Goal: Task Accomplishment & Management: Complete application form

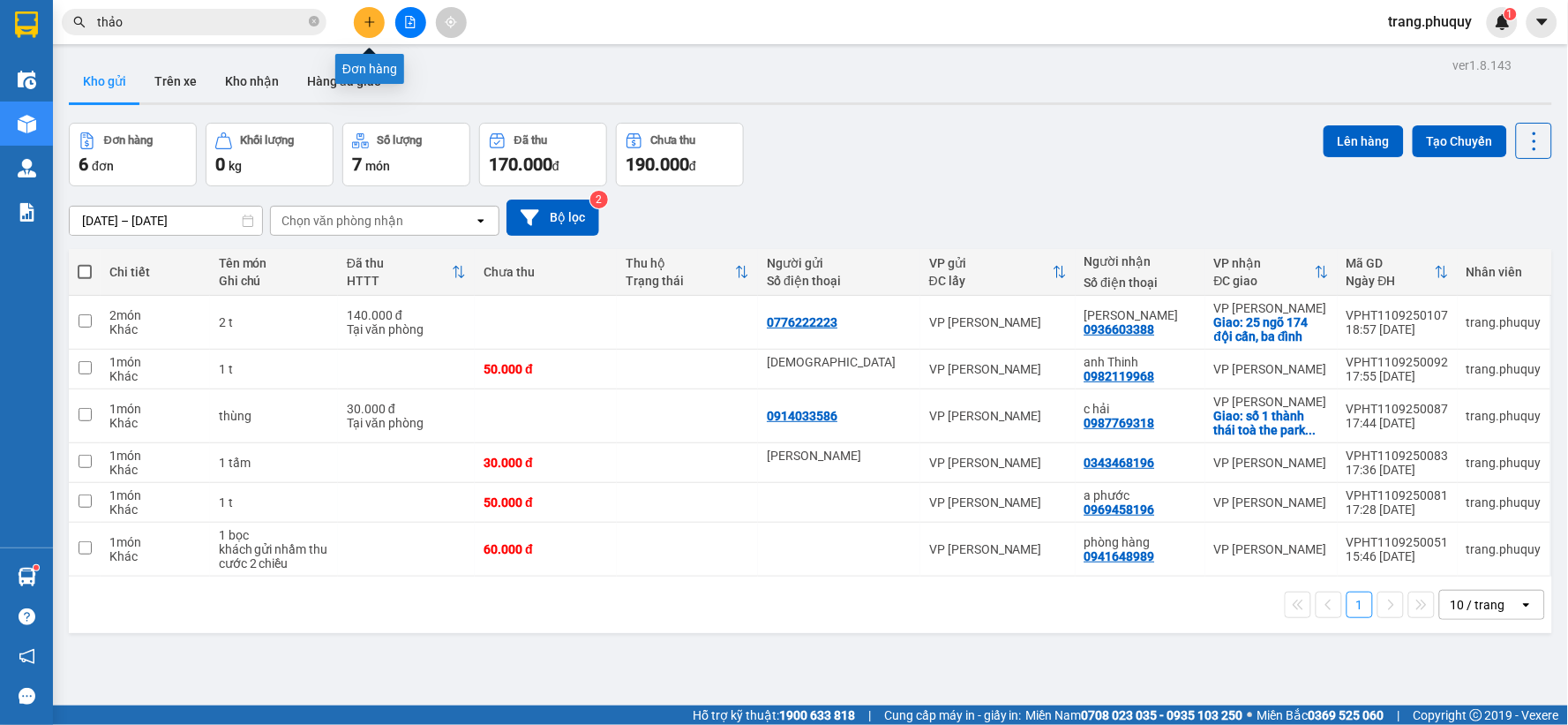
click at [374, 16] on icon "plus" at bounding box center [369, 22] width 12 height 12
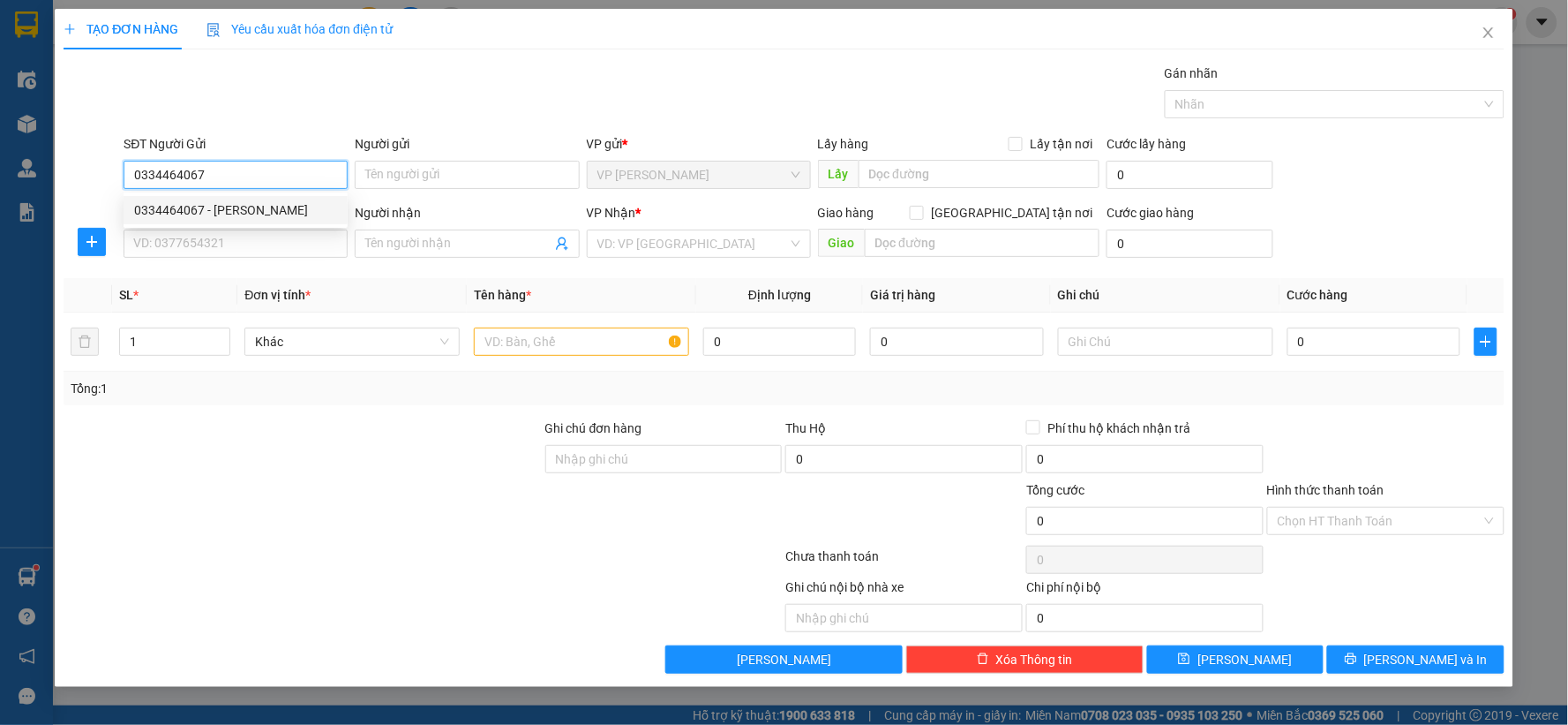
drag, startPoint x: 237, startPoint y: 169, endPoint x: 120, endPoint y: 166, distance: 117.0
click at [120, 166] on div "SĐT Người Gửi 0334464067" at bounding box center [235, 164] width 231 height 61
type input "0334464067"
click at [192, 244] on input "SĐT Người Nhận" at bounding box center [236, 244] width 225 height 28
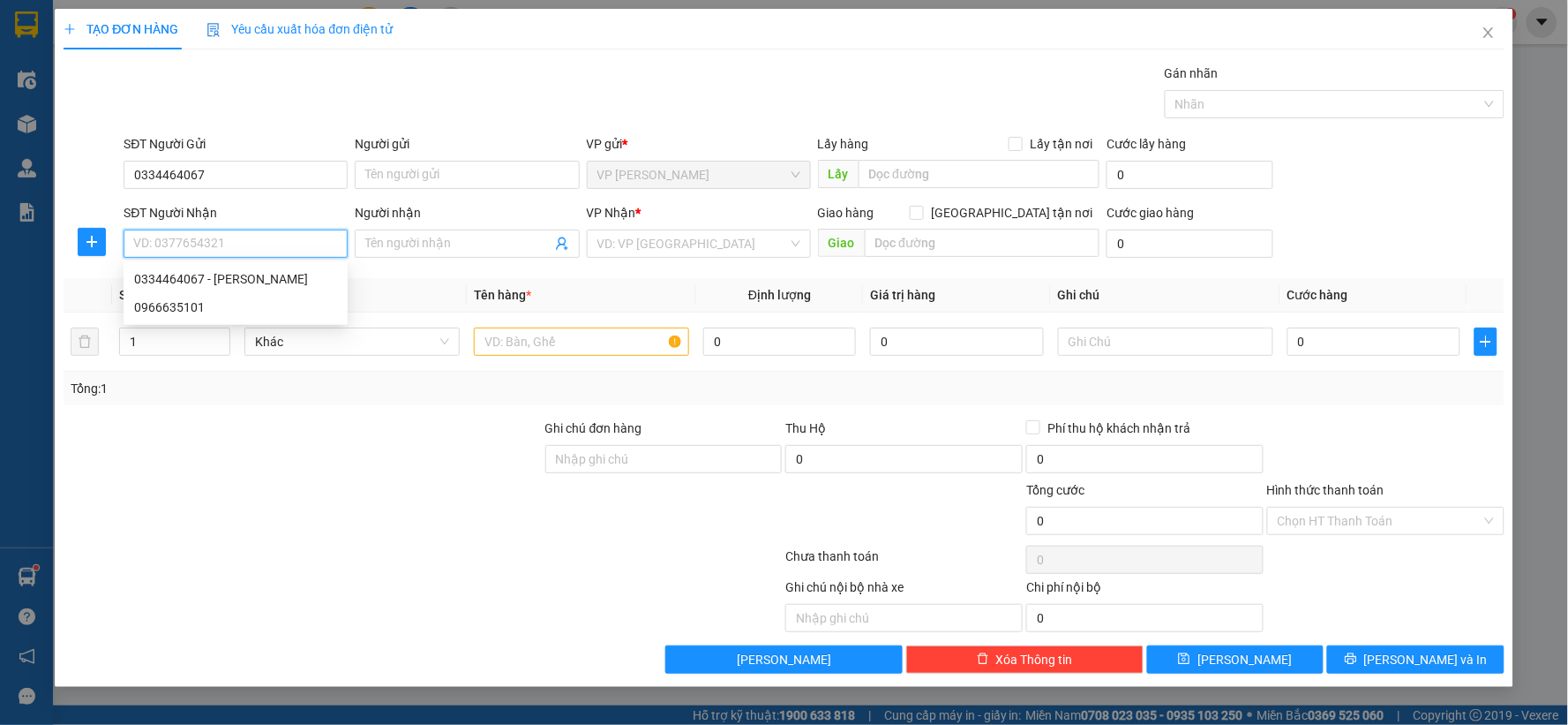
paste input "0334464067"
type input "0334464067"
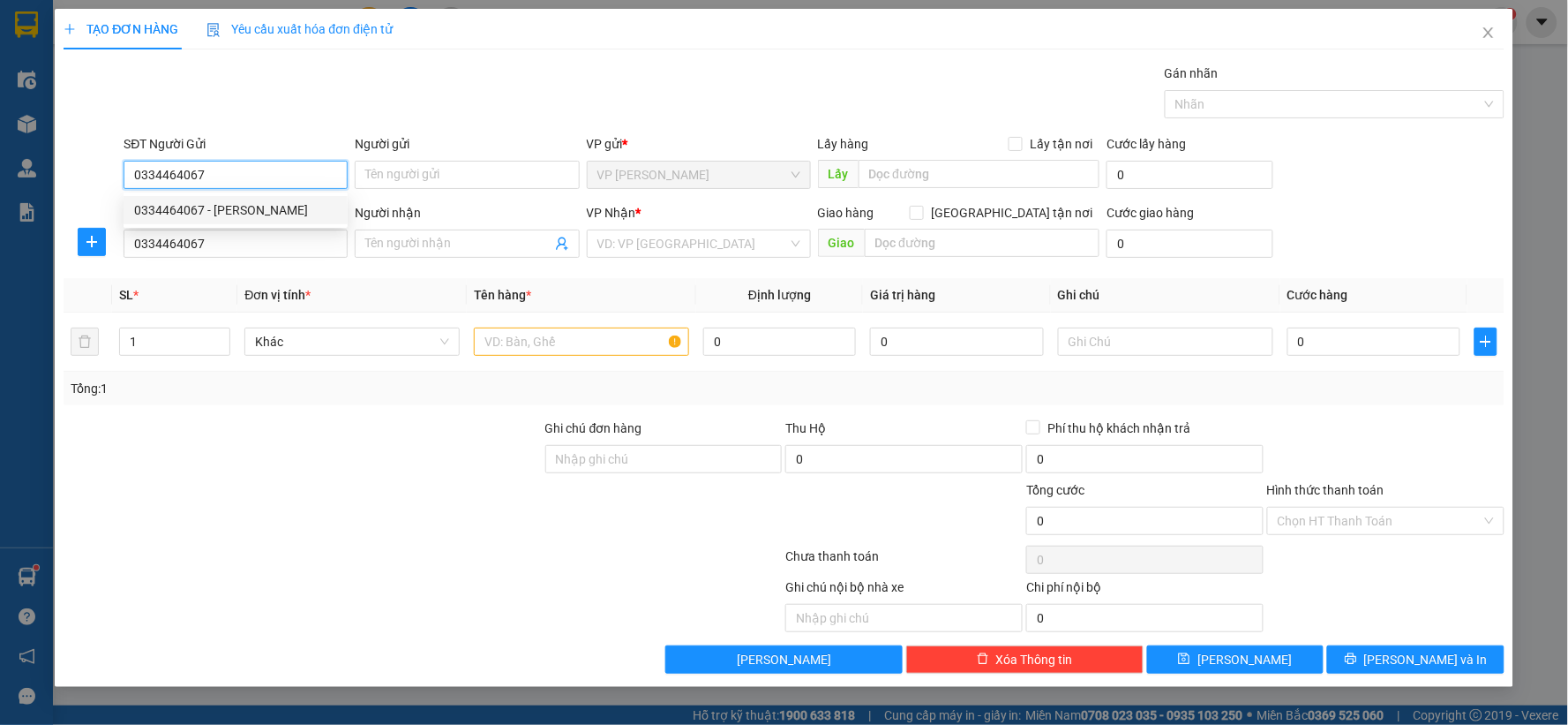
drag, startPoint x: 241, startPoint y: 179, endPoint x: 112, endPoint y: 168, distance: 129.5
click at [112, 168] on div "SĐT Người Gửi 0334464067 Người gửi Tên người gửi VP gửi * VP [PERSON_NAME] Lấy …" at bounding box center [783, 164] width 1444 height 61
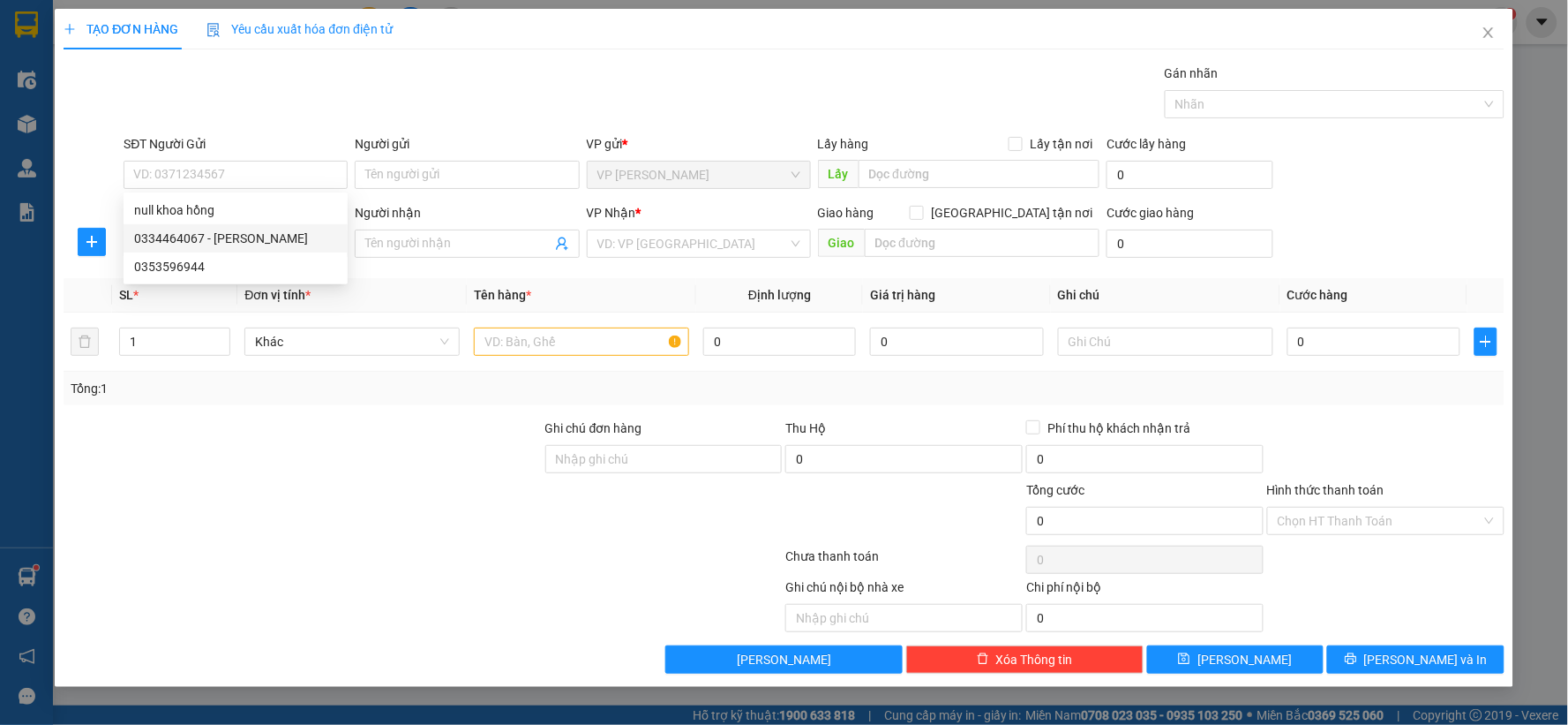
click at [458, 108] on div "Gán nhãn Nhãn" at bounding box center [813, 93] width 1388 height 61
click at [266, 251] on input "0334464067" at bounding box center [236, 244] width 225 height 28
click at [240, 284] on div "0334464067 - [PERSON_NAME]" at bounding box center [235, 278] width 203 height 20
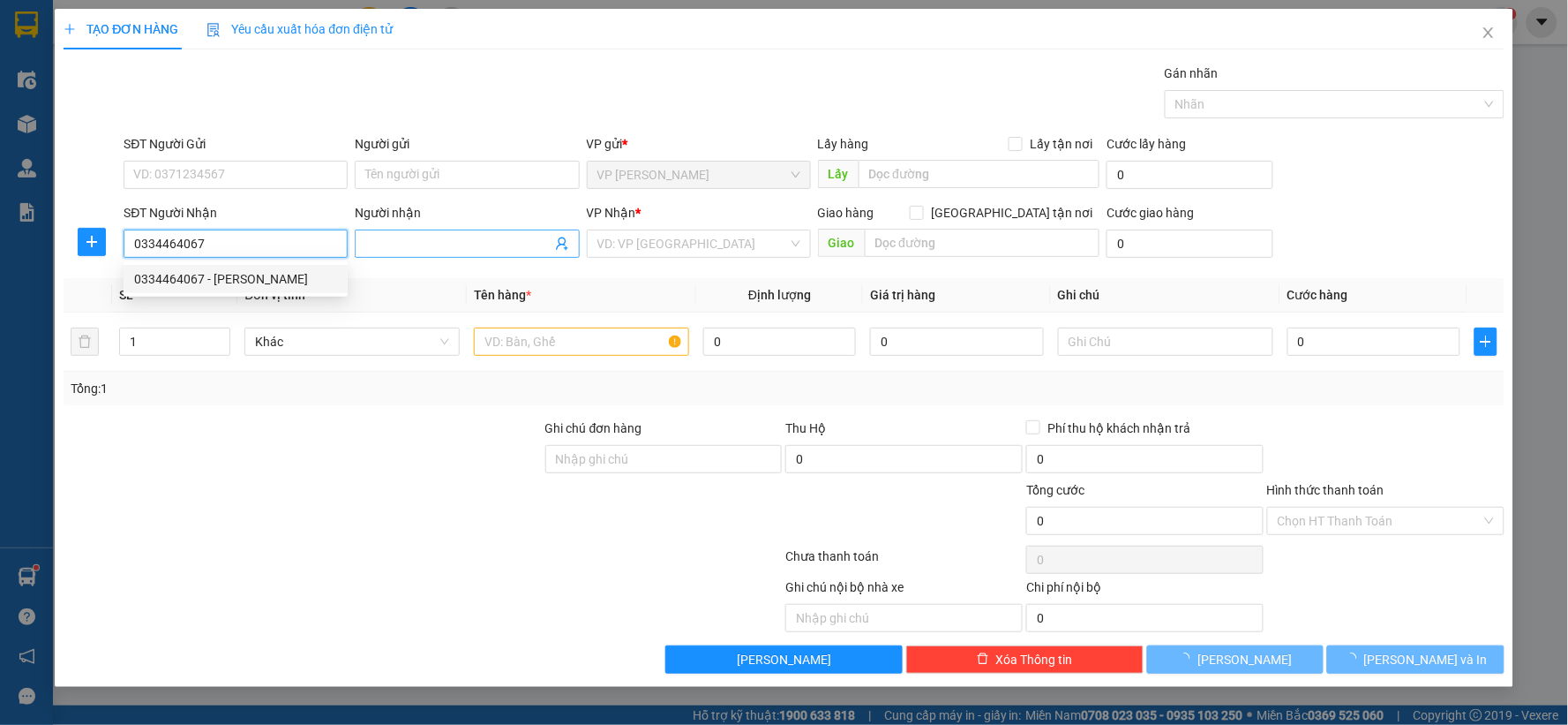
type input "[PERSON_NAME]"
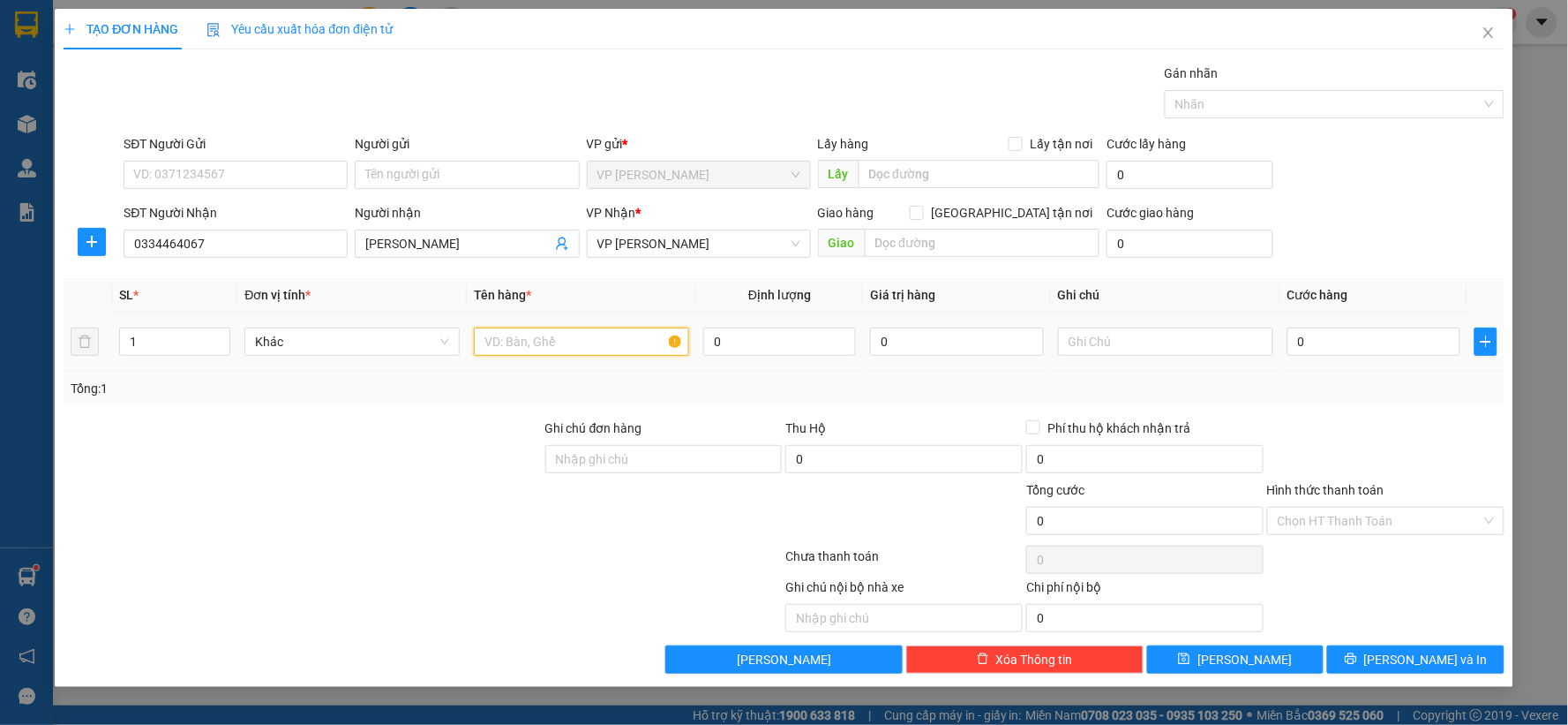
click at [554, 336] on input "text" at bounding box center [581, 342] width 215 height 28
type input "3 bao"
click at [221, 332] on span "up" at bounding box center [220, 337] width 10 height 10
type input "3"
click at [221, 332] on span "up" at bounding box center [220, 337] width 10 height 10
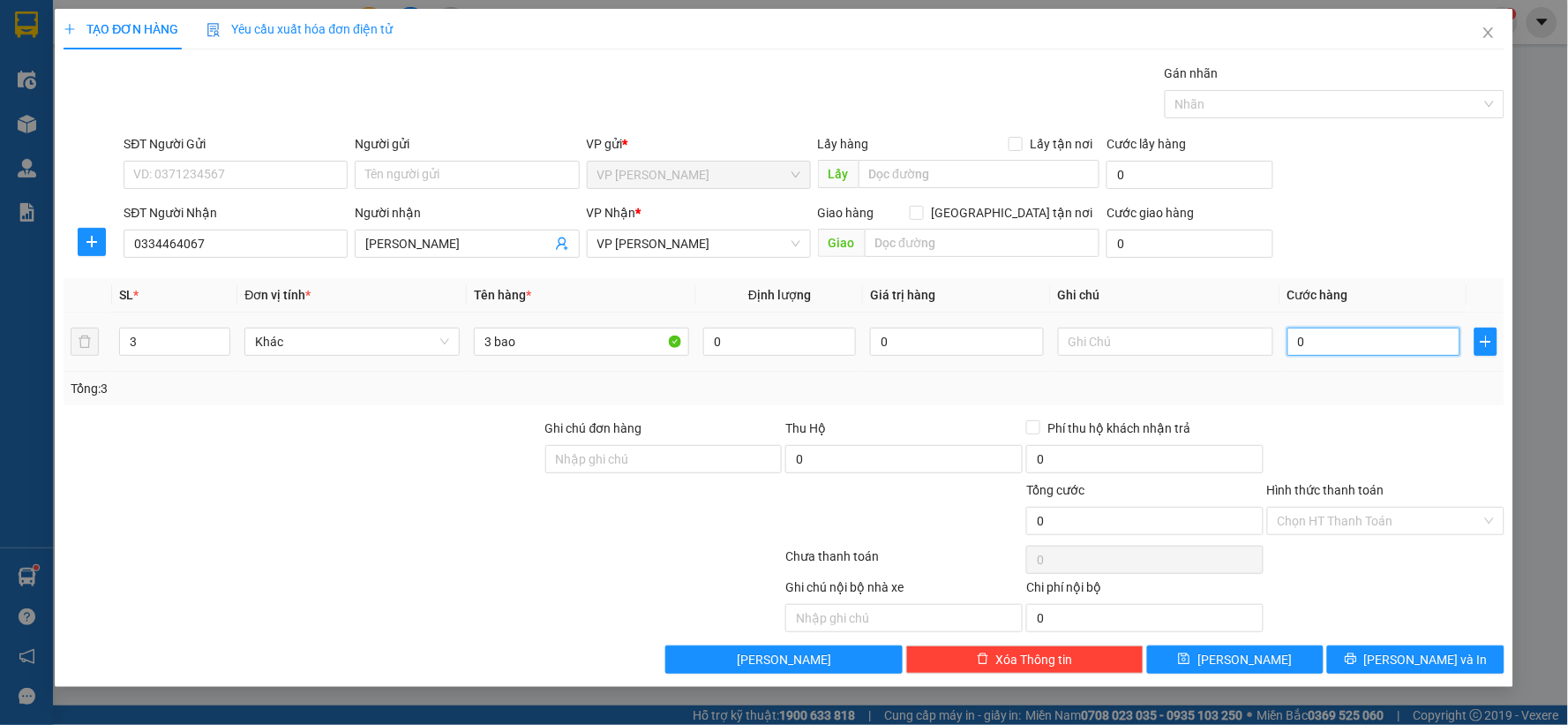
click at [1335, 336] on input "0" at bounding box center [1375, 342] width 174 height 28
type input "3"
type input "30"
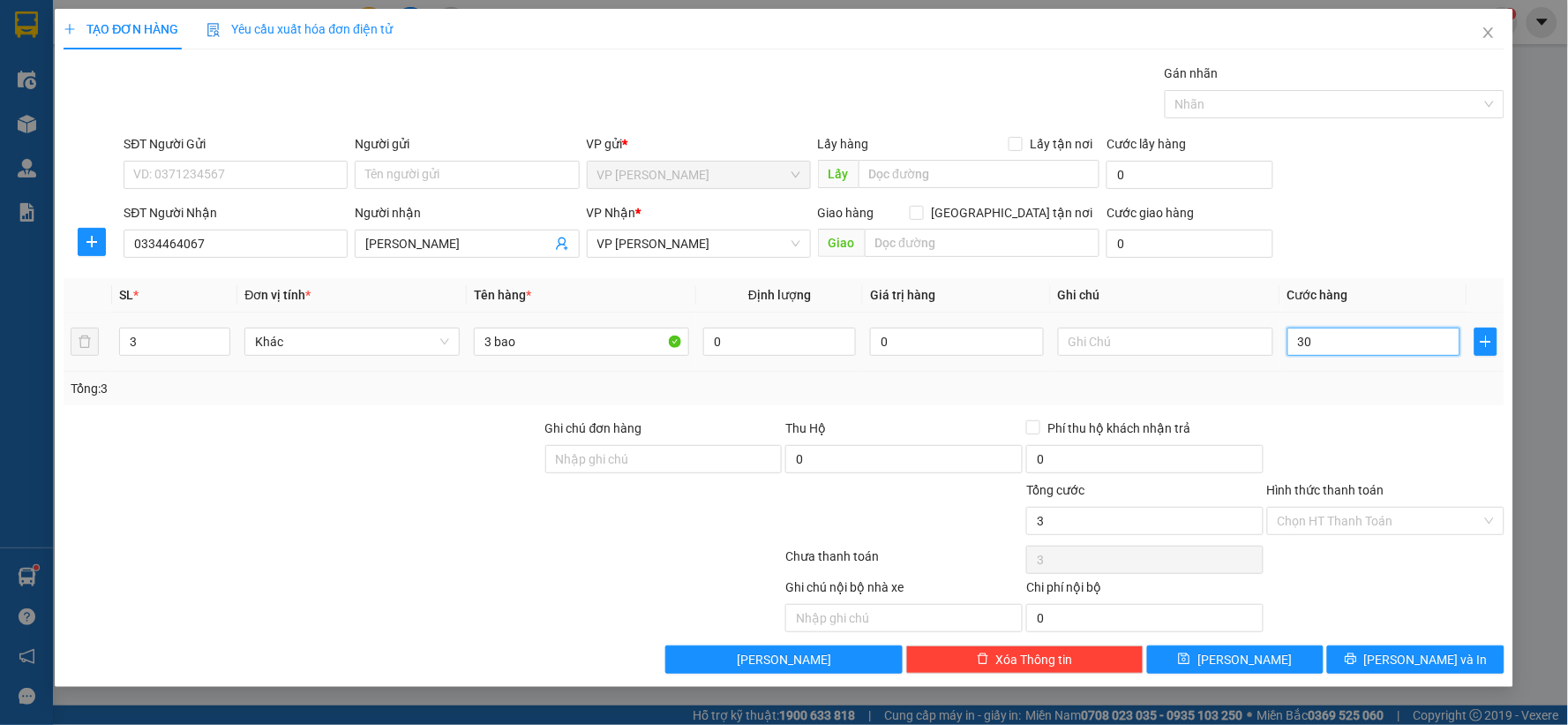
type input "30"
type input "300"
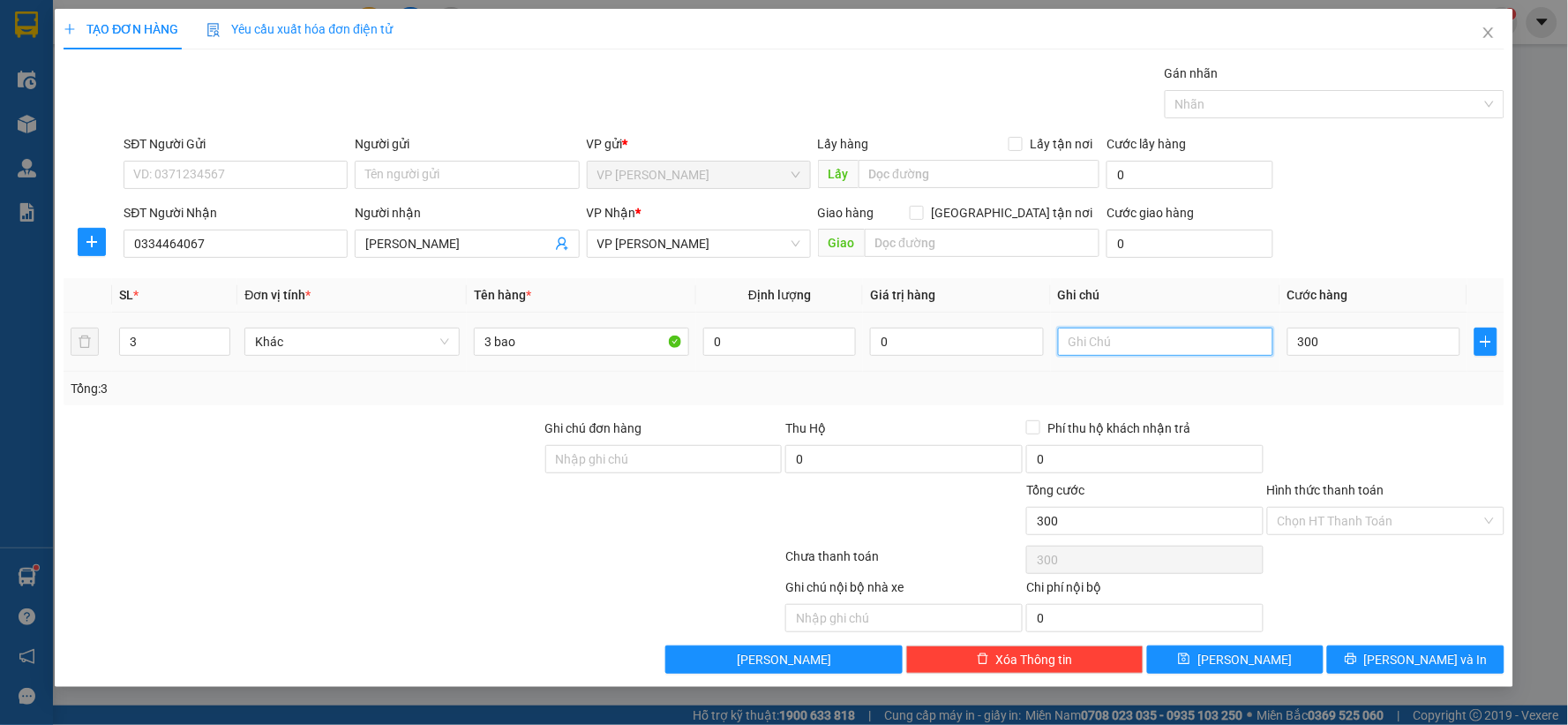
type input "300.000"
click at [1133, 348] on input "text" at bounding box center [1166, 342] width 215 height 28
type input "hk"
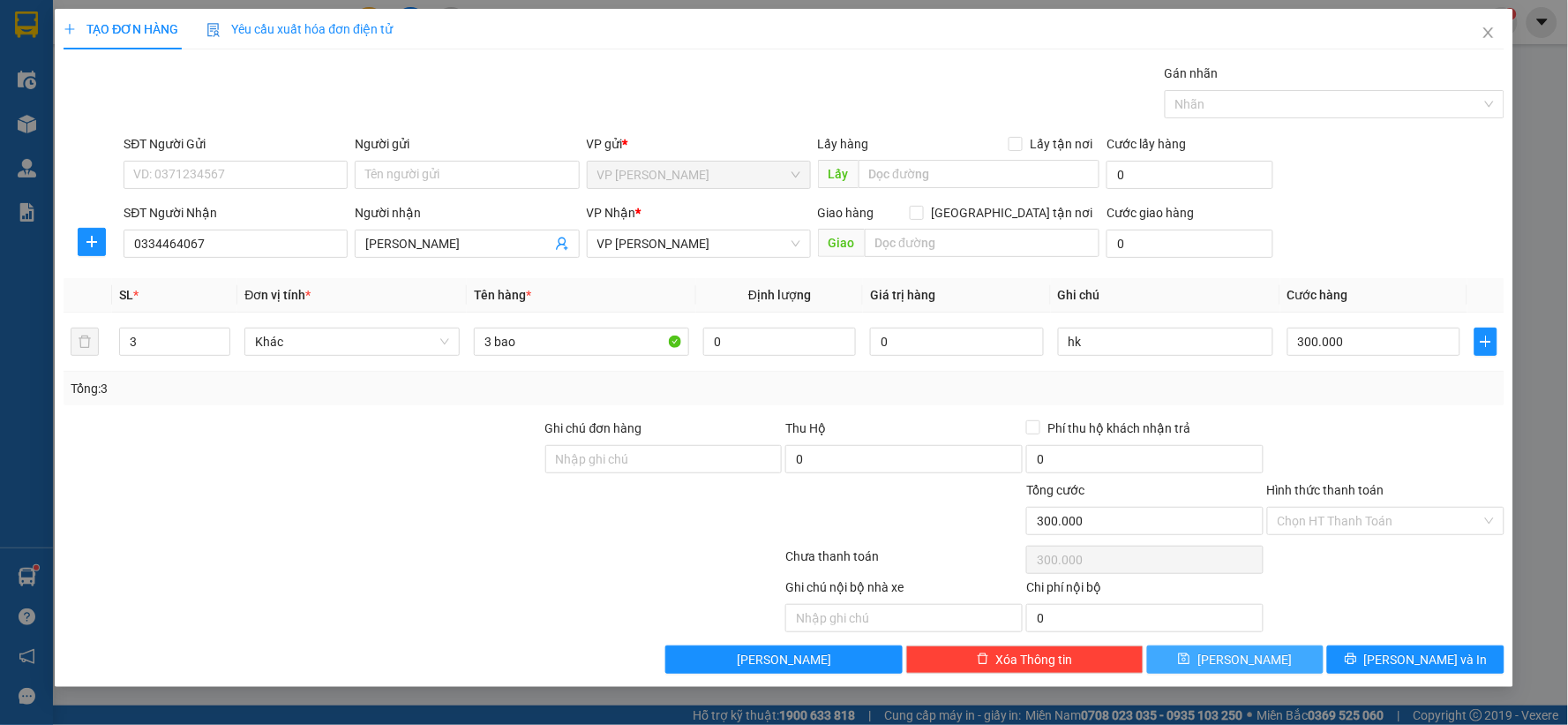
click at [1229, 664] on button "[PERSON_NAME]" at bounding box center [1236, 660] width 177 height 28
type input "1"
type input "0"
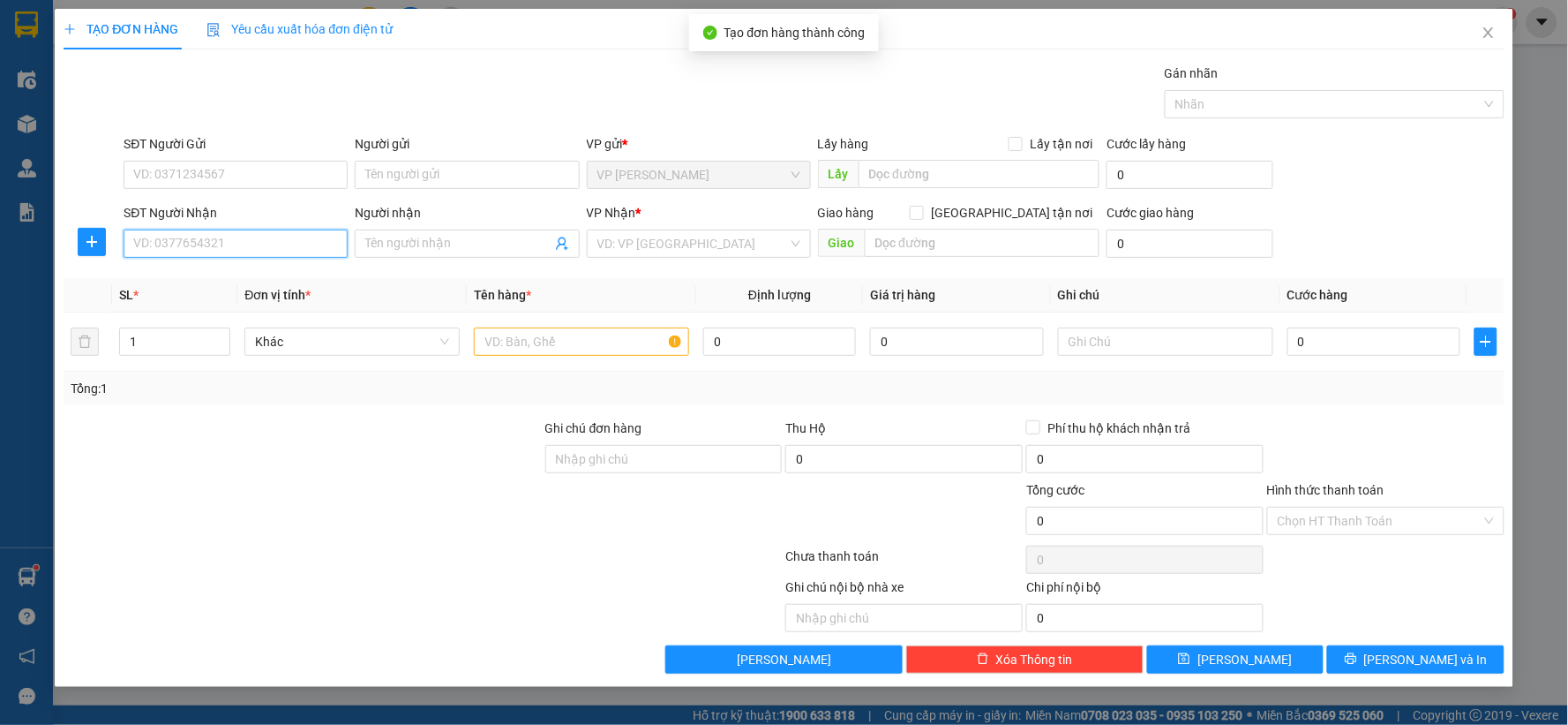
click at [241, 243] on input "SĐT Người Nhận" at bounding box center [236, 244] width 225 height 28
click at [237, 277] on div "0971275175" at bounding box center [235, 278] width 203 height 20
type input "0971275175"
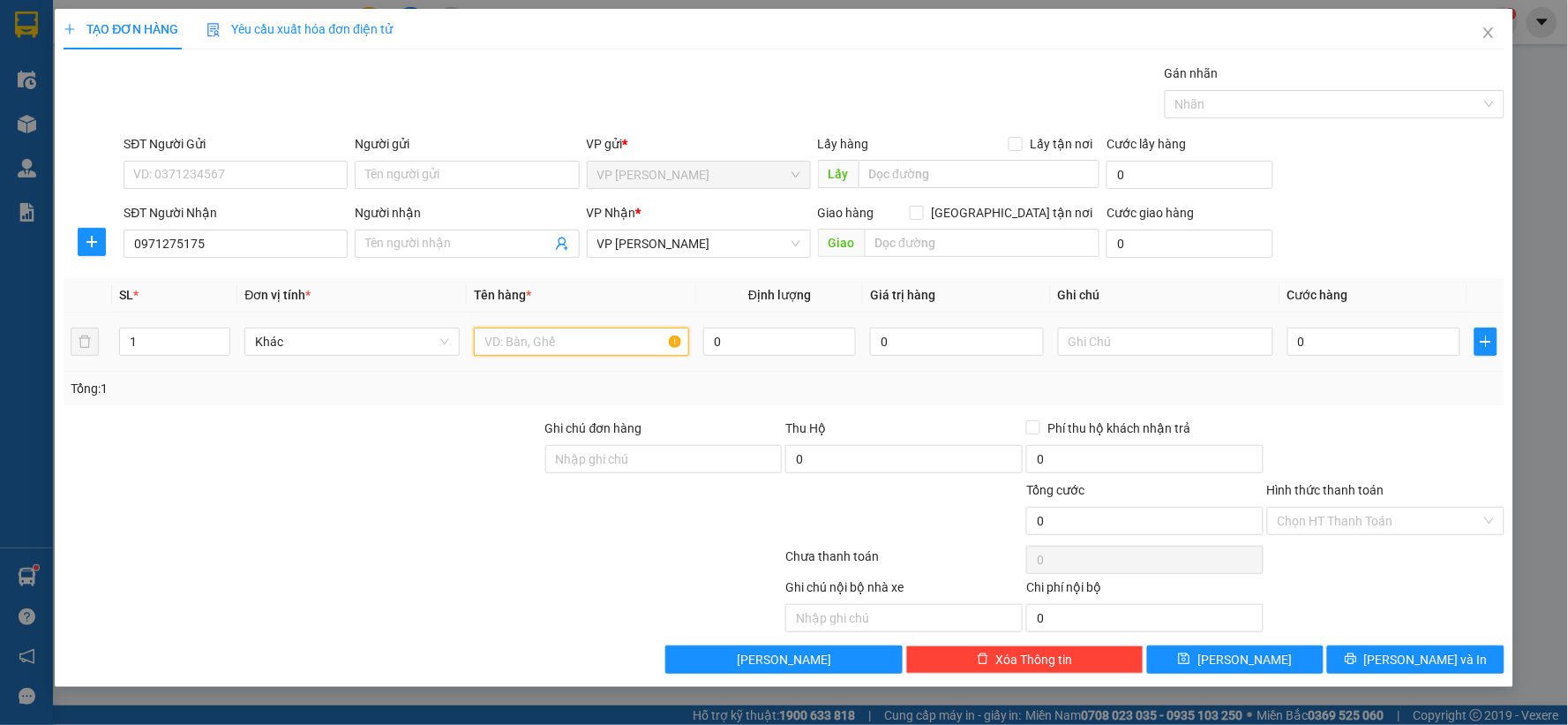
click at [518, 346] on input "text" at bounding box center [581, 342] width 215 height 28
type input "1 bao"
click at [1137, 336] on input "text" at bounding box center [1166, 342] width 215 height 28
type input "hk"
click at [1307, 336] on input "0" at bounding box center [1375, 342] width 174 height 28
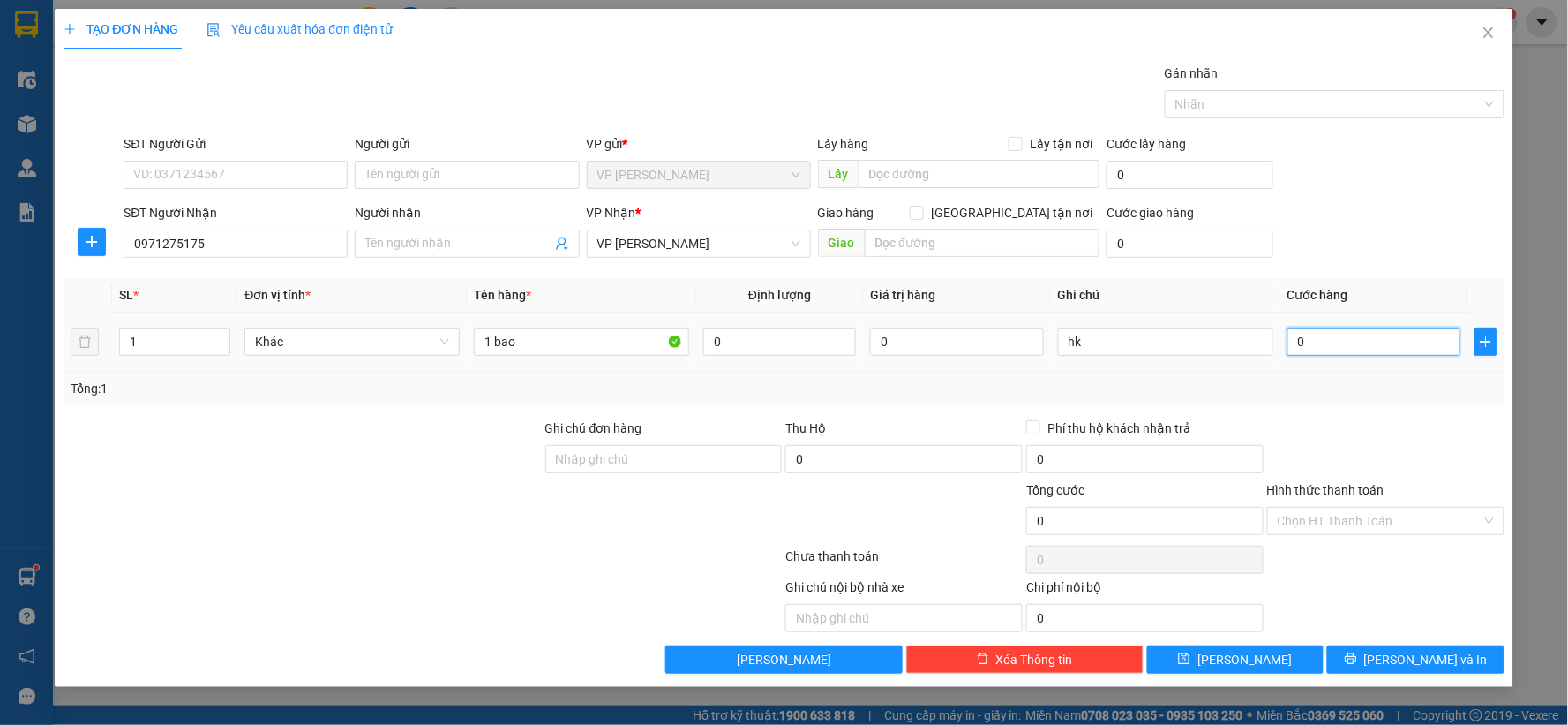
type input "1"
type input "10"
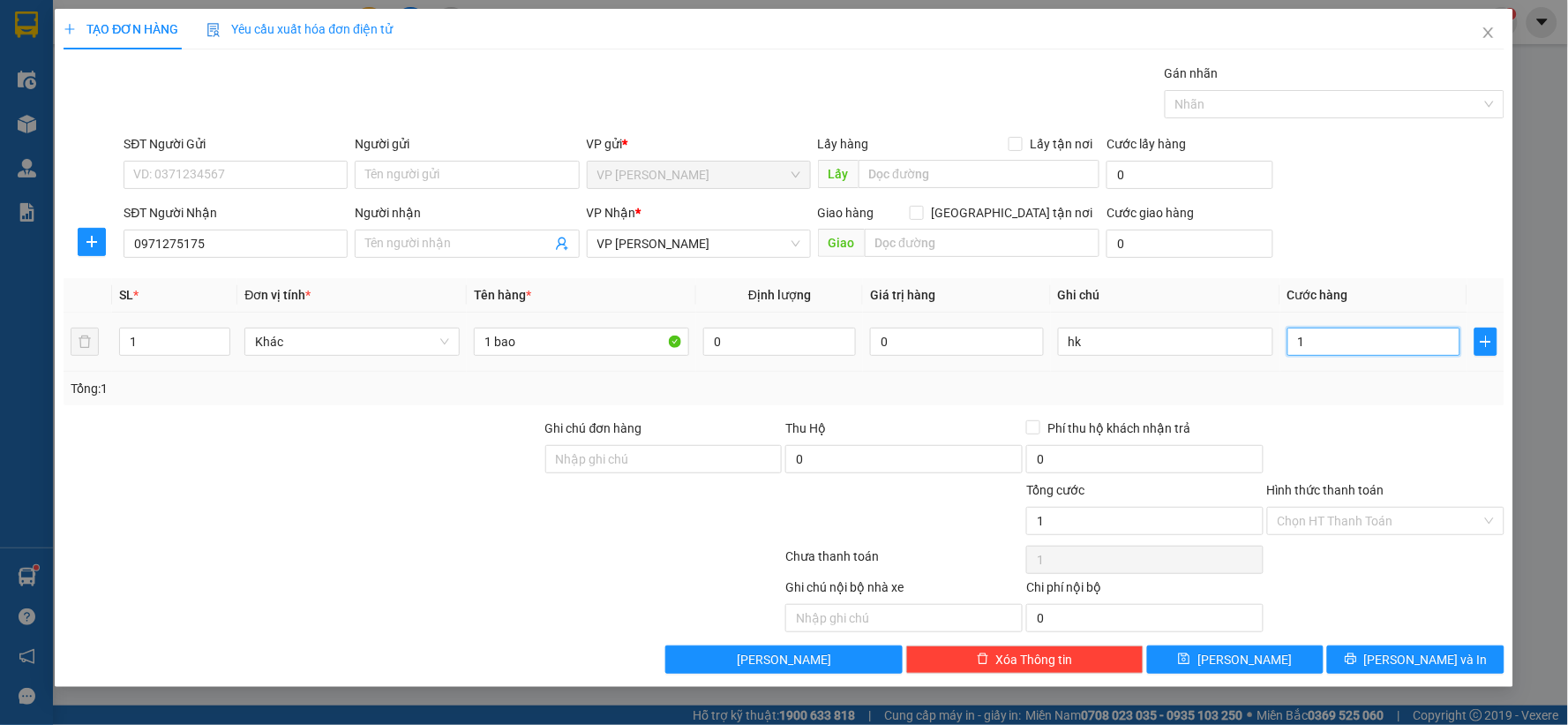
type input "10"
type input "100"
type input "100.000"
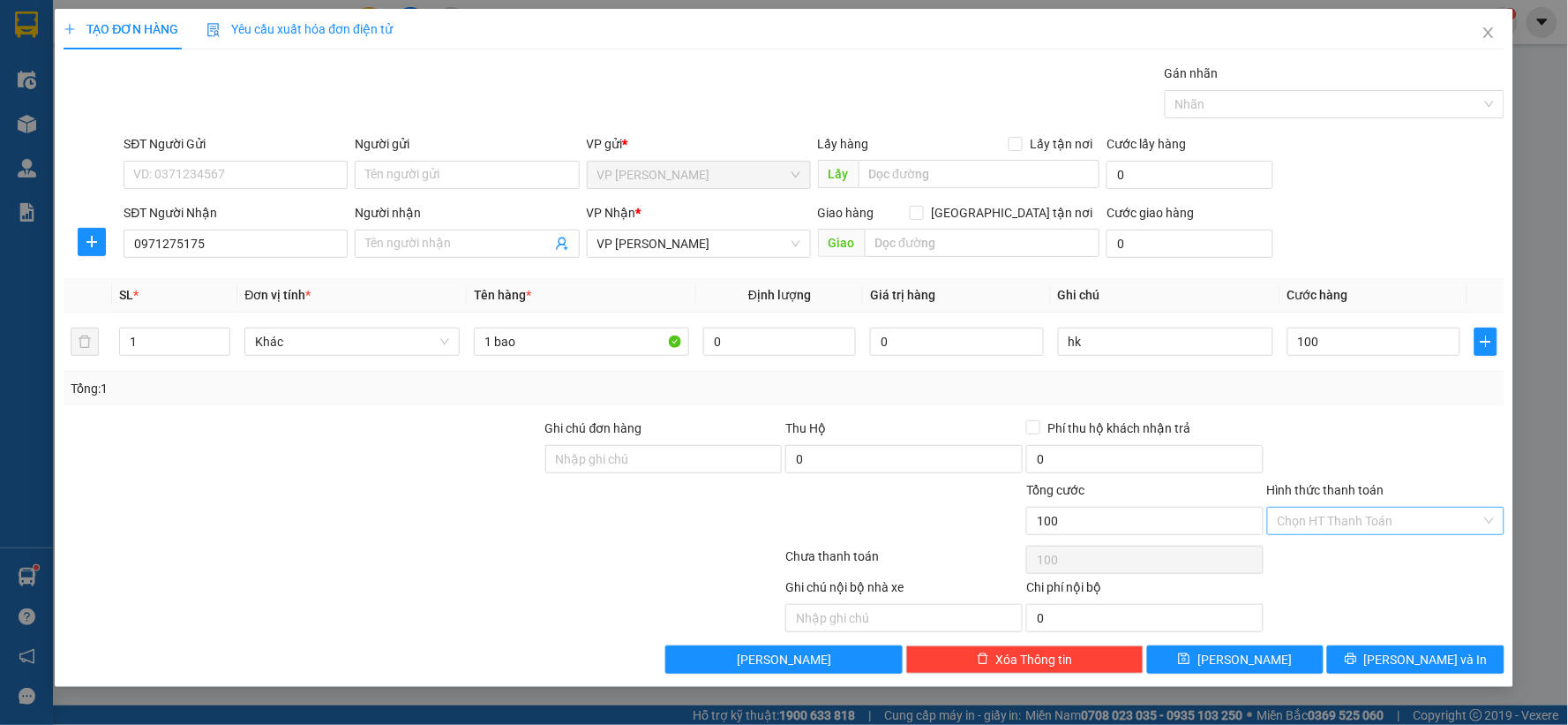
type input "100.000"
click at [1309, 516] on input "Hình thức thanh toán" at bounding box center [1380, 521] width 204 height 26
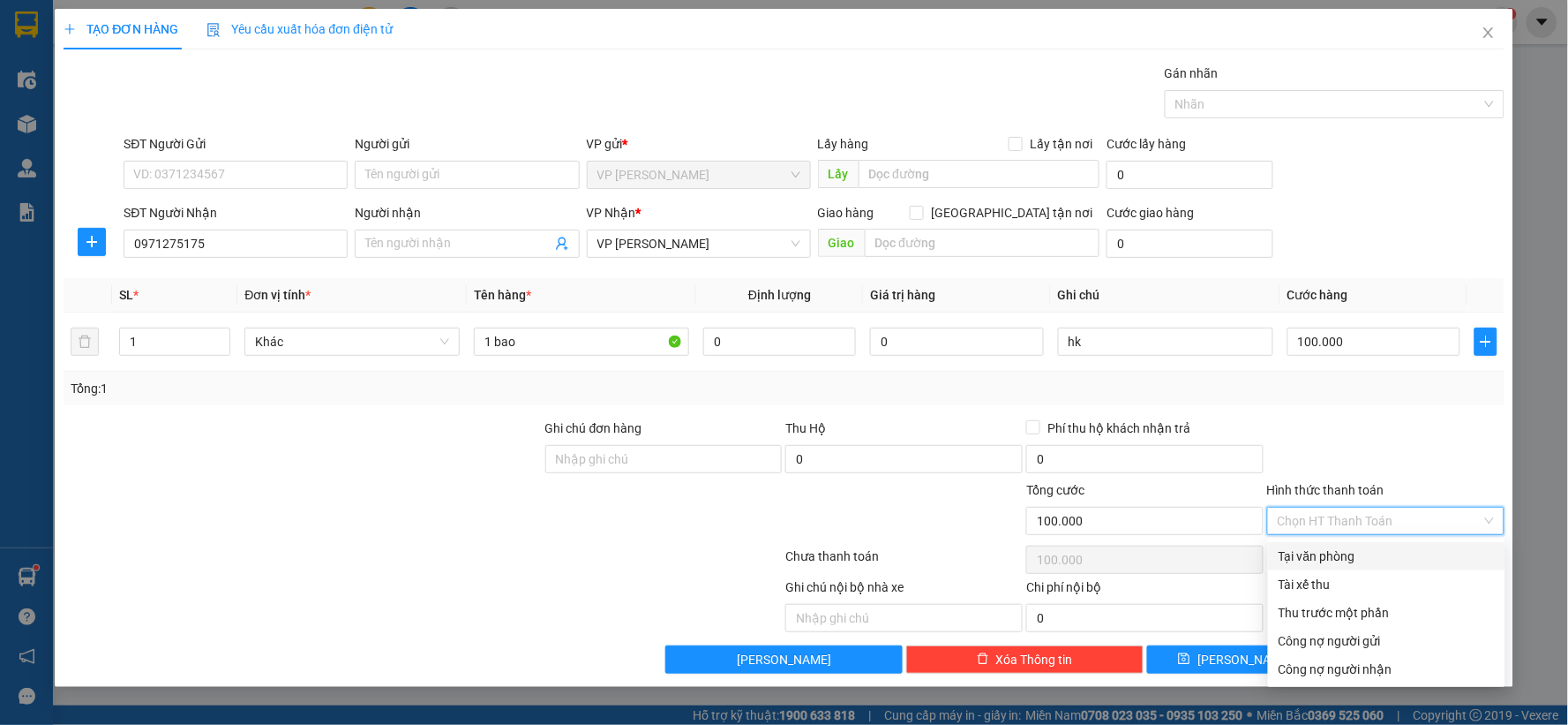
click at [1310, 557] on div "Tại văn phòng" at bounding box center [1387, 556] width 216 height 20
type input "0"
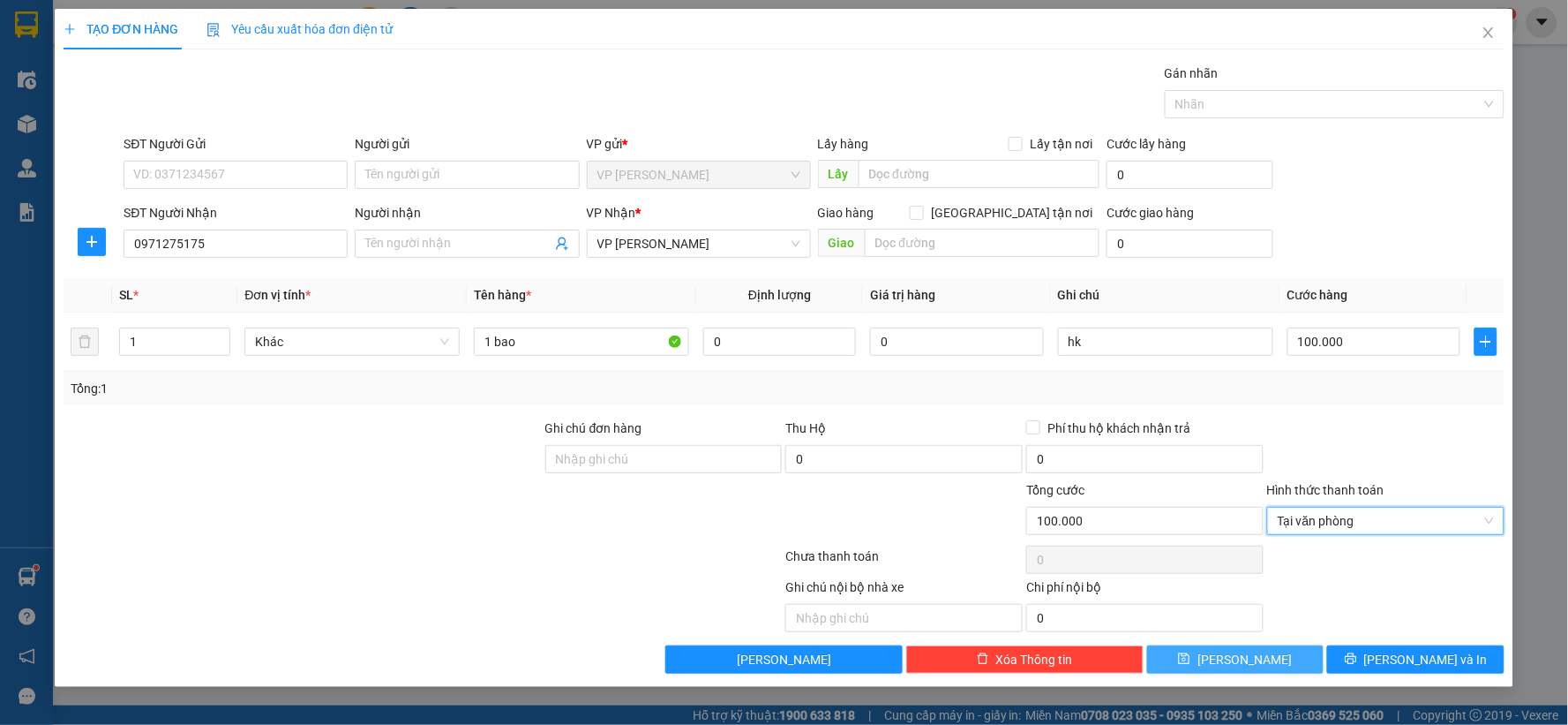
click at [1206, 668] on button "[PERSON_NAME]" at bounding box center [1236, 660] width 177 height 28
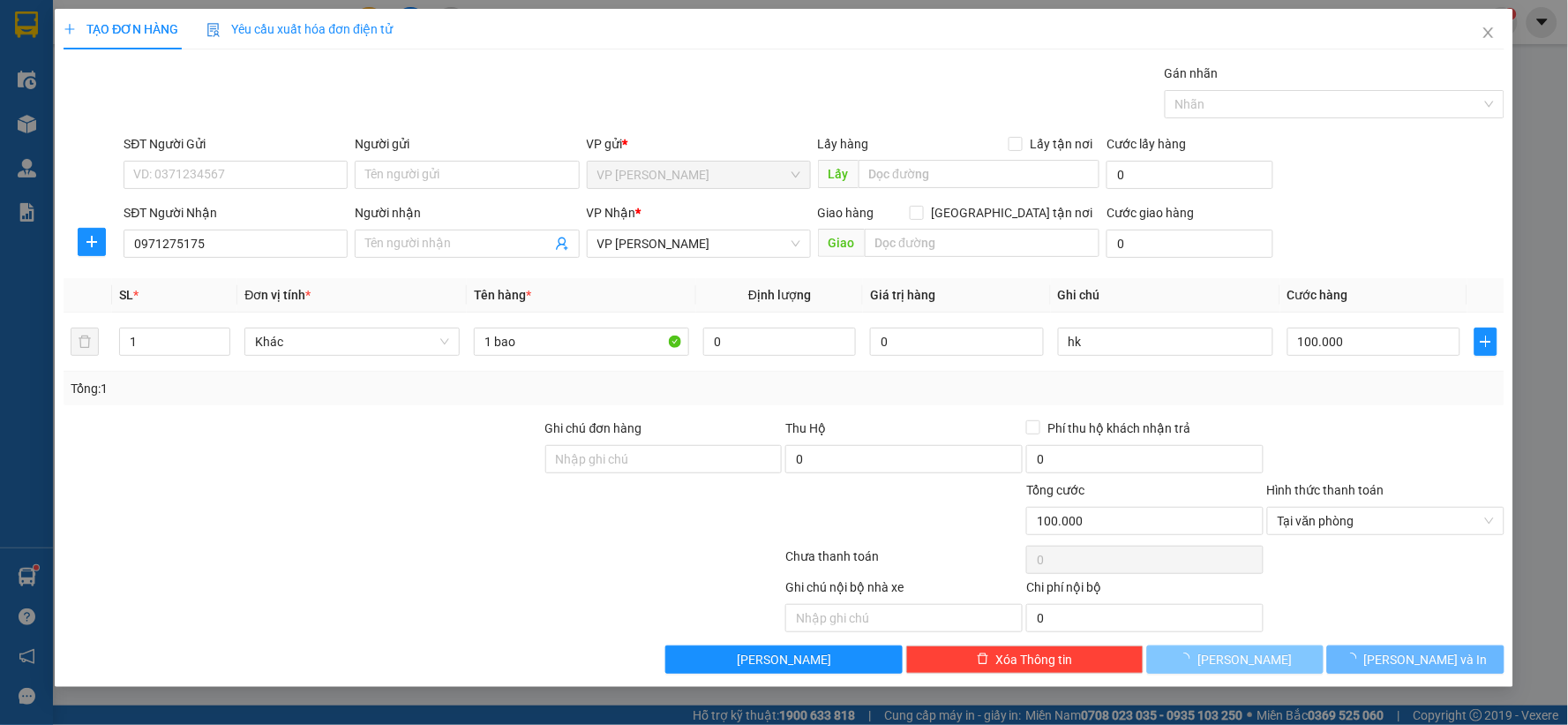
type input "0"
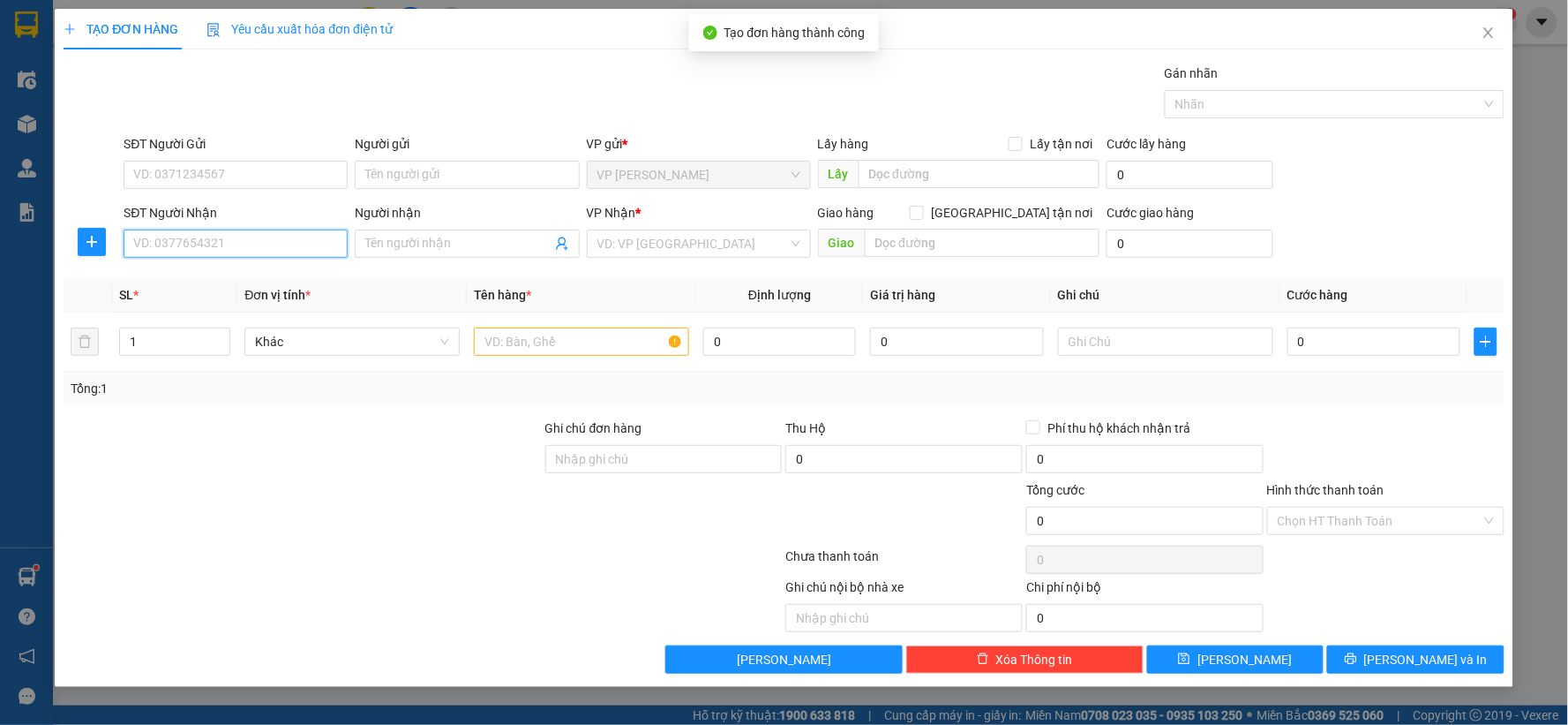
click at [239, 240] on input "SĐT Người Nhận" at bounding box center [236, 244] width 225 height 28
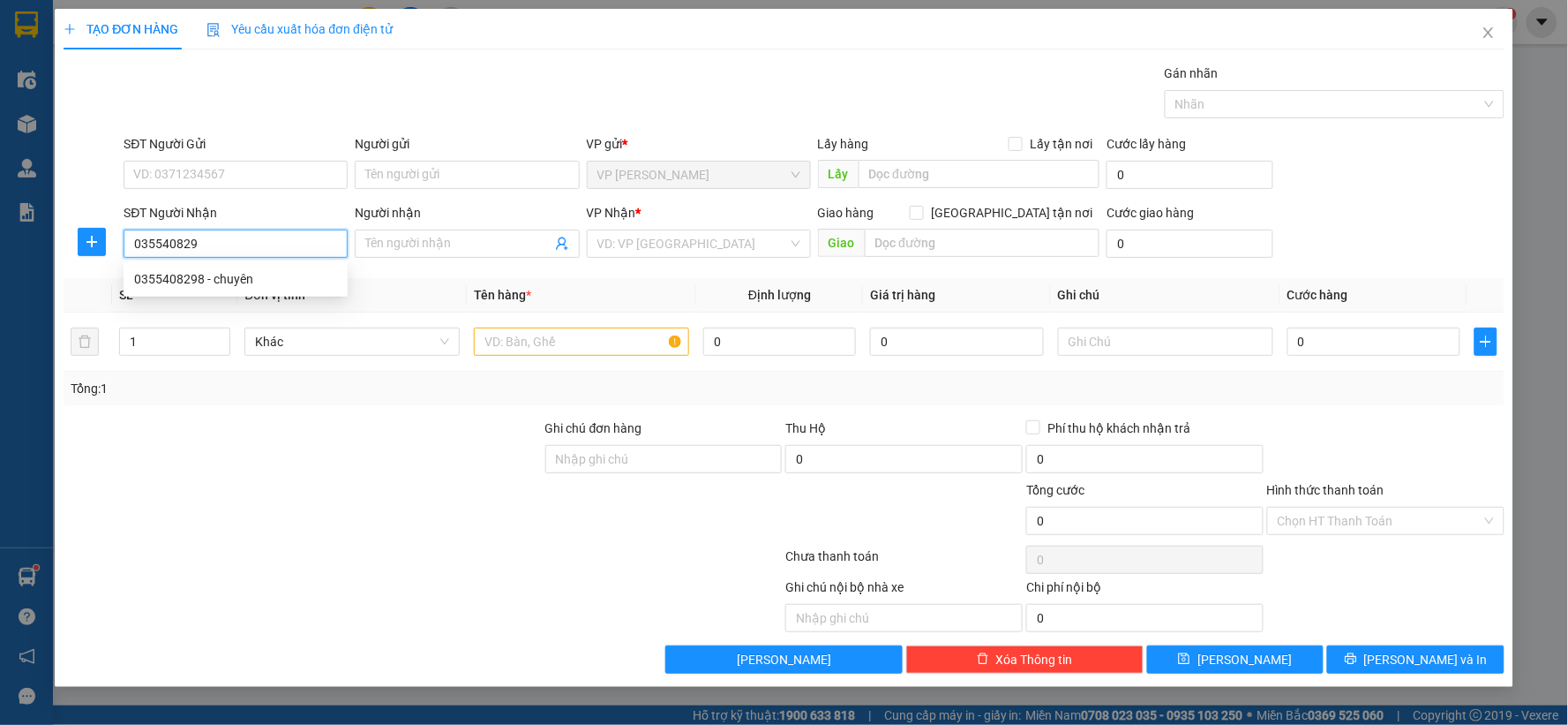
type input "0355408298"
click at [226, 274] on div "0355408298 - chuyên" at bounding box center [235, 278] width 203 height 20
type input "chuyên"
type input "0355408298"
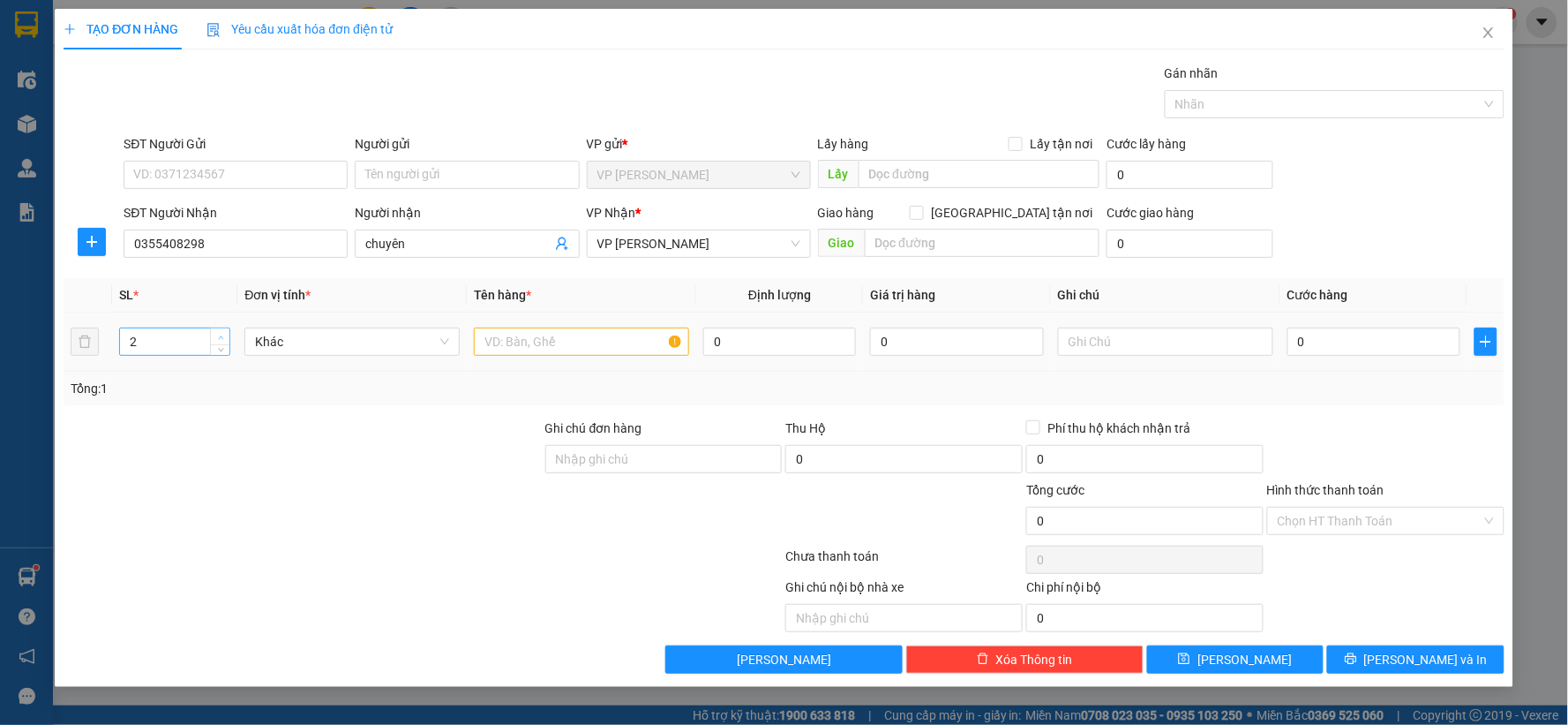
click at [215, 336] on span "up" at bounding box center [220, 337] width 10 height 10
type input "6"
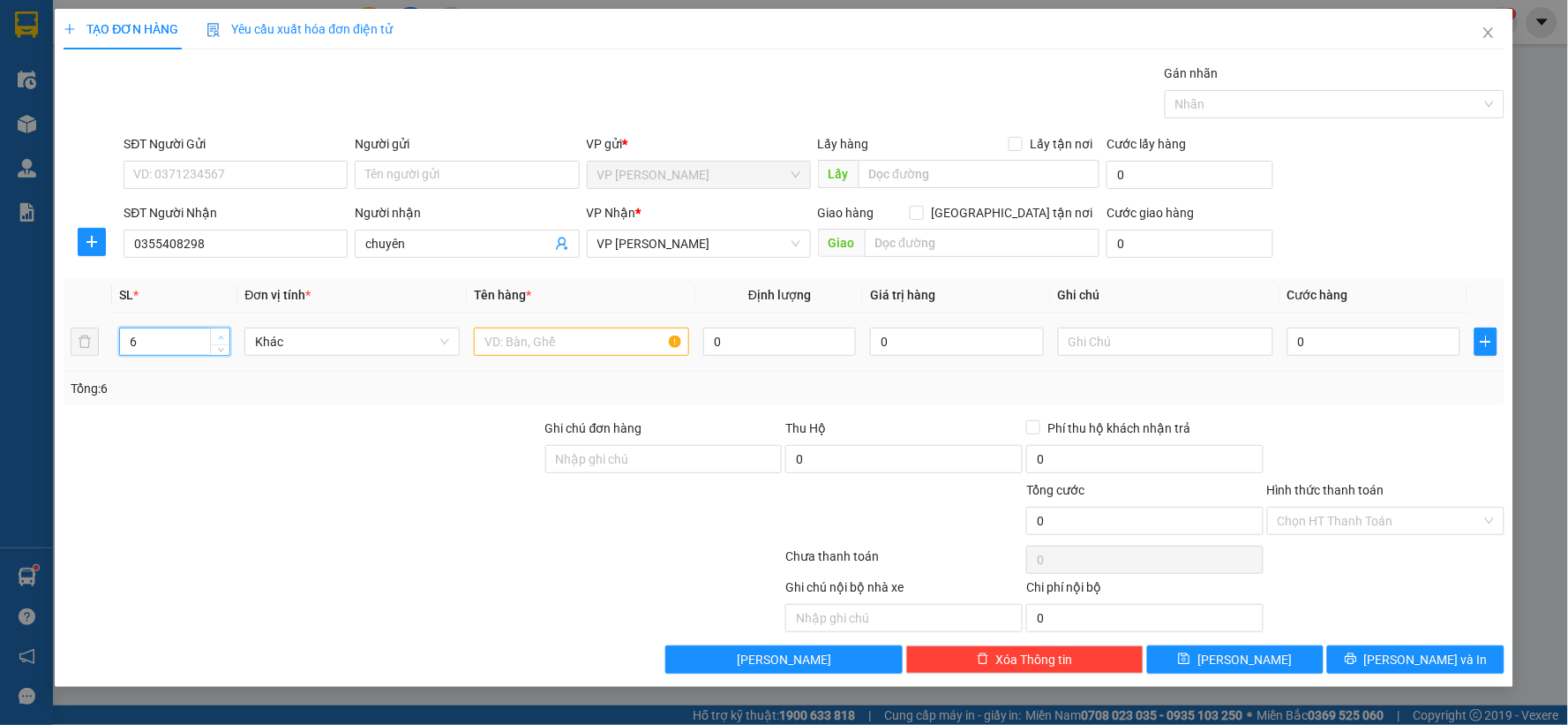
click at [213, 333] on span "Increase Value" at bounding box center [220, 336] width 20 height 16
click at [503, 349] on input "text" at bounding box center [581, 342] width 215 height 28
type input "6 bao"
click at [1206, 339] on input "text" at bounding box center [1166, 342] width 215 height 28
type input "hk"
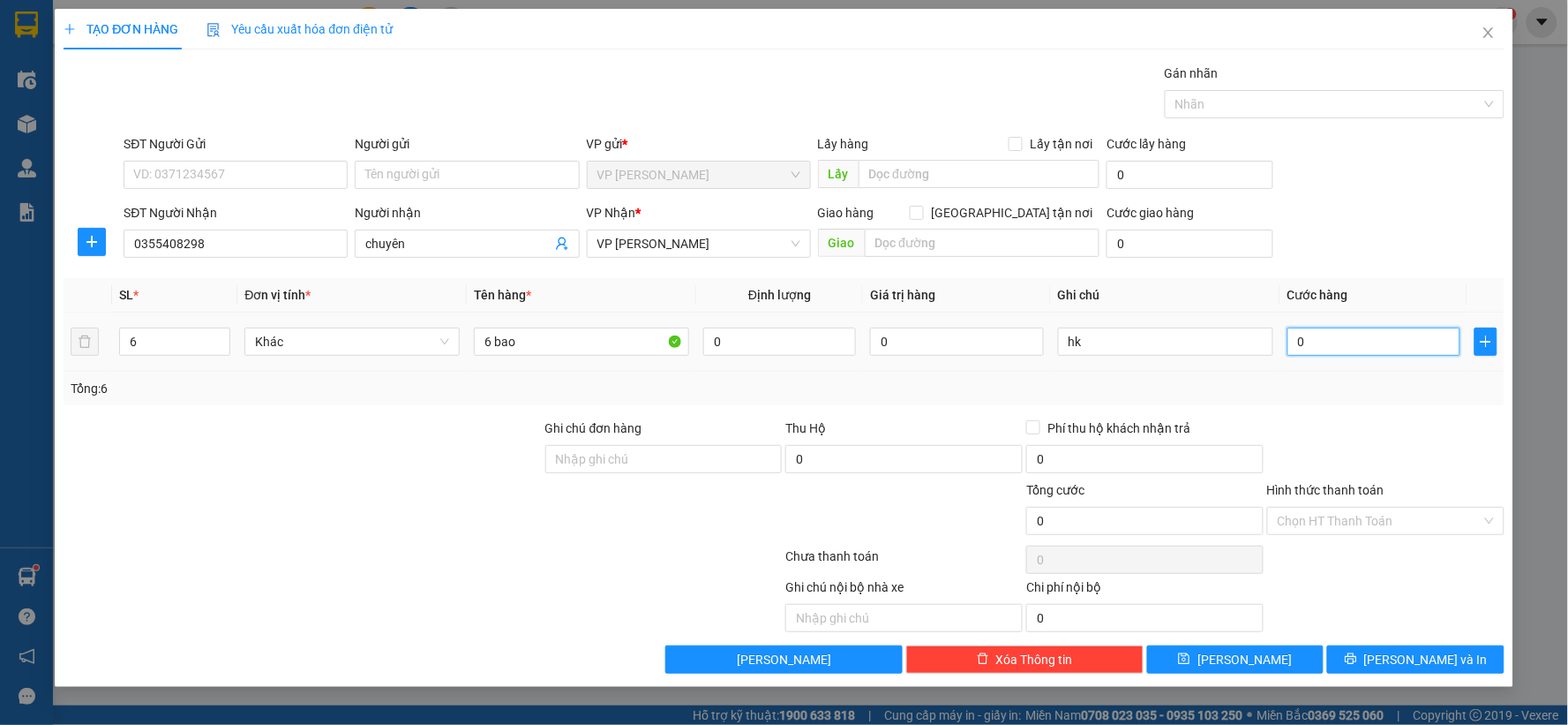
click at [1340, 343] on input "0" at bounding box center [1375, 342] width 174 height 28
type input "6"
type input "60"
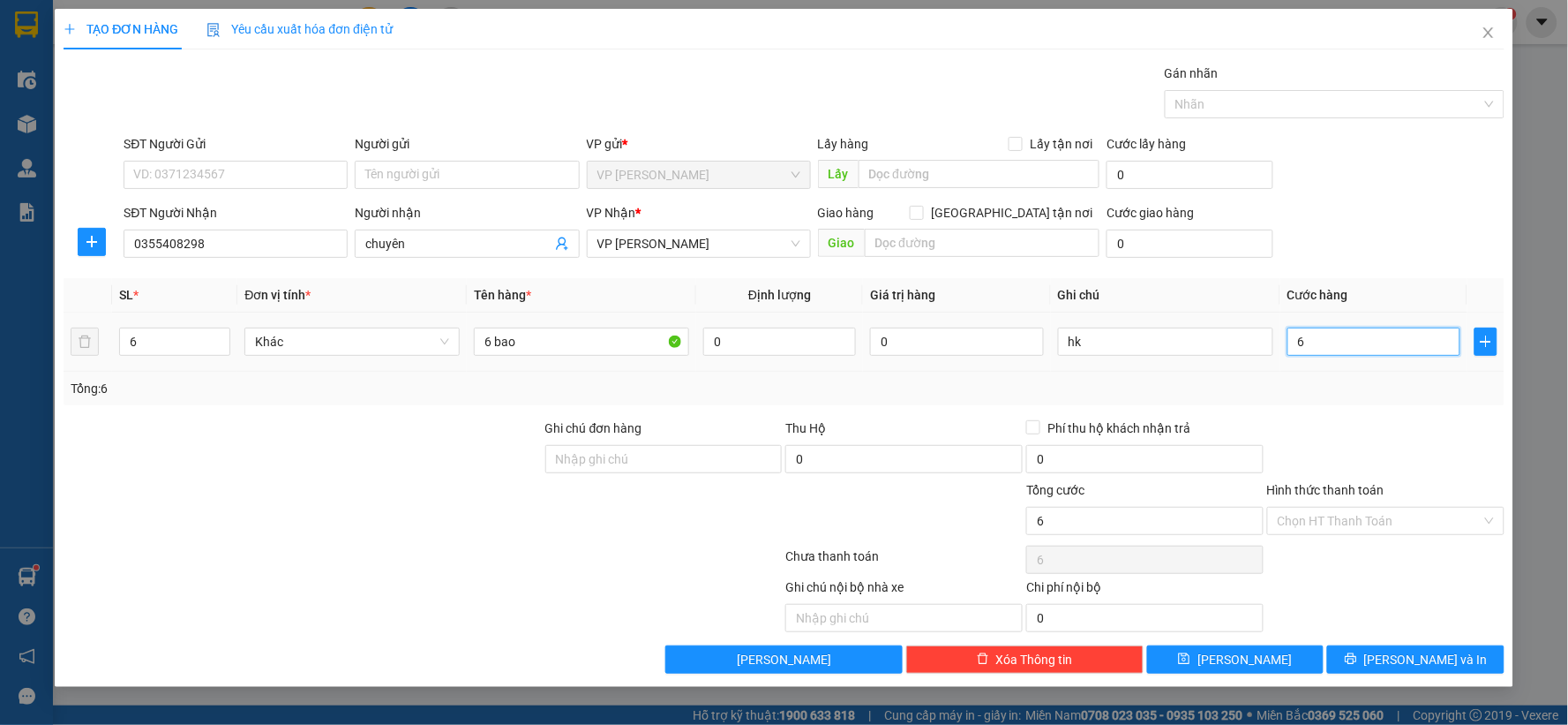
type input "60"
type input "600"
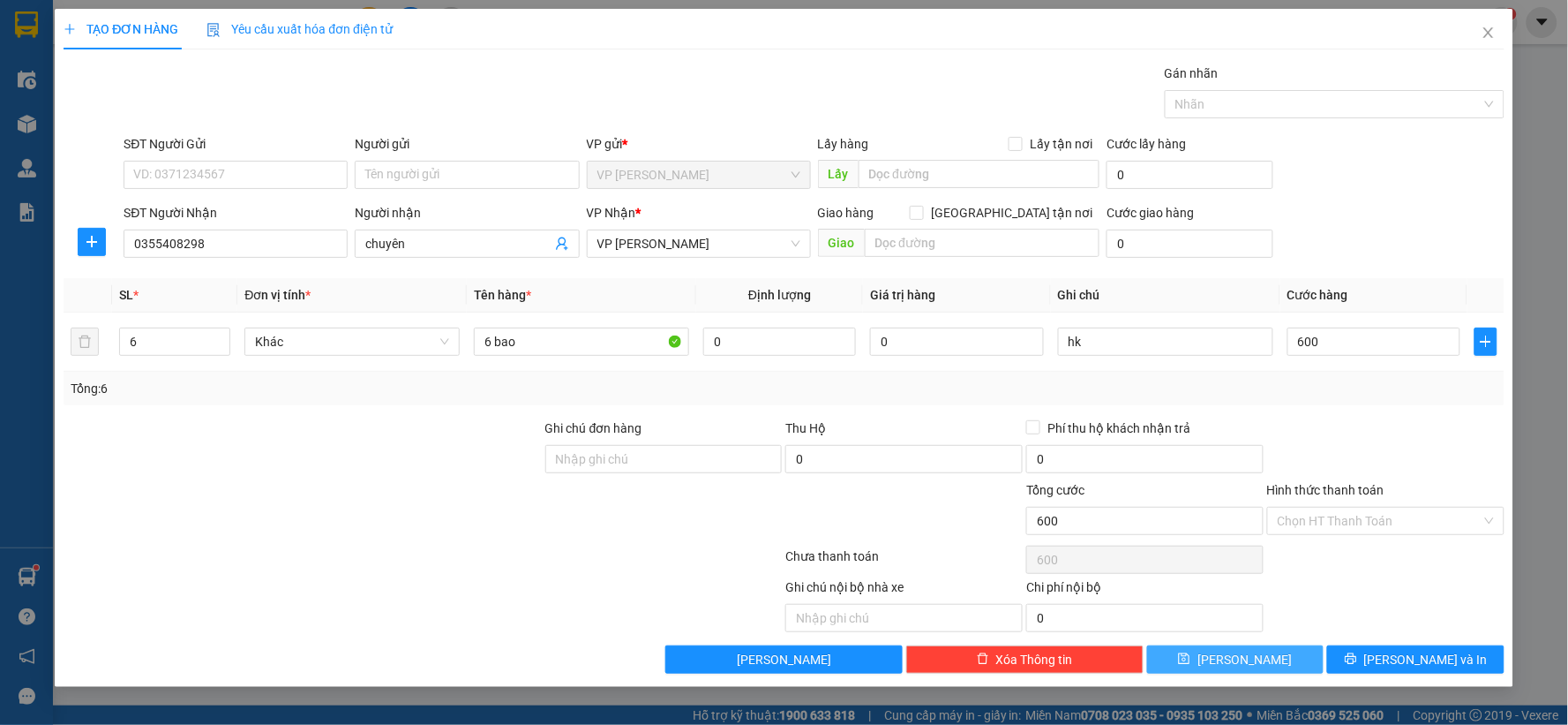
type input "600.000"
click at [1240, 657] on span "[PERSON_NAME]" at bounding box center [1245, 660] width 94 height 20
type input "1"
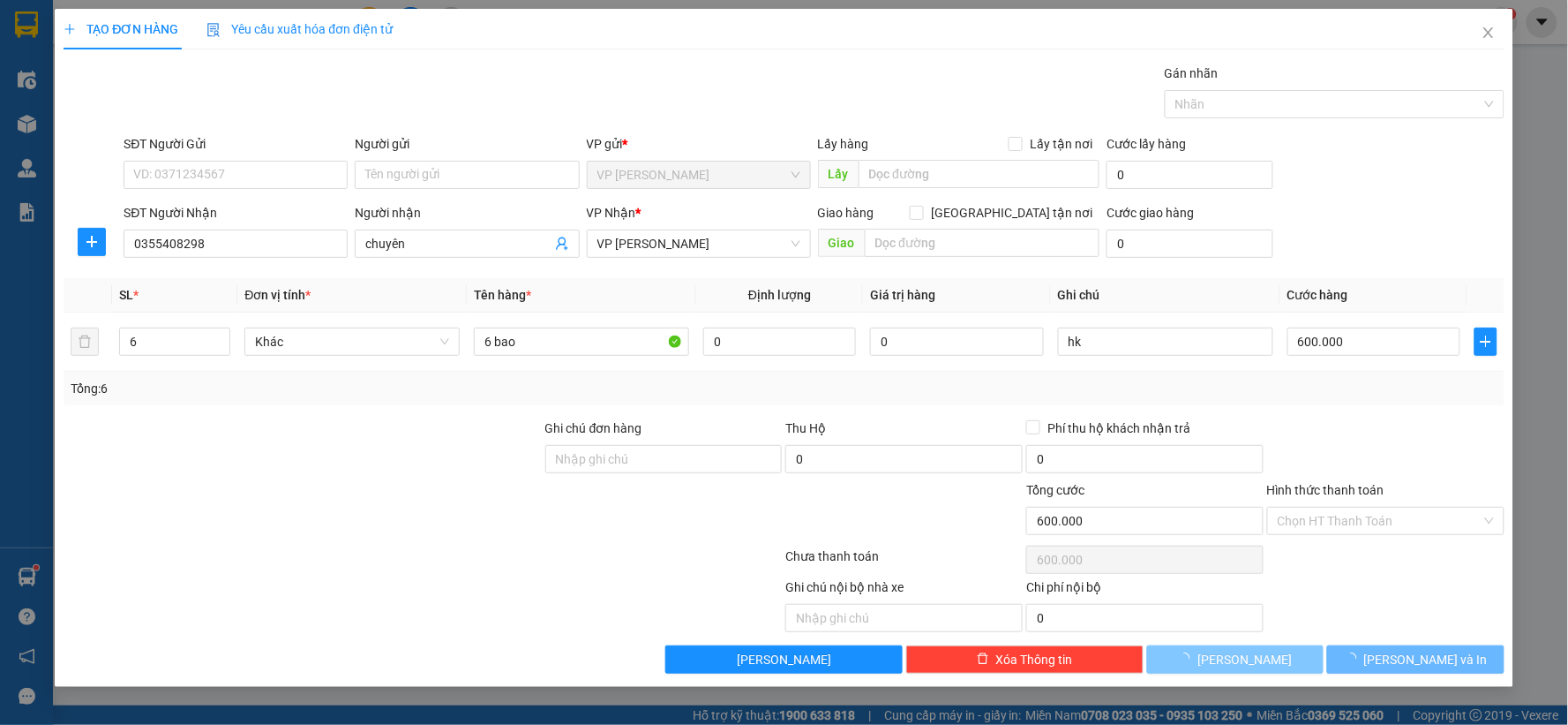
type input "0"
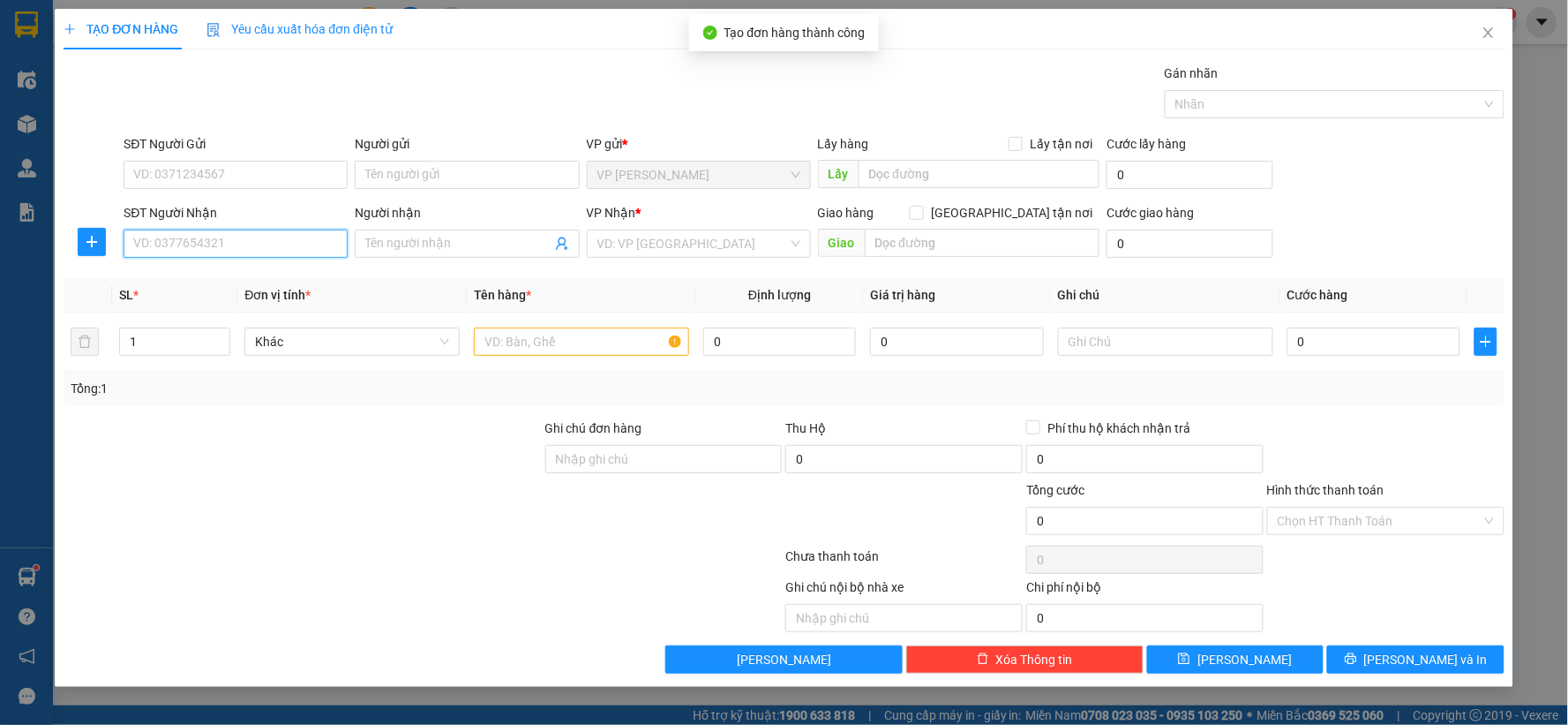
click at [215, 244] on input "SĐT Người Nhận" at bounding box center [236, 244] width 225 height 28
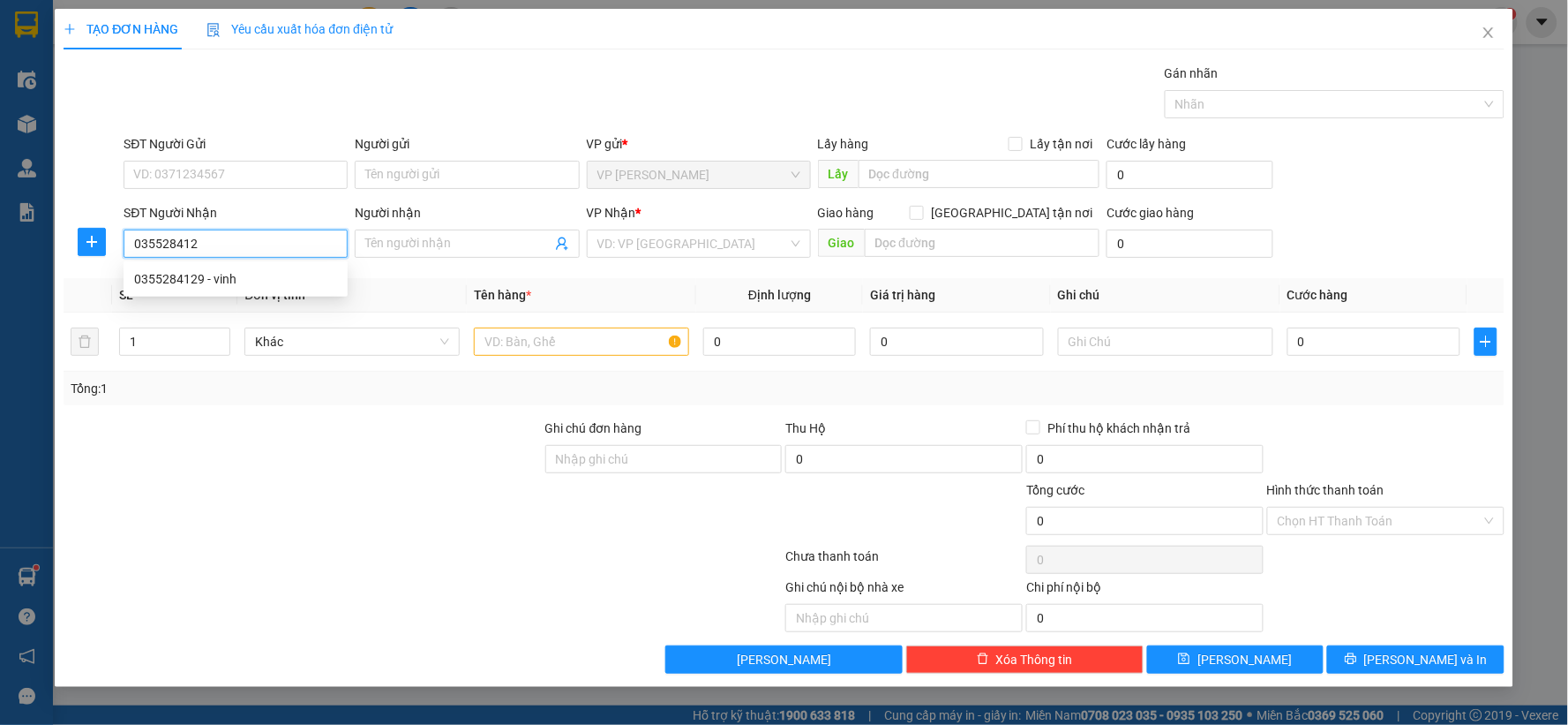
type input "0355284129"
click at [212, 277] on div "0355284129 - vinh" at bounding box center [235, 278] width 203 height 20
type input "vinh"
type input "0355284129"
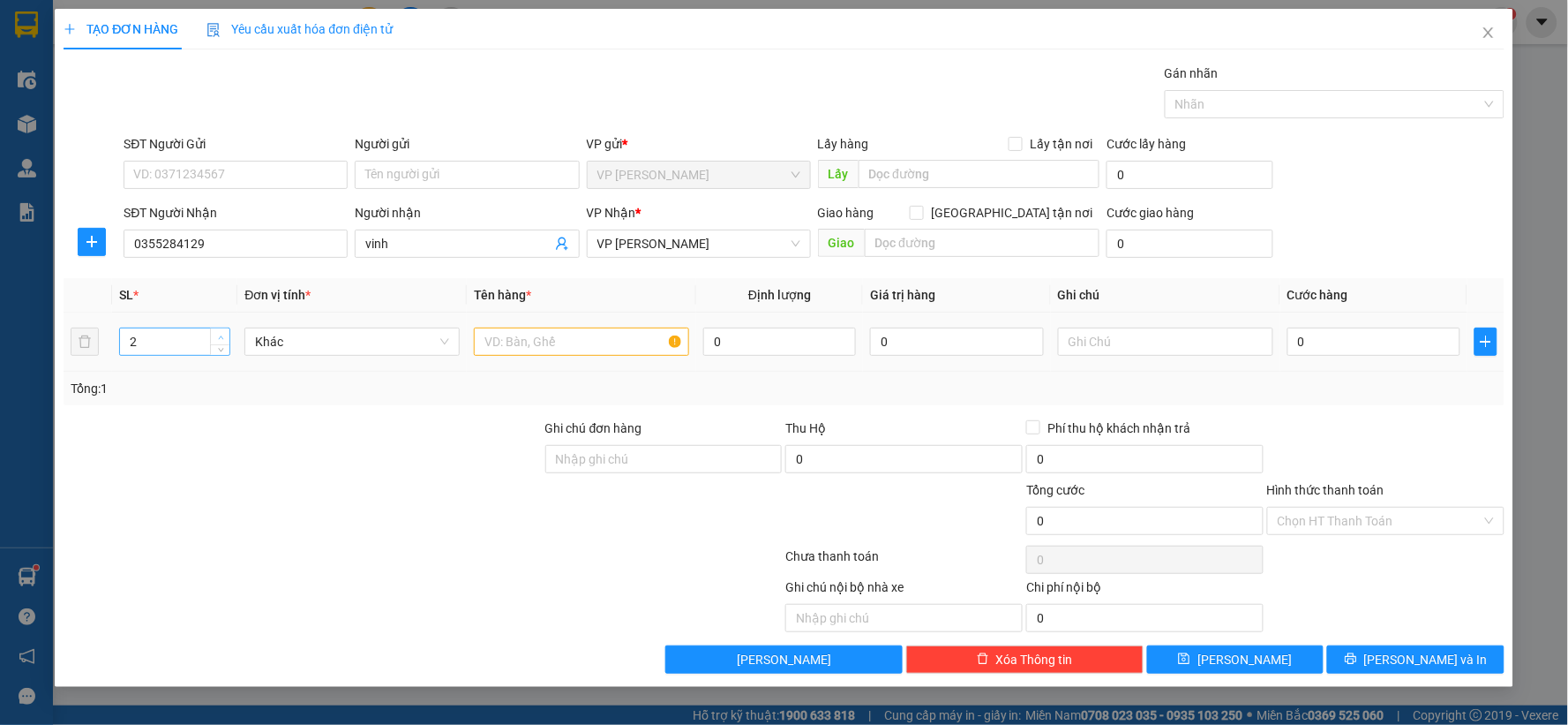
click at [218, 335] on icon "up" at bounding box center [221, 338] width 7 height 7
type input "5"
click at [218, 335] on icon "up" at bounding box center [221, 338] width 7 height 7
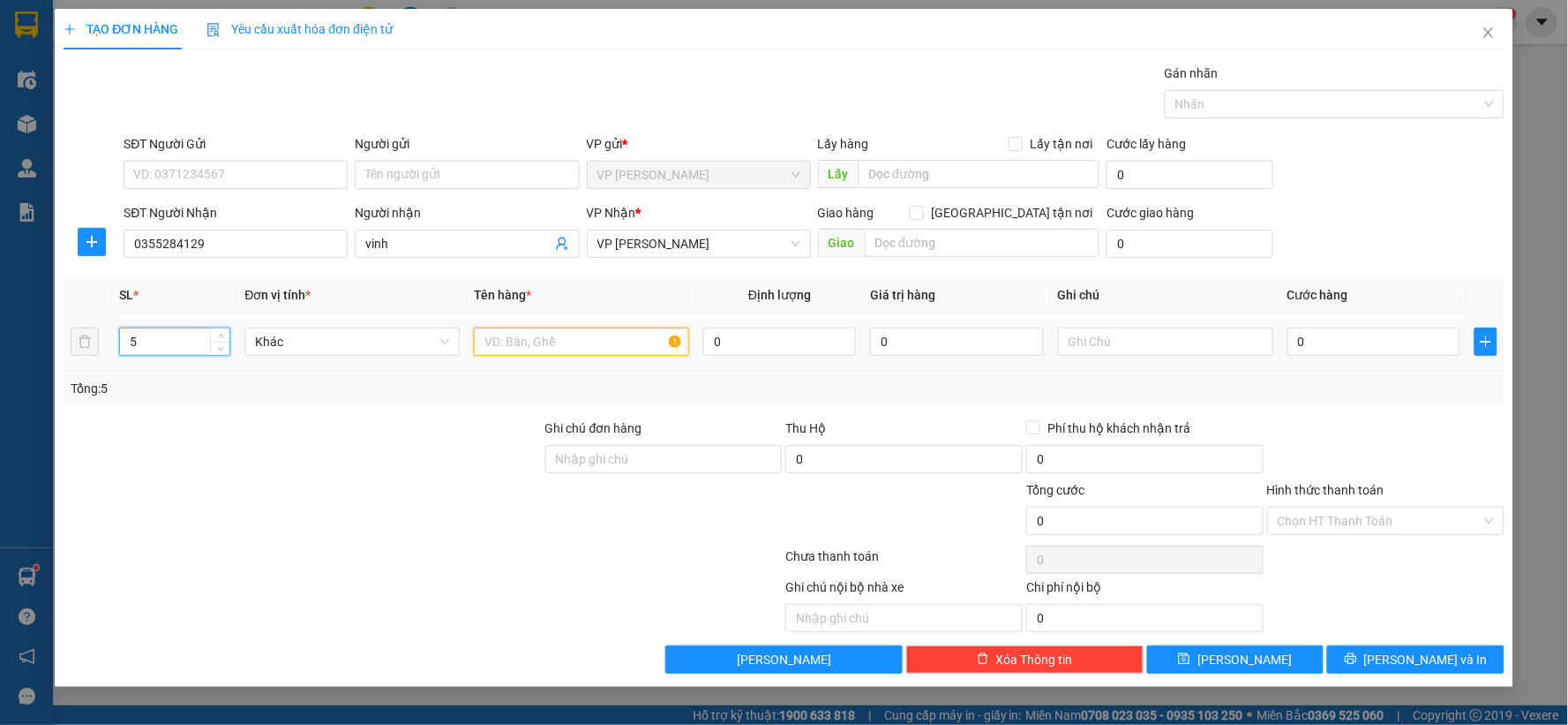
click at [526, 334] on input "text" at bounding box center [581, 342] width 215 height 28
type input "5 bao"
click at [1315, 351] on input "0" at bounding box center [1375, 342] width 174 height 28
type input "5"
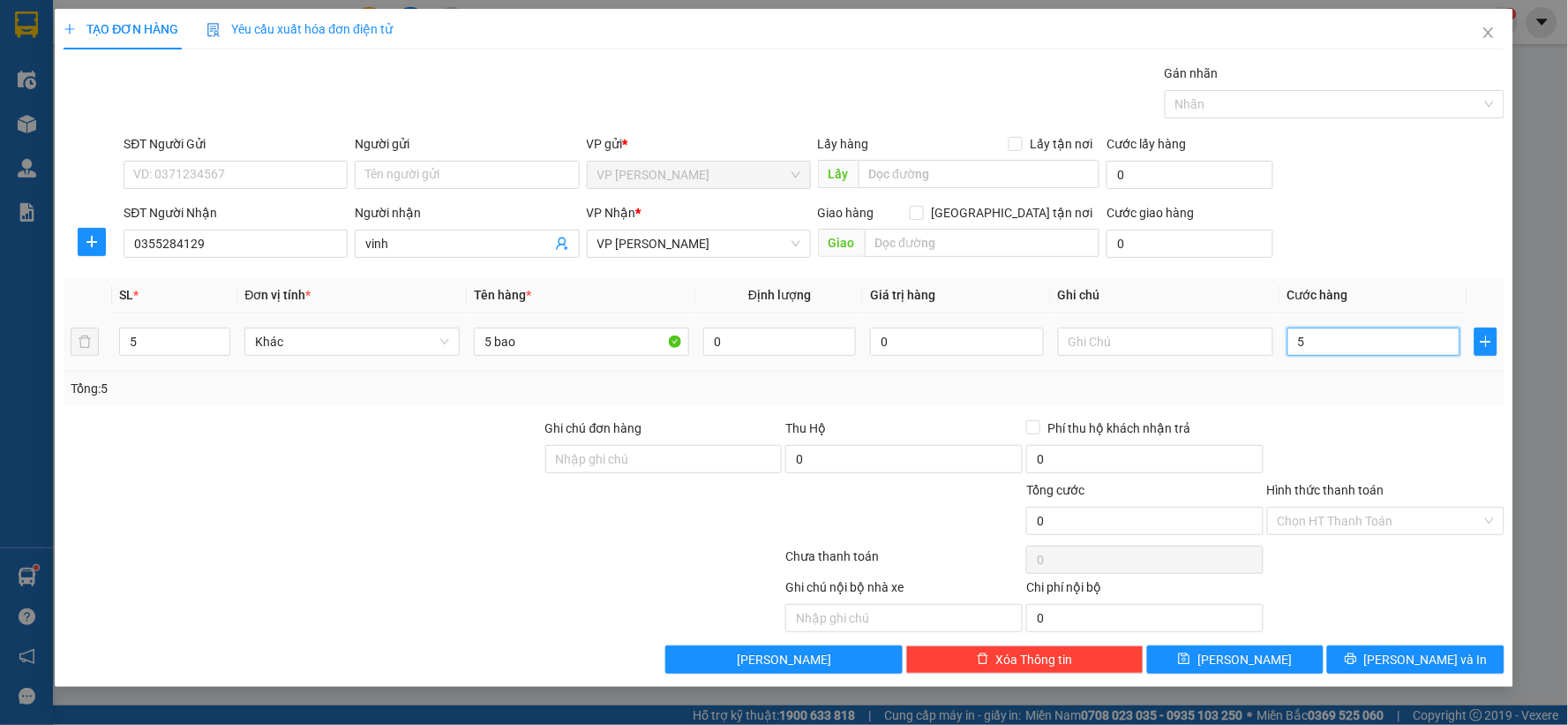
type input "5"
type input "50"
type input "500"
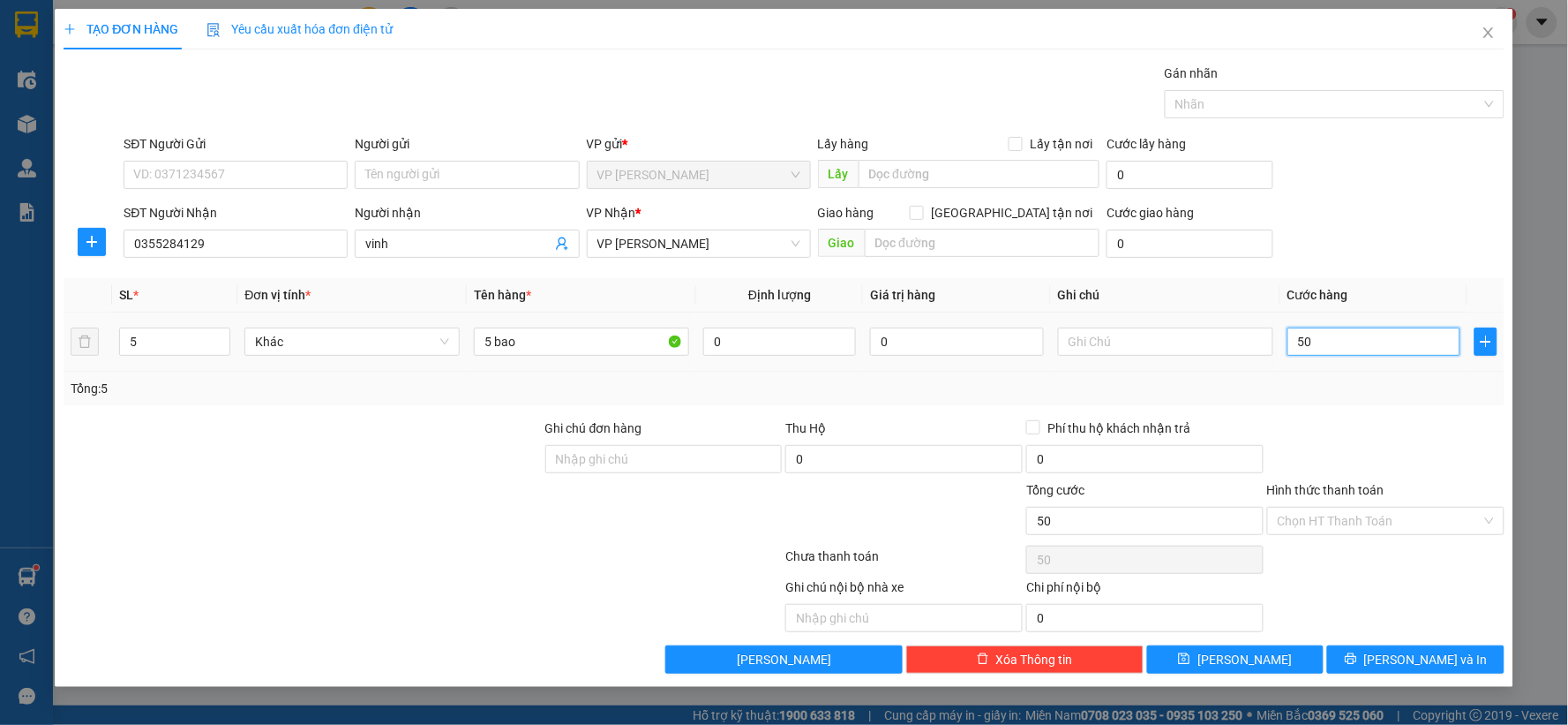
type input "500"
type input "500.000"
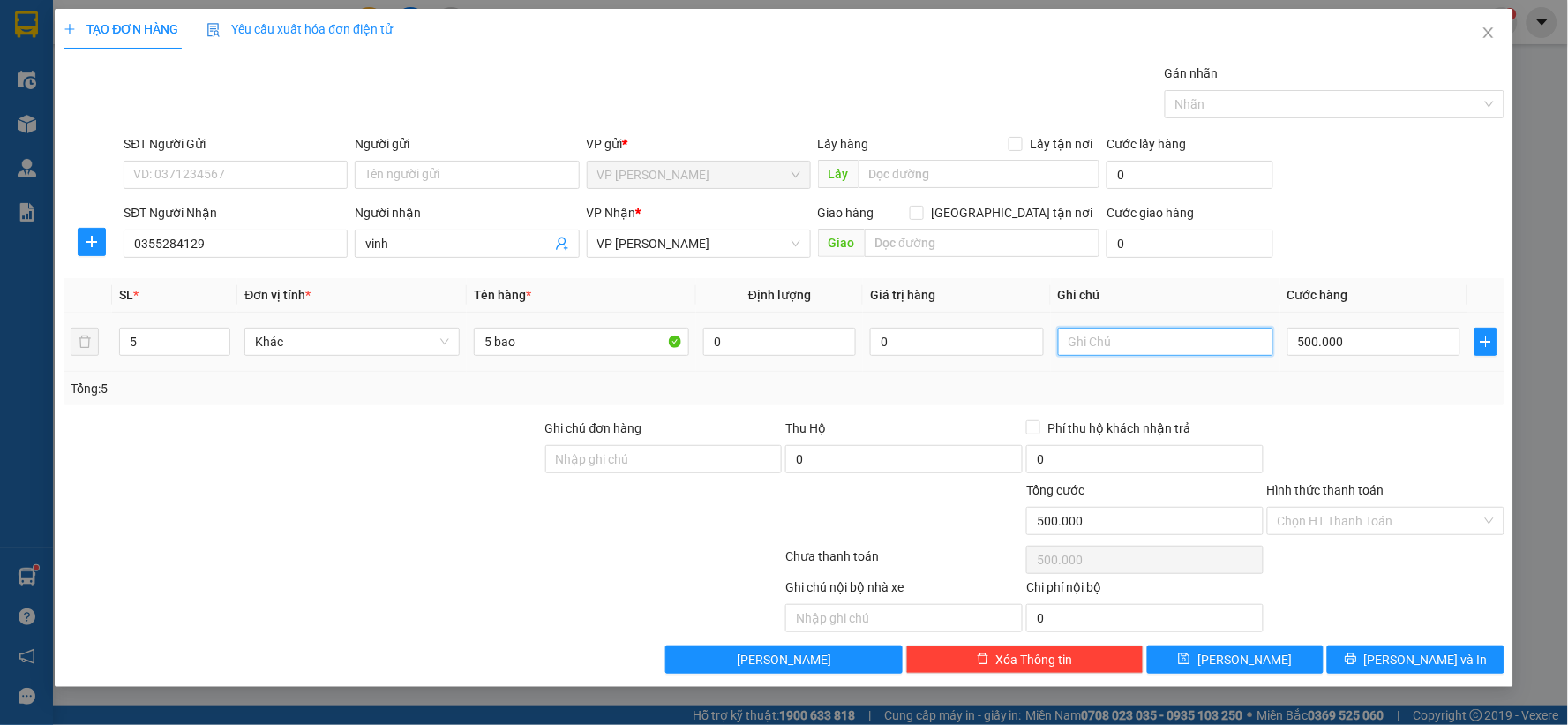
click at [1162, 342] on input "text" at bounding box center [1166, 342] width 215 height 28
type input "hk"
click at [1239, 657] on span "[PERSON_NAME]" at bounding box center [1245, 660] width 94 height 20
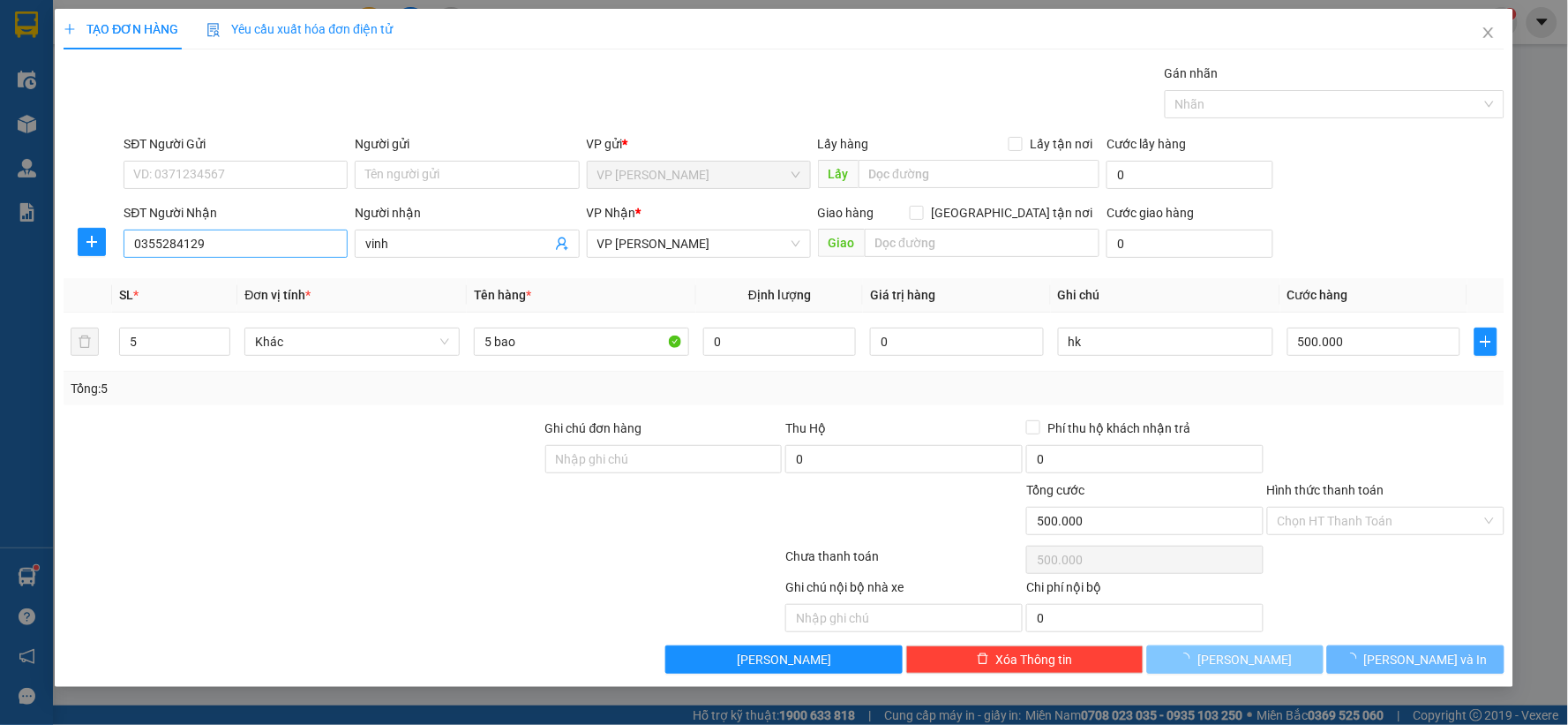
type input "1"
type input "0"
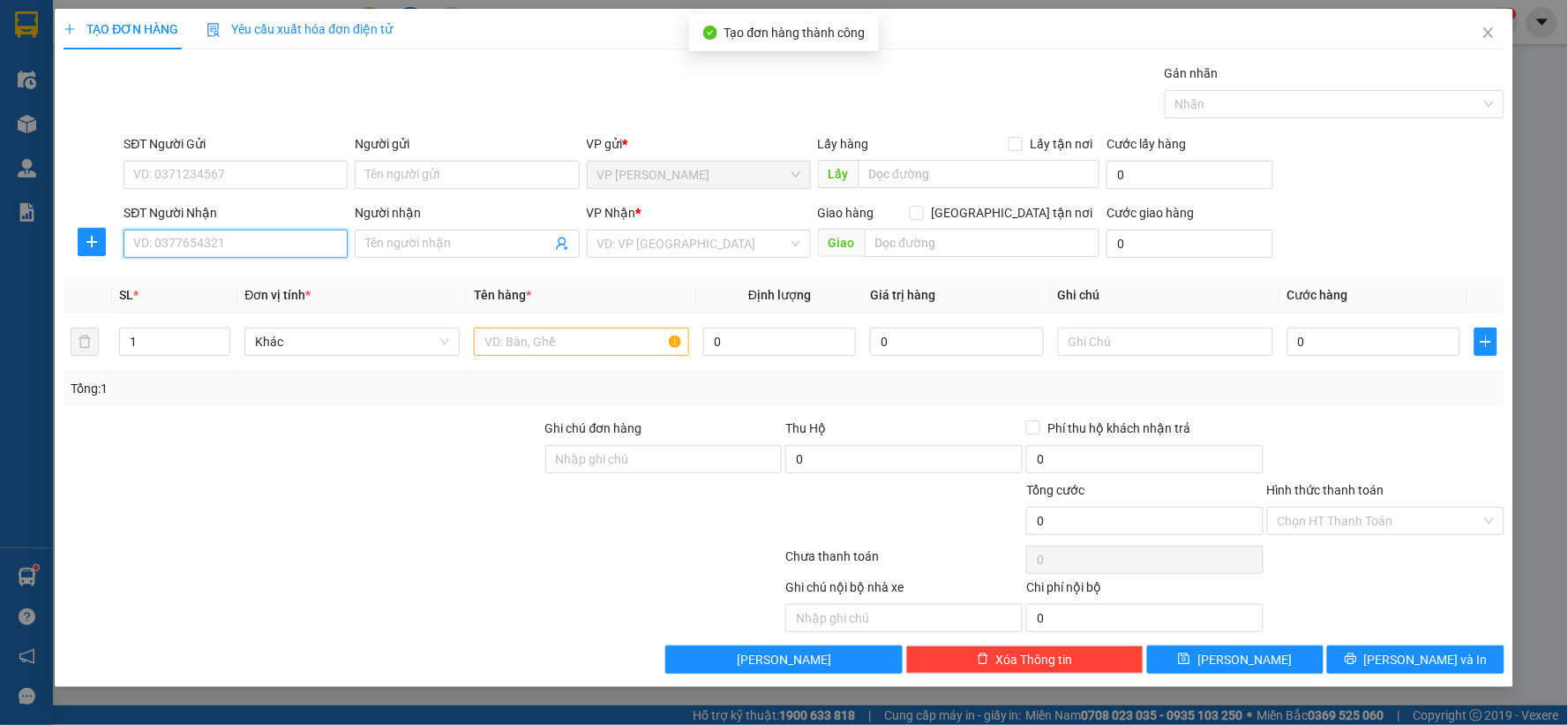
click at [207, 247] on input "SĐT Người Nhận" at bounding box center [236, 244] width 225 height 28
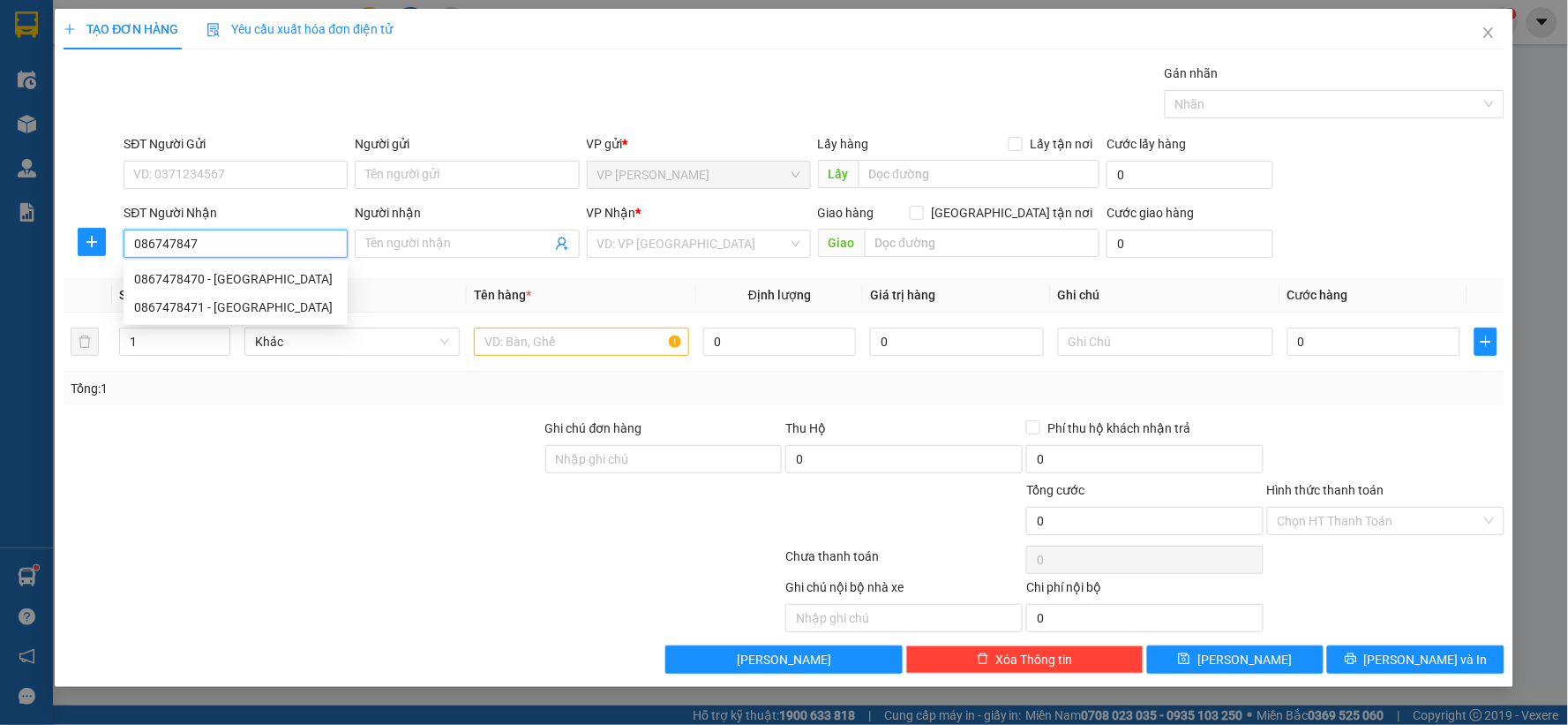
type input "0867478470"
click at [233, 274] on div "0867478470 - [GEOGRAPHIC_DATA]" at bounding box center [235, 278] width 203 height 20
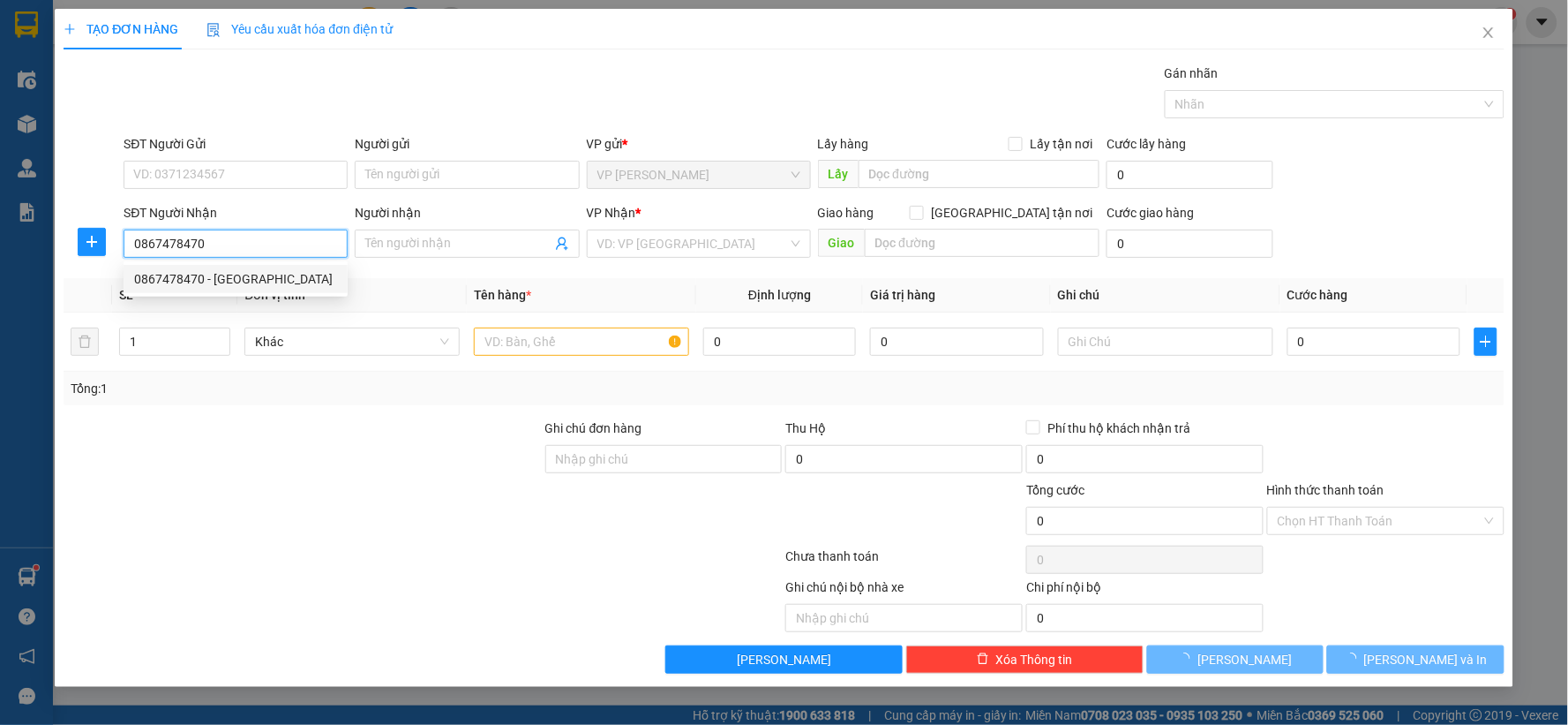
type input "đức"
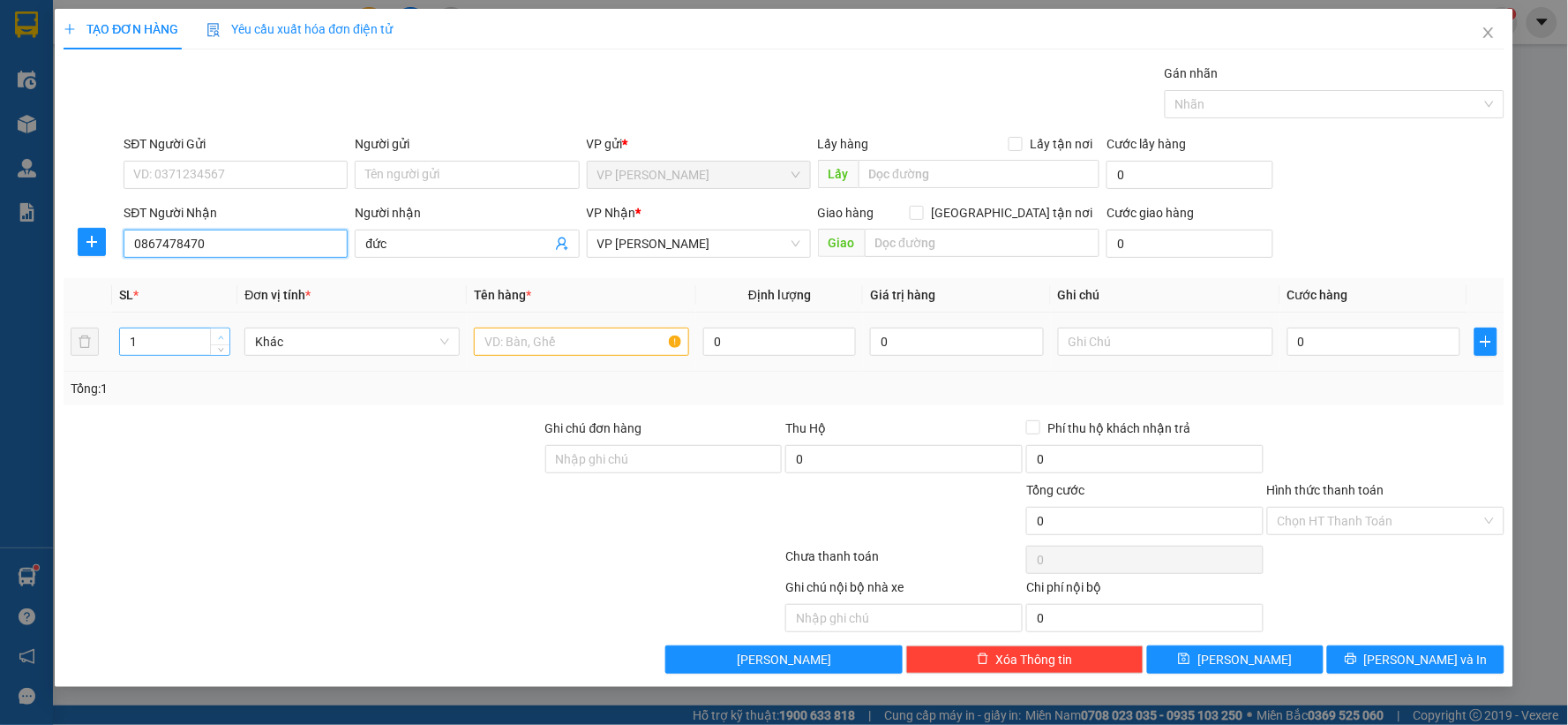
type input "0867478470"
click at [218, 335] on icon "up" at bounding box center [221, 338] width 7 height 7
type input "5"
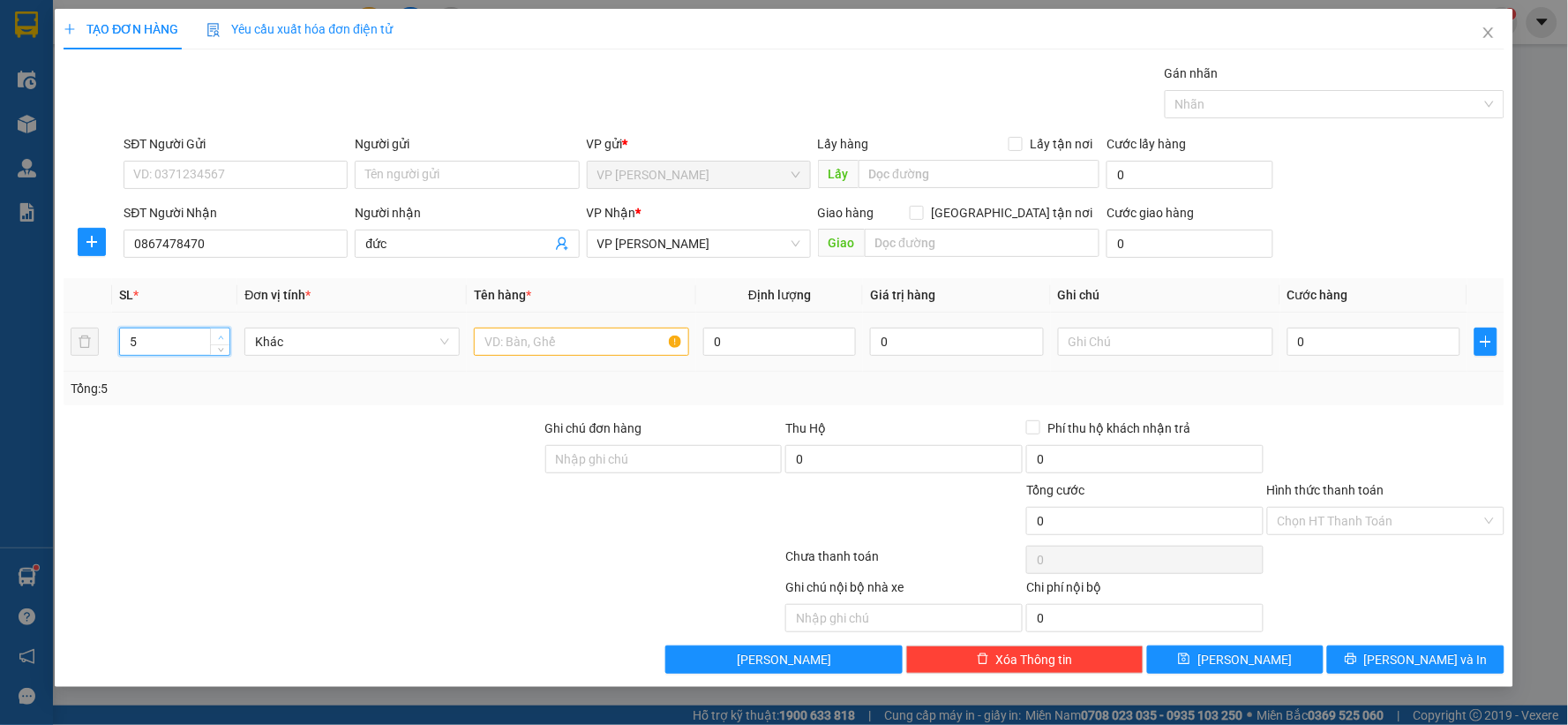
click at [218, 335] on icon "up" at bounding box center [221, 338] width 7 height 7
click at [509, 348] on input "text" at bounding box center [581, 342] width 215 height 28
type input "5 bao"
click at [1221, 339] on input "text" at bounding box center [1166, 342] width 215 height 28
type input "hk"
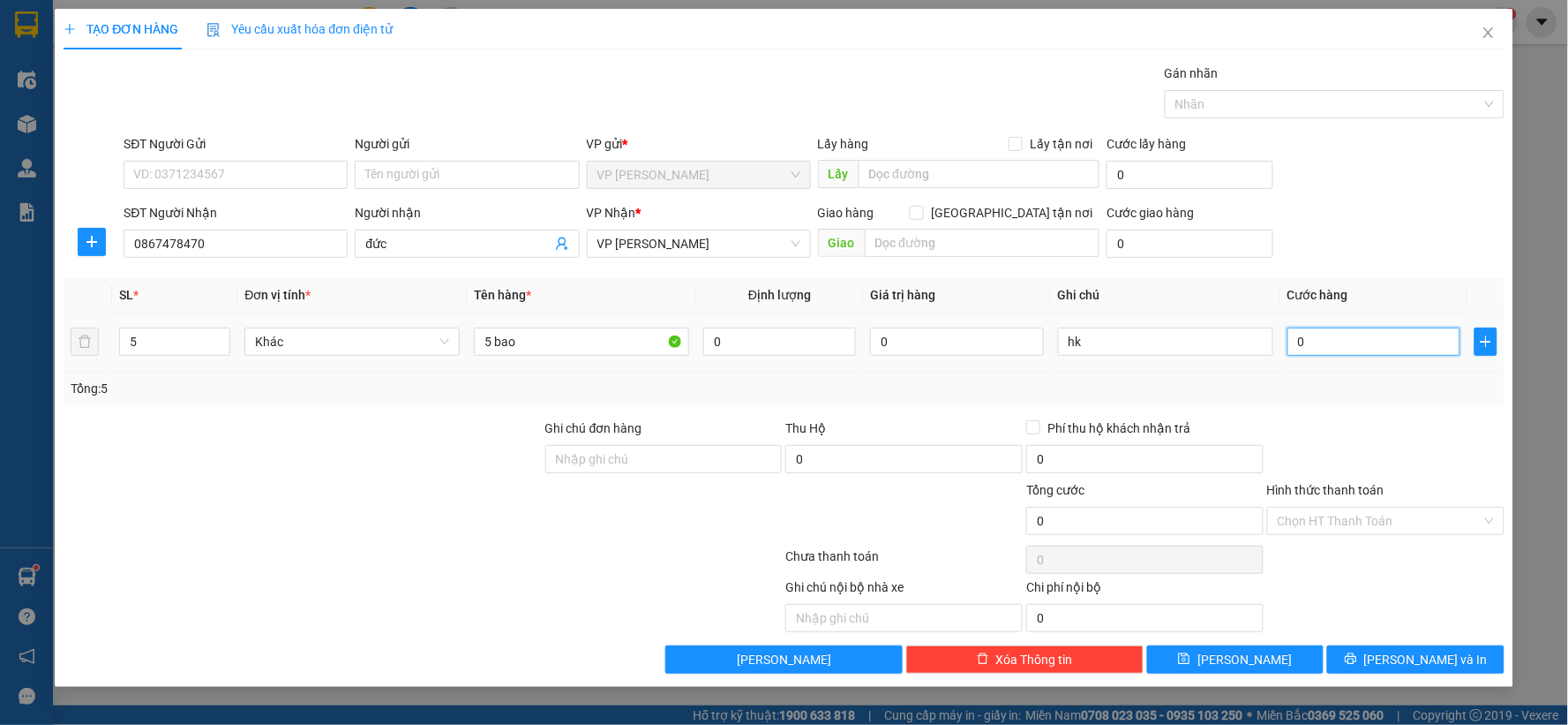
click at [1337, 346] on input "0" at bounding box center [1375, 342] width 174 height 28
type input "5"
type input "50"
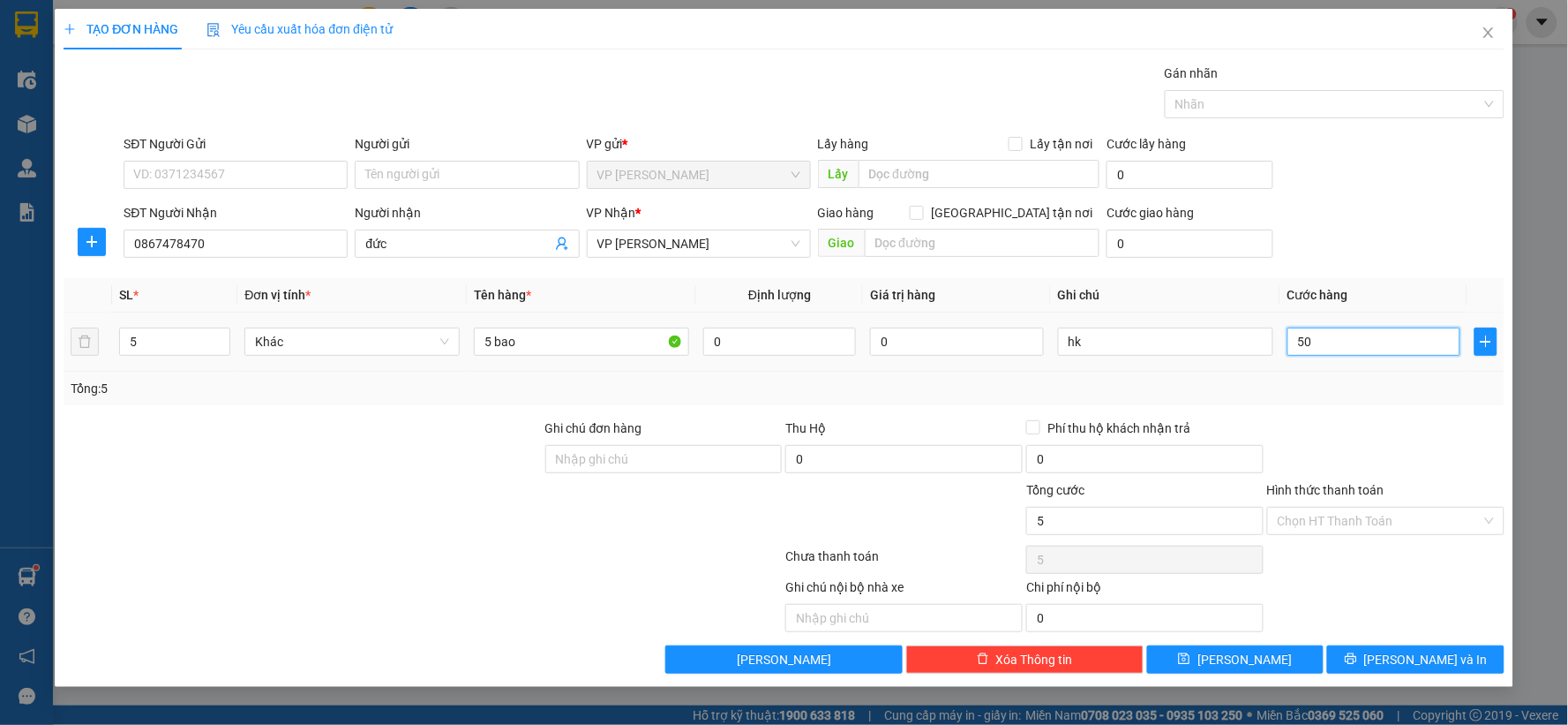
type input "50"
type input "500"
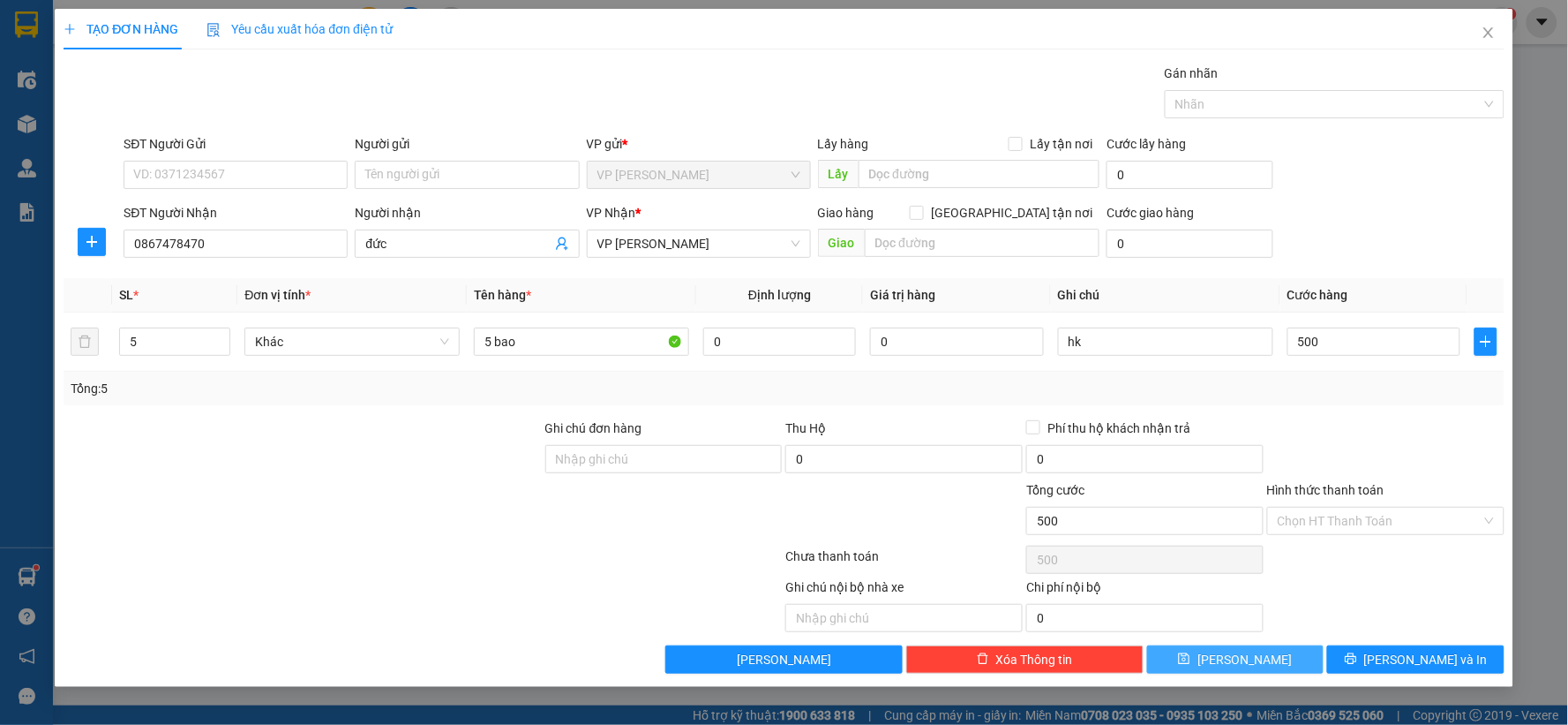
type input "500.000"
click at [1249, 657] on span "[PERSON_NAME]" at bounding box center [1245, 660] width 94 height 20
type input "1"
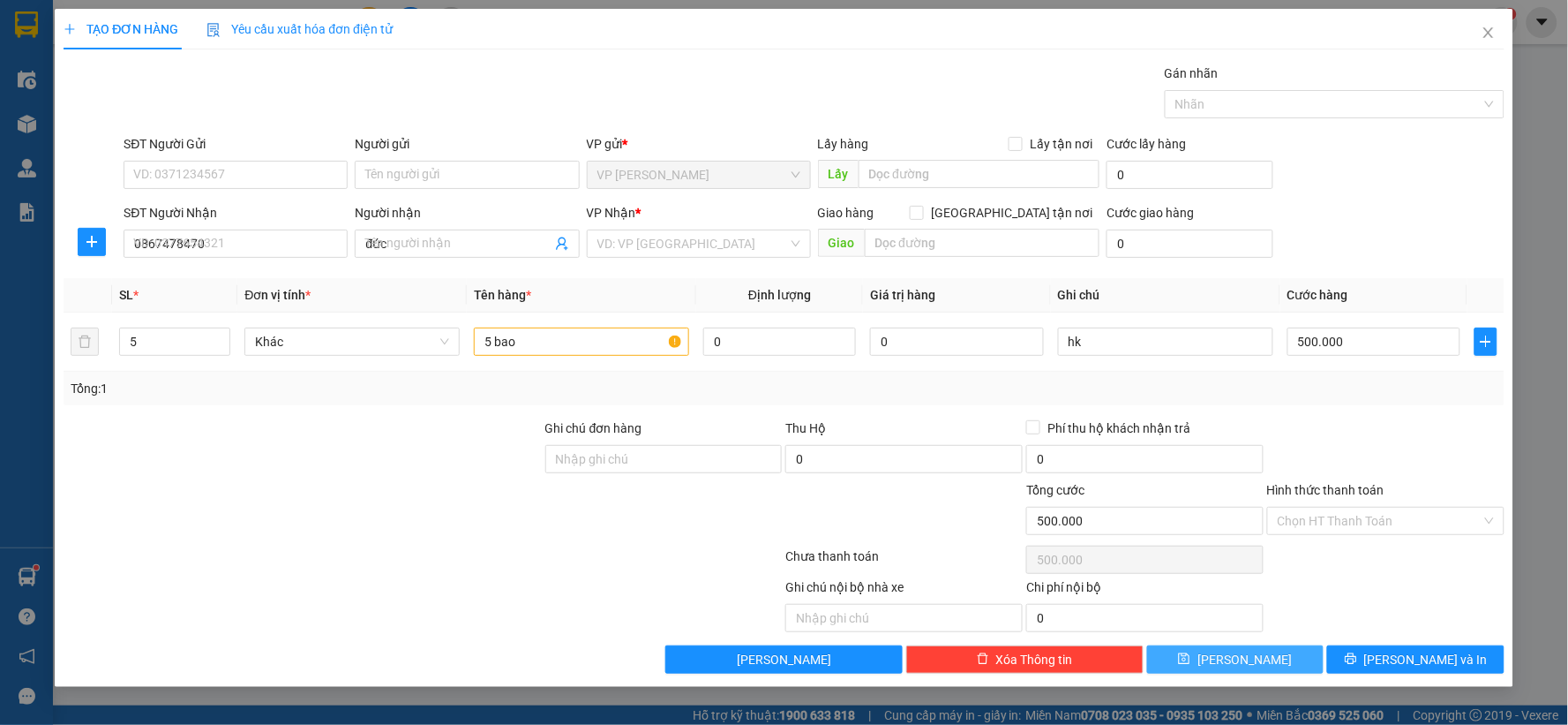
type input "0"
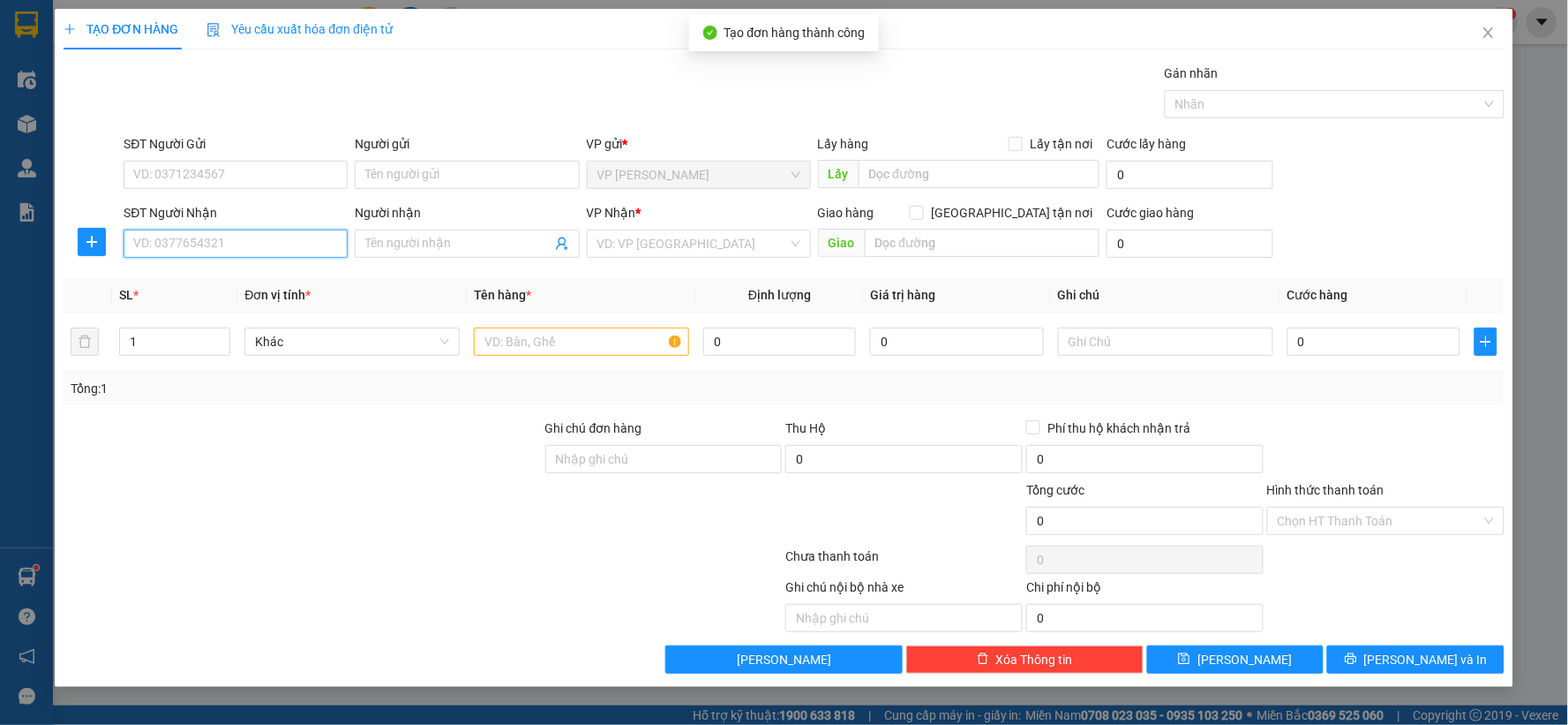
click at [231, 247] on input "SĐT Người Nhận" at bounding box center [236, 244] width 225 height 28
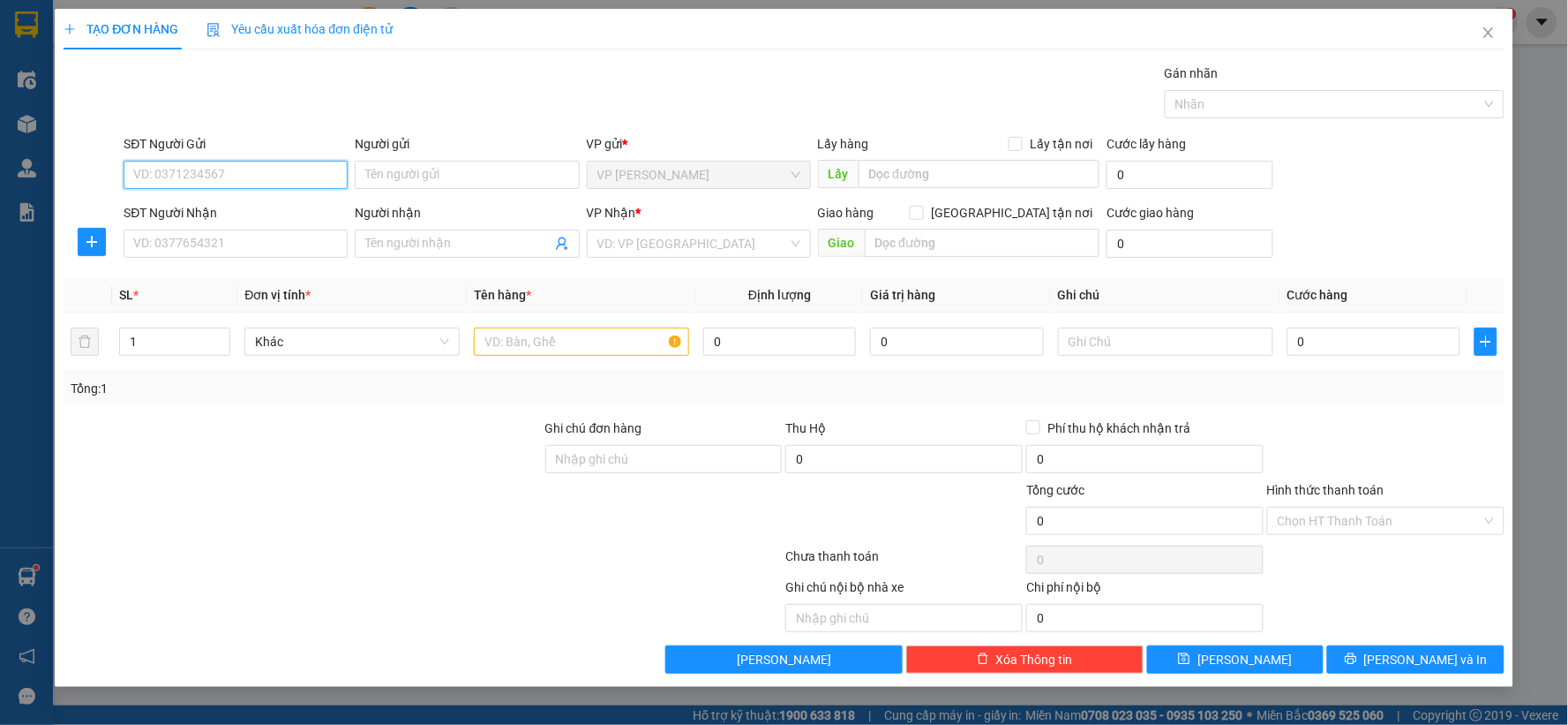
click at [158, 178] on input "SĐT Người Gửi" at bounding box center [236, 175] width 225 height 28
click at [169, 200] on div "0972897828" at bounding box center [235, 210] width 203 height 20
type input "0972897828"
click at [206, 234] on input "SĐT Người Nhận" at bounding box center [236, 244] width 225 height 28
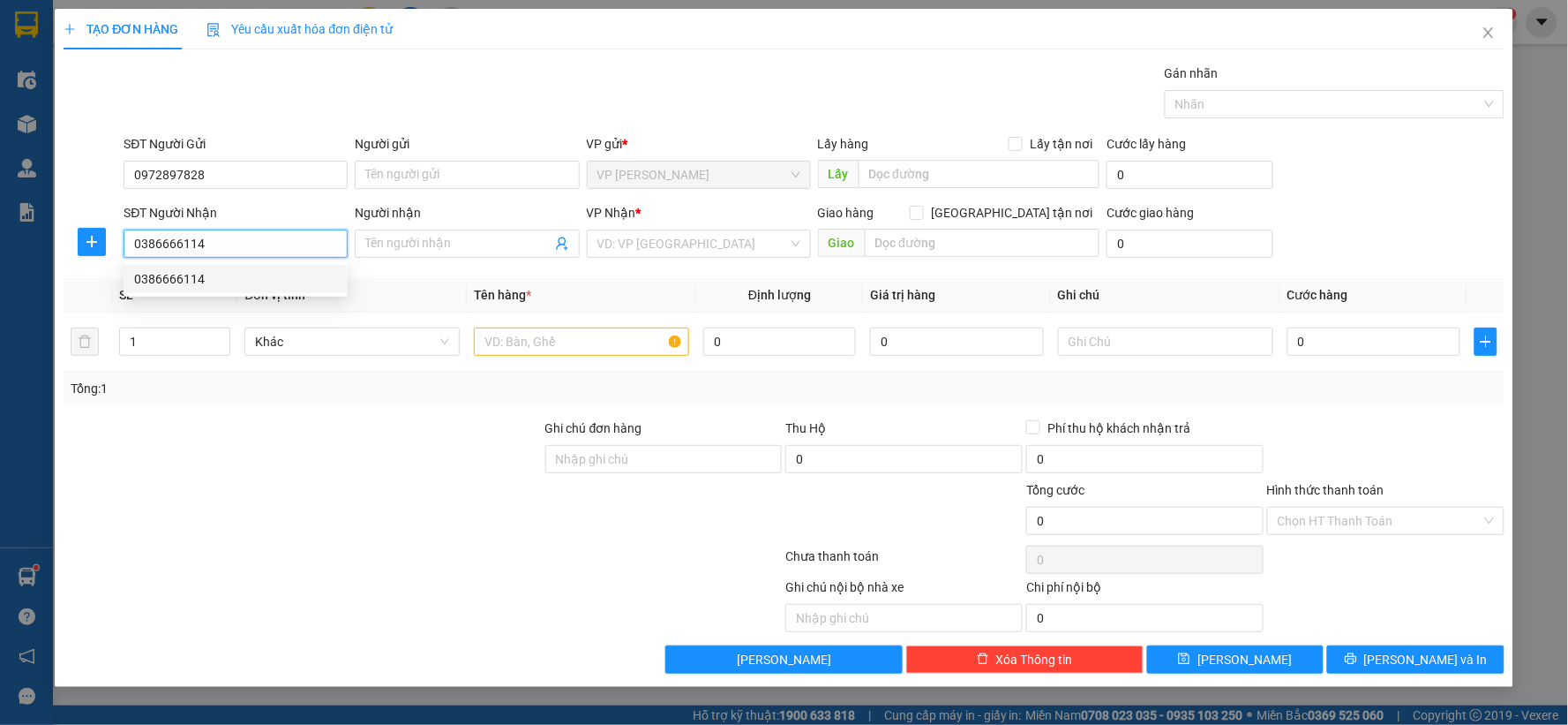
click at [214, 286] on div "0386666114" at bounding box center [235, 278] width 203 height 20
type input "0386666114"
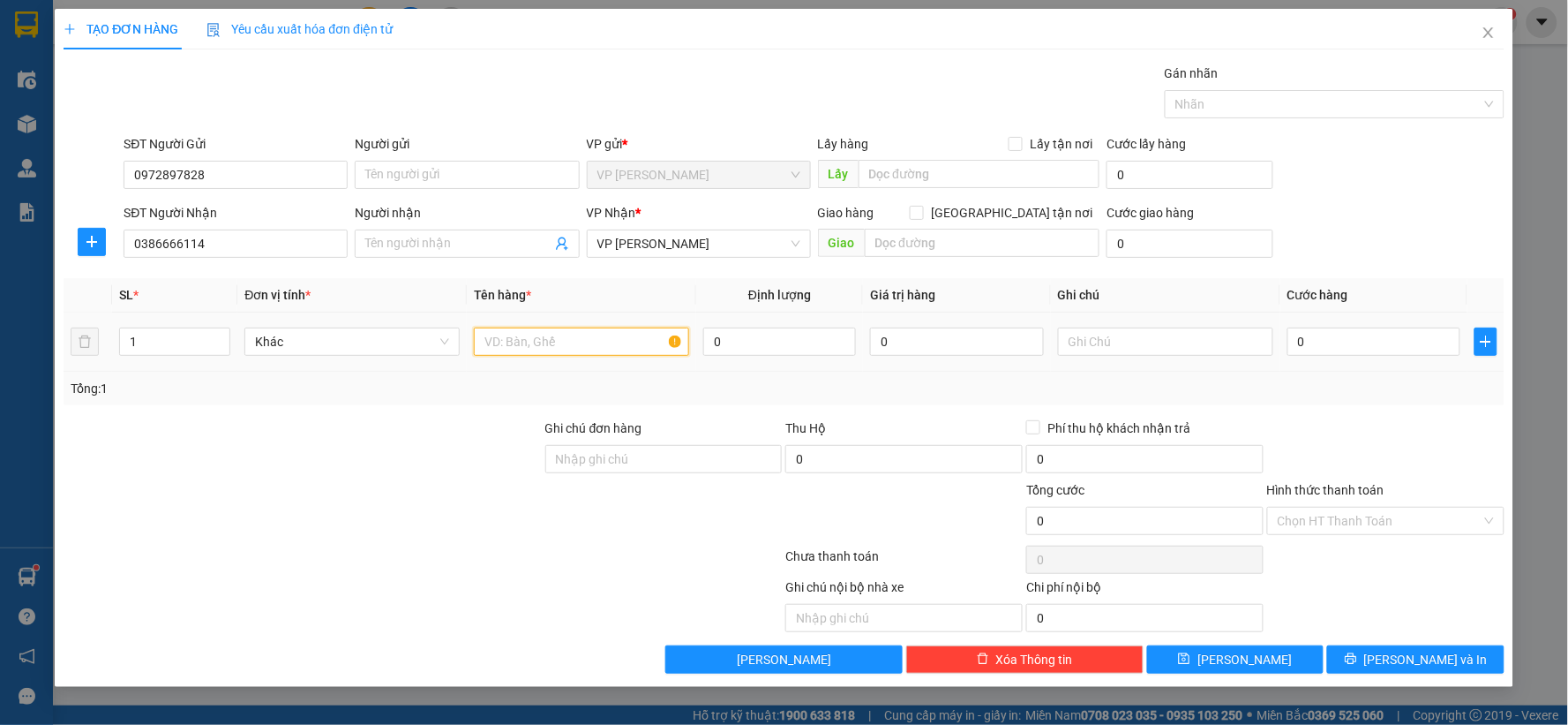
click at [495, 337] on input "text" at bounding box center [581, 342] width 215 height 28
type input "1 bao"
click at [1353, 337] on input "0" at bounding box center [1375, 342] width 174 height 28
type input "1"
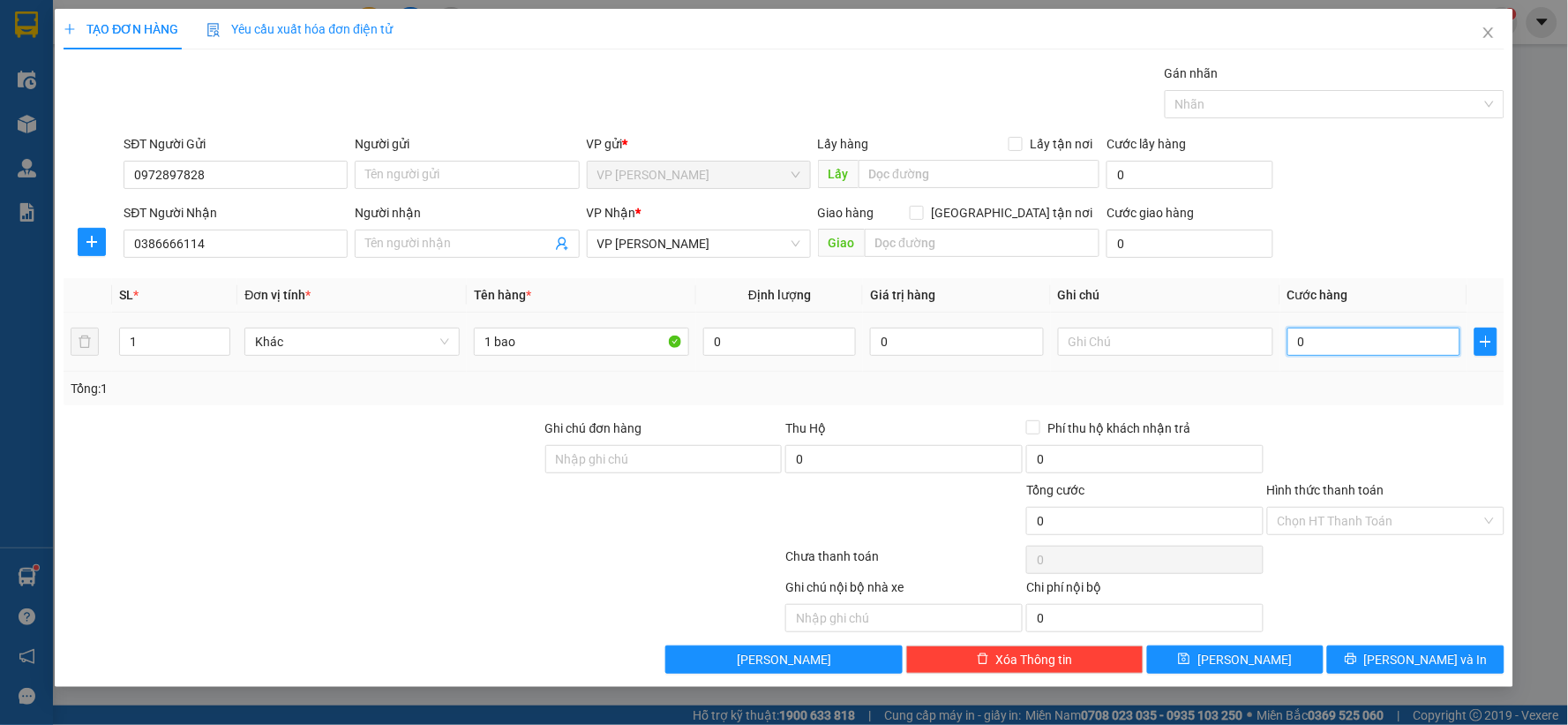
type input "1"
type input "10"
type input "100"
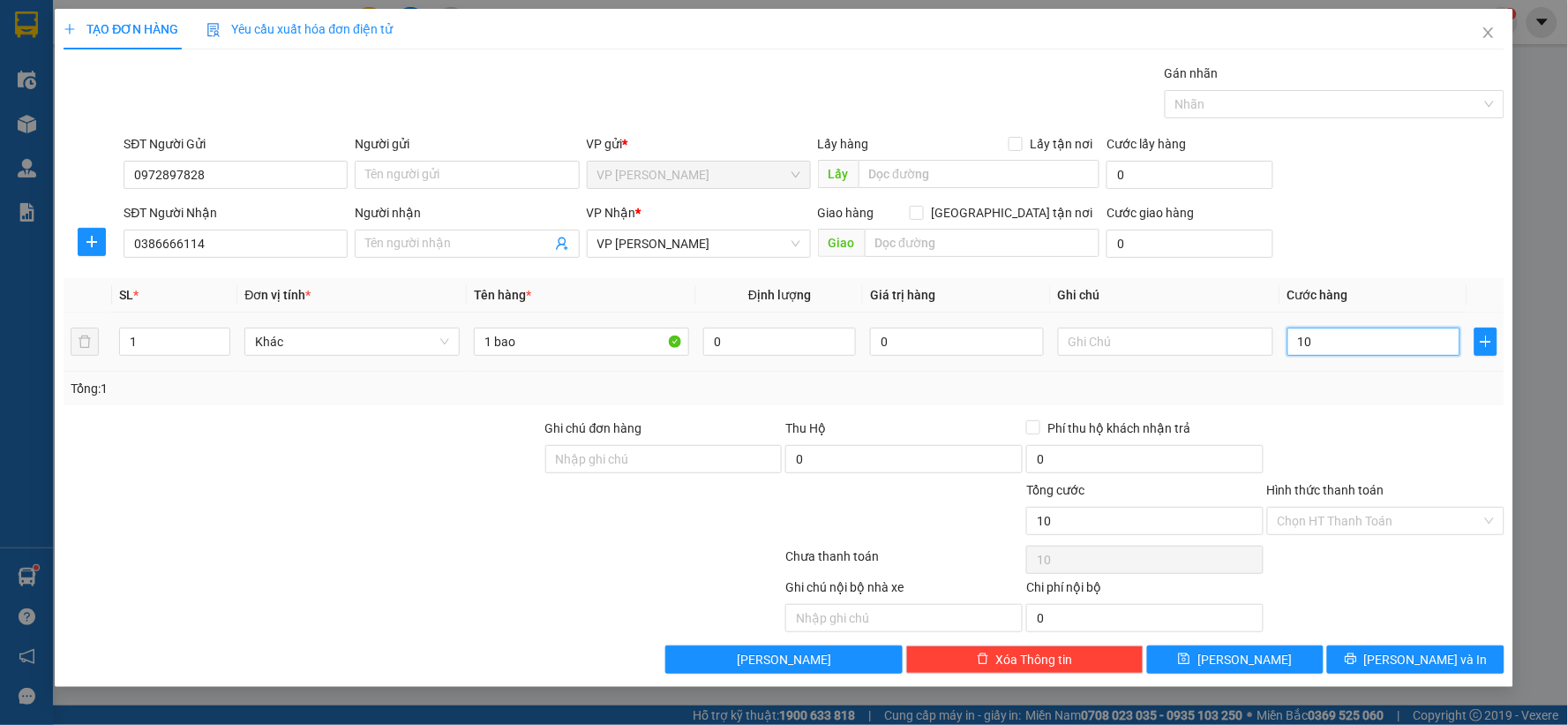
type input "100"
type input "100.000"
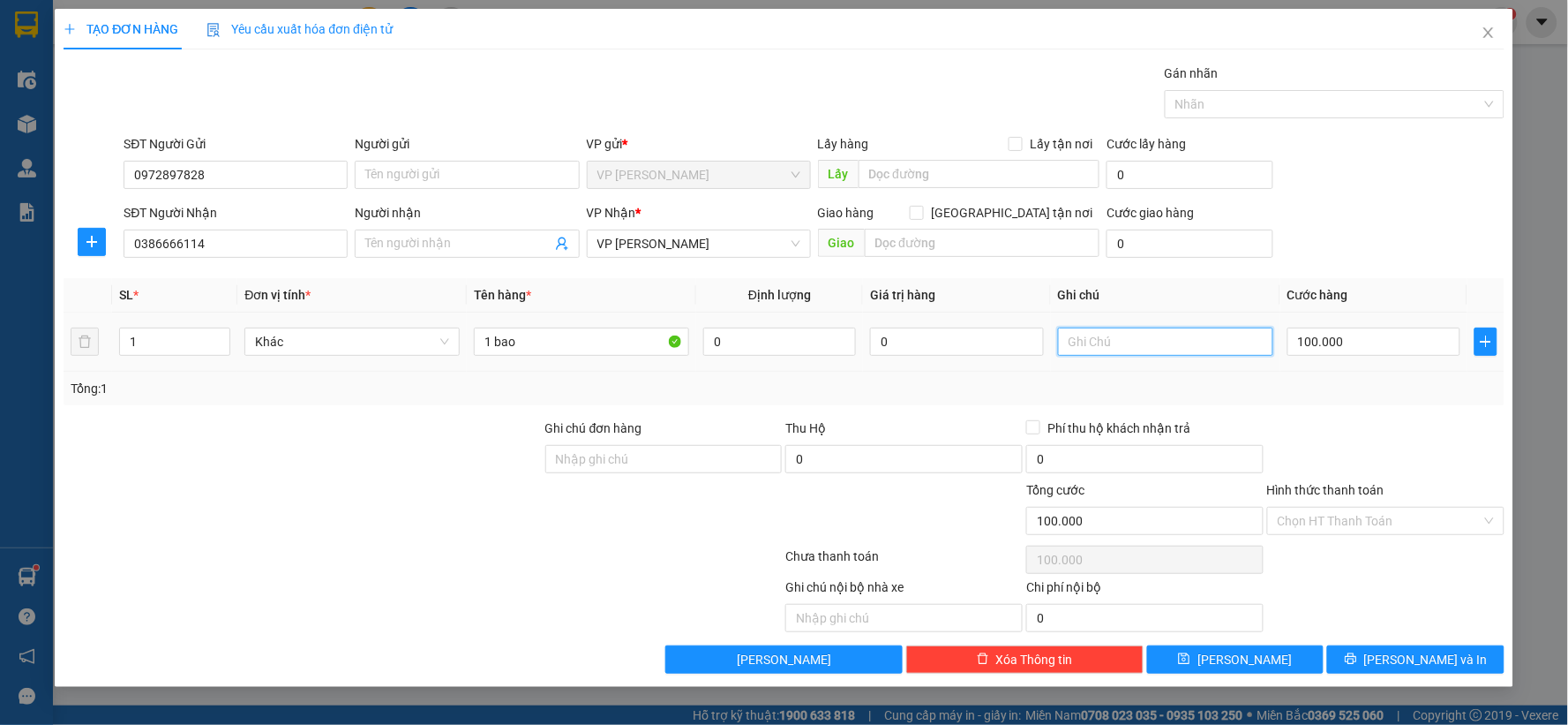
click at [1141, 327] on div at bounding box center [1166, 341] width 215 height 35
type input "c thu"
click at [1274, 655] on button "[PERSON_NAME]" at bounding box center [1236, 660] width 177 height 28
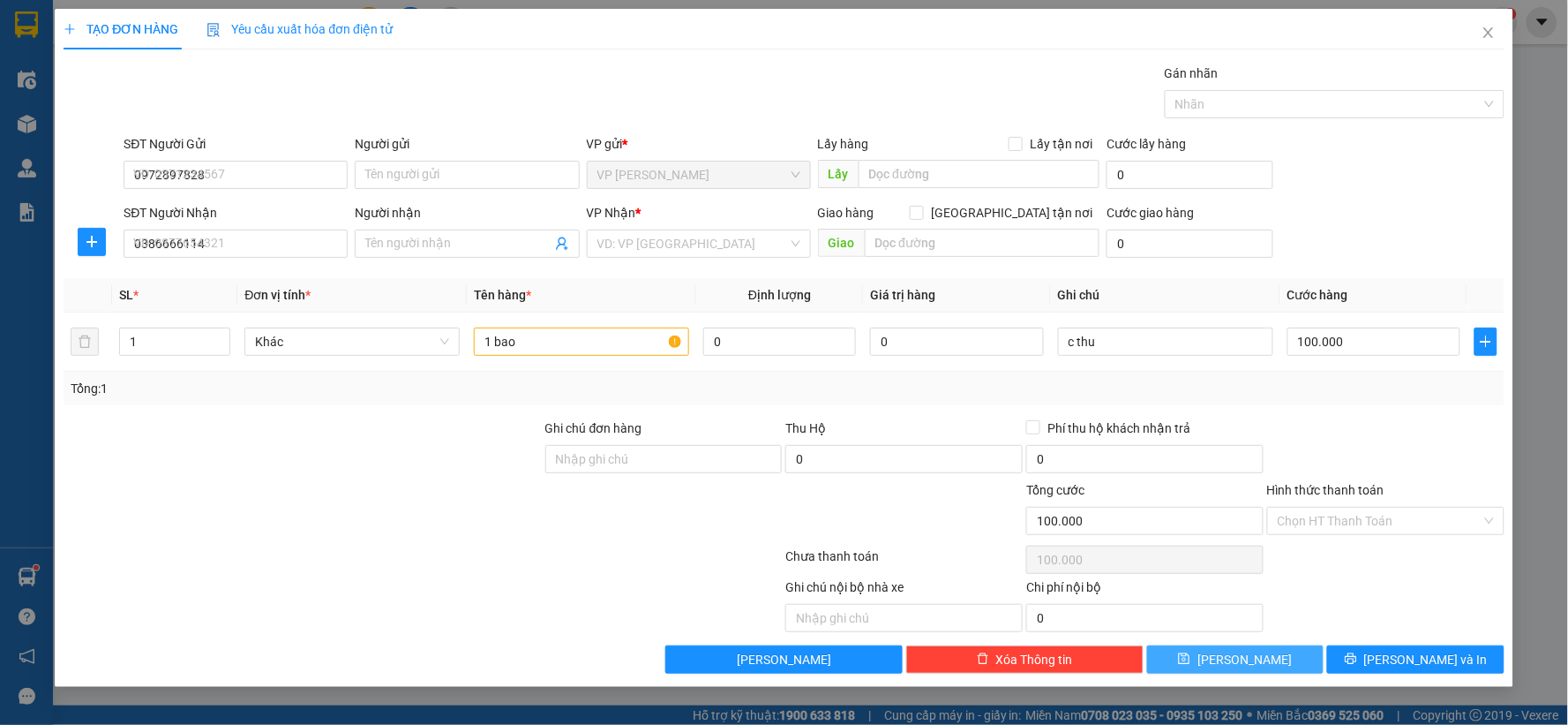
type input "0"
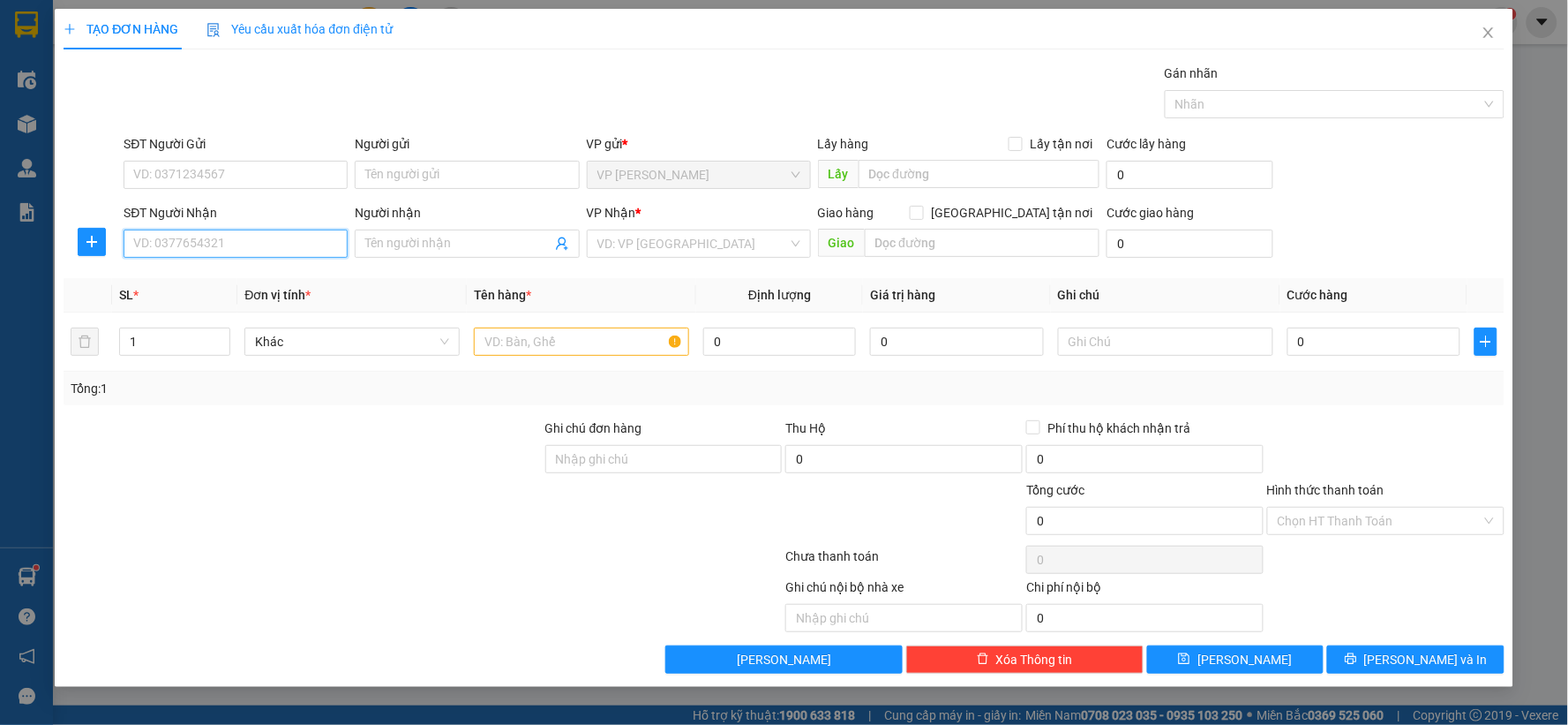
click at [242, 236] on input "SĐT Người Nhận" at bounding box center [236, 244] width 225 height 28
click at [158, 240] on input "0394599376" at bounding box center [236, 244] width 225 height 28
type input "0399599376"
click at [214, 276] on div "0399599376 - c tin" at bounding box center [235, 278] width 203 height 20
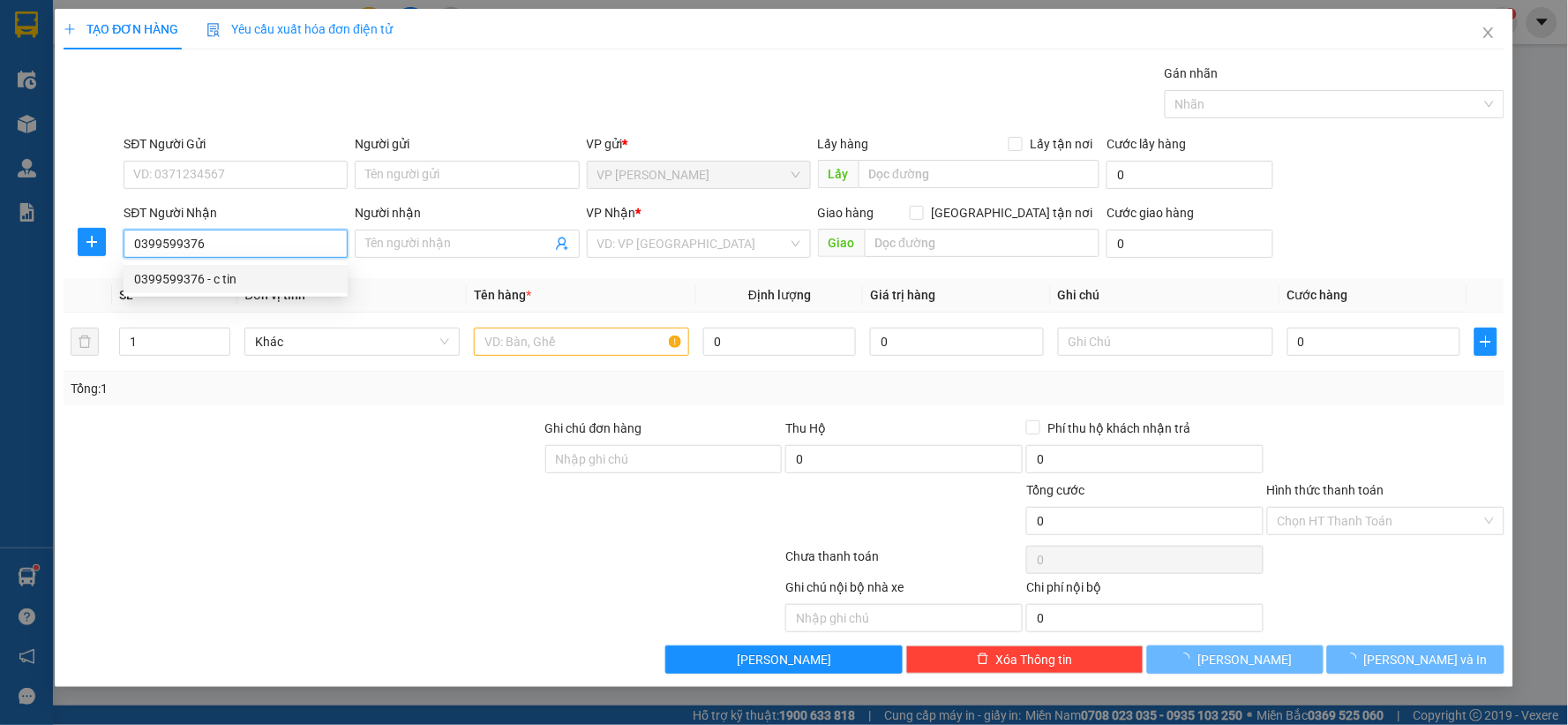
type input "c tin"
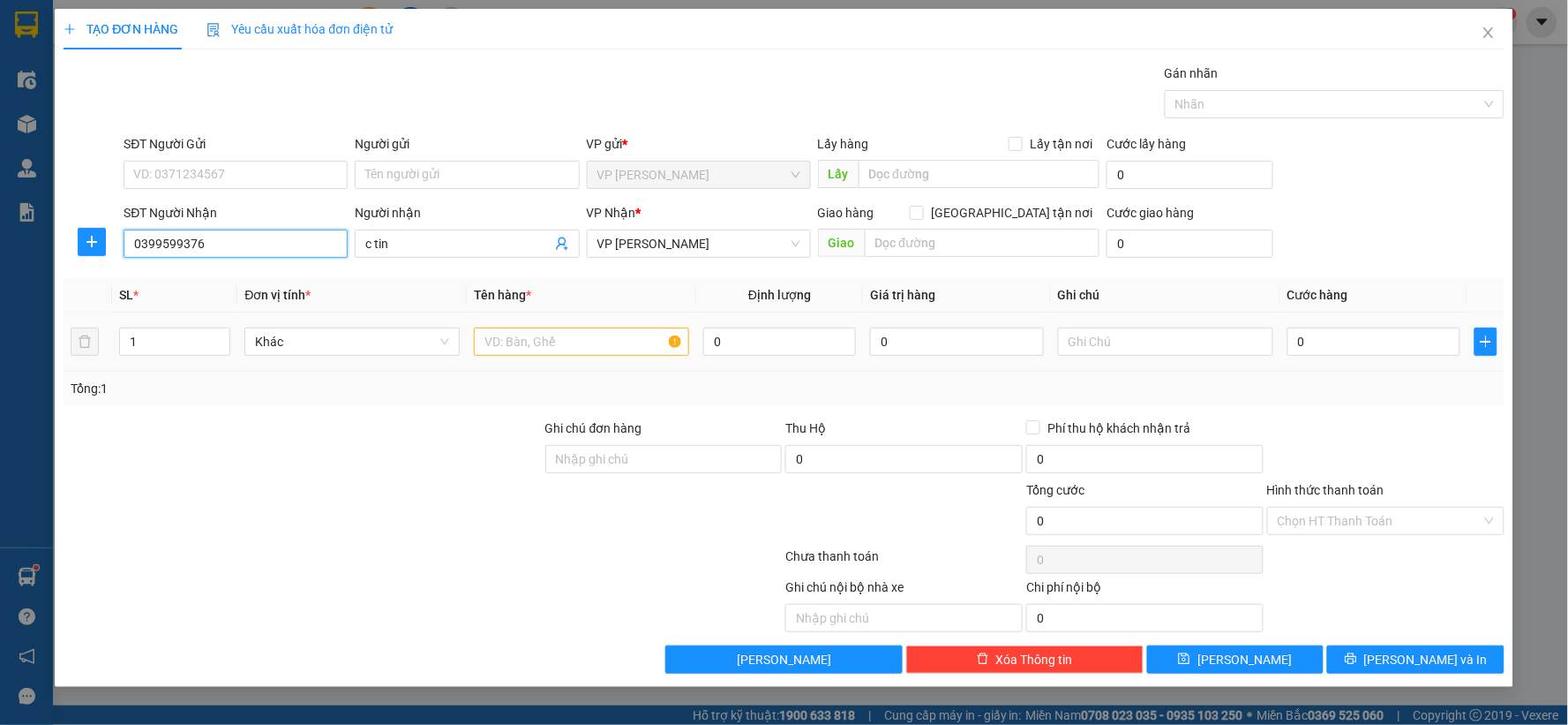
type input "0399599376"
click at [510, 343] on input "text" at bounding box center [581, 342] width 215 height 28
type input "2 bao"
click at [218, 329] on span "Increase Value" at bounding box center [220, 336] width 20 height 16
type input "2"
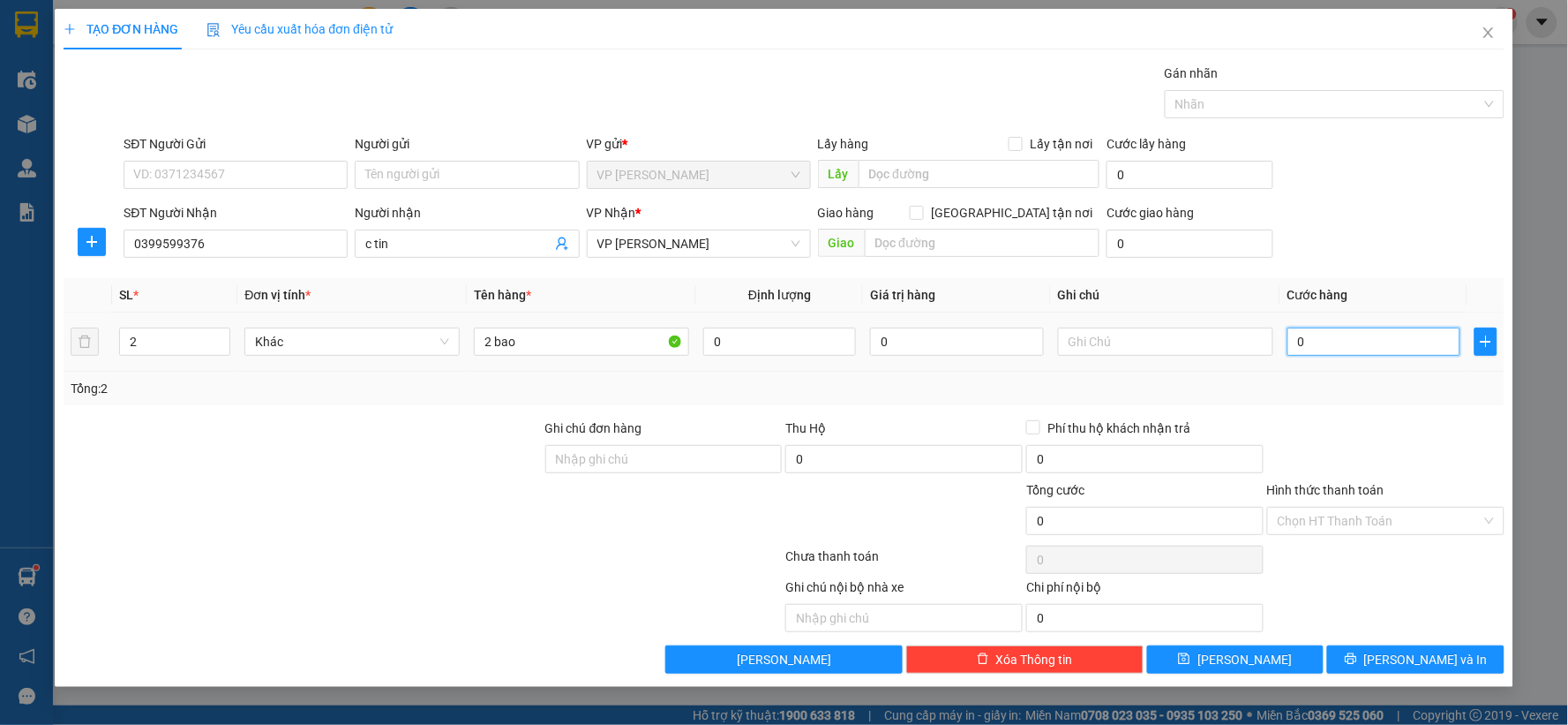
click at [1317, 342] on input "0" at bounding box center [1375, 342] width 174 height 28
type input "1"
type input "16"
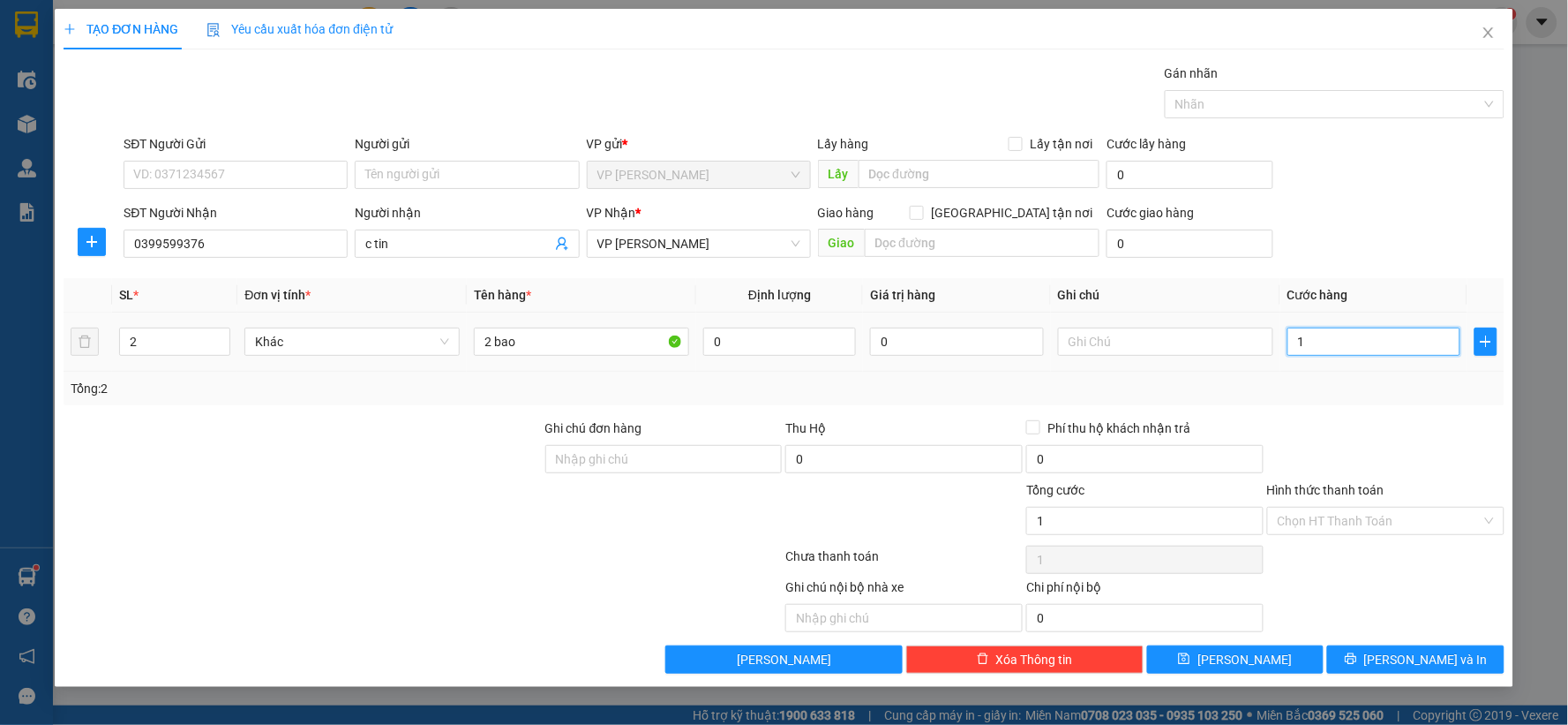
type input "16"
type input "160"
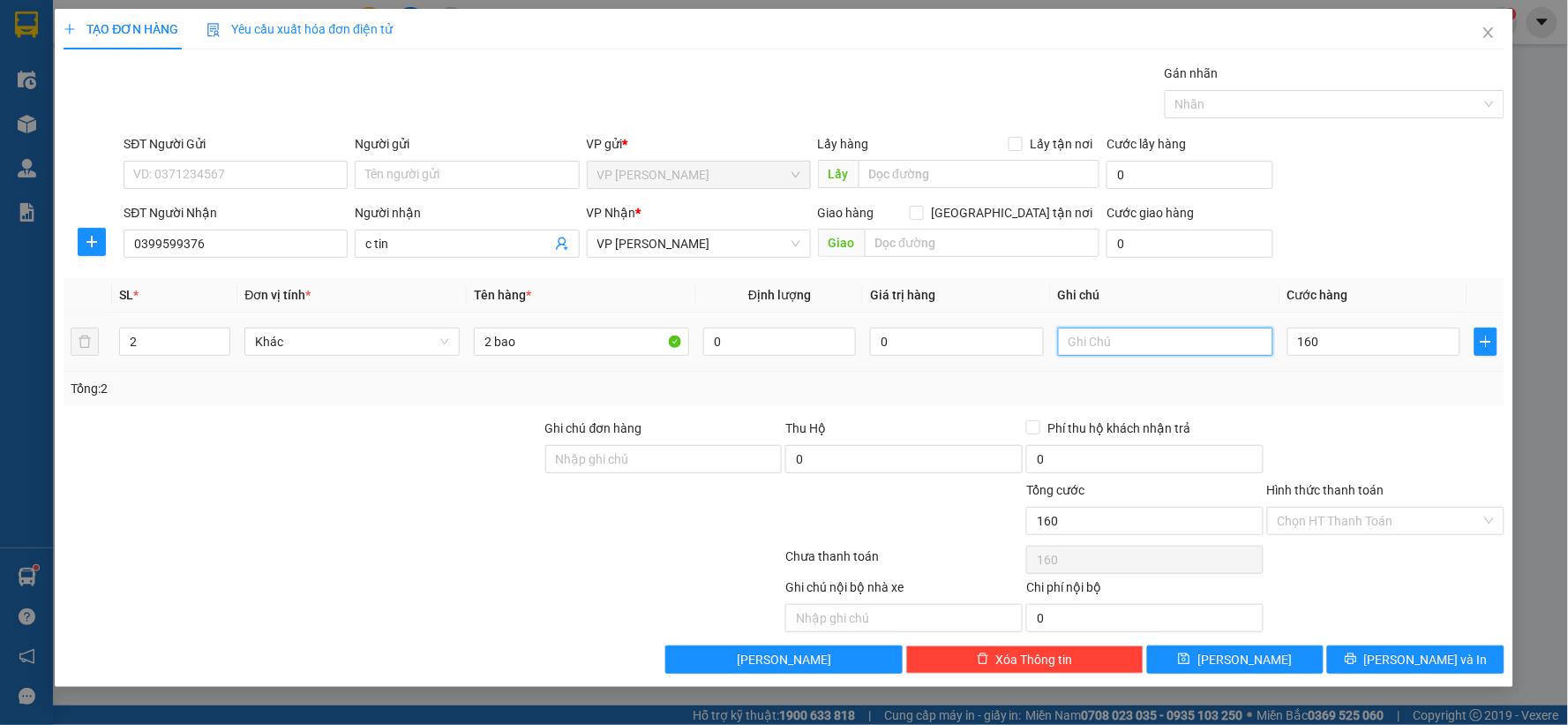
type input "160.000"
click at [1127, 345] on input "text" at bounding box center [1166, 342] width 215 height 28
type input "hk"
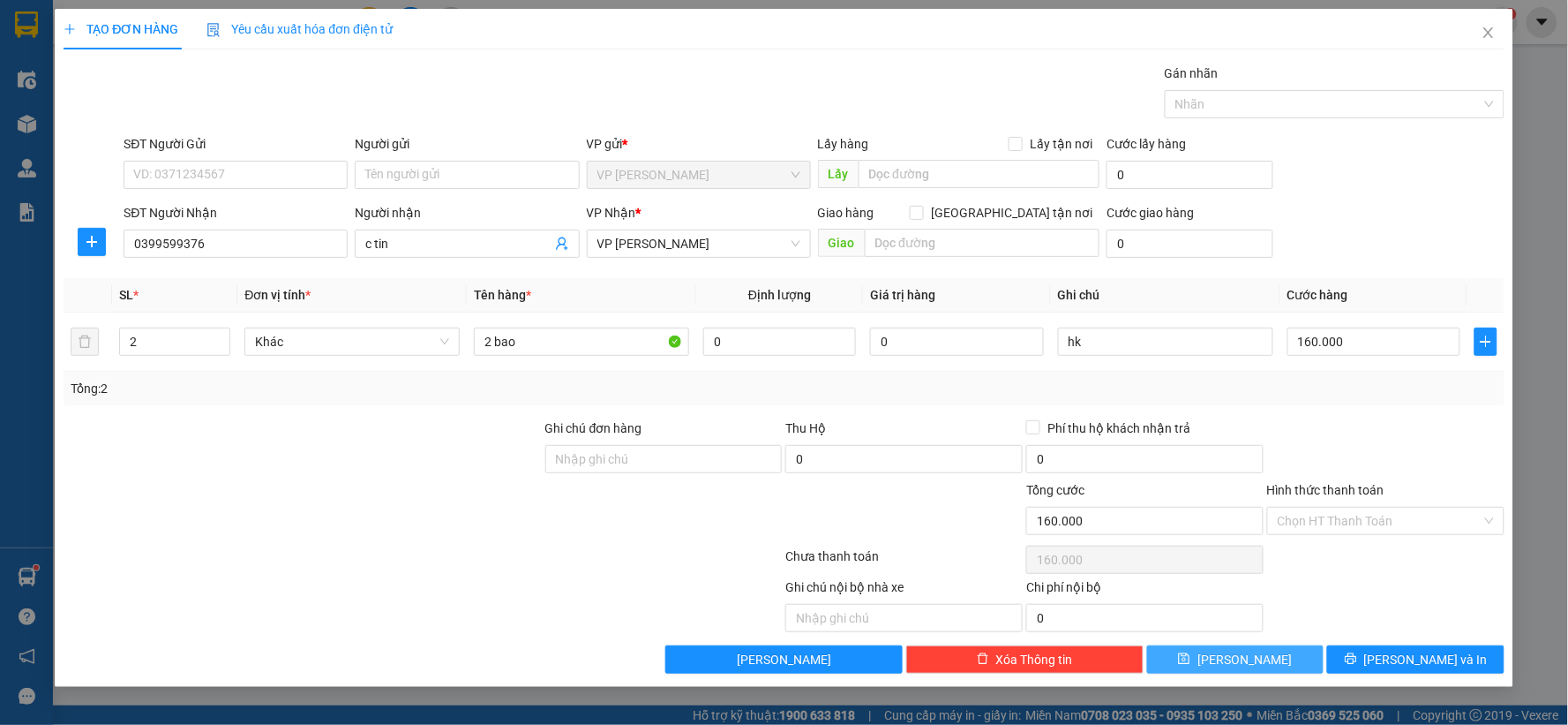
click at [1281, 660] on button "[PERSON_NAME]" at bounding box center [1236, 660] width 177 height 28
type input "1"
type input "0"
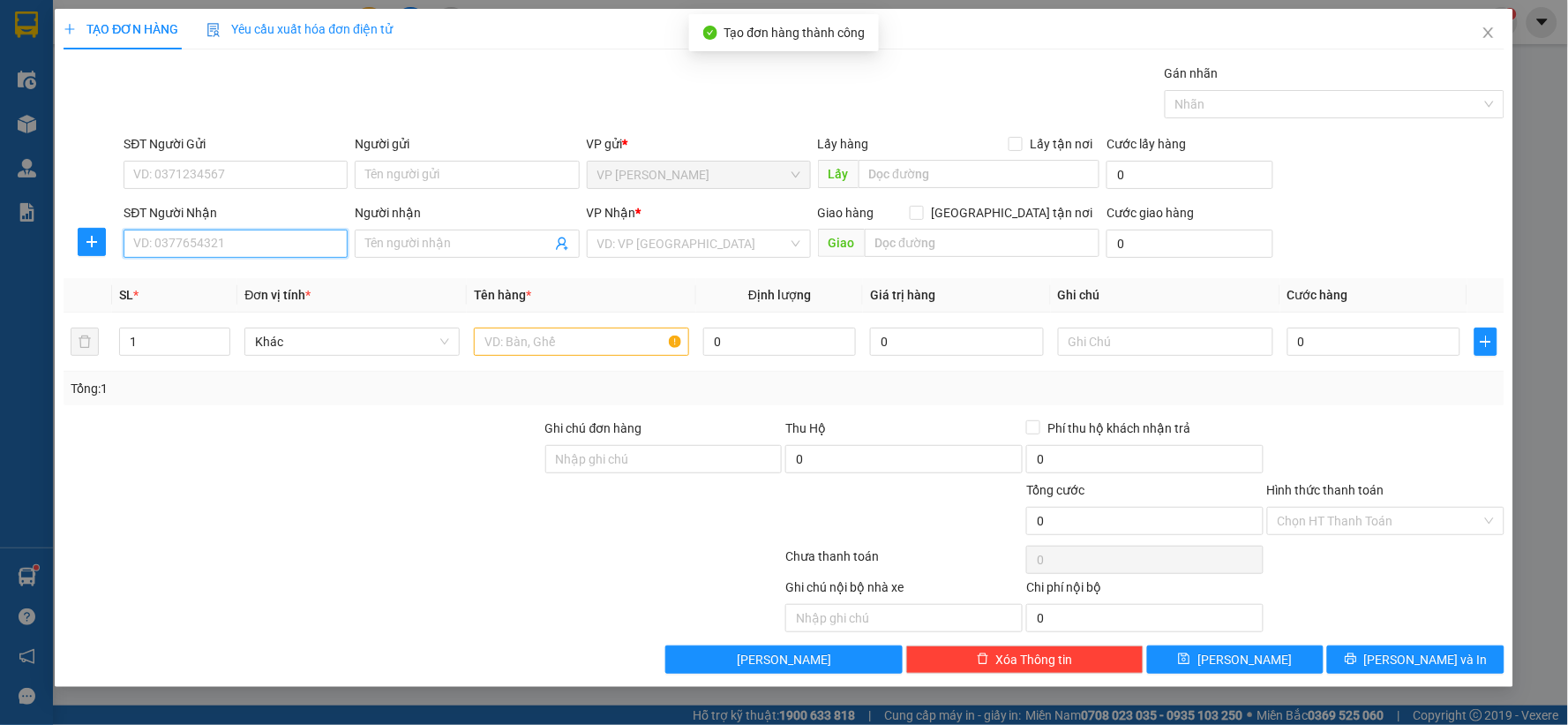
click at [250, 244] on input "SĐT Người Nhận" at bounding box center [236, 244] width 225 height 28
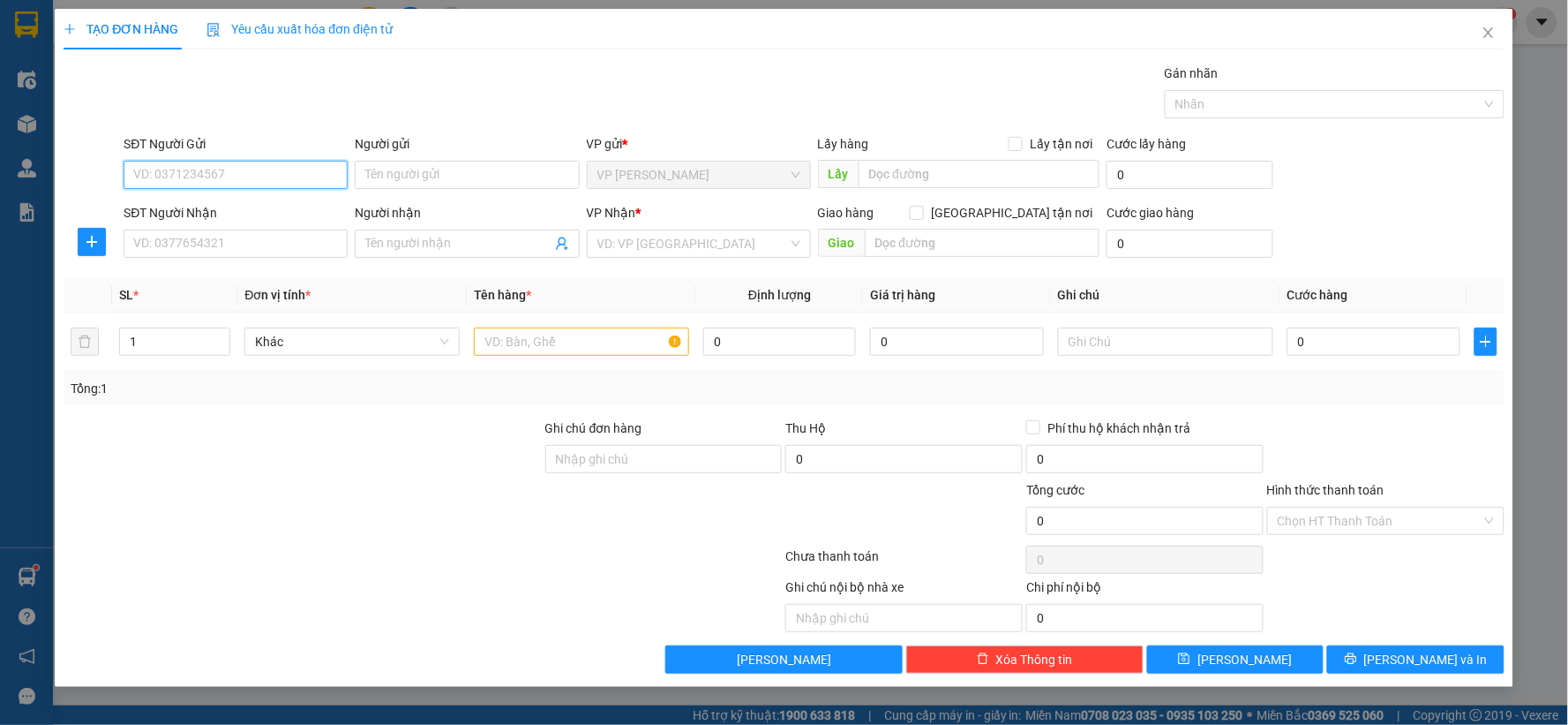
click at [259, 174] on input "SĐT Người Gửi" at bounding box center [236, 175] width 225 height 28
click at [260, 205] on div "0367054133" at bounding box center [235, 210] width 203 height 20
type input "0367054133"
click at [247, 241] on input "SĐT Người Nhận" at bounding box center [236, 244] width 225 height 28
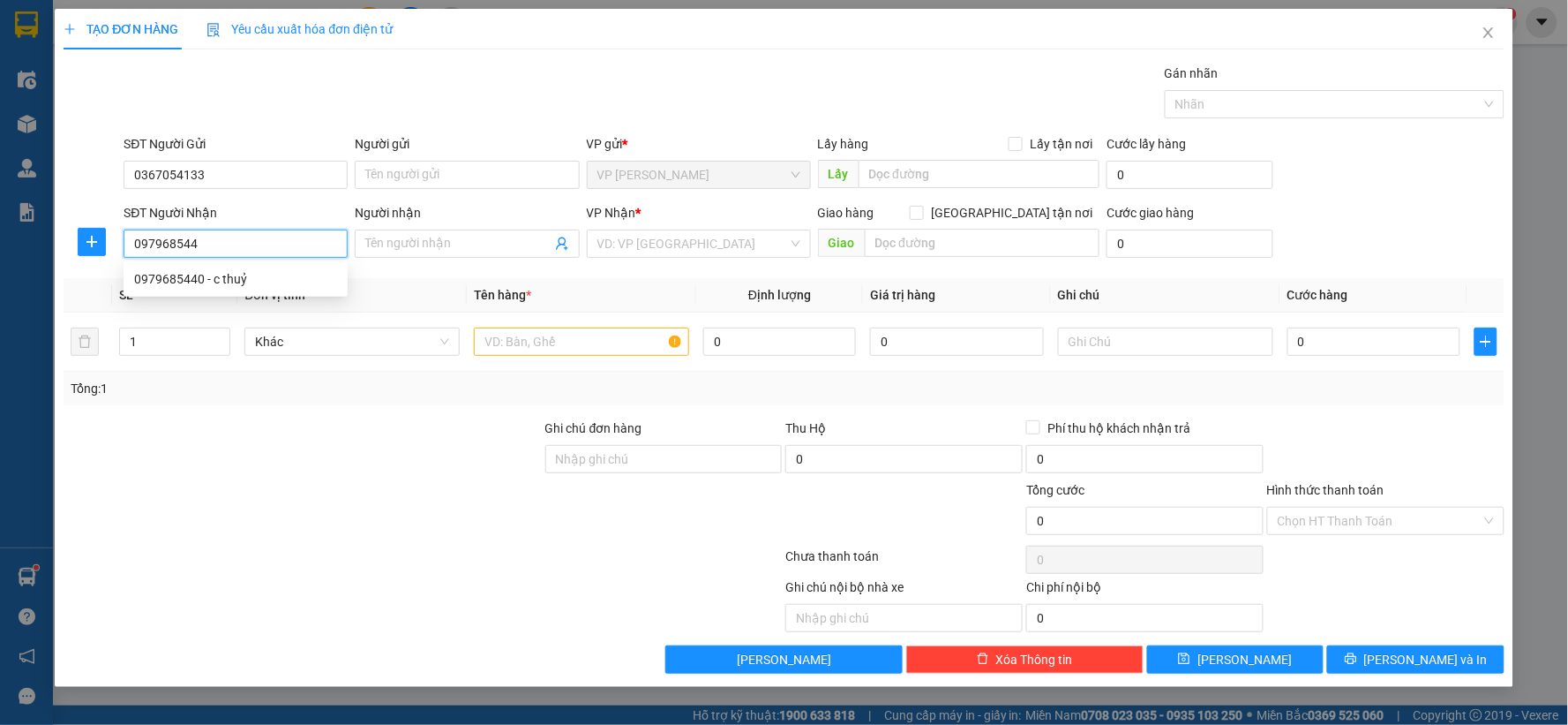
type input "0979685440"
click at [235, 284] on div "0979685440 - c thuỷ" at bounding box center [235, 278] width 203 height 20
type input "c thuỷ"
type input "0979685440"
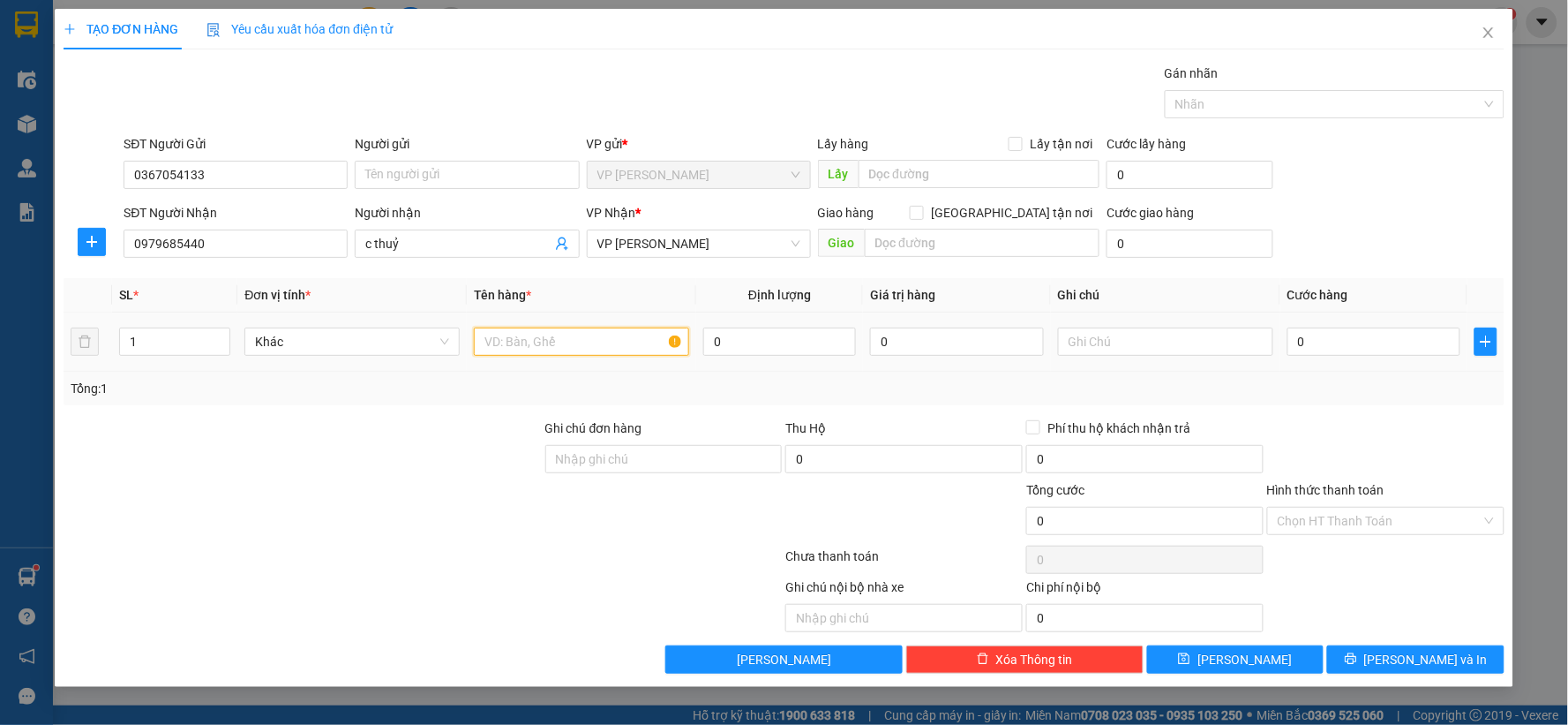
click at [531, 340] on input "text" at bounding box center [581, 342] width 215 height 28
type input "1 bao"
click at [1372, 341] on input "0" at bounding box center [1375, 342] width 174 height 28
type input "8"
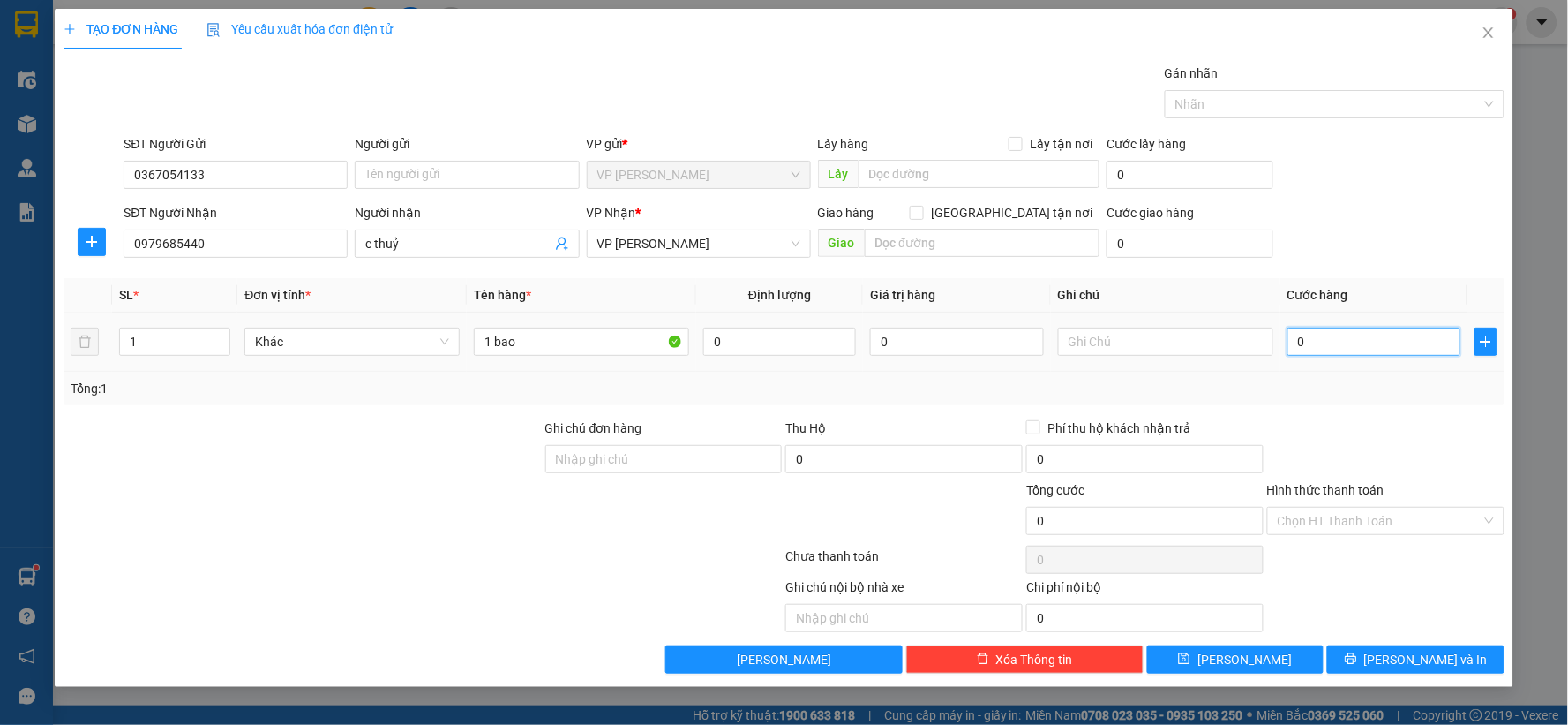
type input "8"
type input "80"
type input "80.000"
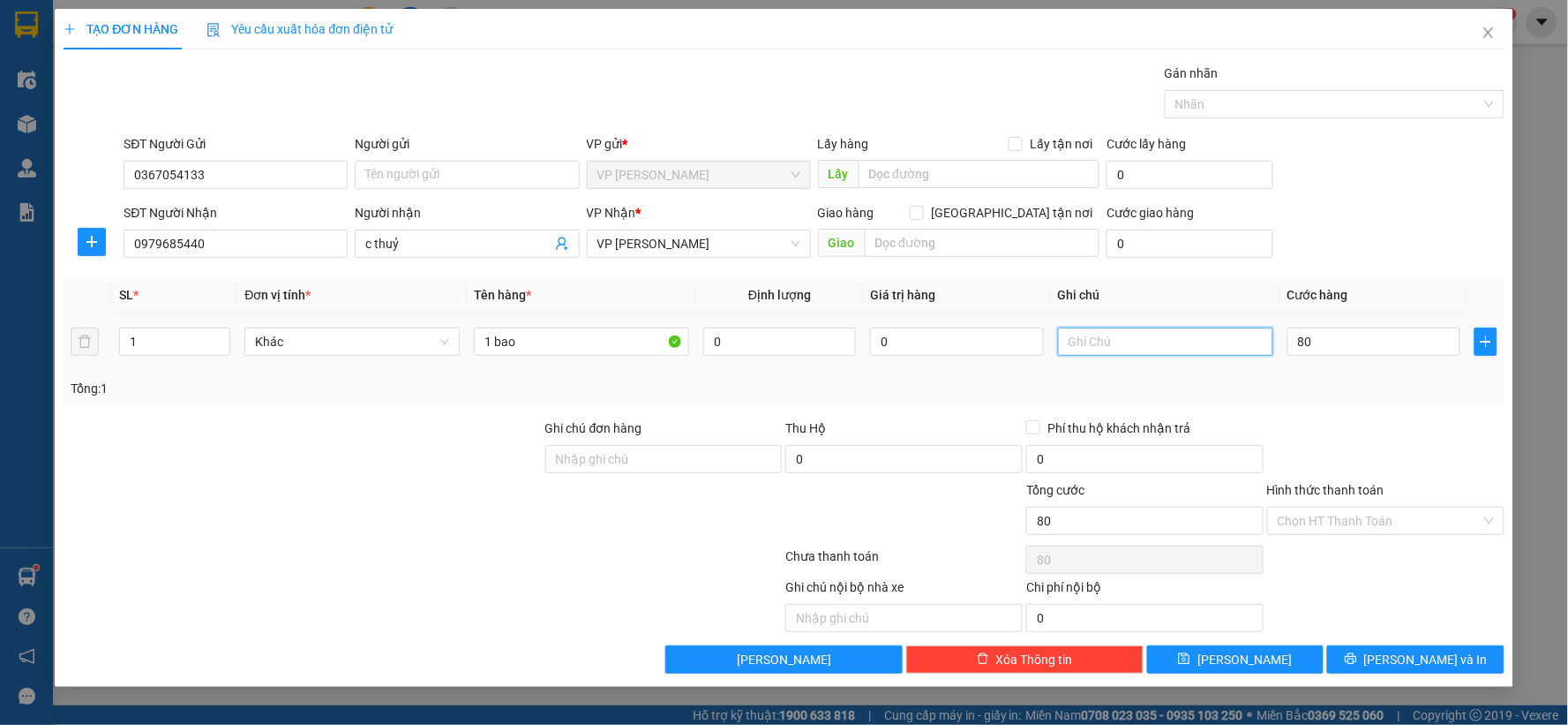
type input "80.000"
click at [1193, 333] on input "text" at bounding box center [1166, 342] width 215 height 28
type input "y"
type input "tùng"
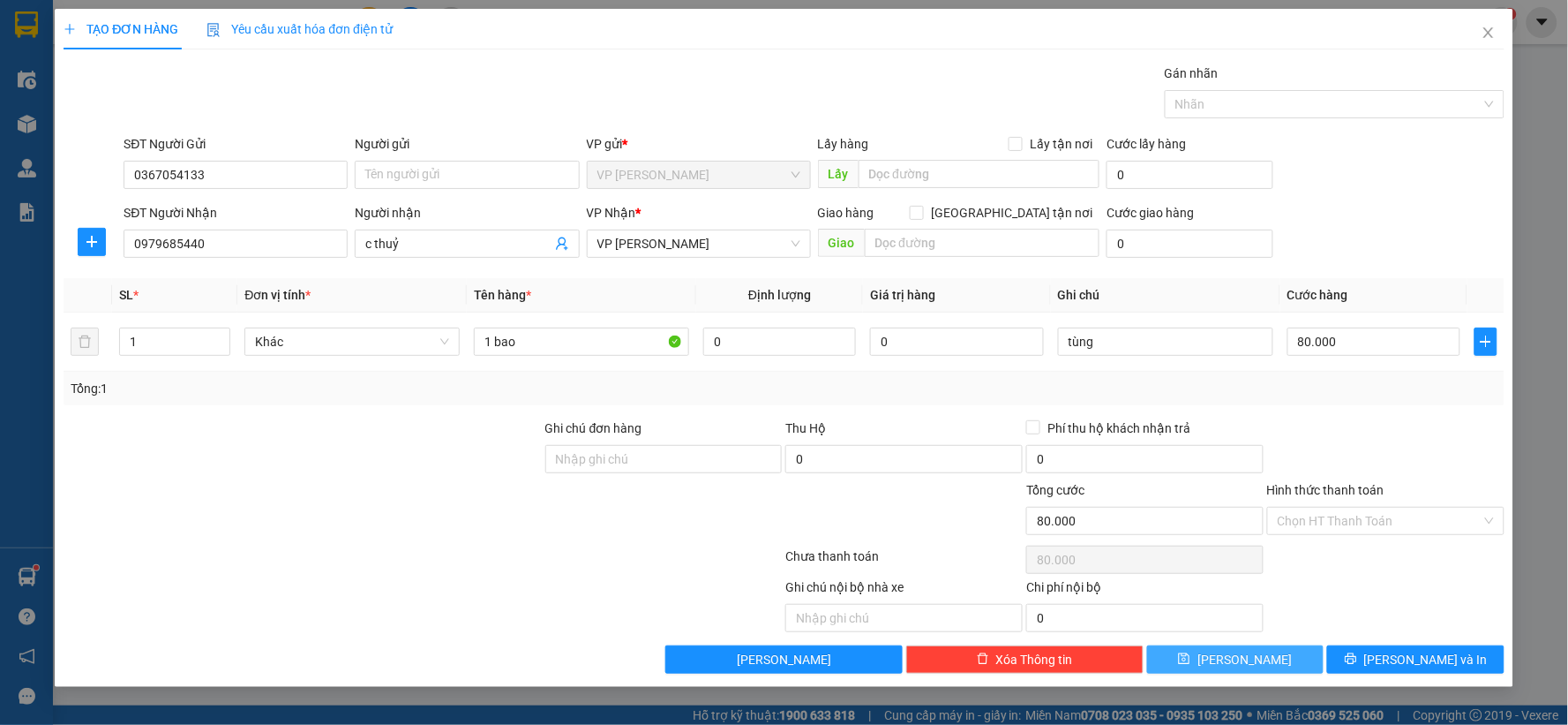
click at [1251, 654] on span "[PERSON_NAME]" at bounding box center [1245, 660] width 94 height 20
type input "0"
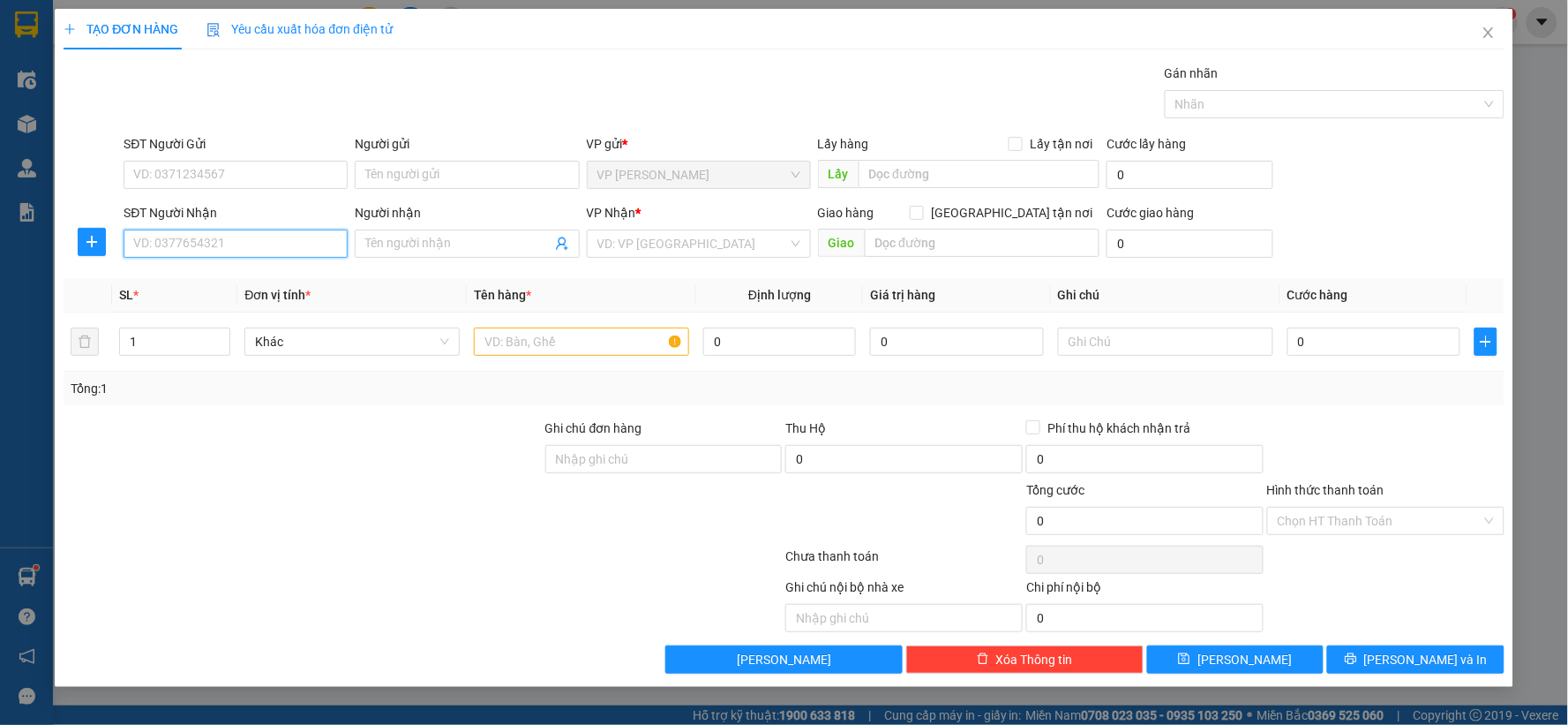
click at [185, 240] on input "SĐT Người Nhận" at bounding box center [236, 244] width 225 height 28
type input "0932211928"
click at [169, 280] on div "0932211928 - a cần" at bounding box center [235, 278] width 203 height 20
type input "a cần"
click at [509, 336] on input "text" at bounding box center [581, 342] width 215 height 28
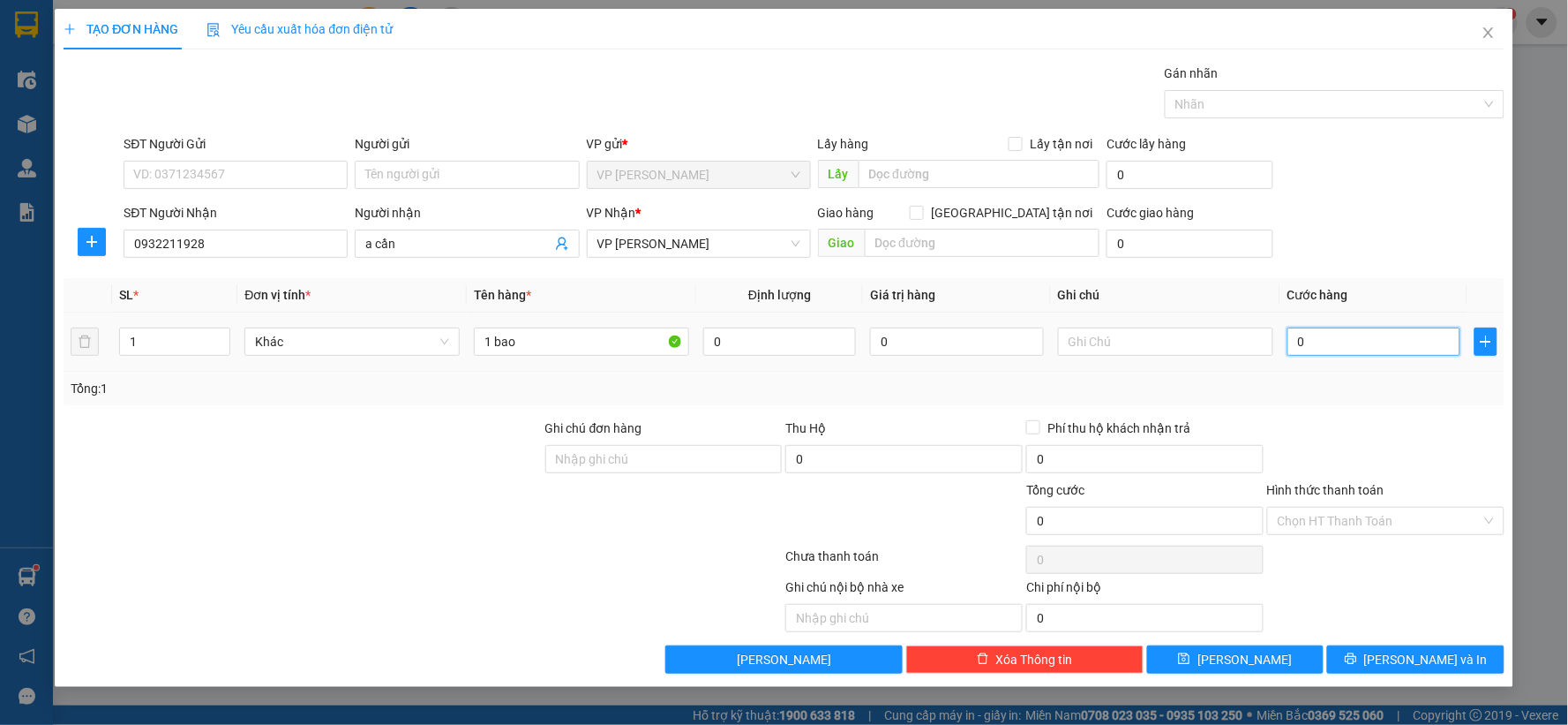
click at [1321, 340] on input "0" at bounding box center [1375, 342] width 174 height 28
click at [1166, 342] on input "text" at bounding box center [1166, 342] width 215 height 28
click at [1191, 658] on icon "save" at bounding box center [1184, 658] width 12 height 12
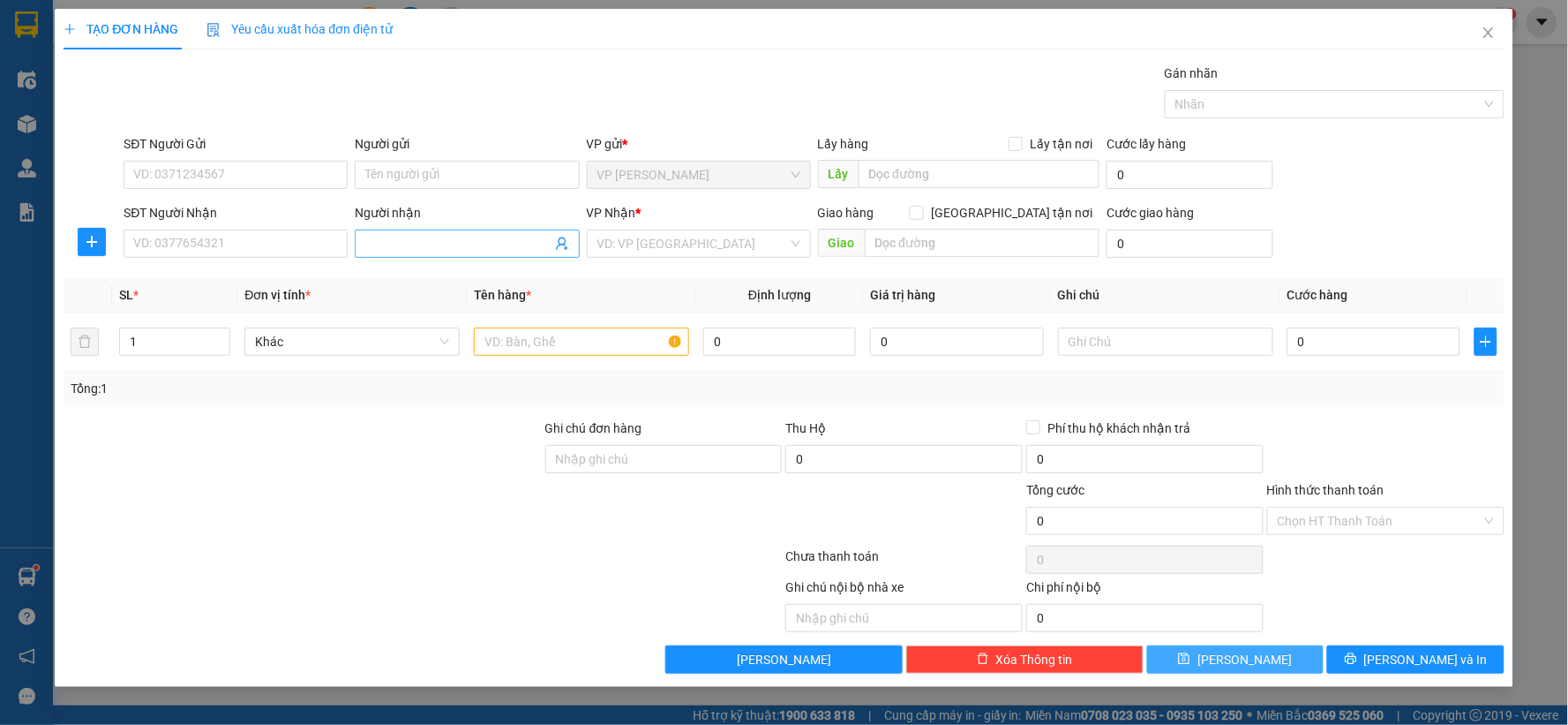
click at [420, 234] on input "Người nhận" at bounding box center [458, 244] width 185 height 20
click at [294, 271] on div "Transit Pickup Surcharge Ids Transit Deliver Surcharge Ids Transit Deliver Surc…" at bounding box center [784, 368] width 1442 height 610
click at [172, 341] on input "1" at bounding box center [175, 342] width 109 height 26
click at [513, 349] on input "text" at bounding box center [581, 342] width 215 height 28
click at [1331, 346] on input "0" at bounding box center [1375, 342] width 174 height 28
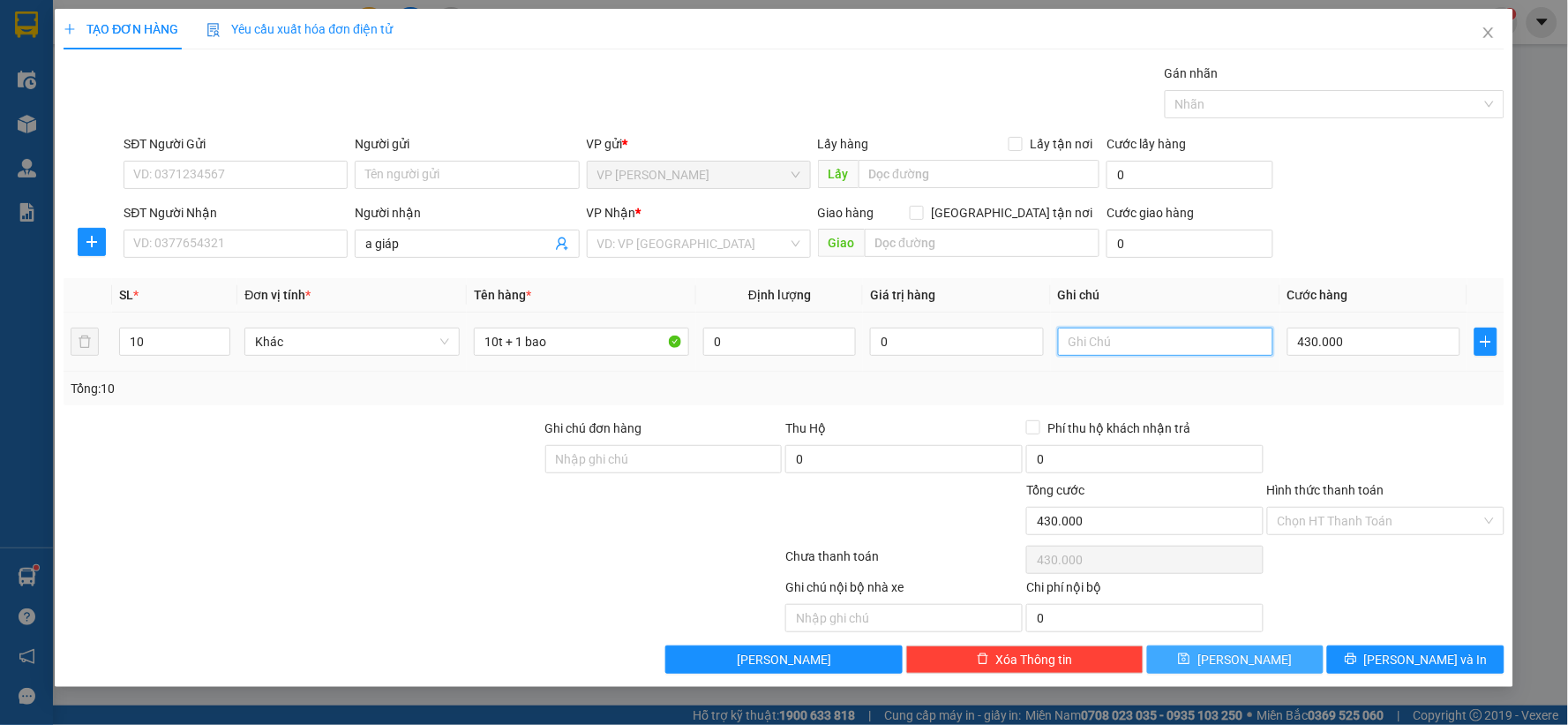
click at [1159, 350] on input "text" at bounding box center [1166, 342] width 215 height 28
click at [1275, 651] on button "[PERSON_NAME]" at bounding box center [1236, 660] width 177 height 28
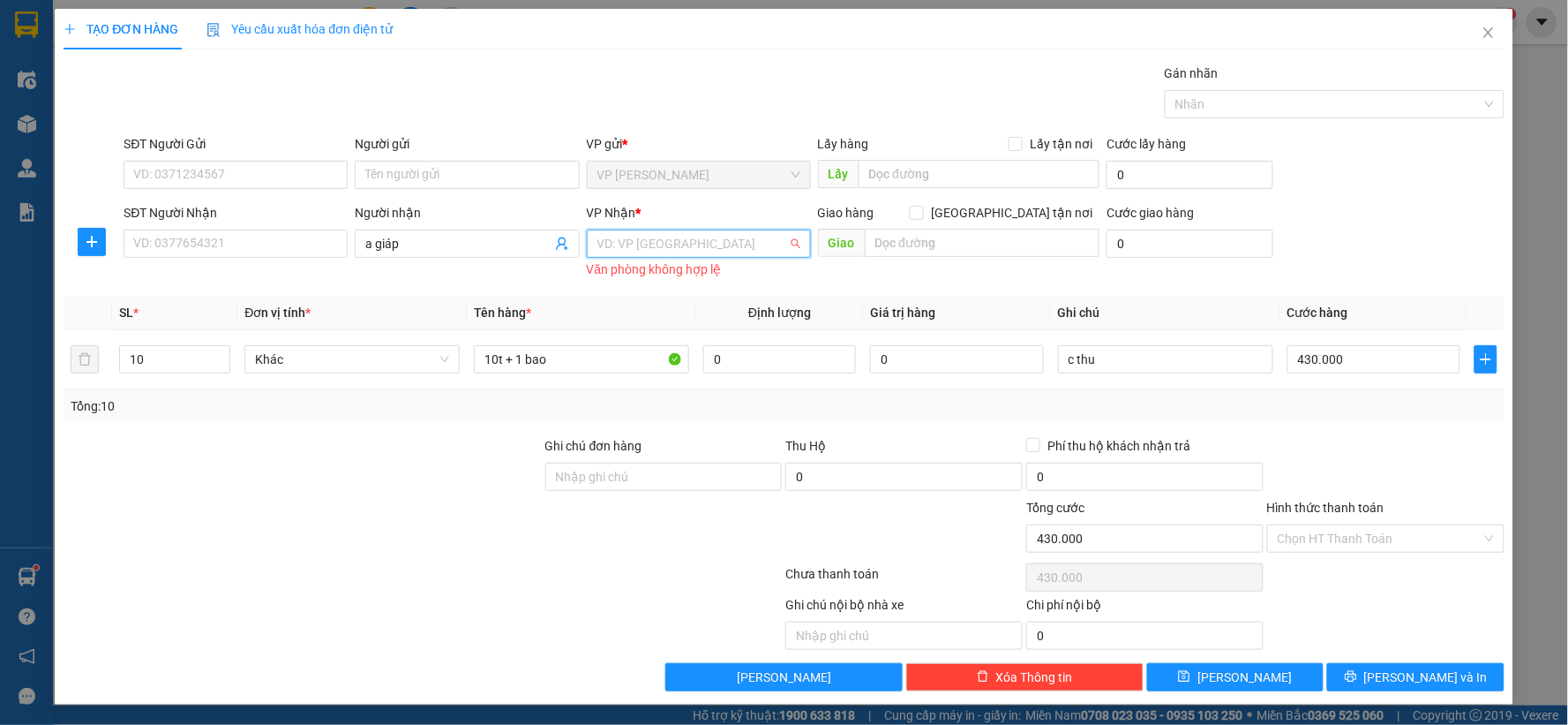
click at [634, 242] on input "search" at bounding box center [692, 244] width 191 height 26
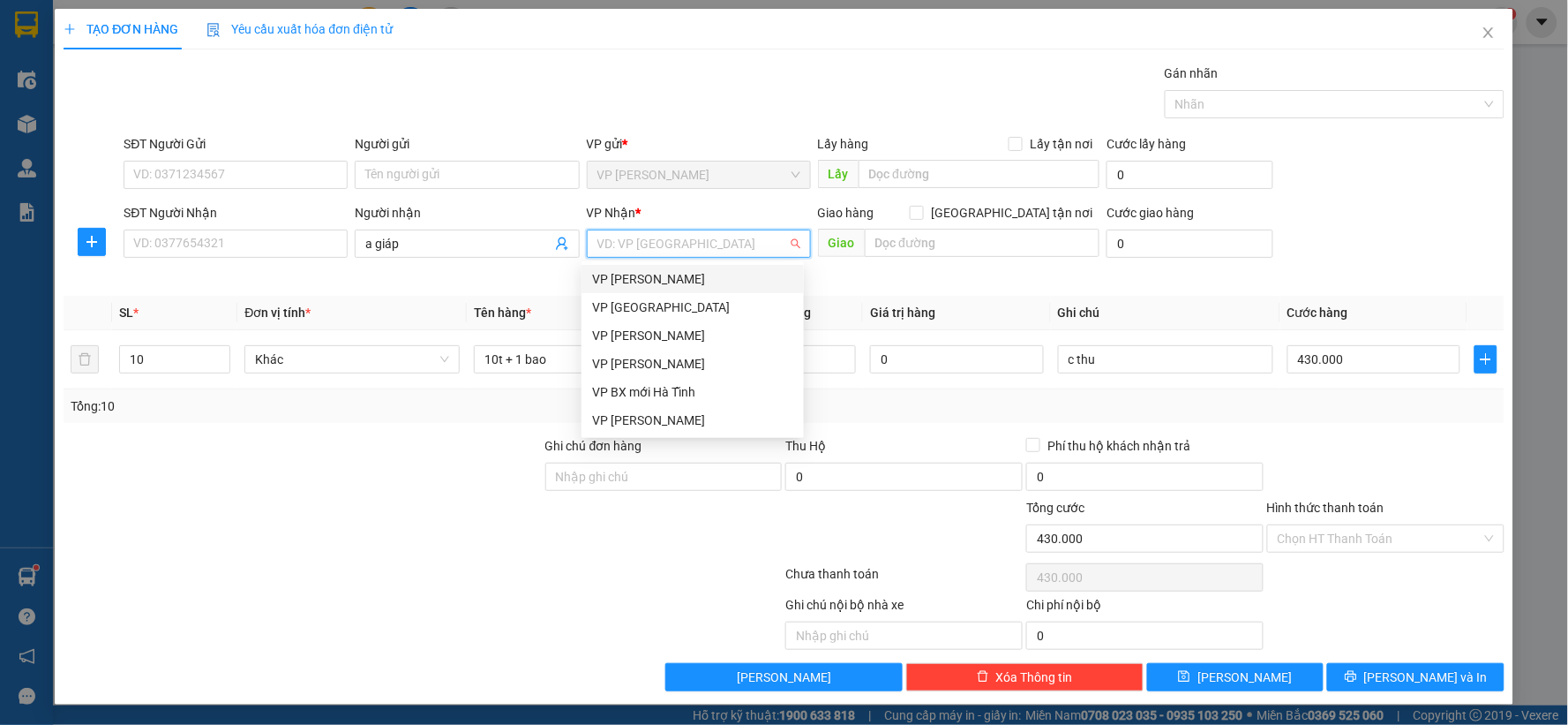
click at [674, 280] on div "VP [PERSON_NAME]" at bounding box center [692, 278] width 201 height 20
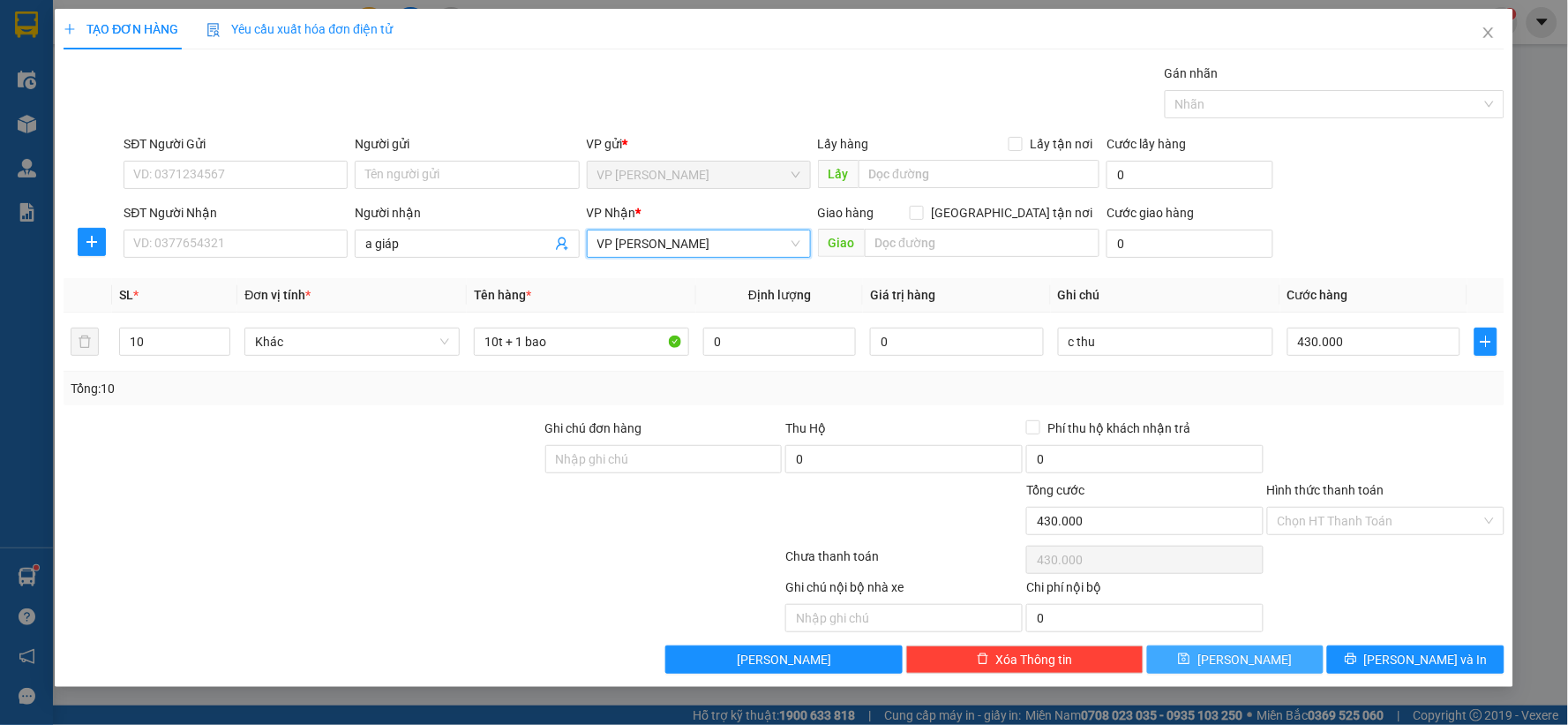
click at [1265, 657] on button "[PERSON_NAME]" at bounding box center [1236, 660] width 177 height 28
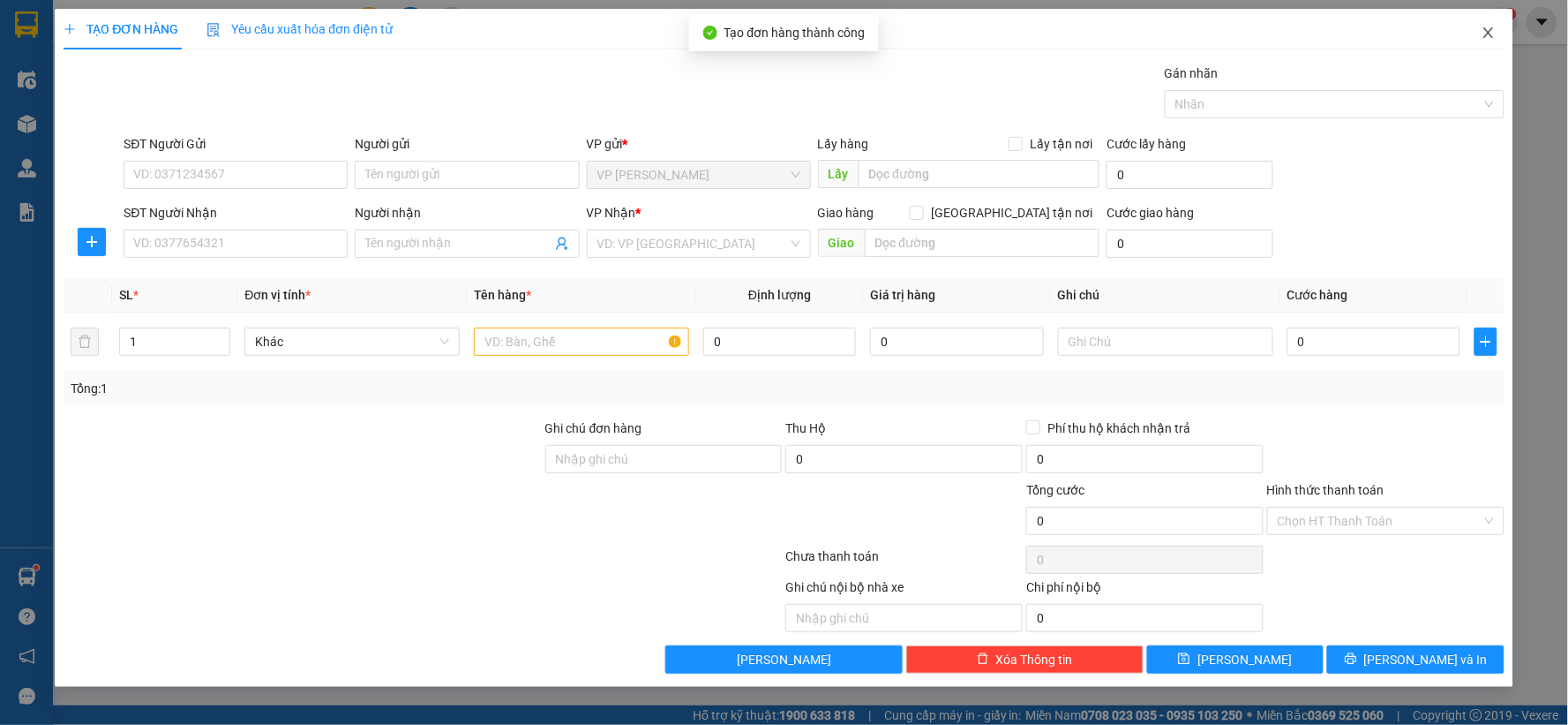
click at [1486, 38] on icon "close" at bounding box center [1489, 32] width 14 height 14
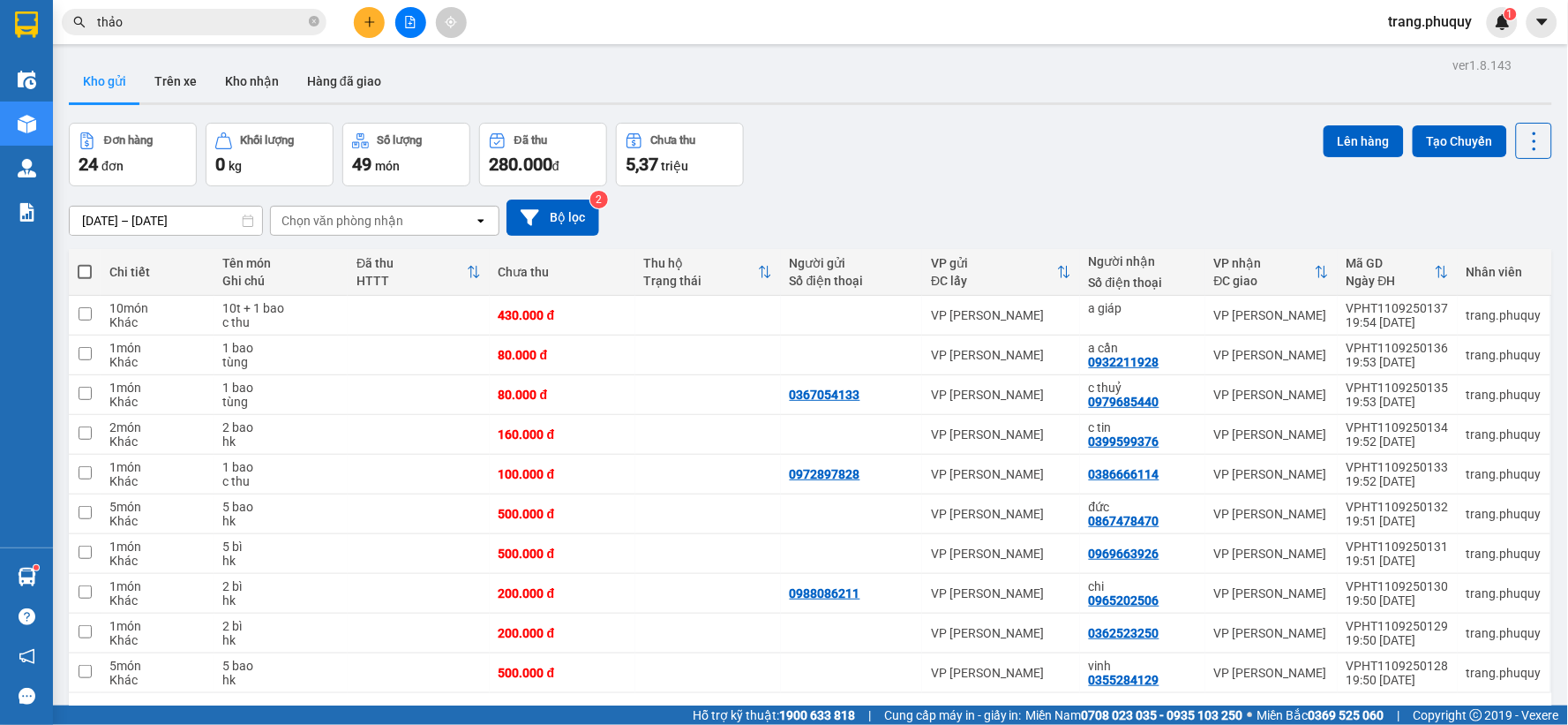
click at [435, 211] on div "Chọn văn phòng nhận" at bounding box center [372, 221] width 203 height 28
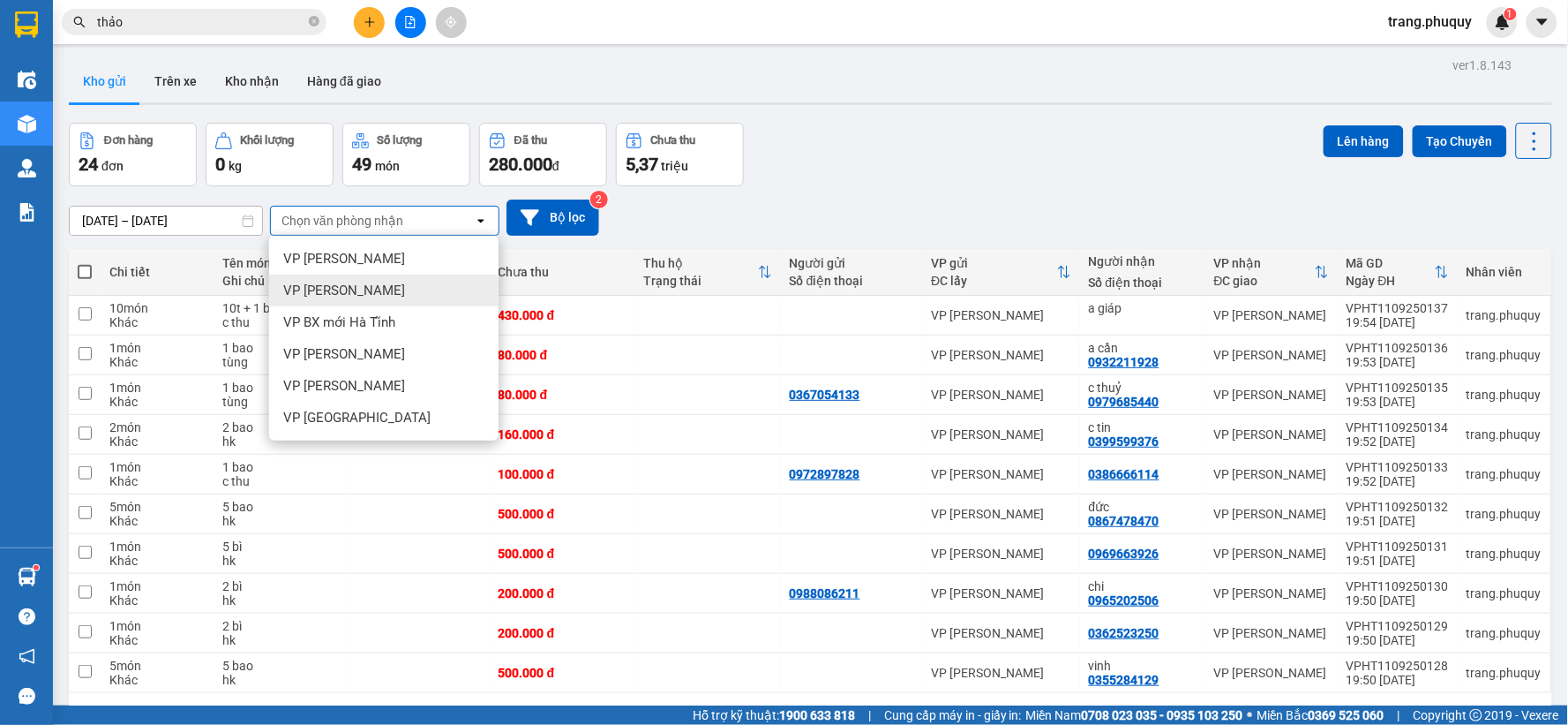
click at [413, 285] on div "VP [PERSON_NAME]" at bounding box center [383, 291] width 229 height 32
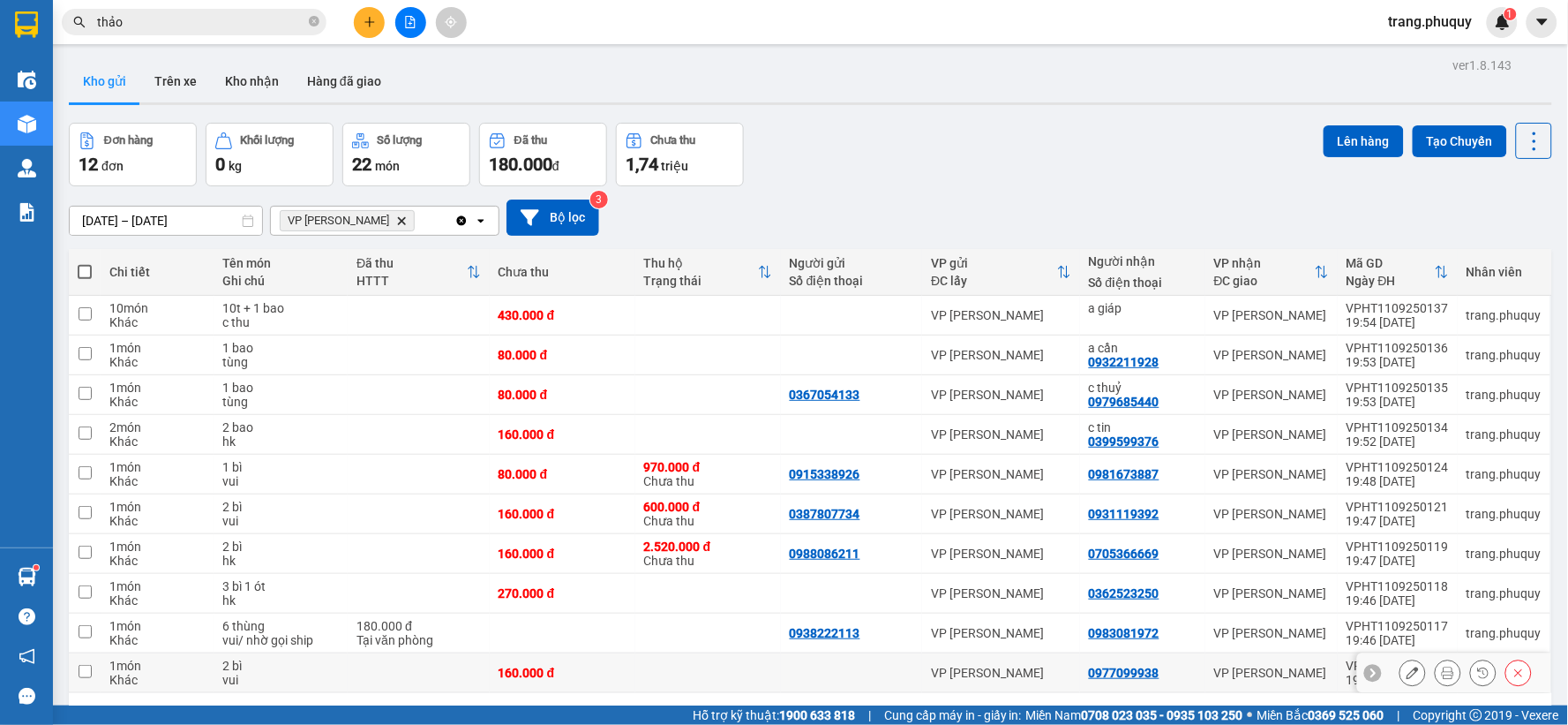
scroll to position [81, 0]
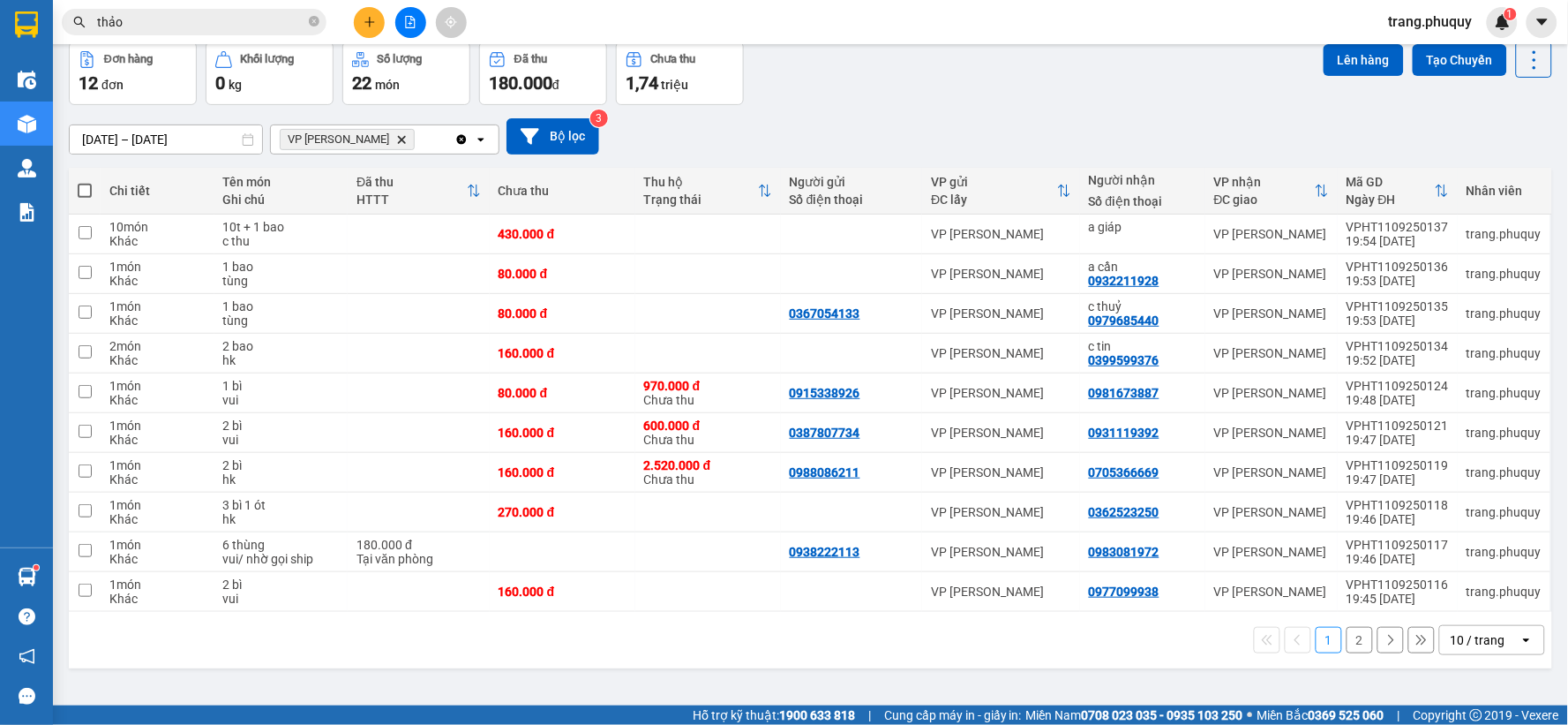
click at [1347, 645] on button "2" at bounding box center [1360, 640] width 26 height 26
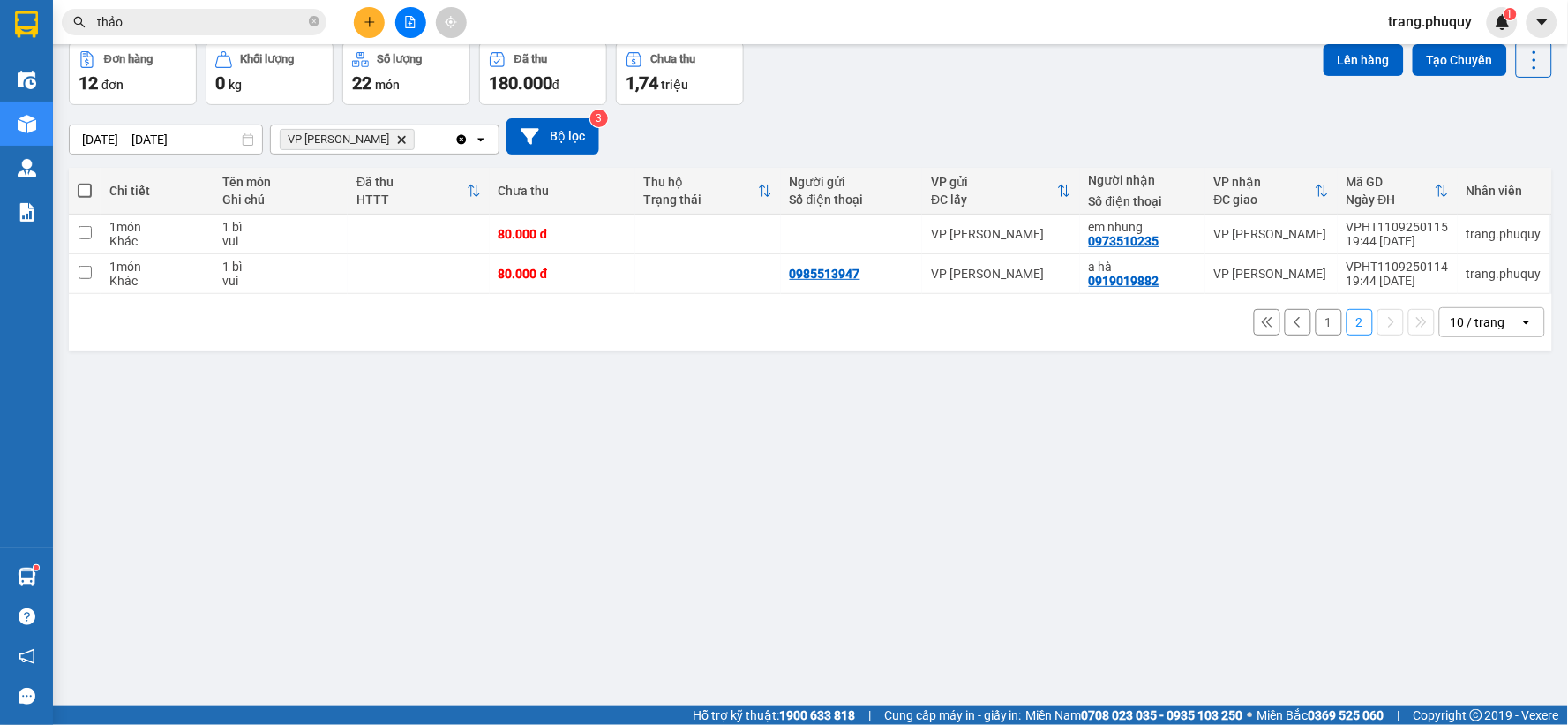
click at [396, 139] on icon "Delete" at bounding box center [401, 139] width 10 height 10
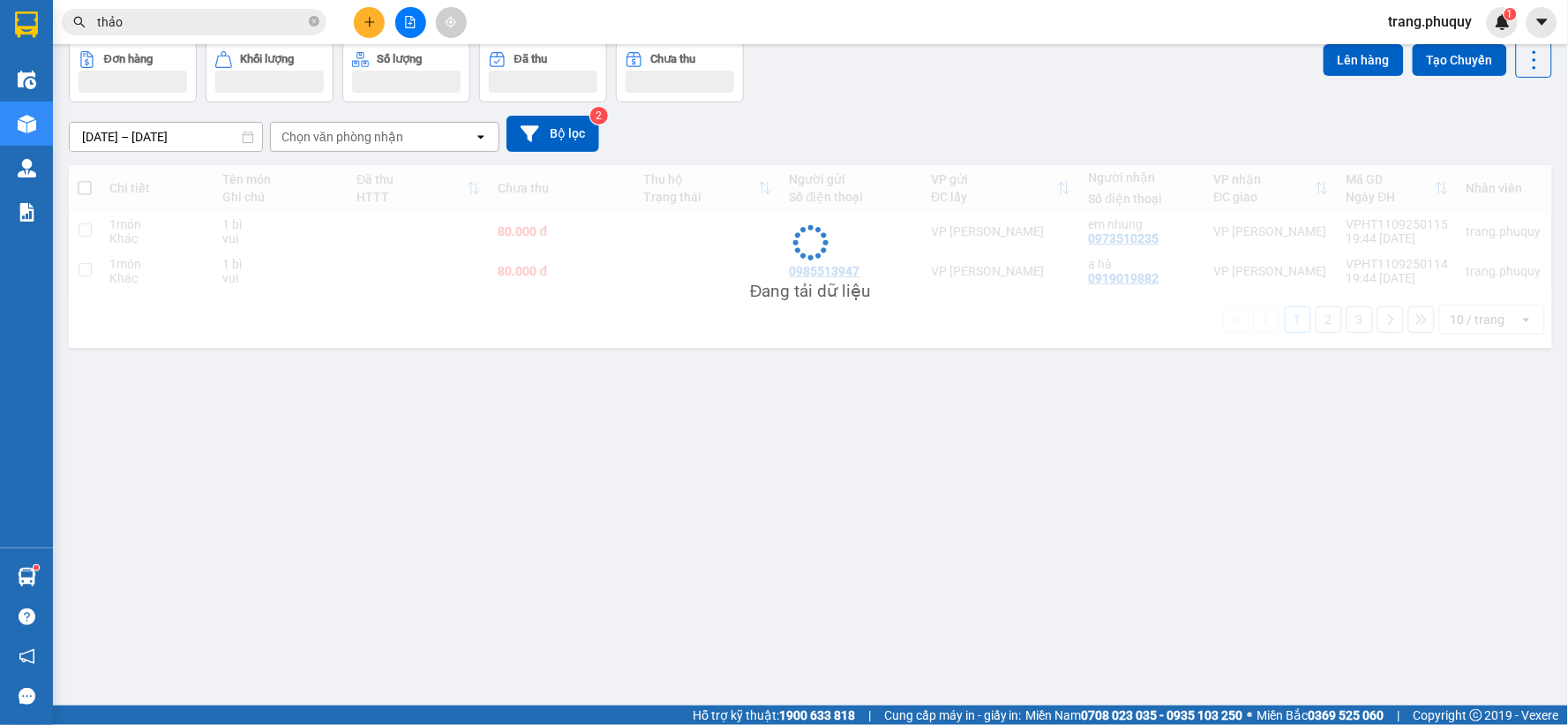
click at [418, 139] on div "Chọn văn phòng nhận" at bounding box center [372, 137] width 203 height 28
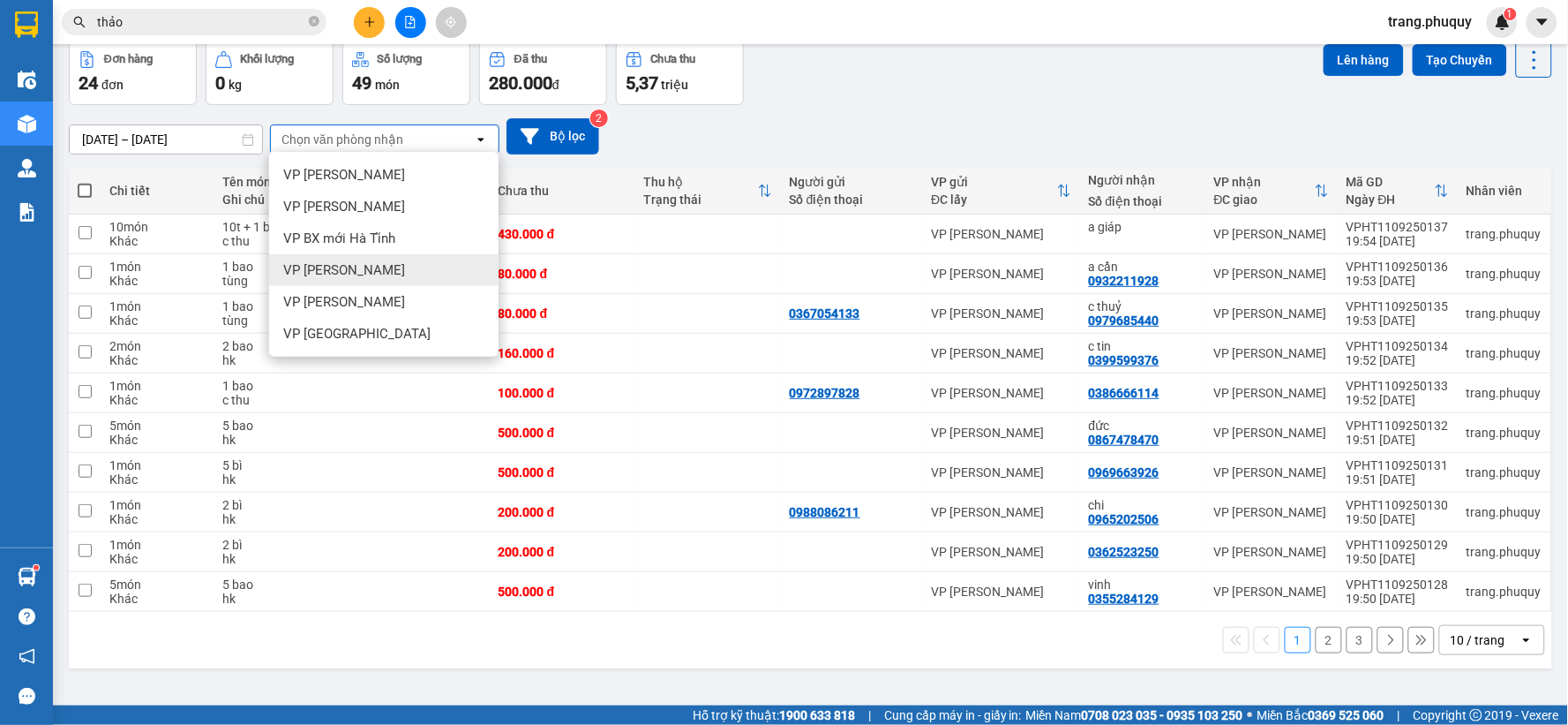
click at [377, 275] on span "VP [PERSON_NAME]" at bounding box center [343, 270] width 122 height 18
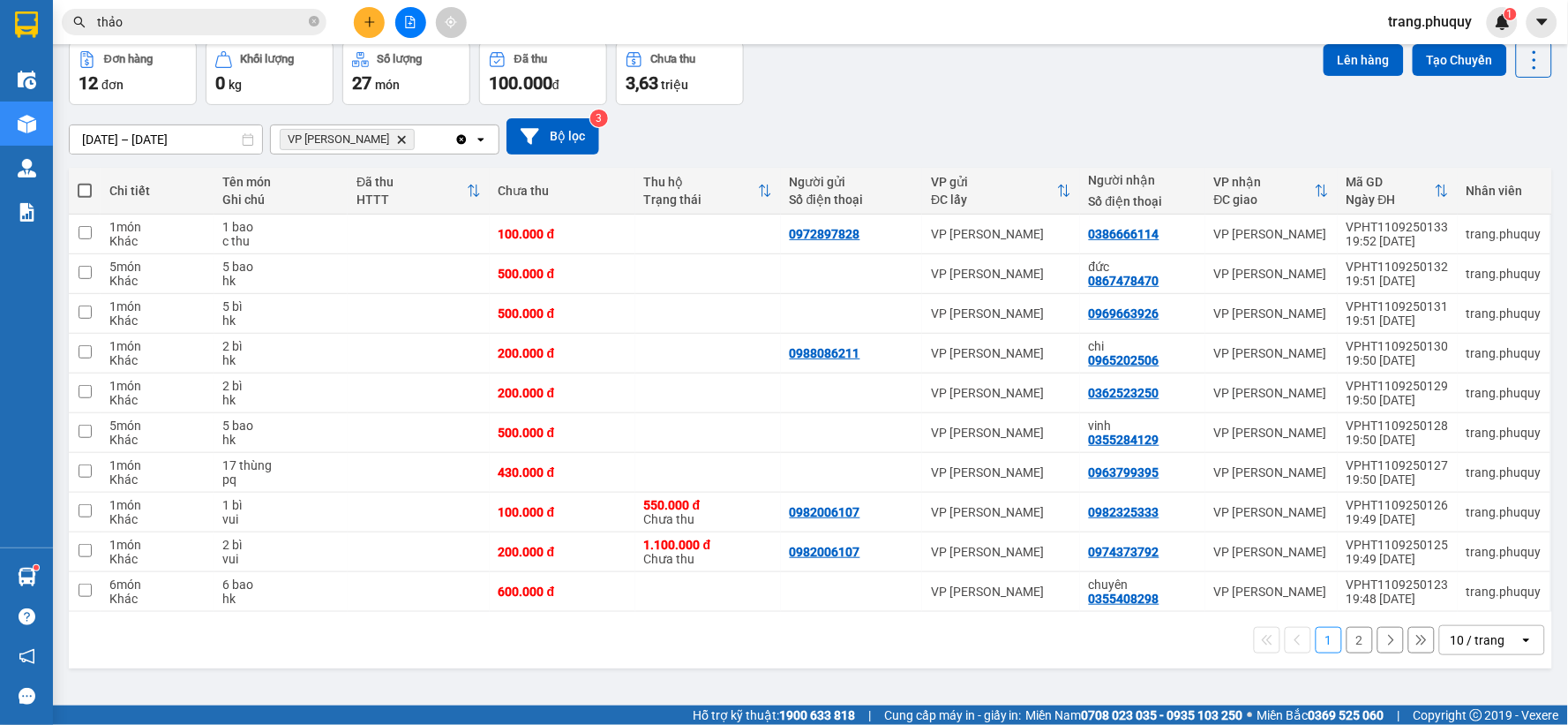
click at [1348, 646] on button "2" at bounding box center [1360, 640] width 26 height 26
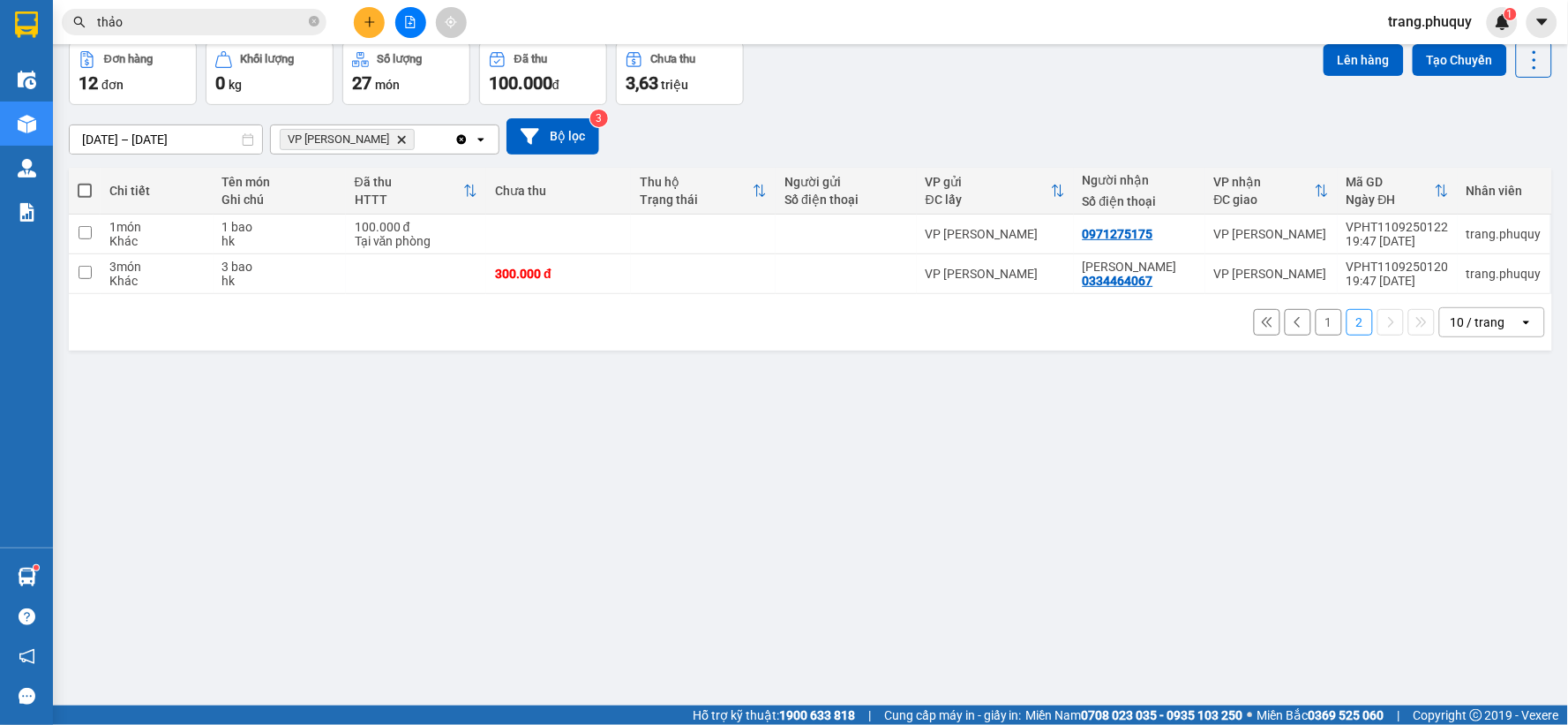
click at [1320, 322] on button "1" at bounding box center [1329, 322] width 26 height 26
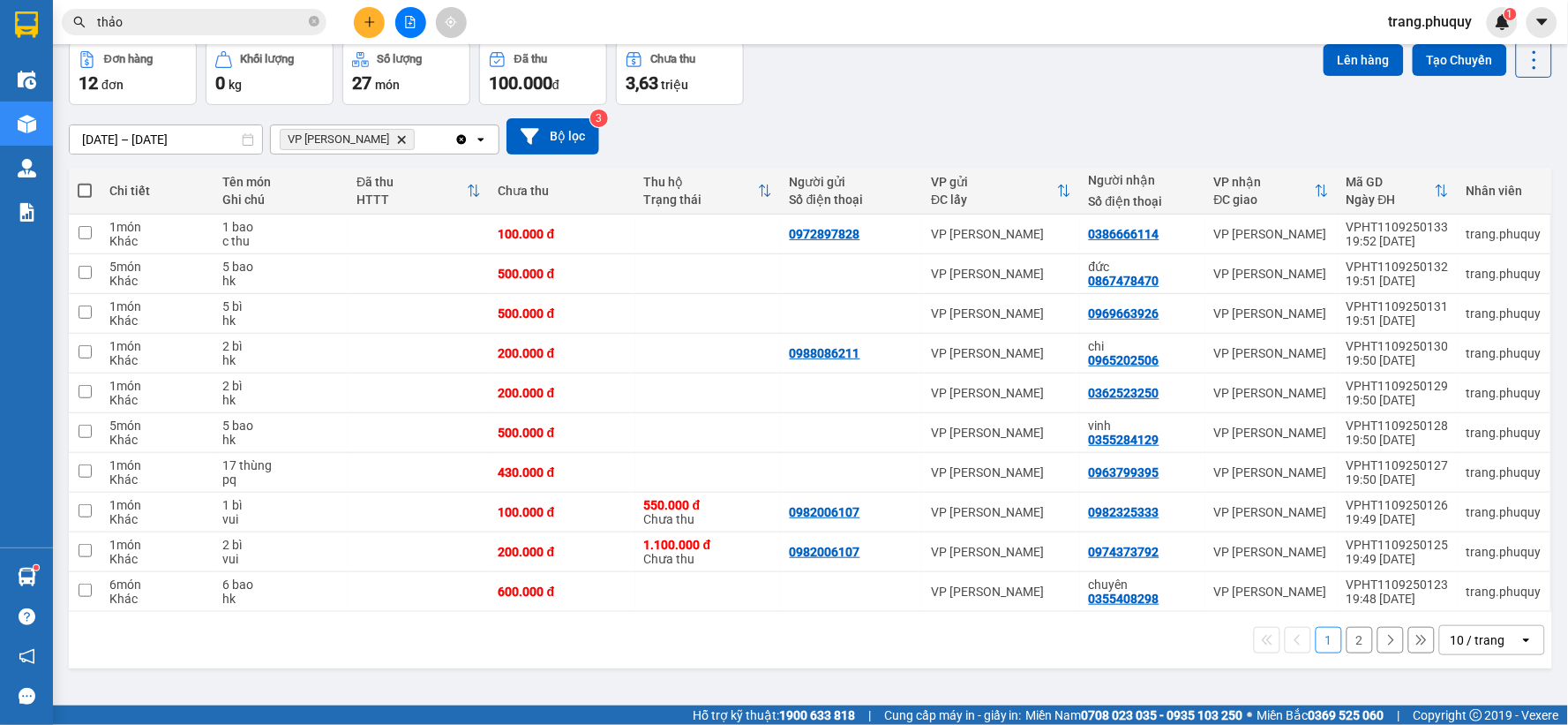
click at [1347, 637] on button "2" at bounding box center [1360, 640] width 26 height 26
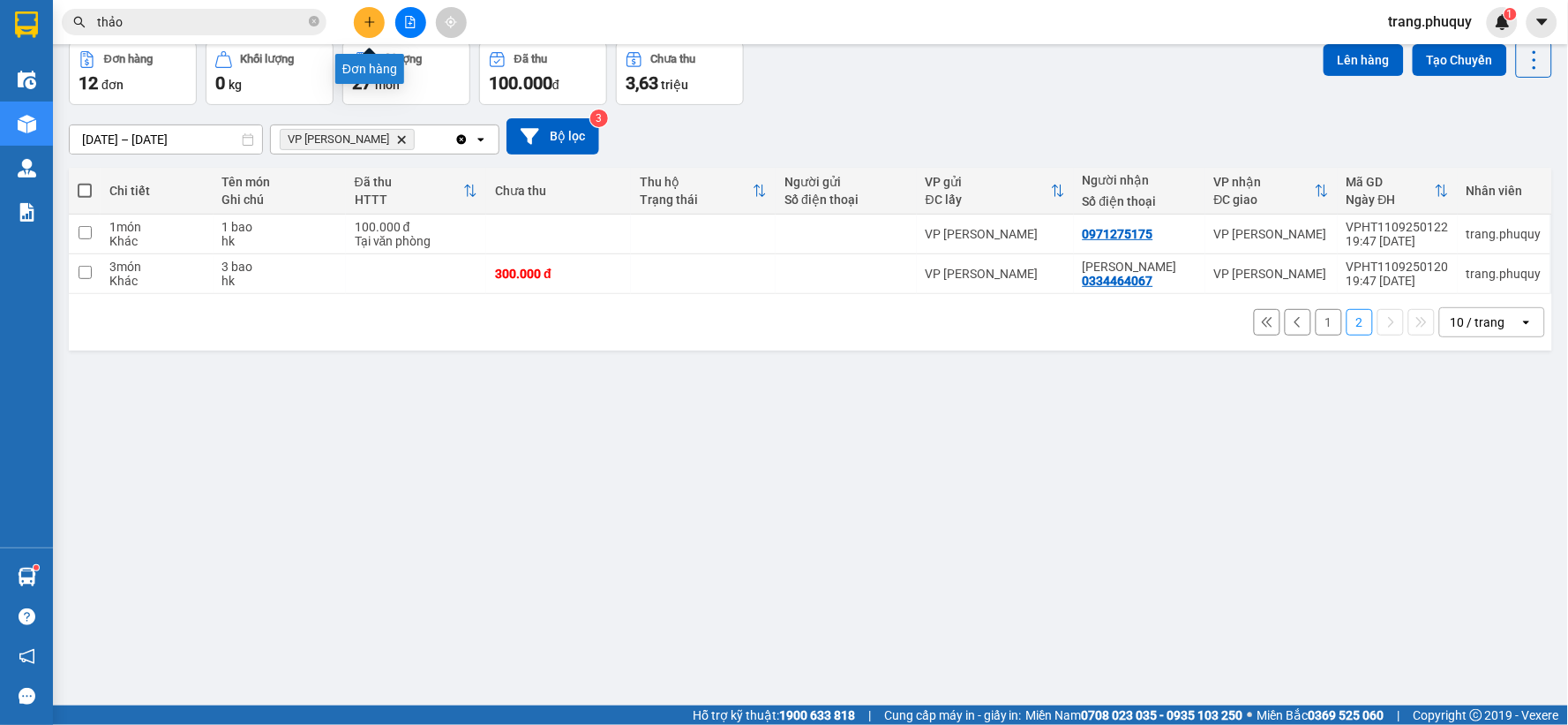
click at [373, 14] on button at bounding box center [369, 22] width 31 height 31
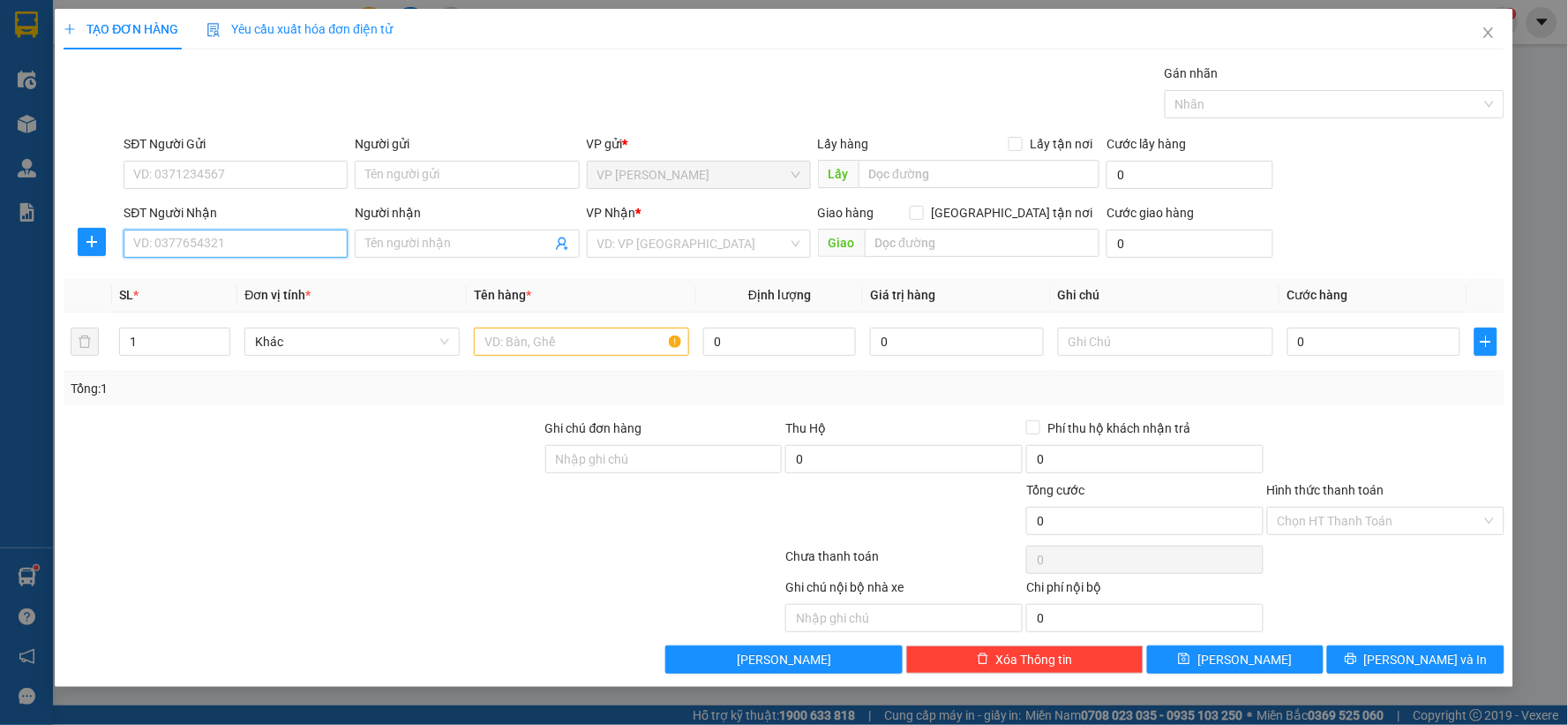
click at [280, 237] on input "SĐT Người Nhận" at bounding box center [236, 244] width 225 height 28
click at [400, 251] on input "Người nhận" at bounding box center [458, 244] width 185 height 20
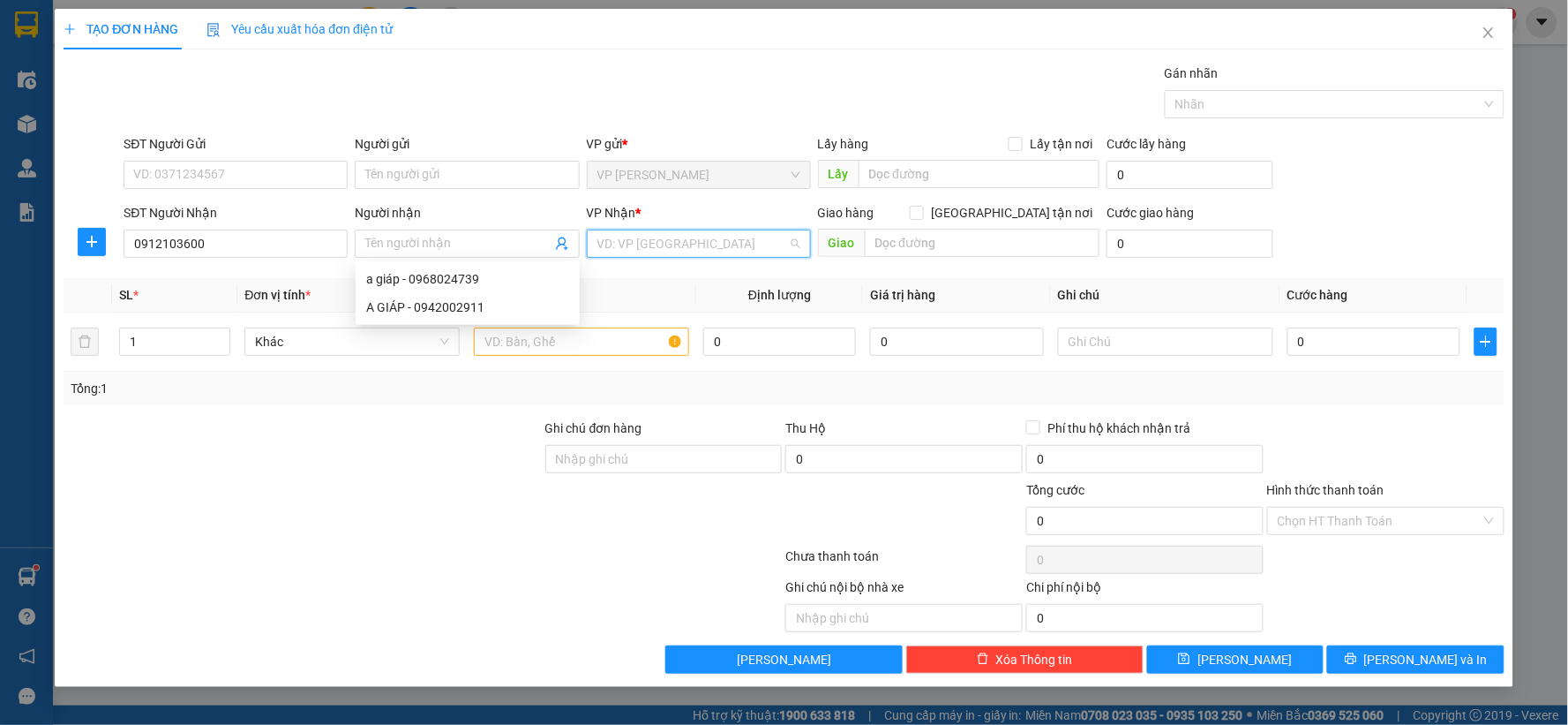
click at [613, 250] on input "search" at bounding box center [692, 244] width 191 height 26
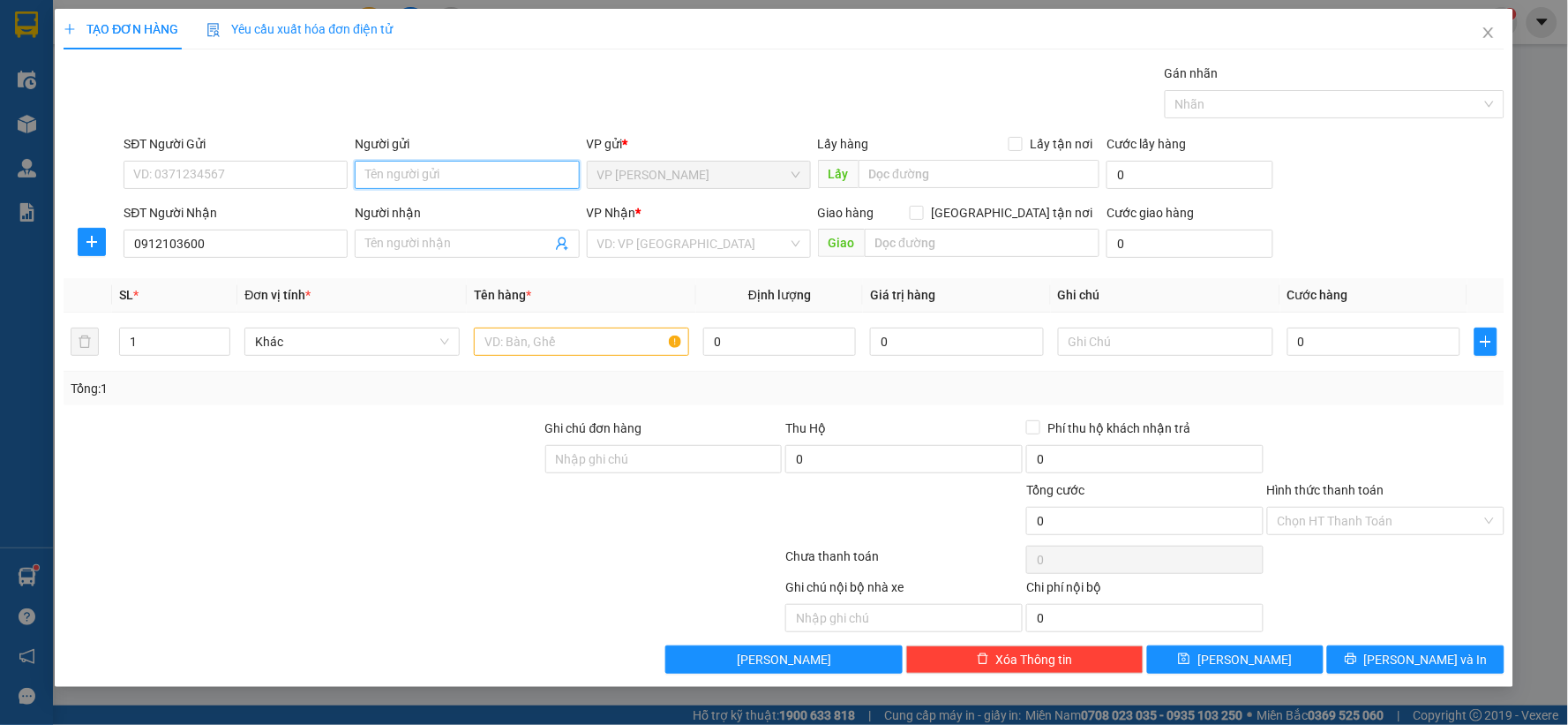
click at [445, 171] on input "Người gửi" at bounding box center [467, 175] width 225 height 28
click at [629, 100] on div "Gán nhãn Nhãn" at bounding box center [813, 93] width 1388 height 61
click at [536, 357] on div at bounding box center [581, 341] width 215 height 35
click at [539, 346] on input "text" at bounding box center [581, 342] width 215 height 28
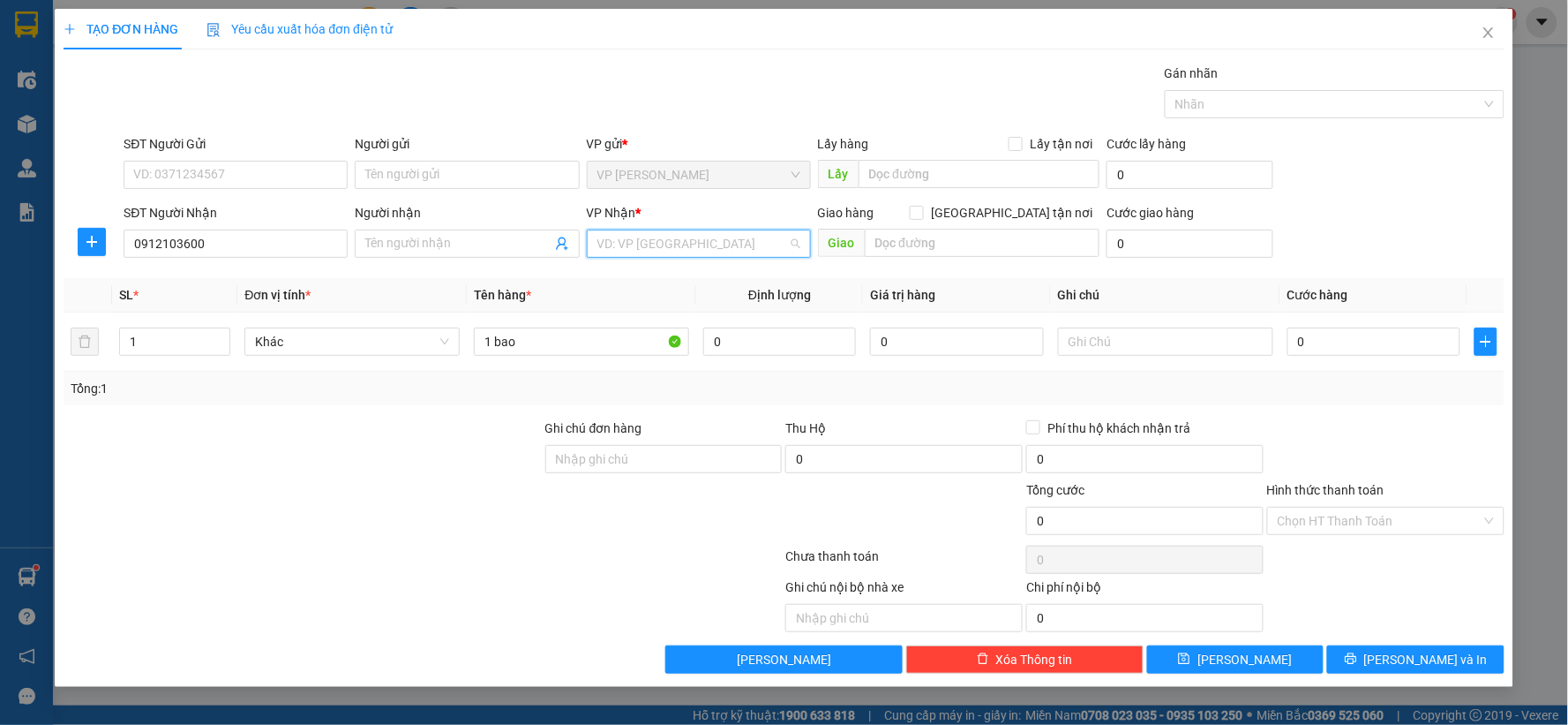
click at [597, 249] on input "search" at bounding box center [692, 244] width 191 height 26
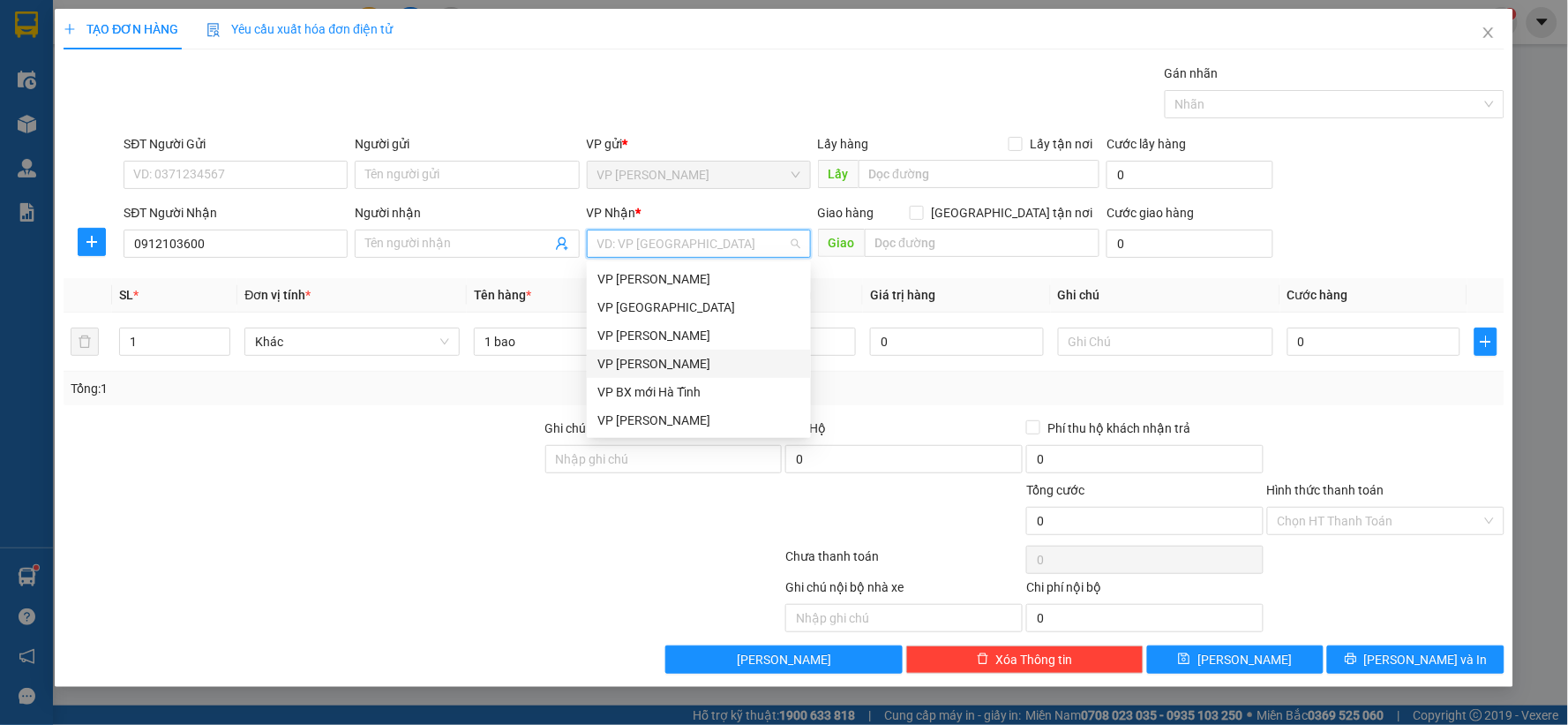
click at [676, 353] on div "VP [PERSON_NAME]" at bounding box center [699, 363] width 225 height 28
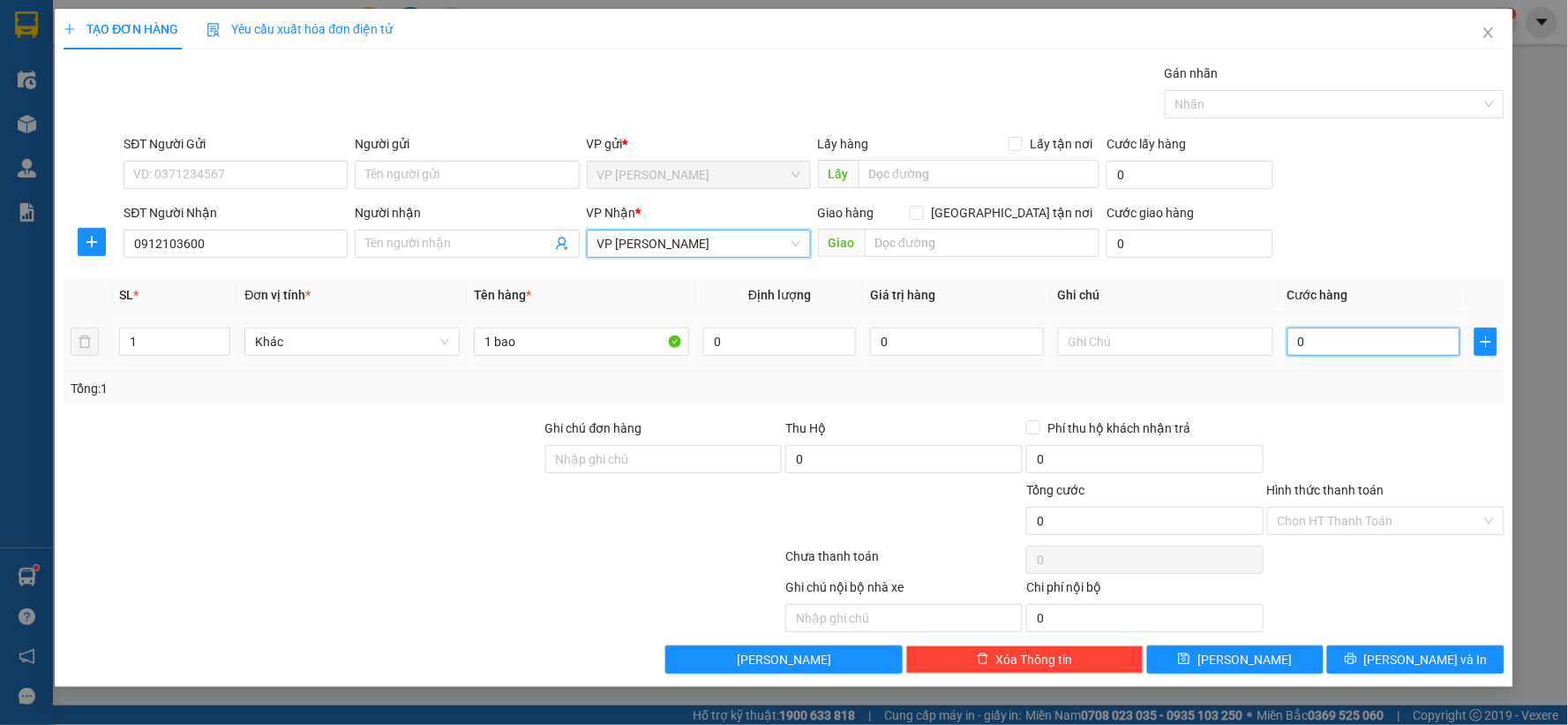
click at [1326, 337] on input "0" at bounding box center [1375, 342] width 174 height 28
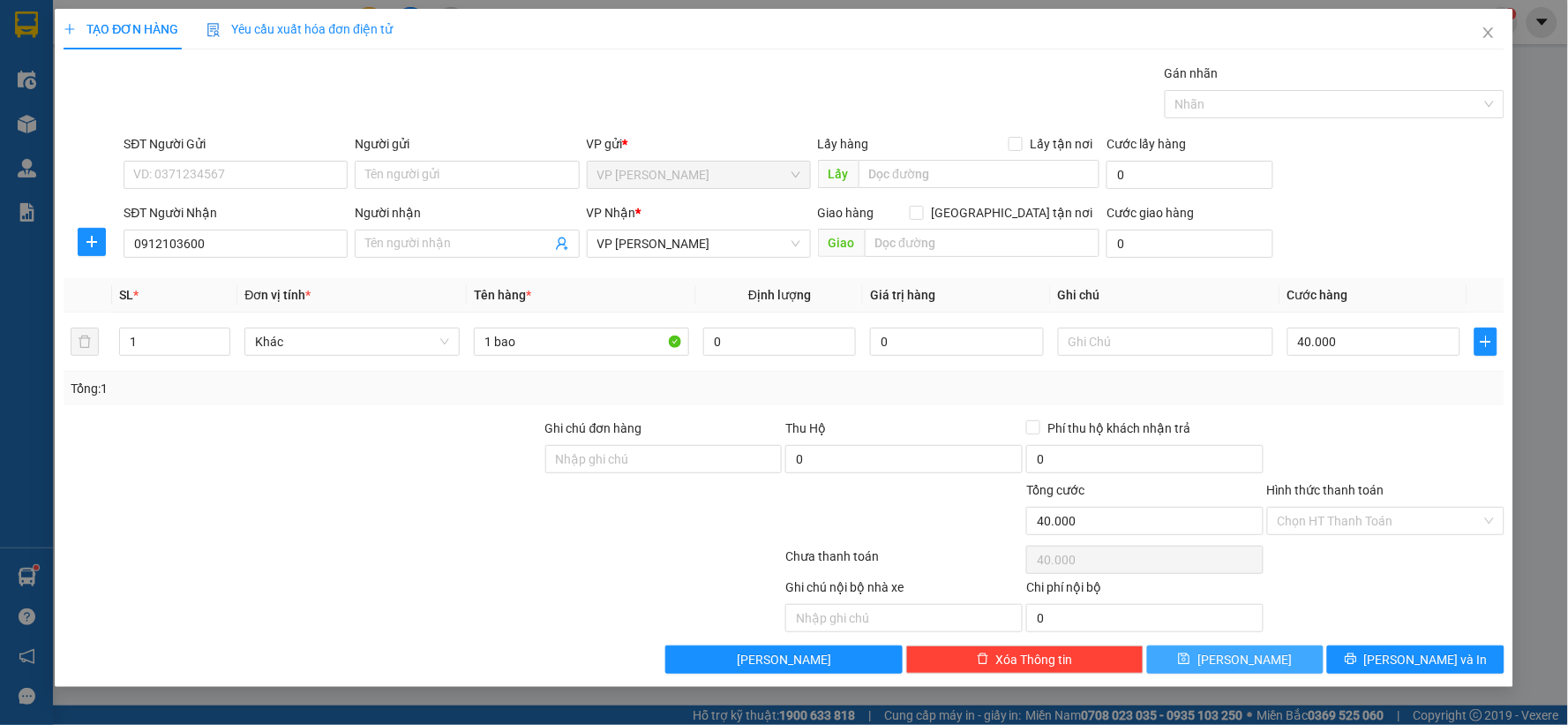
click at [1282, 658] on button "[PERSON_NAME]" at bounding box center [1236, 660] width 177 height 28
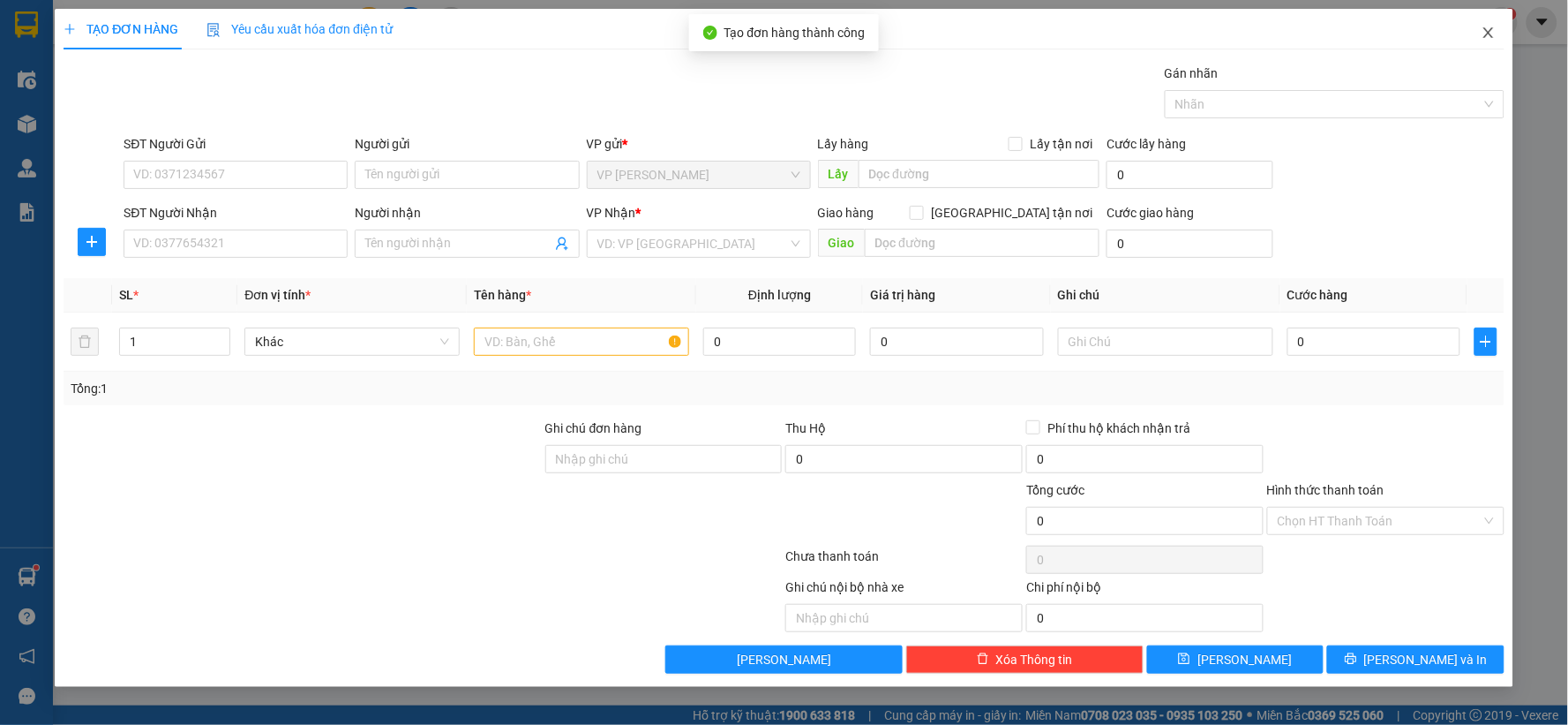
click at [1477, 26] on span "Close" at bounding box center [1489, 33] width 49 height 49
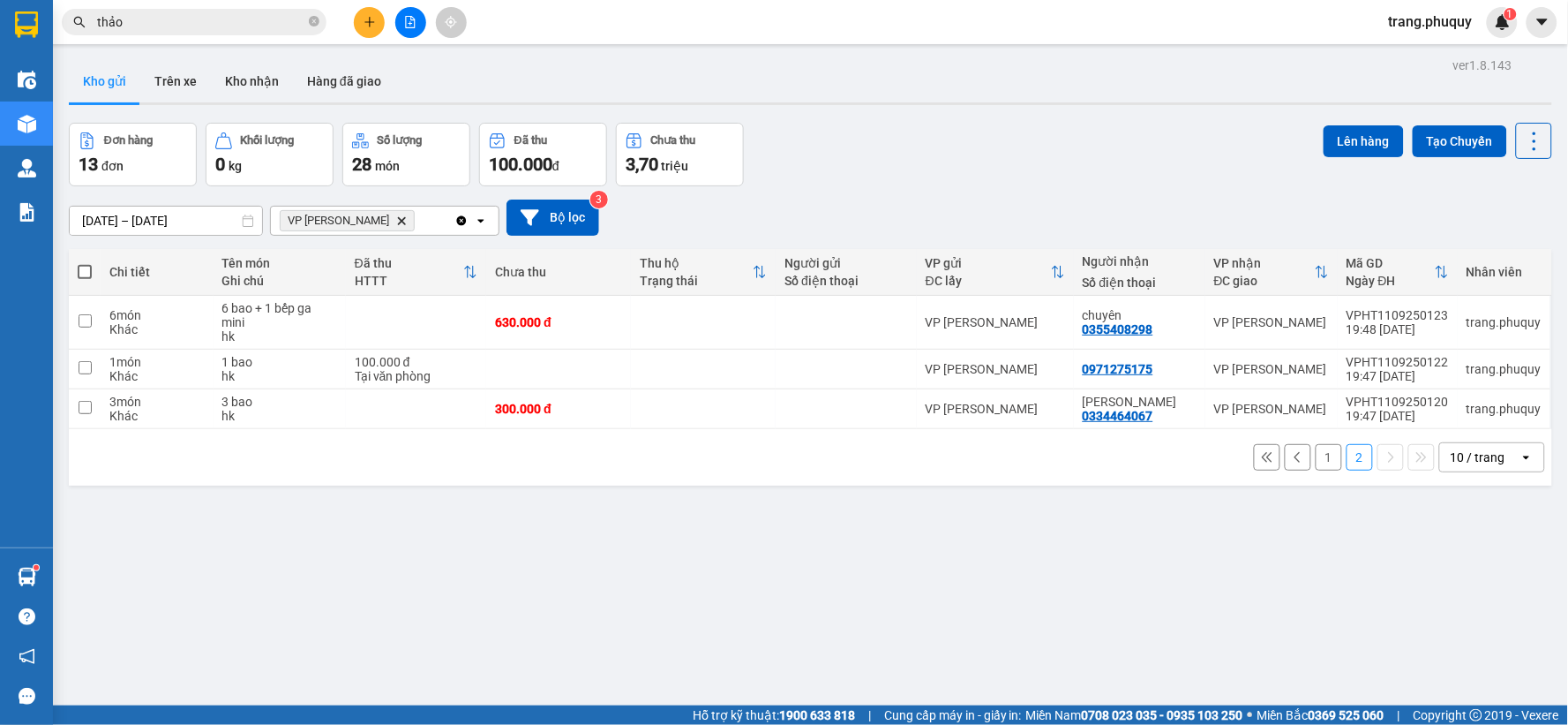
click at [1316, 457] on button "1" at bounding box center [1329, 458] width 26 height 26
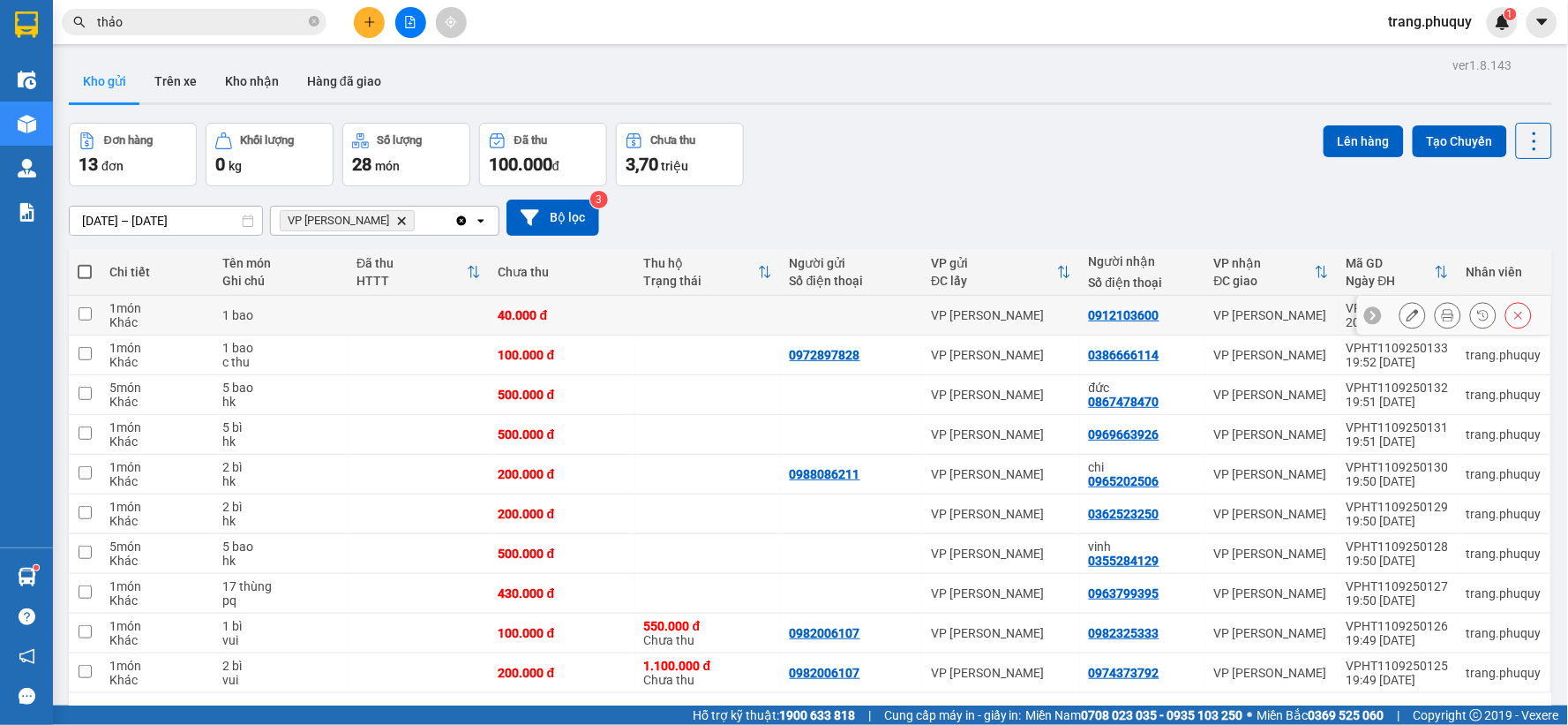
click at [86, 315] on input "checkbox" at bounding box center [85, 314] width 13 height 13
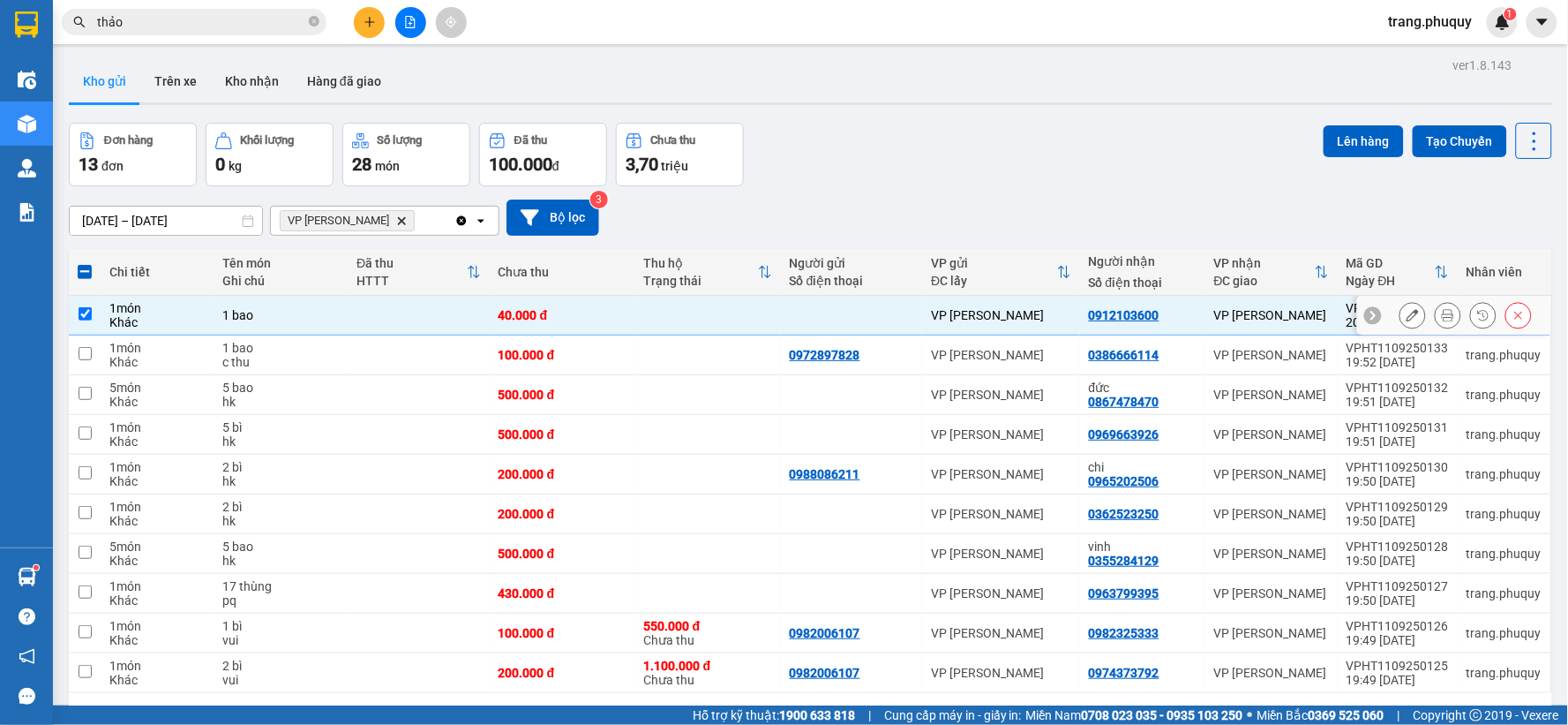
click at [86, 315] on input "checkbox" at bounding box center [85, 314] width 13 height 13
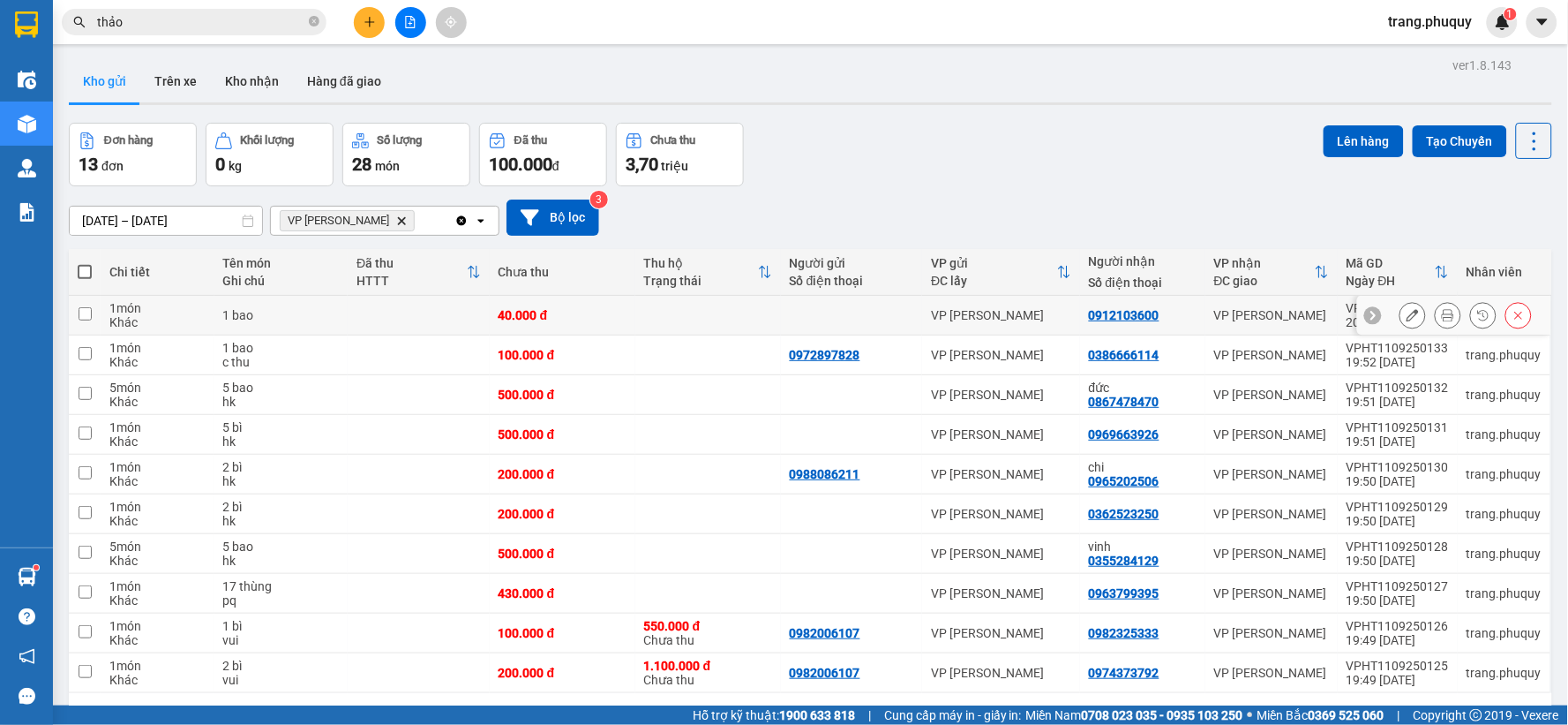
click at [1436, 314] on button at bounding box center [1448, 315] width 25 height 31
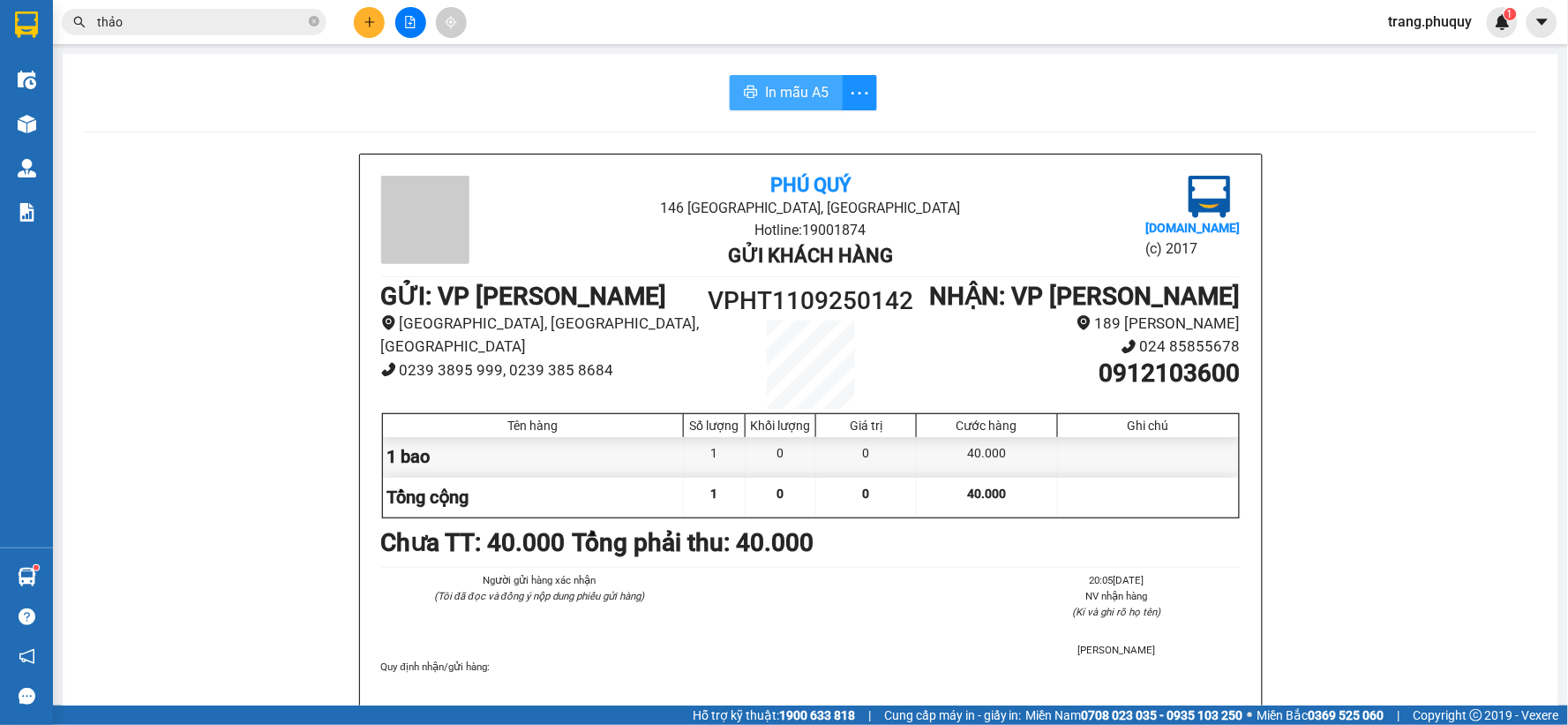
click at [801, 87] on span "In mẫu A5" at bounding box center [796, 92] width 63 height 22
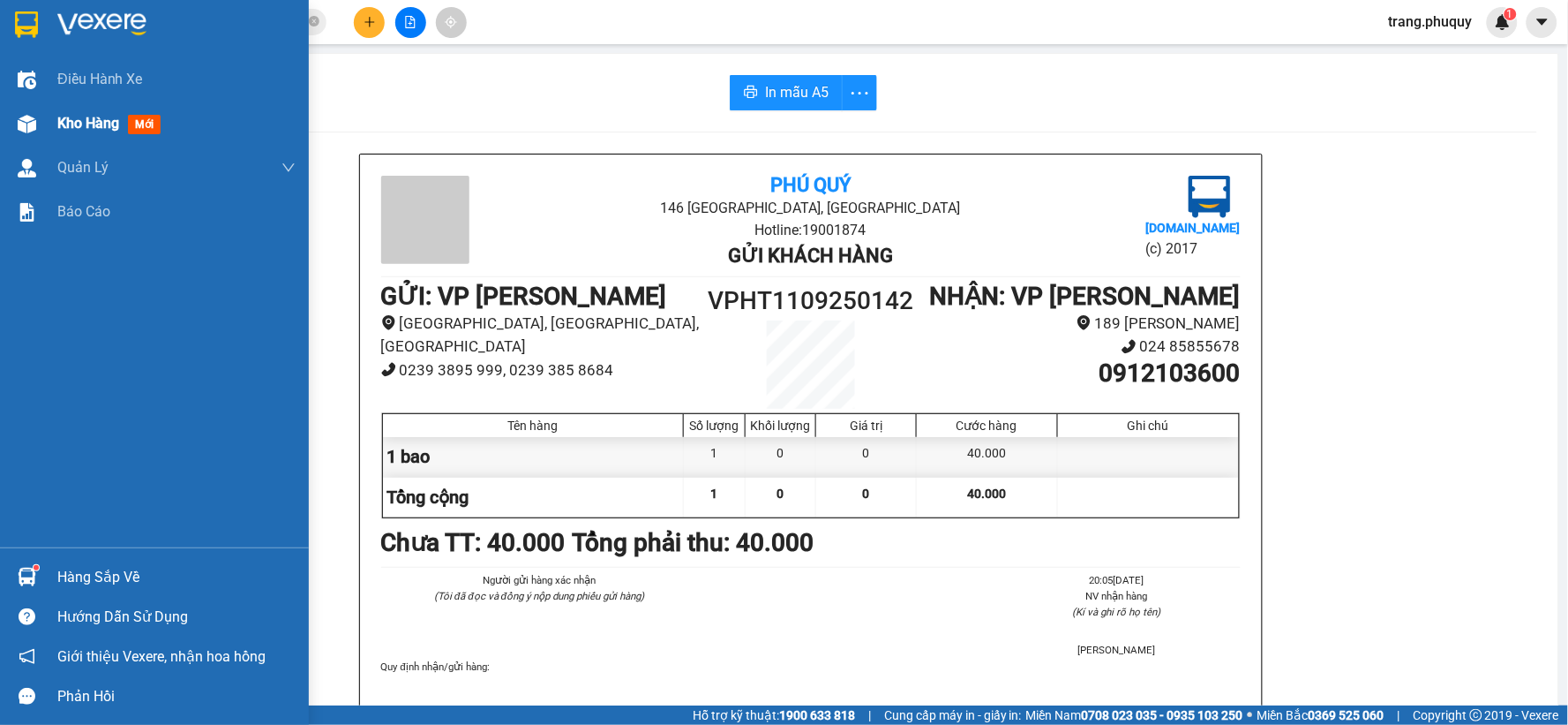
click at [72, 121] on span "Kho hàng" at bounding box center [88, 124] width 61 height 17
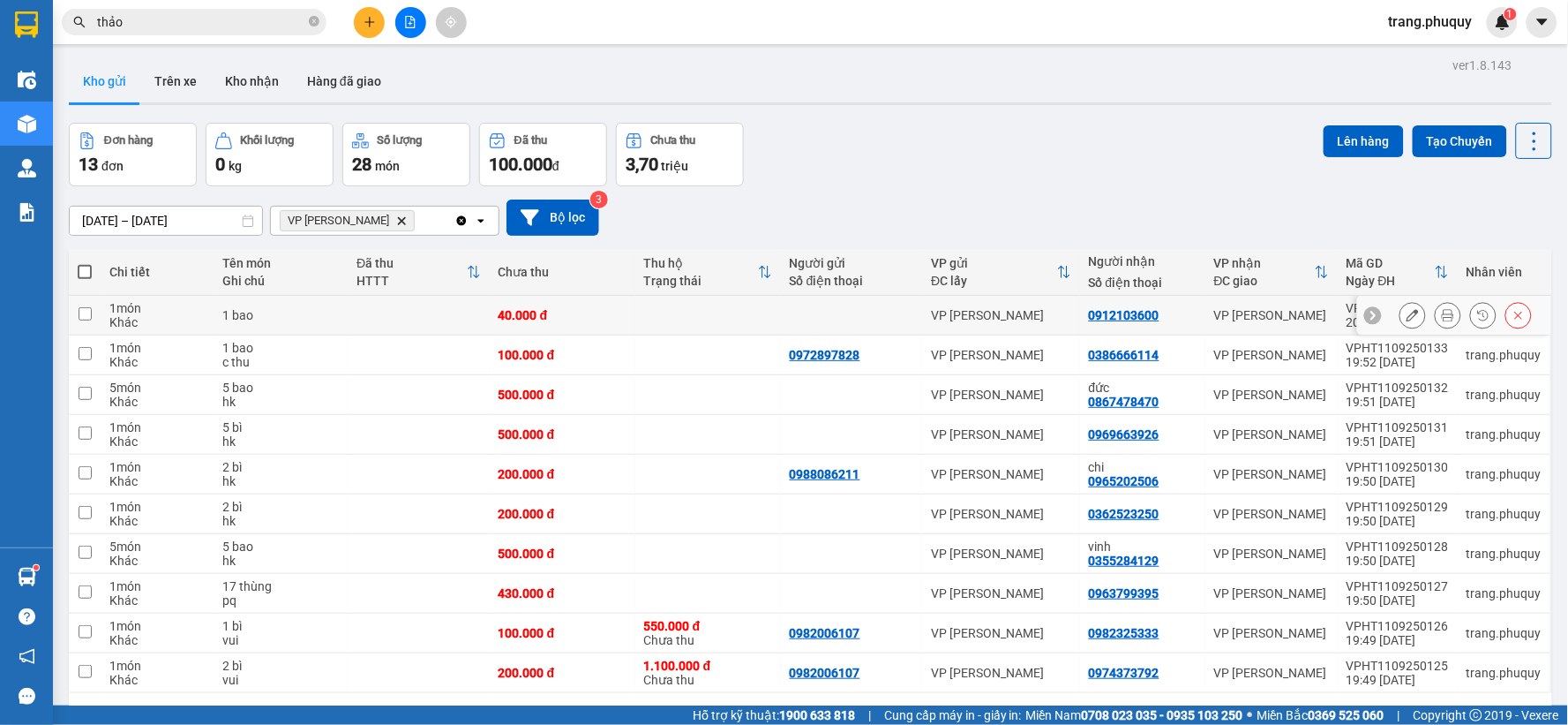
click at [85, 309] on input "checkbox" at bounding box center [85, 314] width 13 height 13
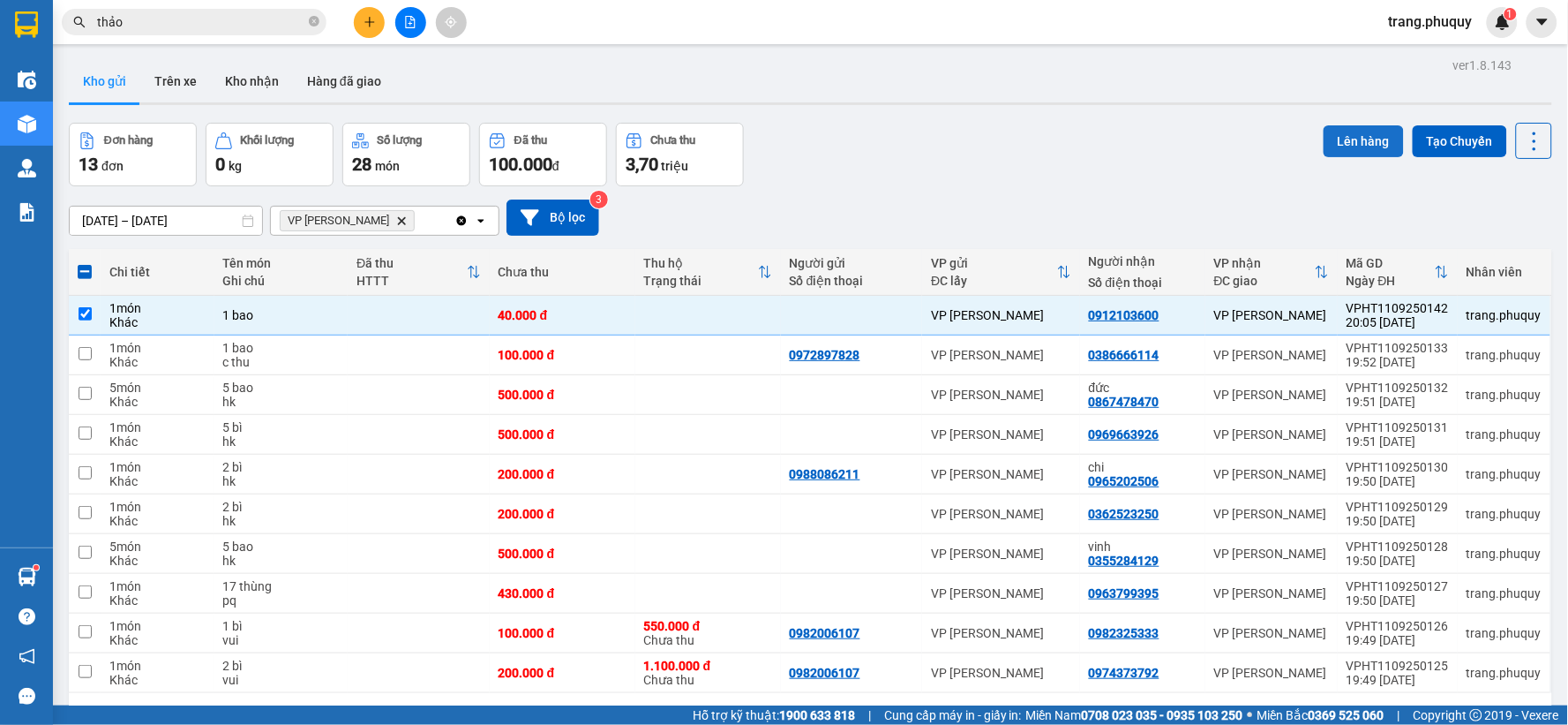
click at [1353, 136] on button "Lên hàng" at bounding box center [1363, 142] width 80 height 32
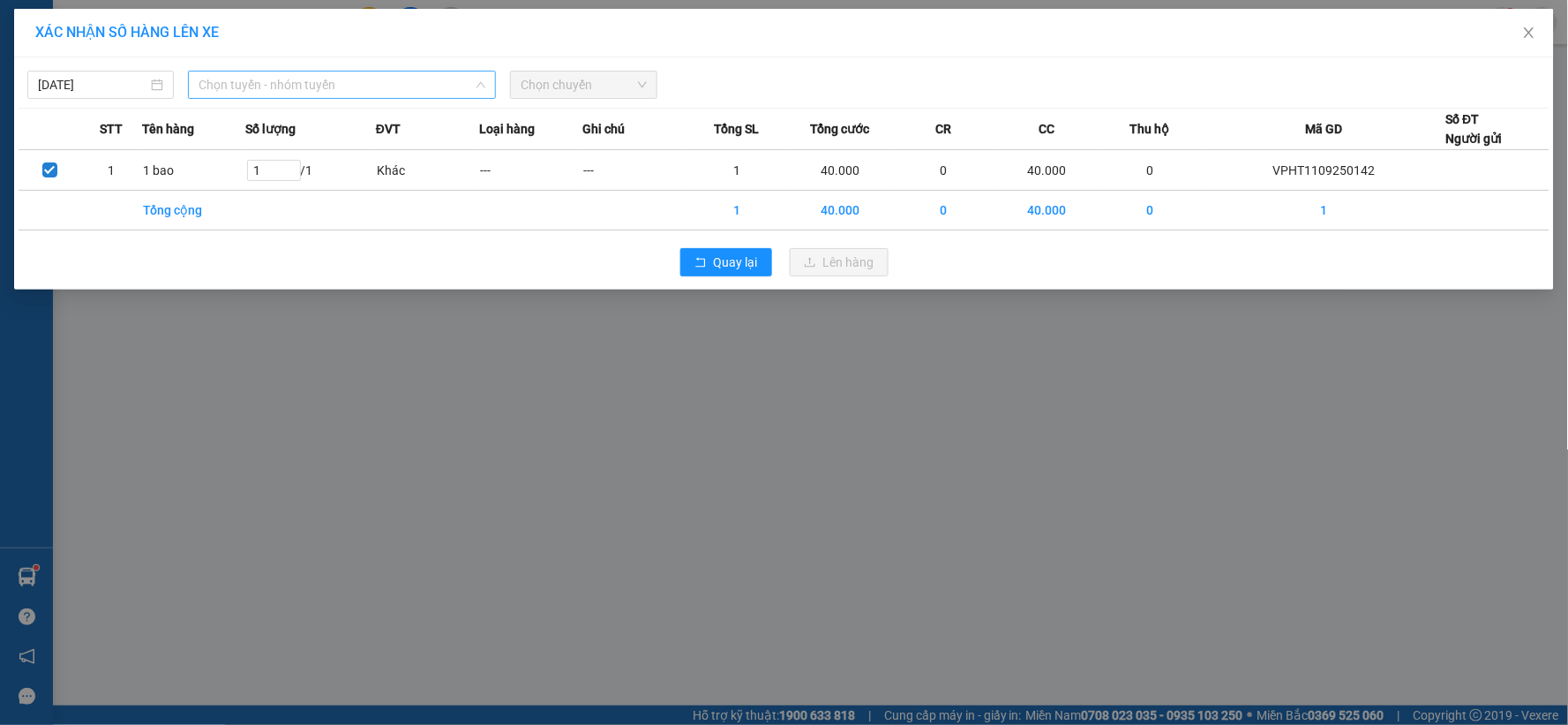
click at [296, 76] on span "Chọn tuyến - nhóm tuyến" at bounding box center [342, 85] width 287 height 26
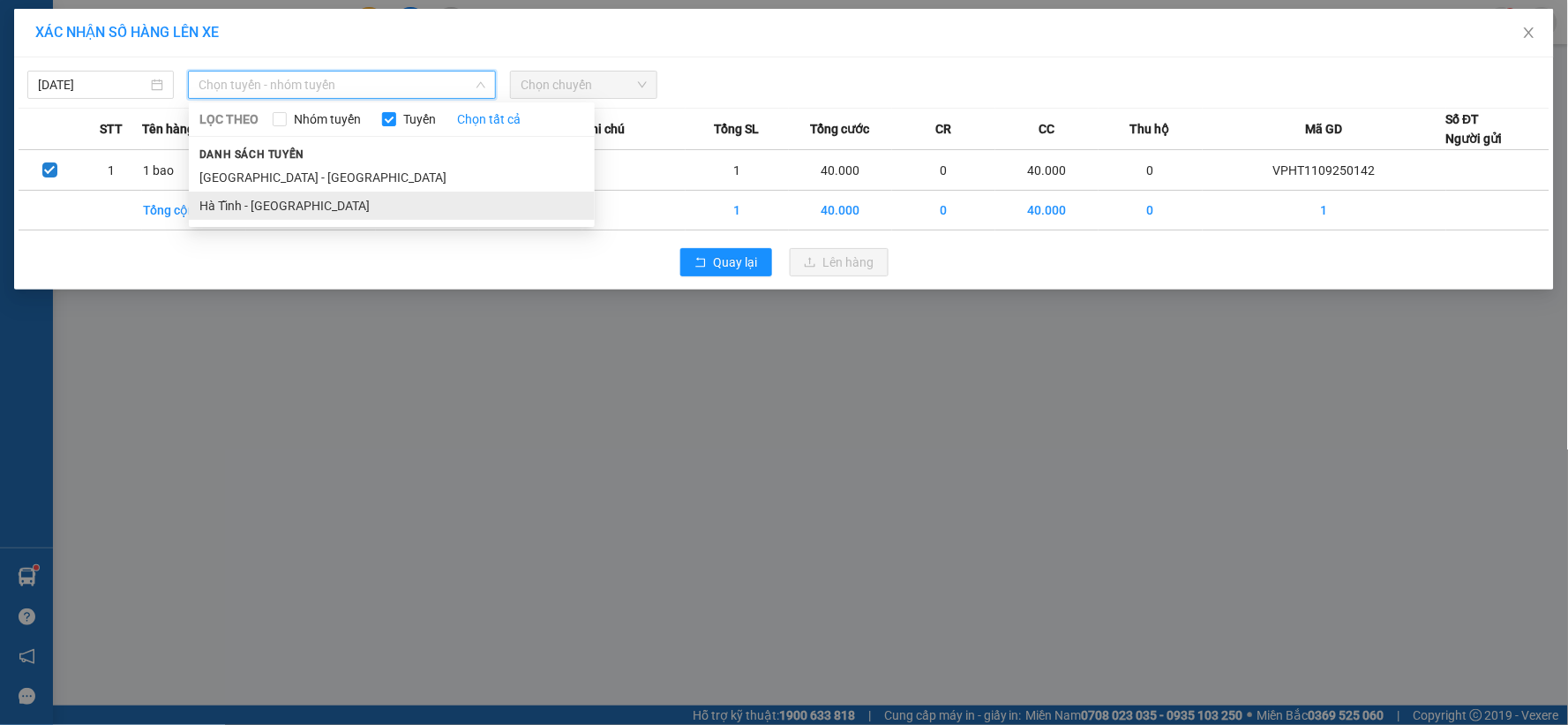
click at [272, 205] on li "Hà Tĩnh - [GEOGRAPHIC_DATA]" at bounding box center [392, 206] width 406 height 28
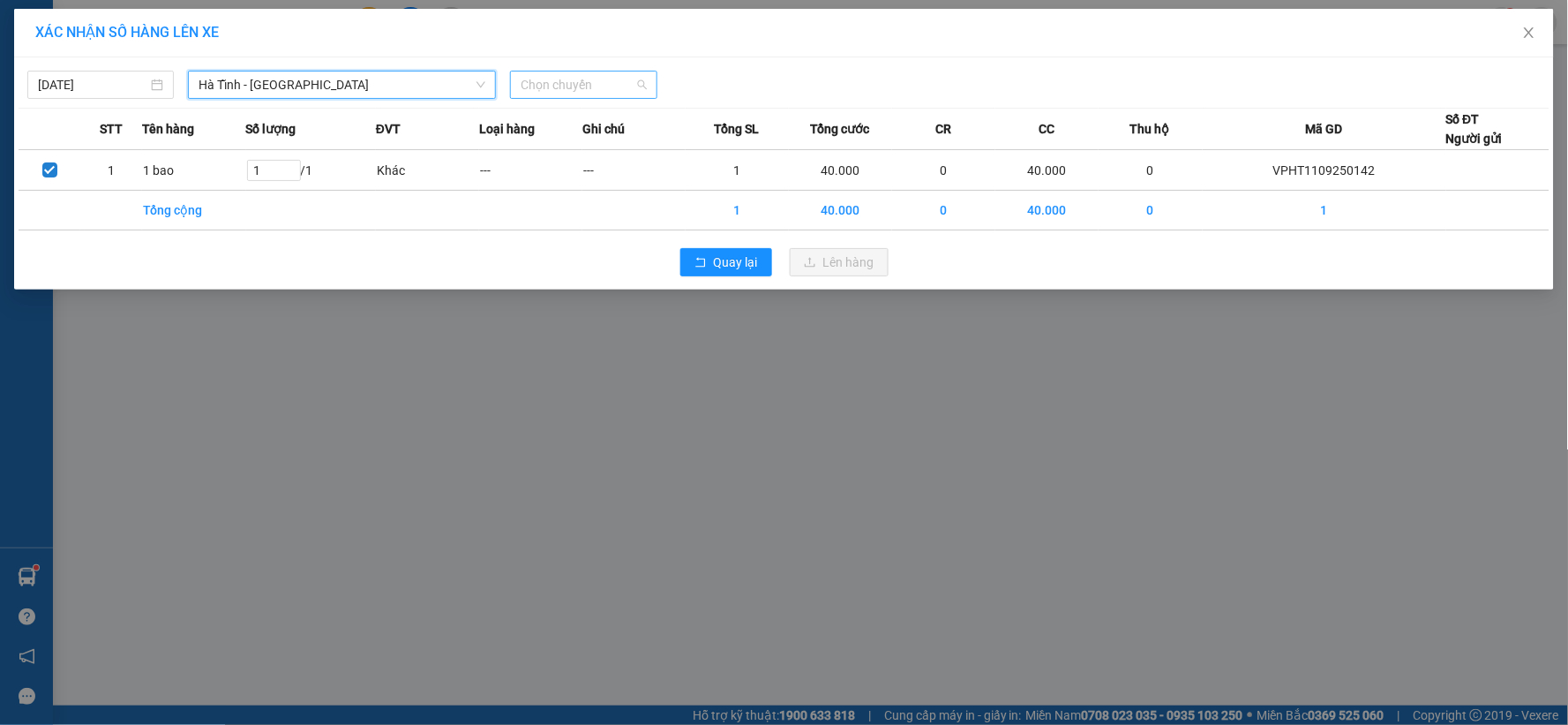
click at [586, 82] on span "Chọn chuyến" at bounding box center [583, 85] width 125 height 26
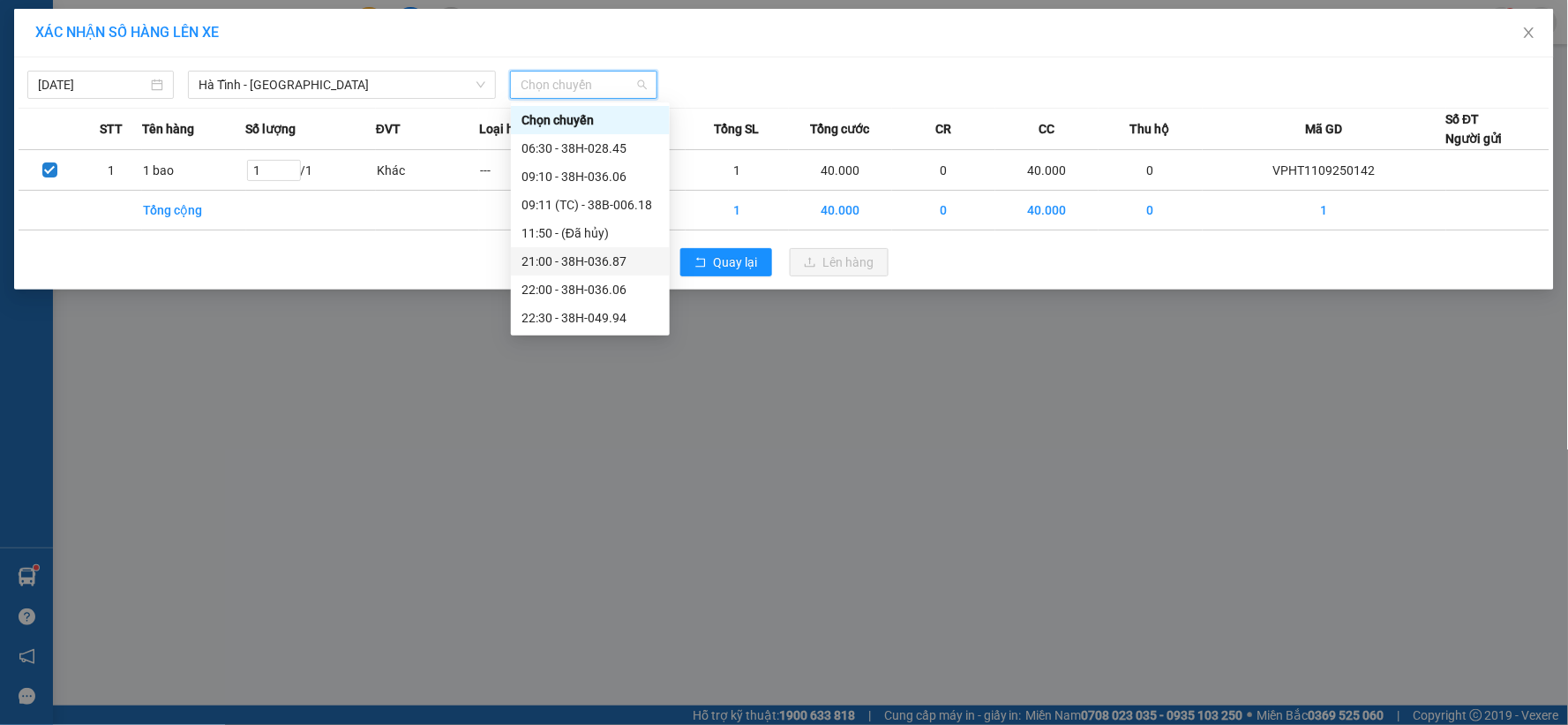
scroll to position [57, 0]
click at [616, 316] on div "23:01 - 38H-049.57" at bounding box center [591, 318] width 138 height 20
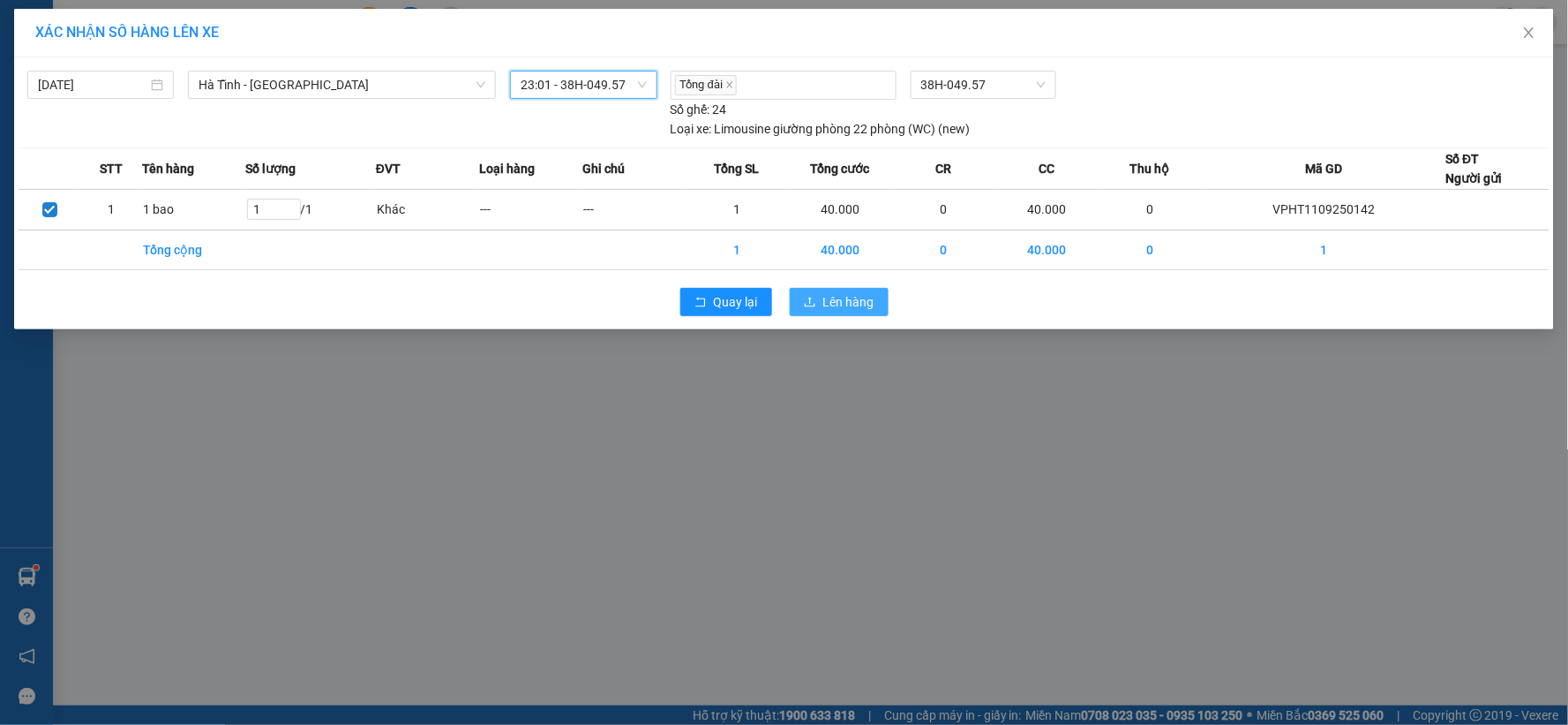
click at [830, 303] on span "Lên hàng" at bounding box center [849, 302] width 51 height 20
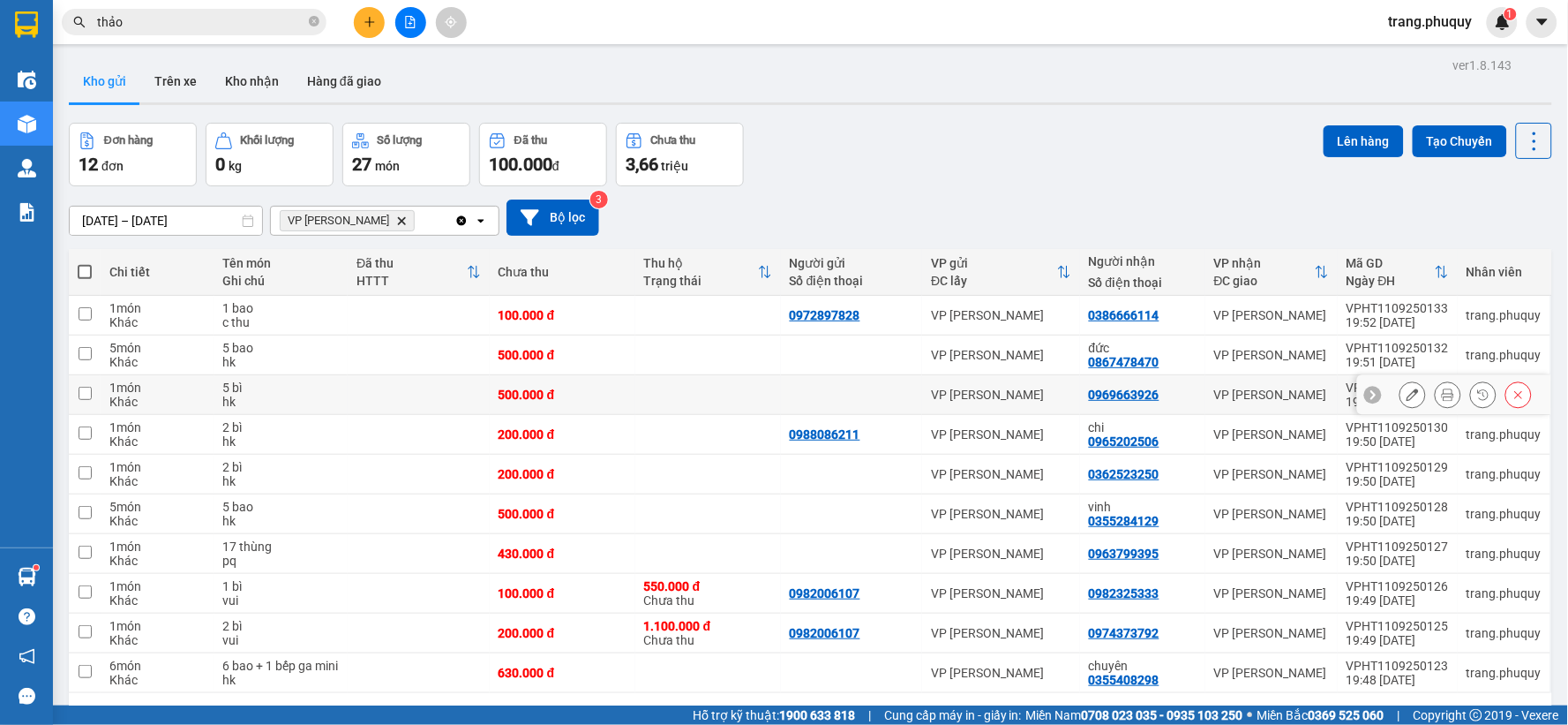
scroll to position [81, 0]
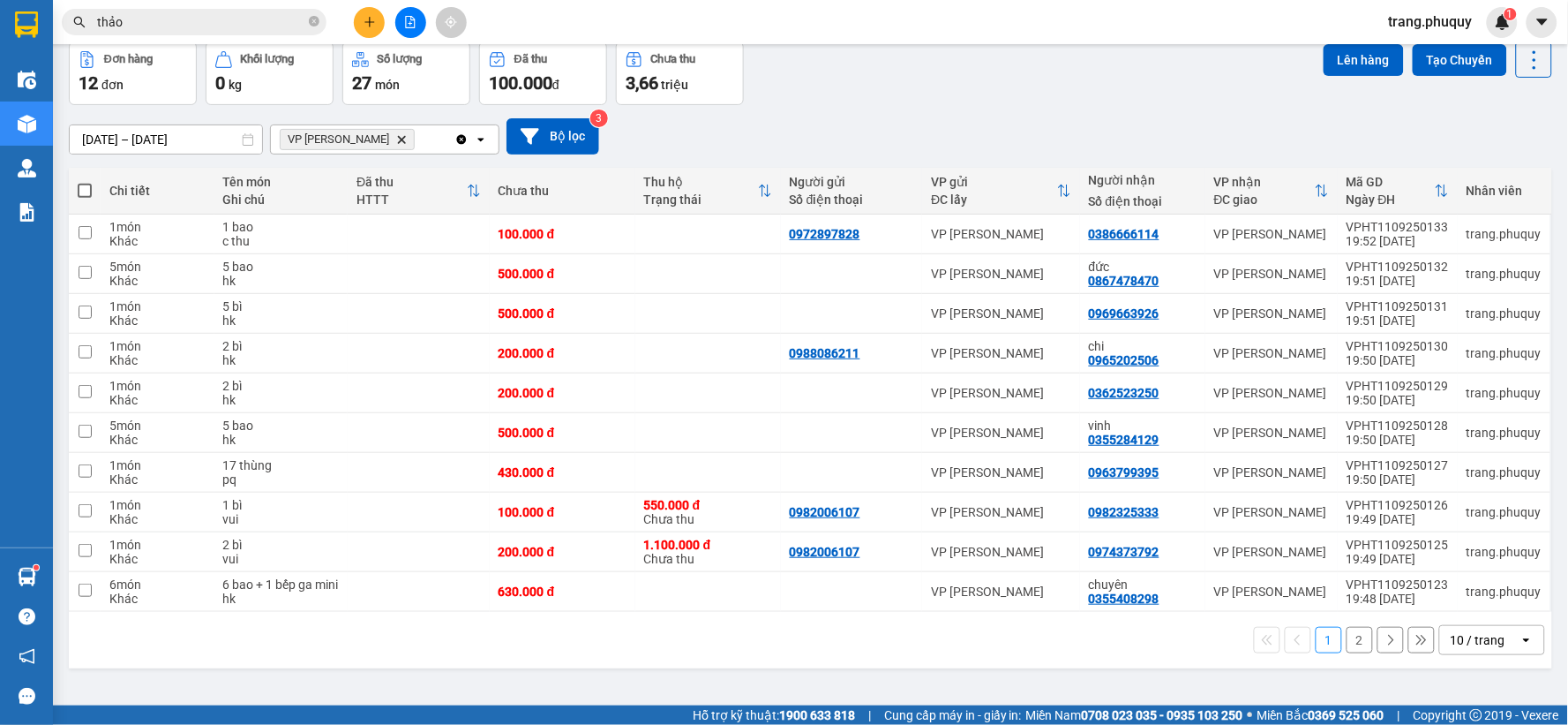
click at [1347, 650] on button "2" at bounding box center [1360, 640] width 26 height 26
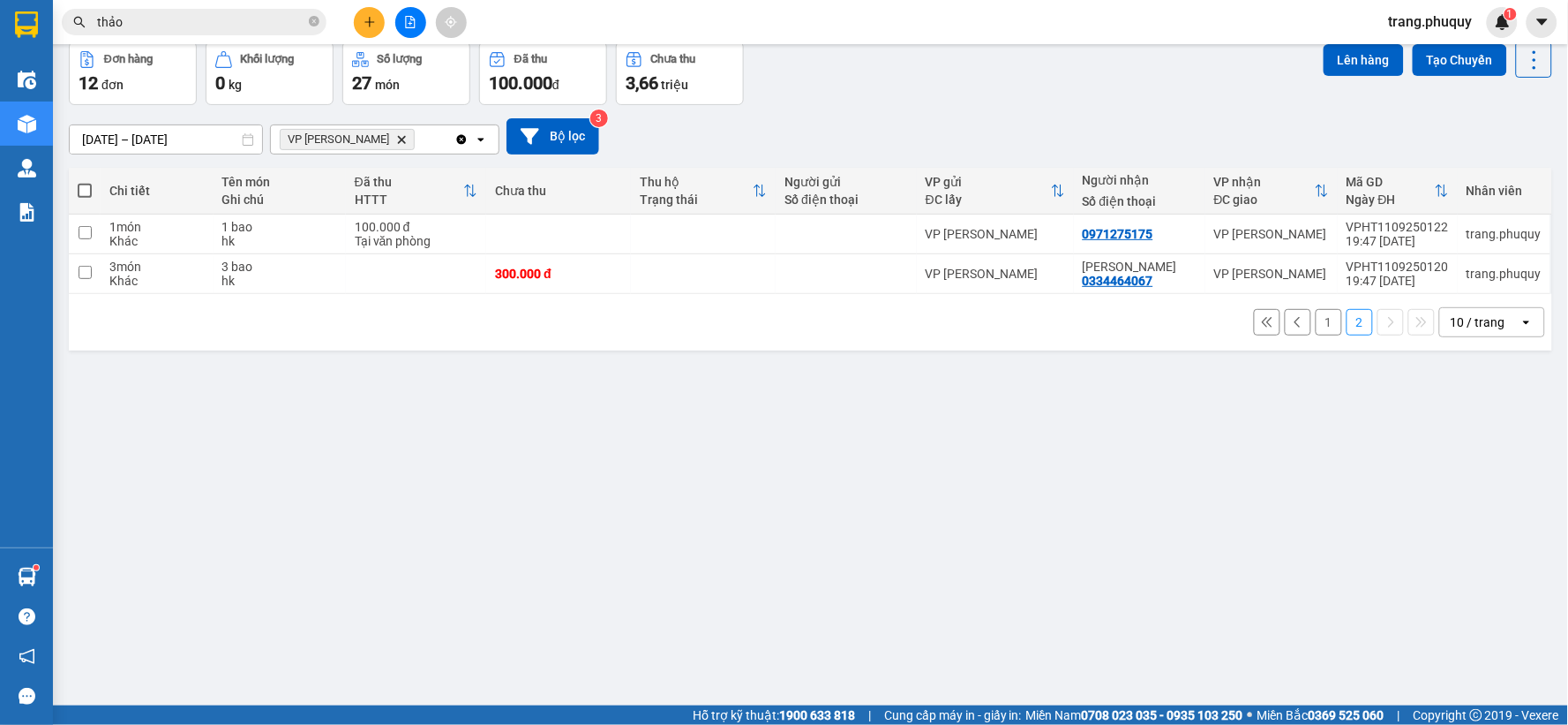
click at [1316, 320] on button "1" at bounding box center [1329, 322] width 26 height 26
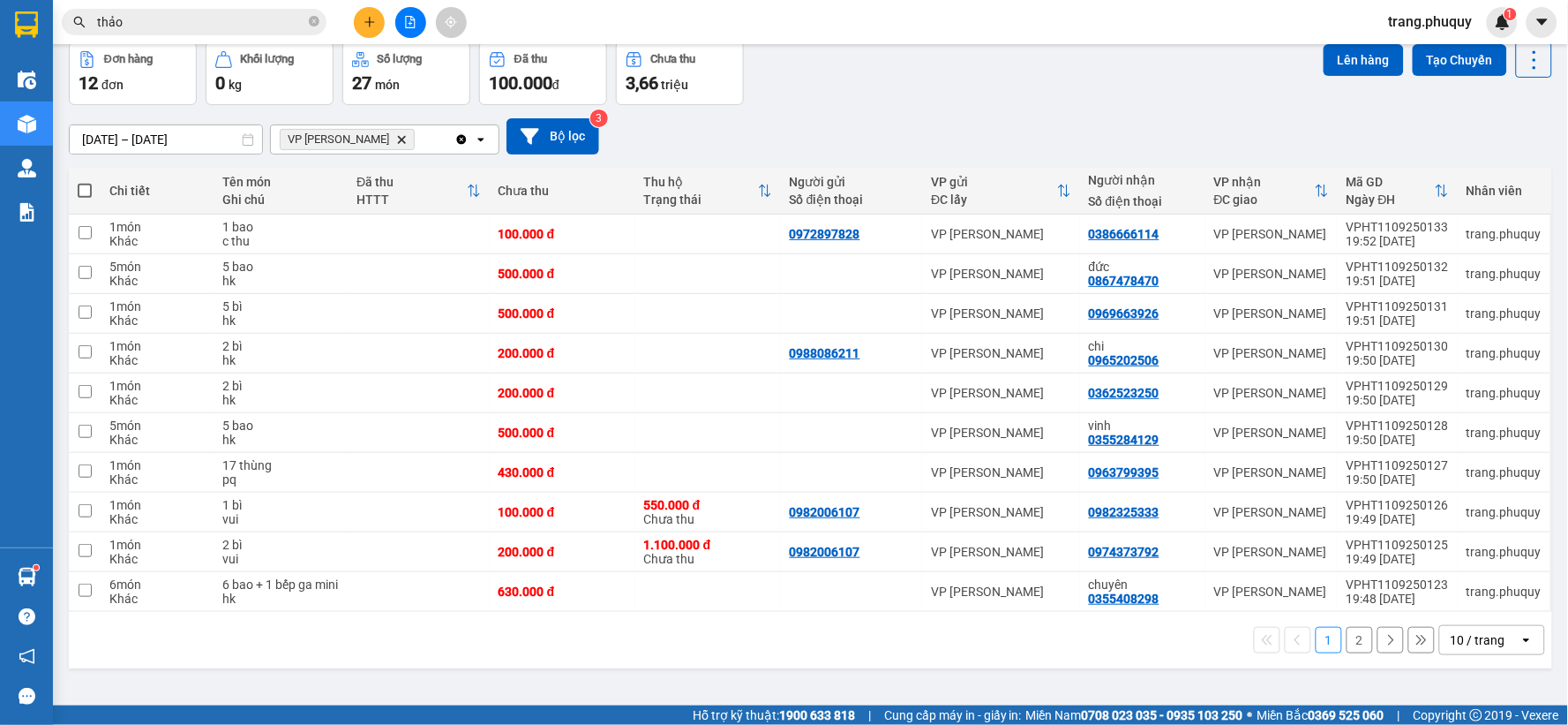
click at [83, 188] on span at bounding box center [84, 191] width 14 height 14
click at [85, 182] on input "checkbox" at bounding box center [85, 182] width 0 height 0
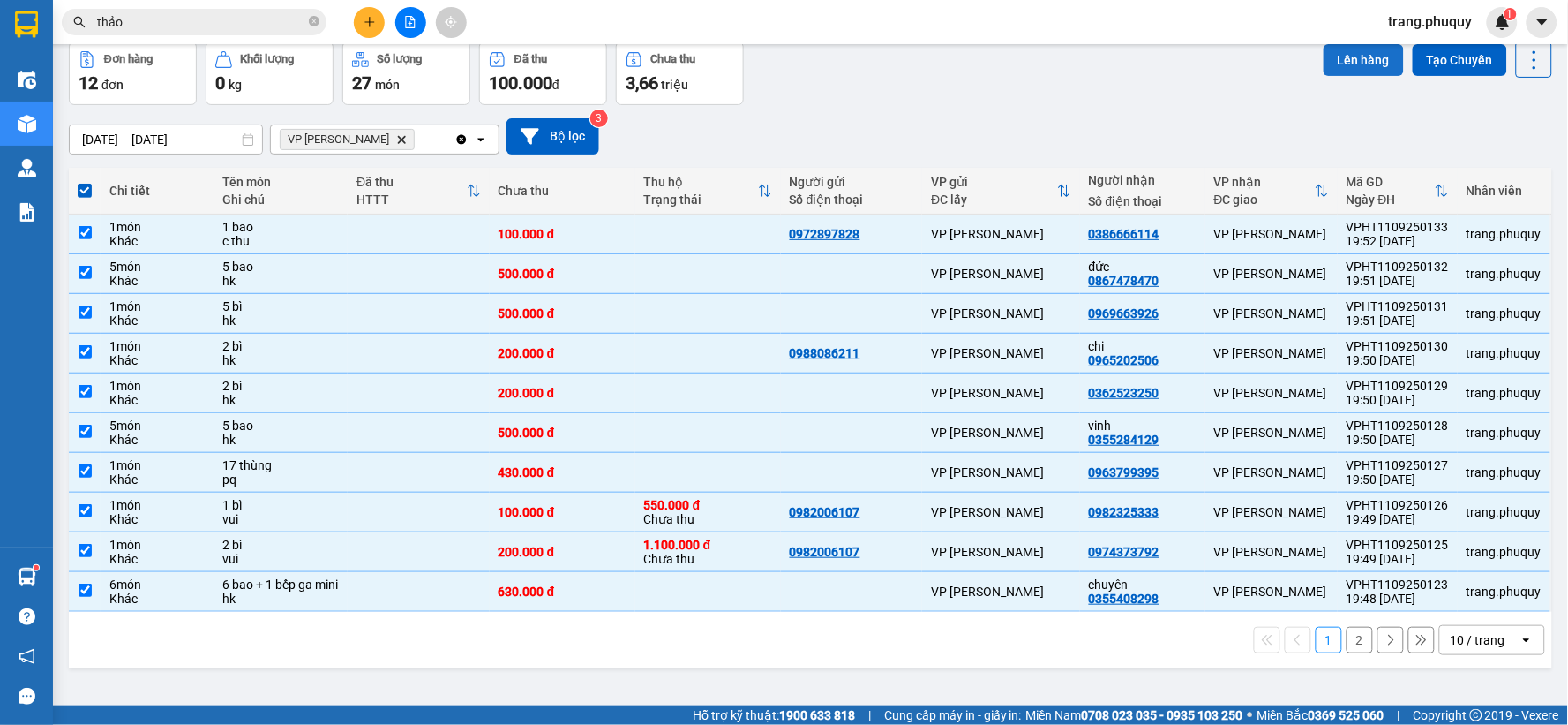
click at [1356, 44] on button "Lên hàng" at bounding box center [1363, 60] width 80 height 32
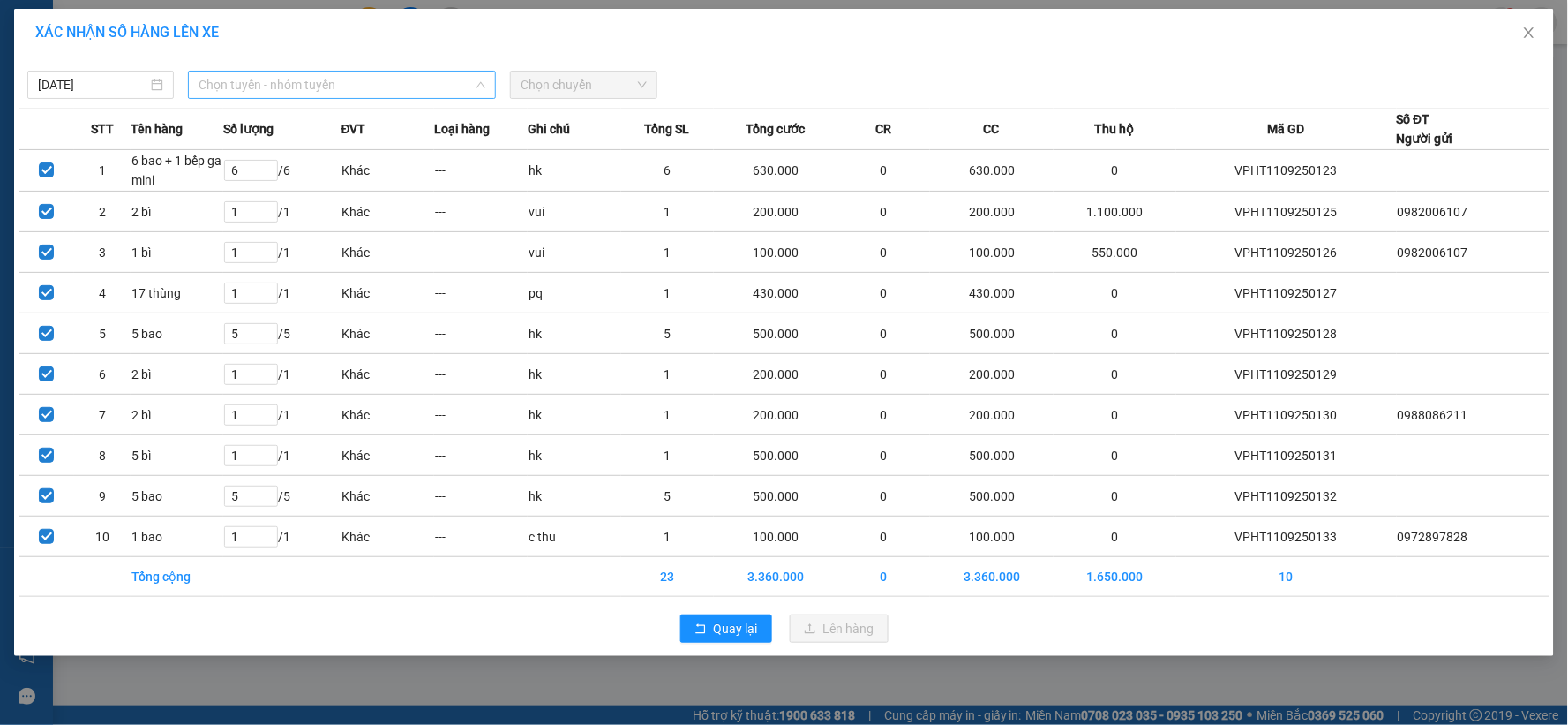
click at [296, 85] on span "Chọn tuyến - nhóm tuyến" at bounding box center [342, 85] width 287 height 26
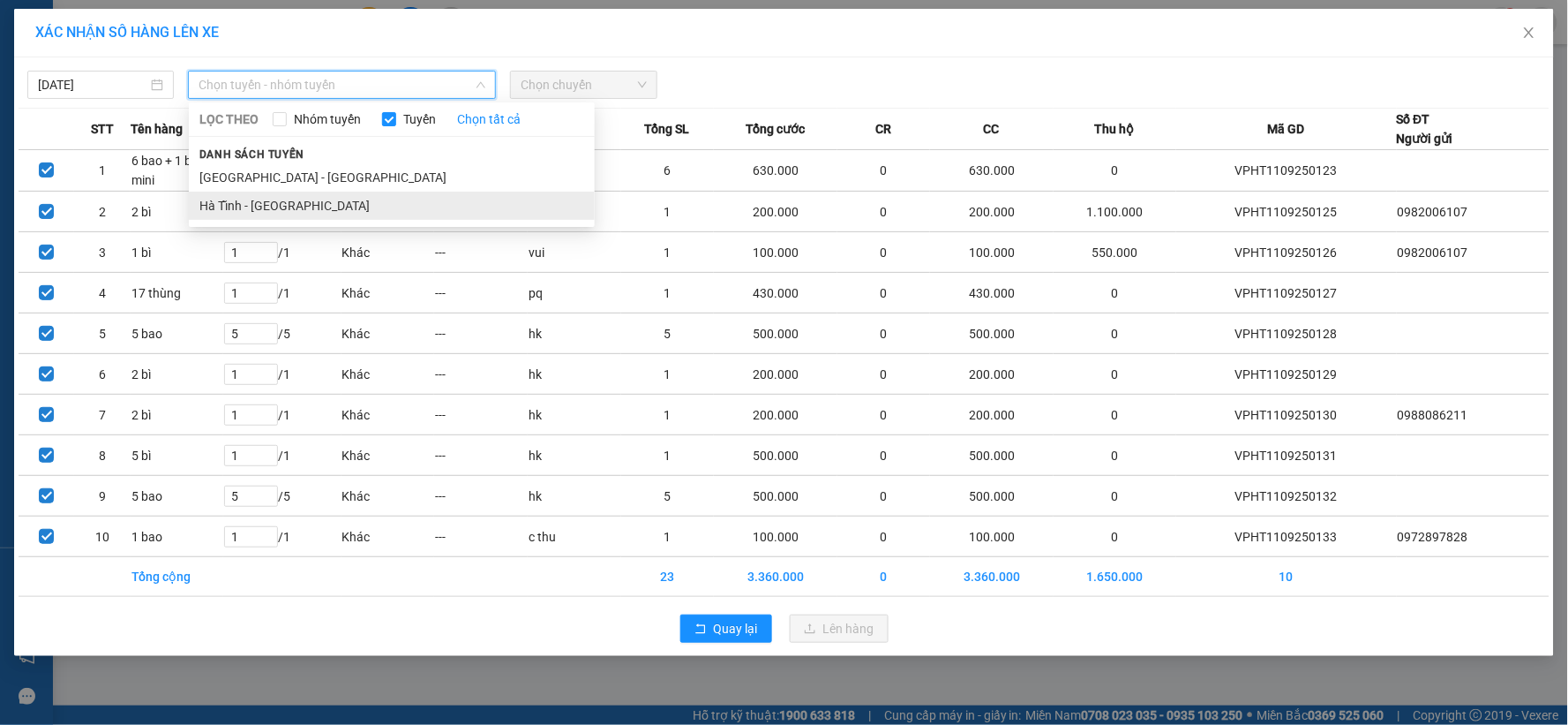
click at [266, 204] on li "Hà Tĩnh - [GEOGRAPHIC_DATA]" at bounding box center [392, 206] width 406 height 28
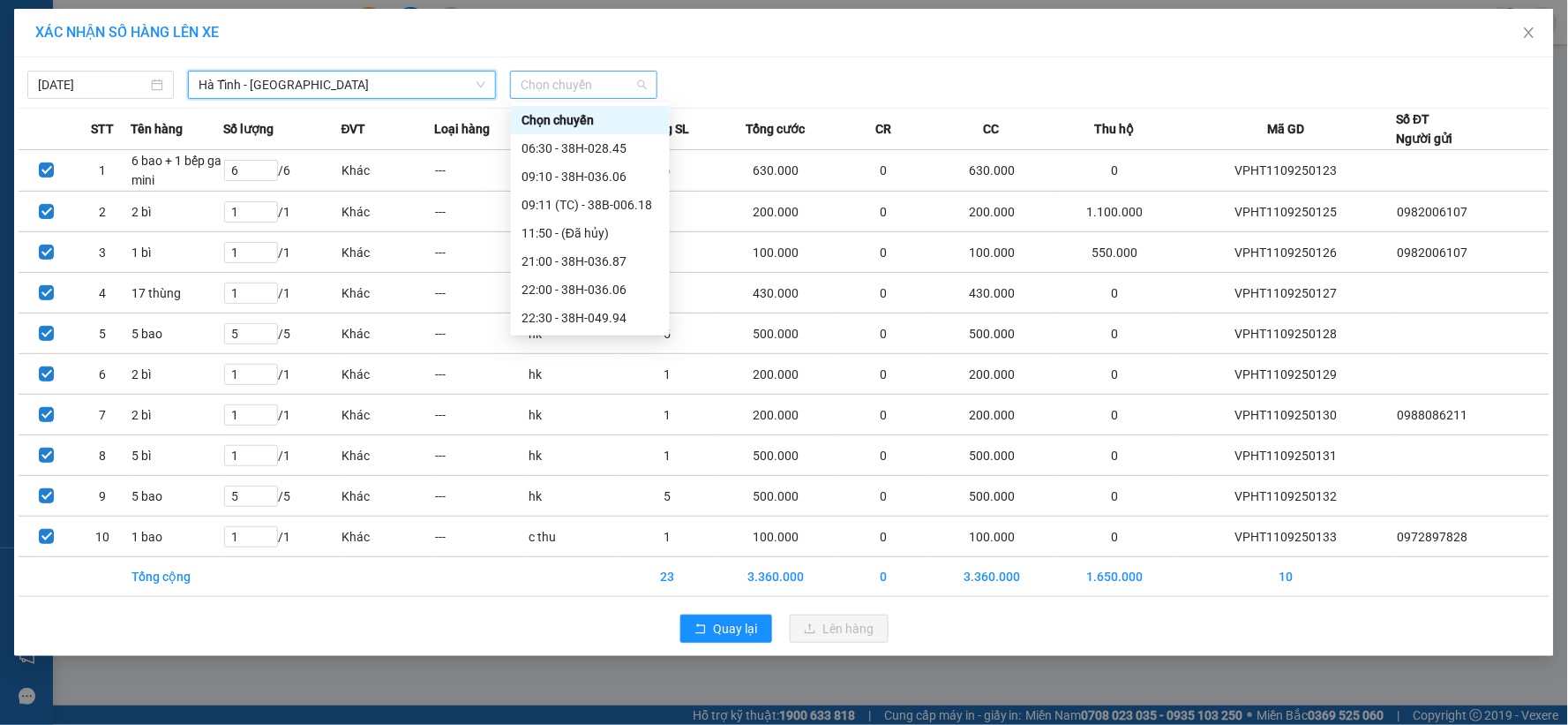
click at [595, 83] on span "Chọn chuyến" at bounding box center [583, 85] width 125 height 26
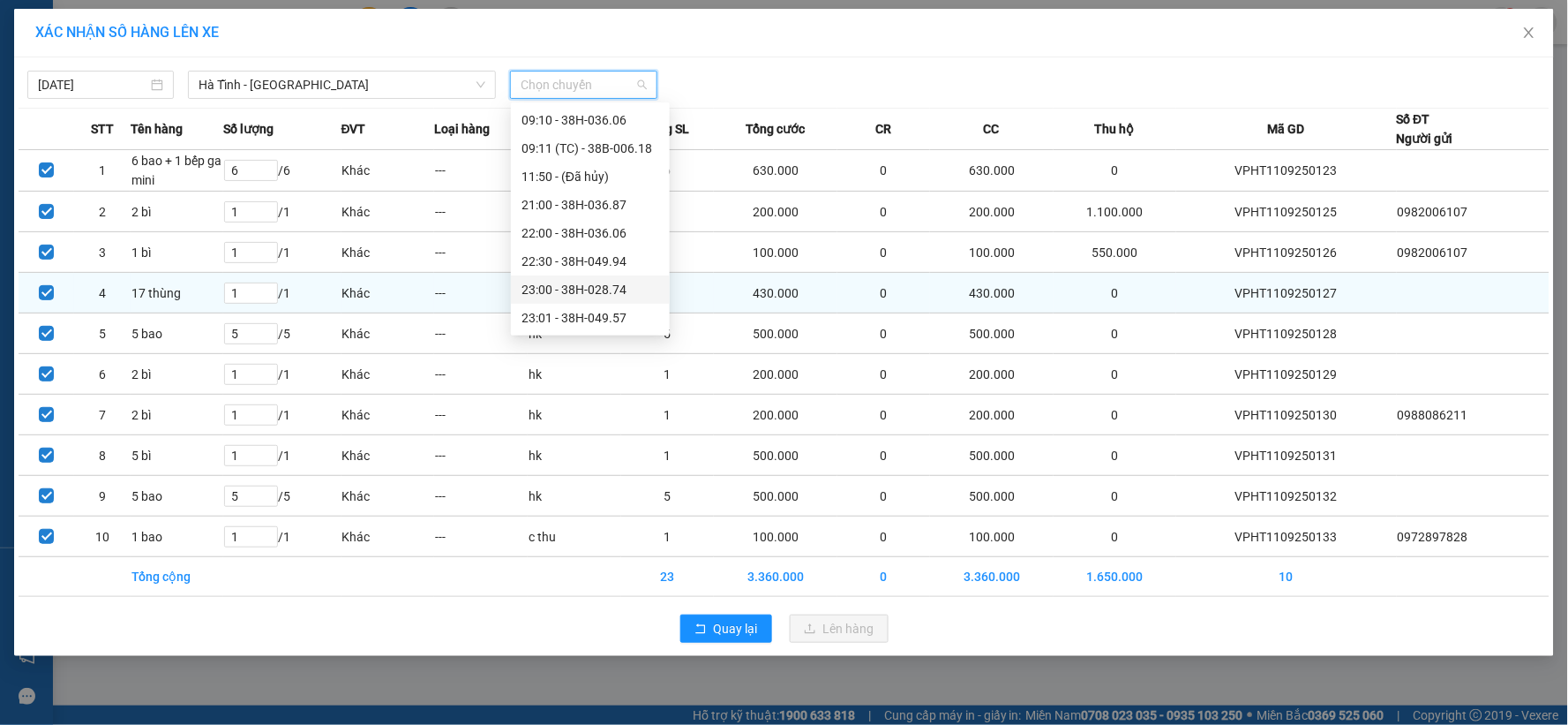
click at [615, 288] on div "23:00 - 38H-028.74" at bounding box center [591, 290] width 138 height 20
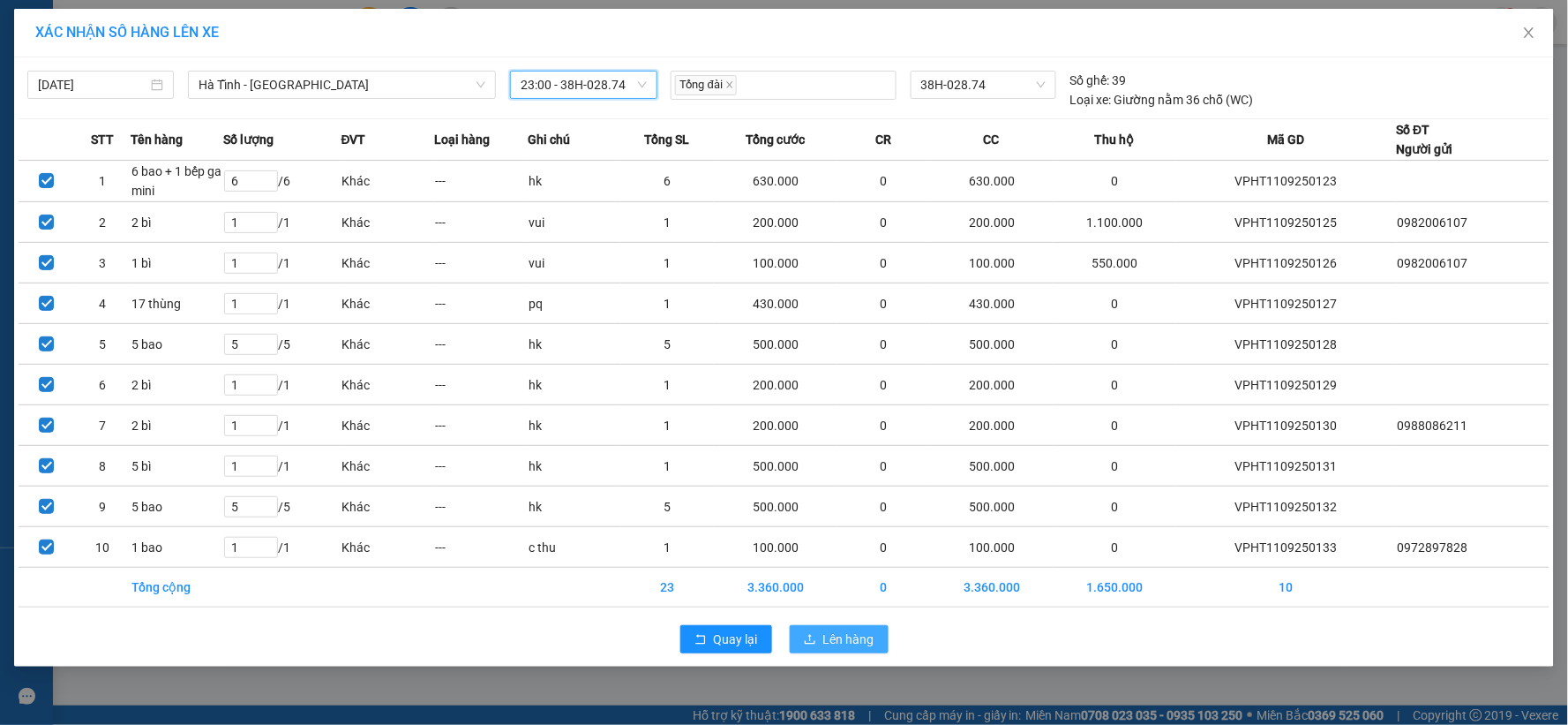
click at [833, 638] on span "Lên hàng" at bounding box center [849, 639] width 51 height 20
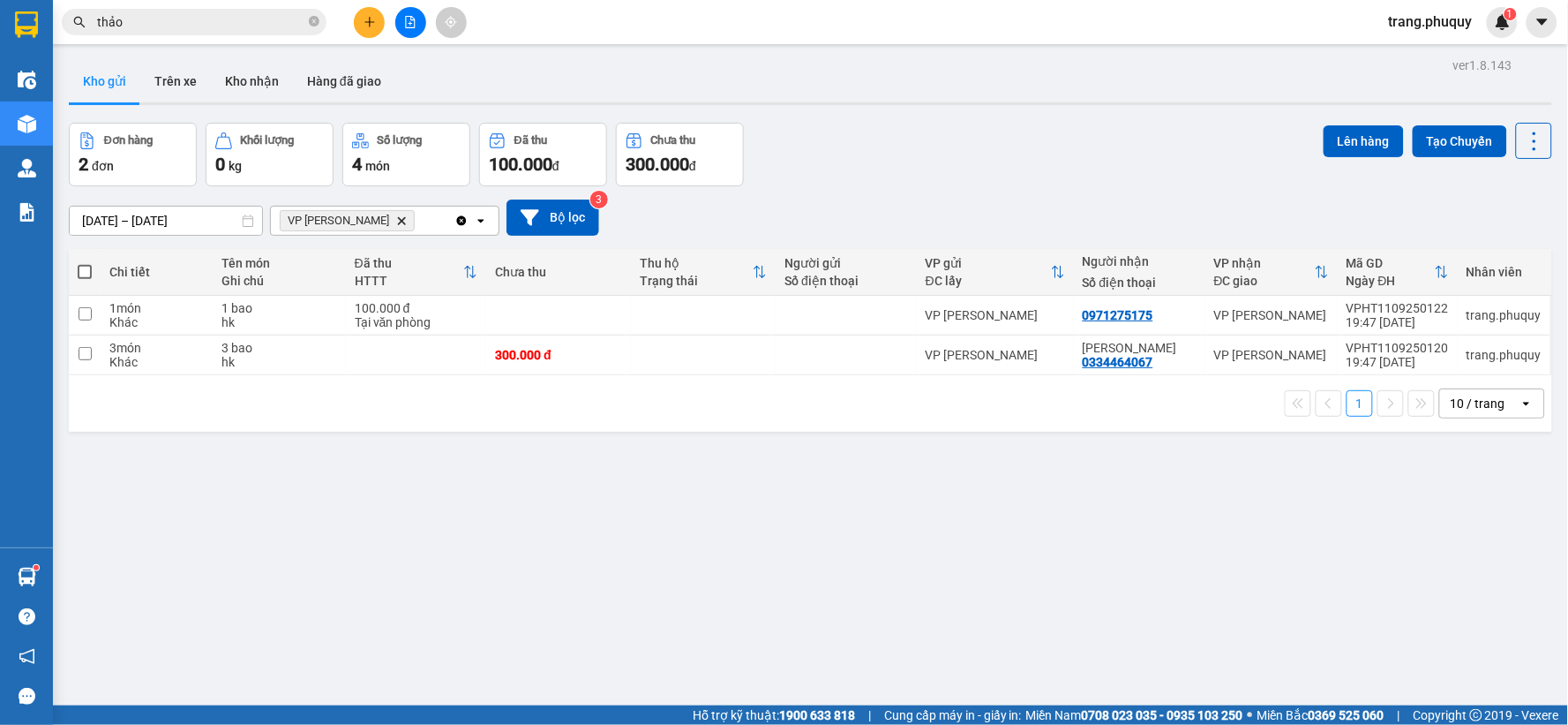
click at [90, 271] on span at bounding box center [84, 272] width 14 height 14
click at [85, 263] on input "checkbox" at bounding box center [85, 263] width 0 height 0
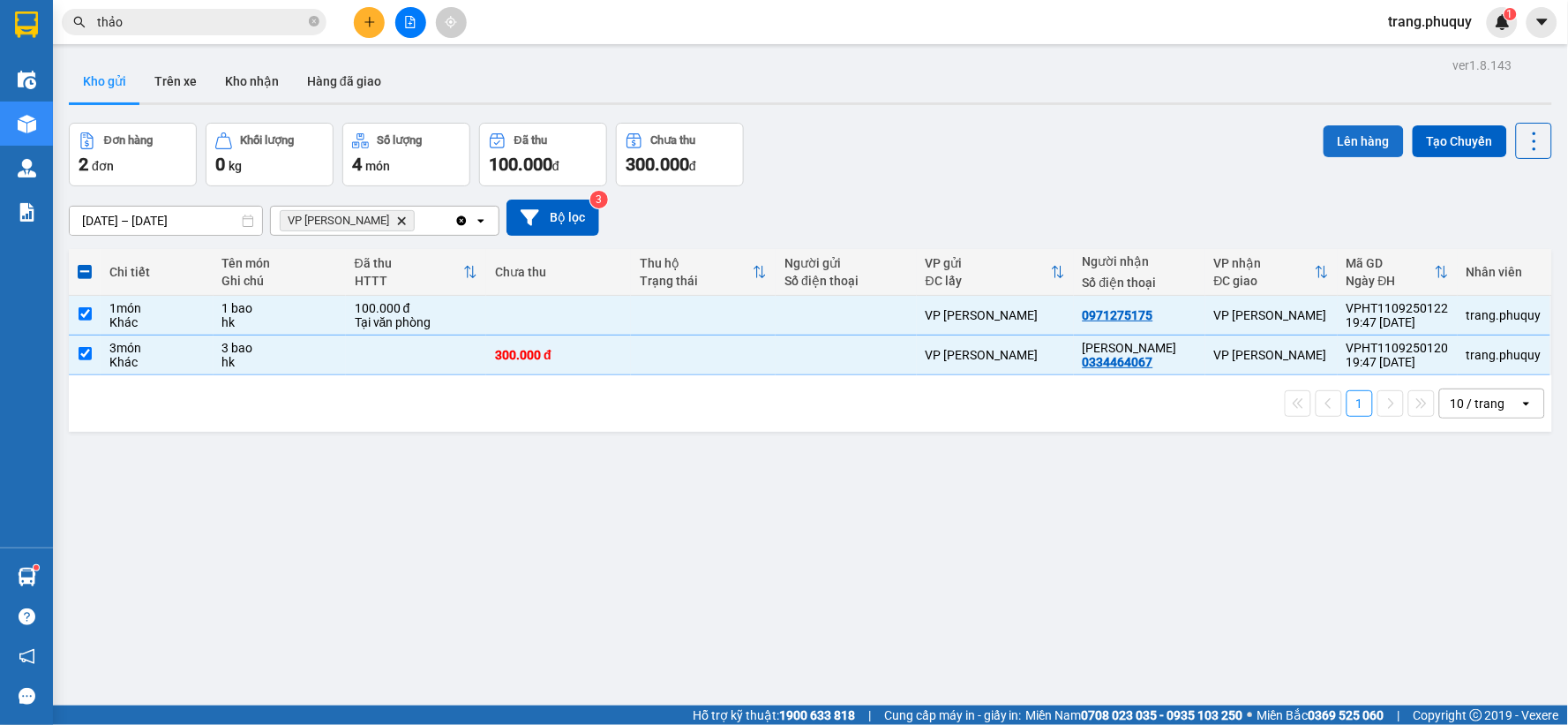
click at [1363, 134] on button "Lên hàng" at bounding box center [1363, 142] width 80 height 32
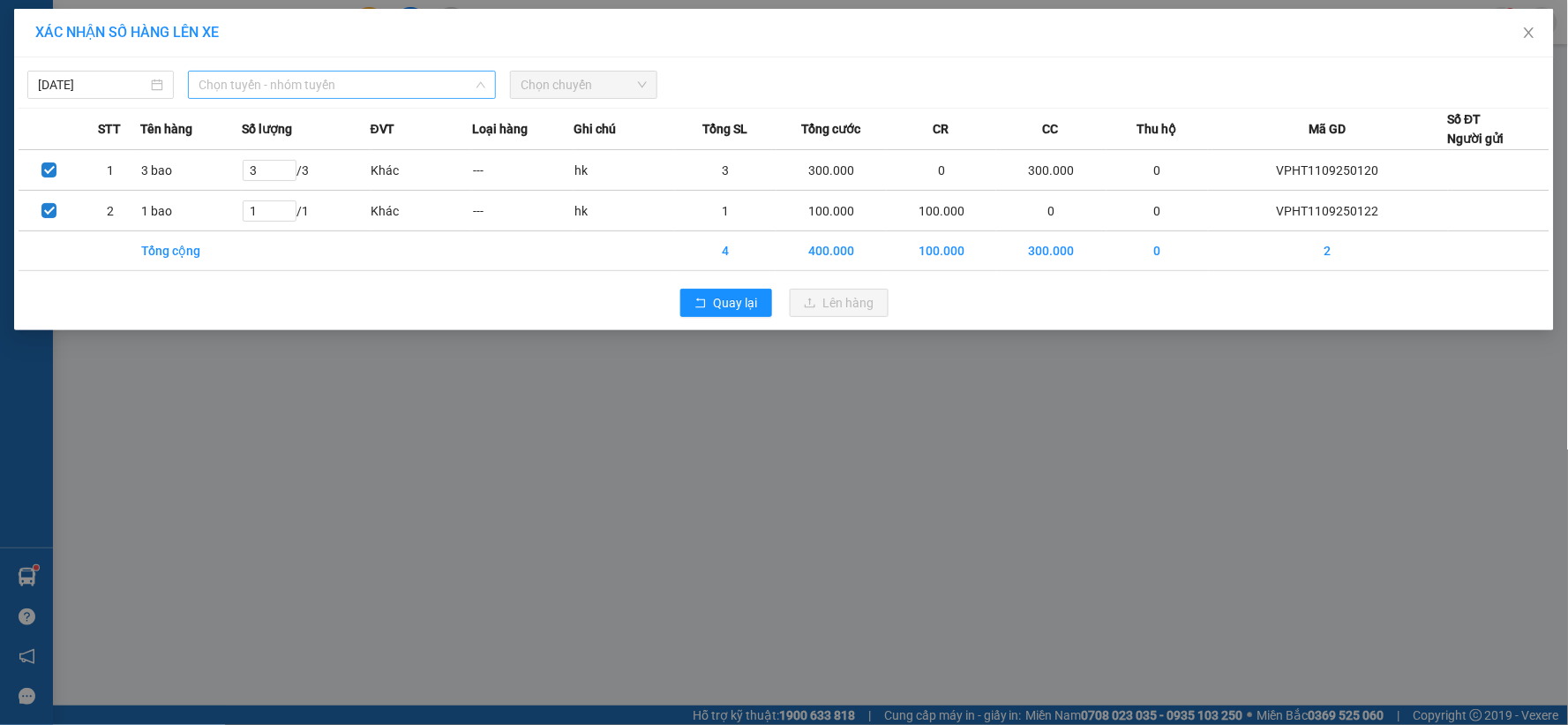
click at [295, 84] on span "Chọn tuyến - nhóm tuyến" at bounding box center [342, 85] width 287 height 26
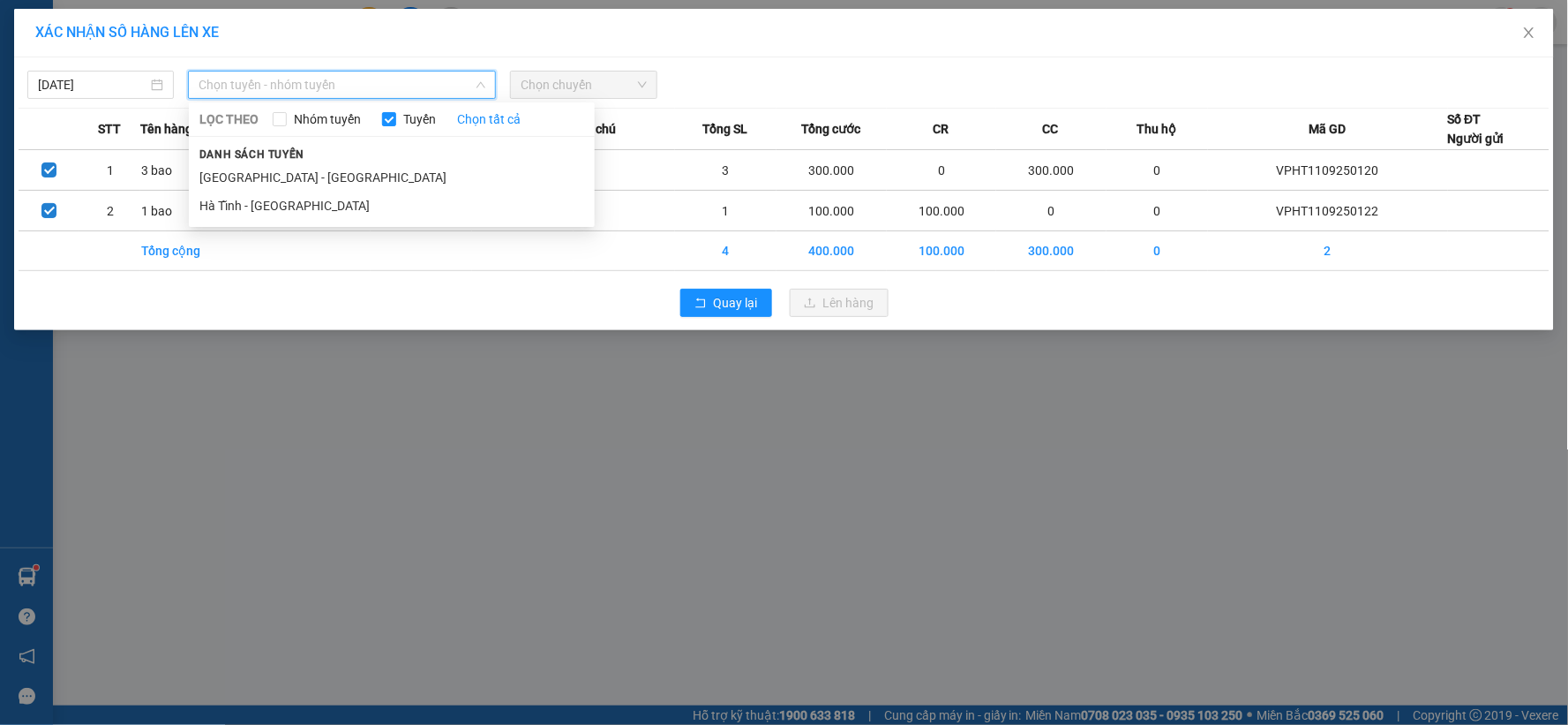
click at [313, 221] on div "LỌC THEO Nhóm tuyến Tuyến Chọn tất cả Danh sách tuyến [GEOGRAPHIC_DATA] - [GEOG…" at bounding box center [392, 164] width 406 height 117
click at [315, 211] on li "Hà Tĩnh - [GEOGRAPHIC_DATA]" at bounding box center [392, 206] width 406 height 28
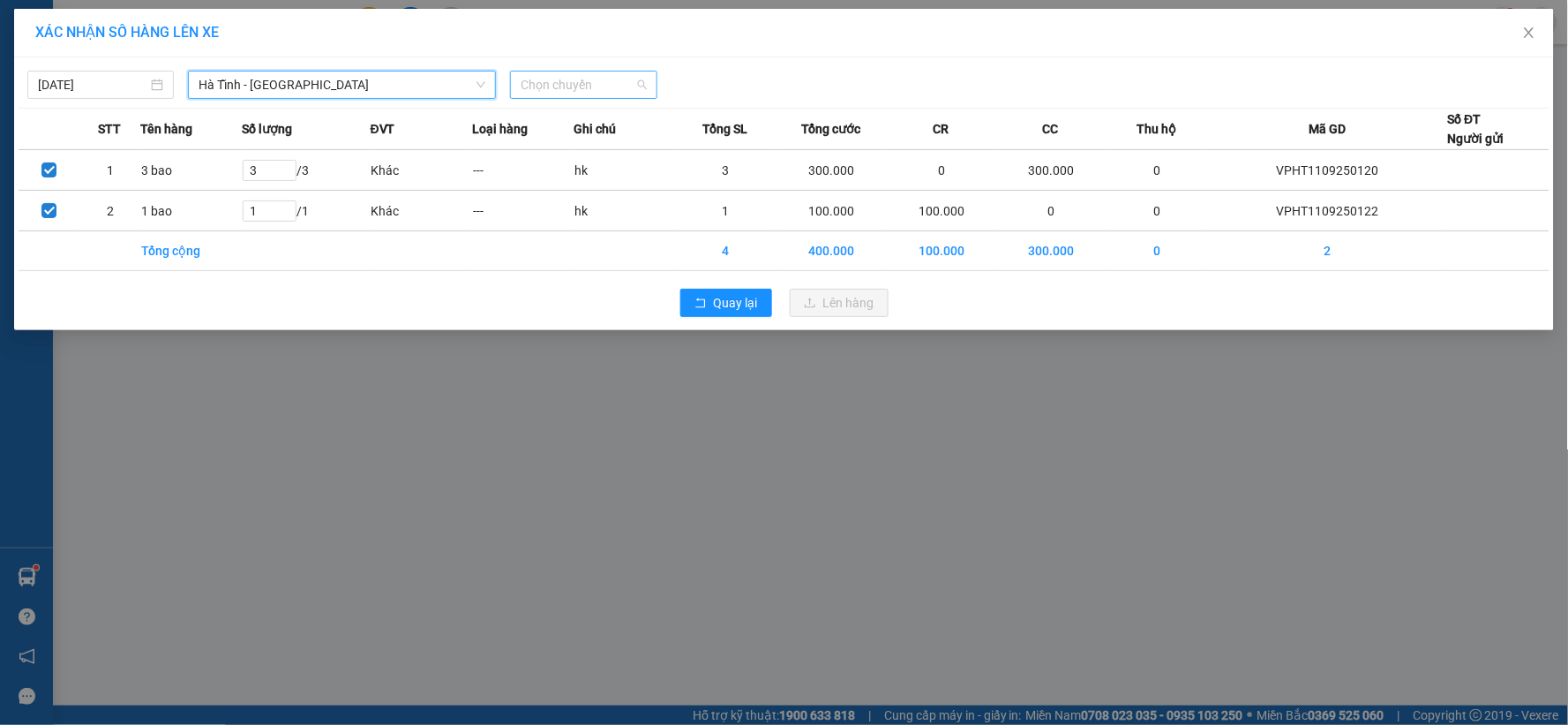
click at [612, 84] on span "Chọn chuyến" at bounding box center [583, 85] width 125 height 26
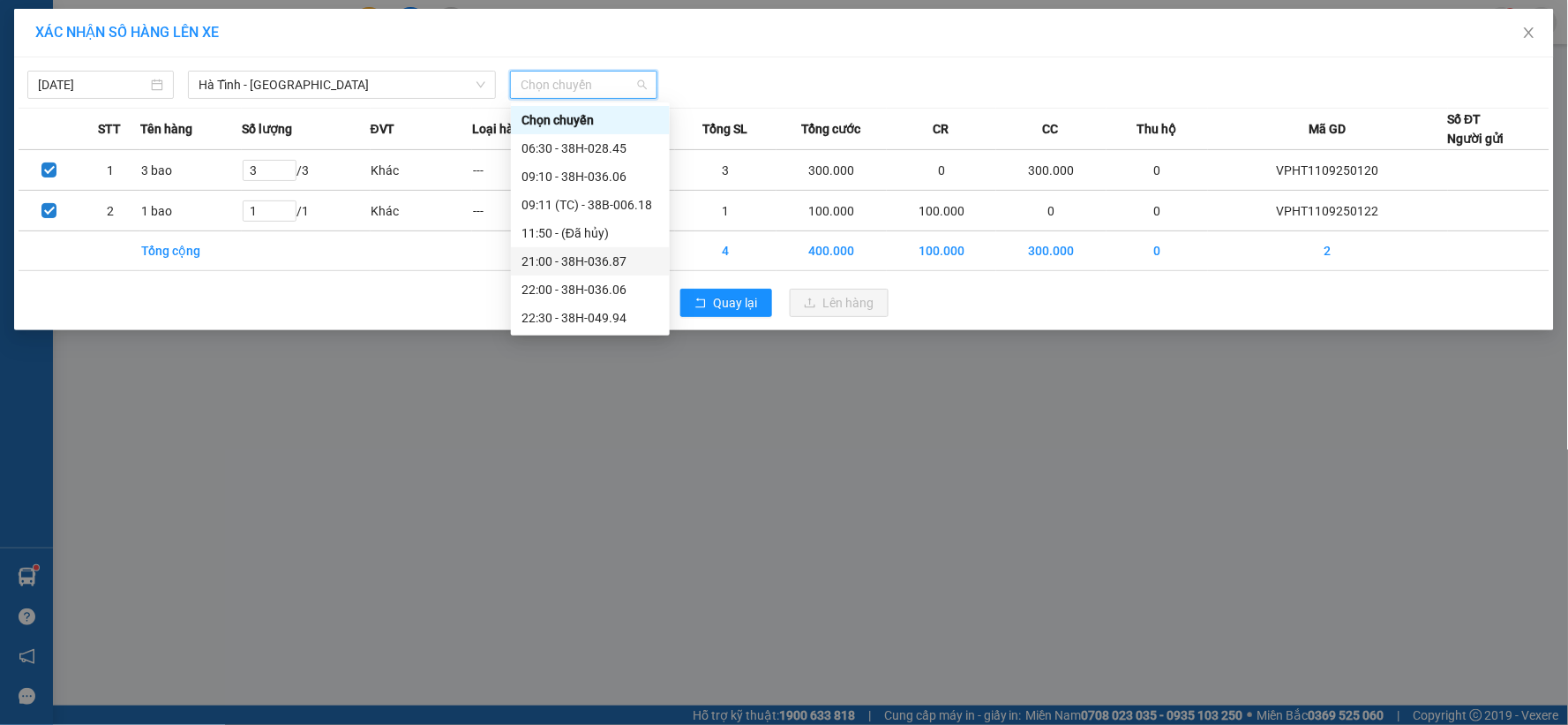
scroll to position [57, 0]
click at [603, 280] on div "23:00 - 38H-028.74" at bounding box center [591, 290] width 138 height 20
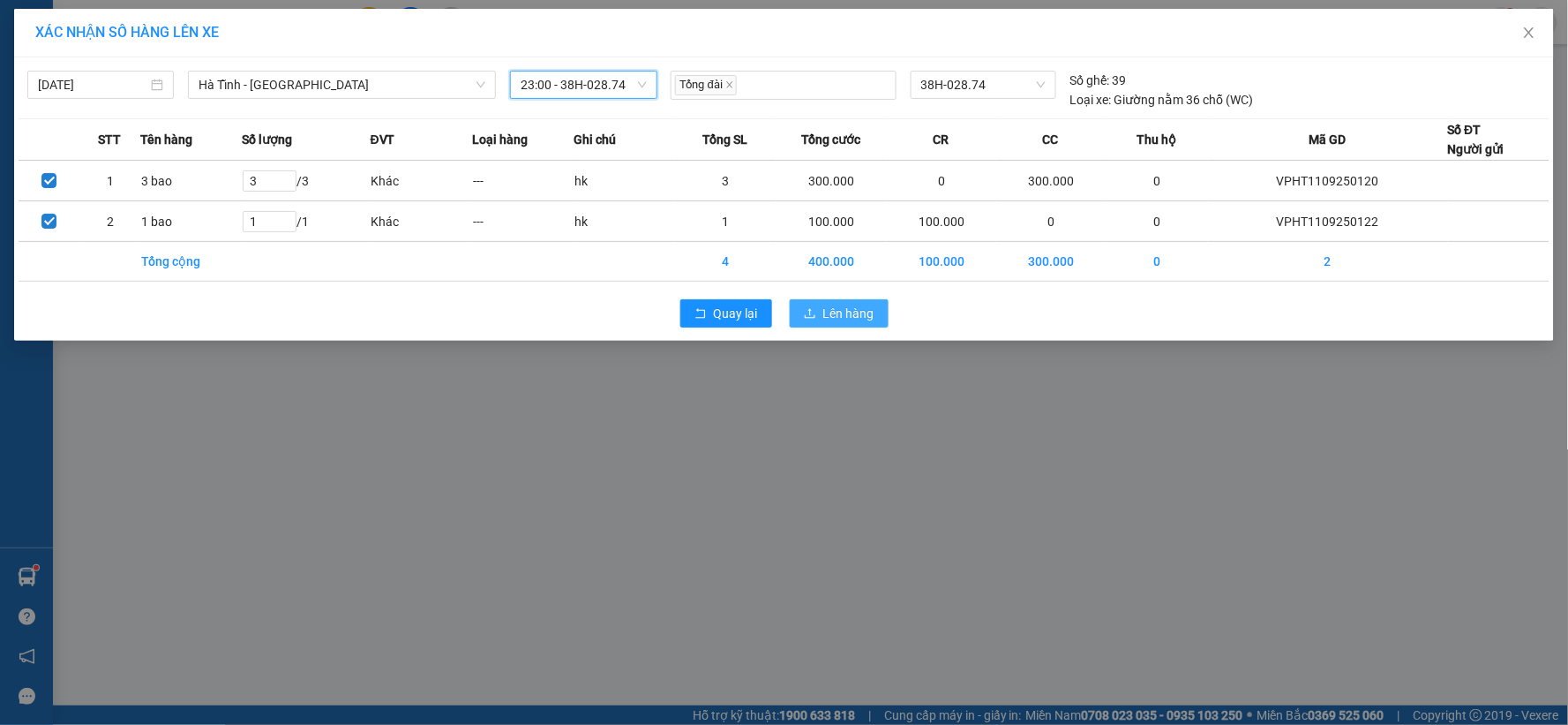
click at [853, 308] on span "Lên hàng" at bounding box center [849, 313] width 51 height 20
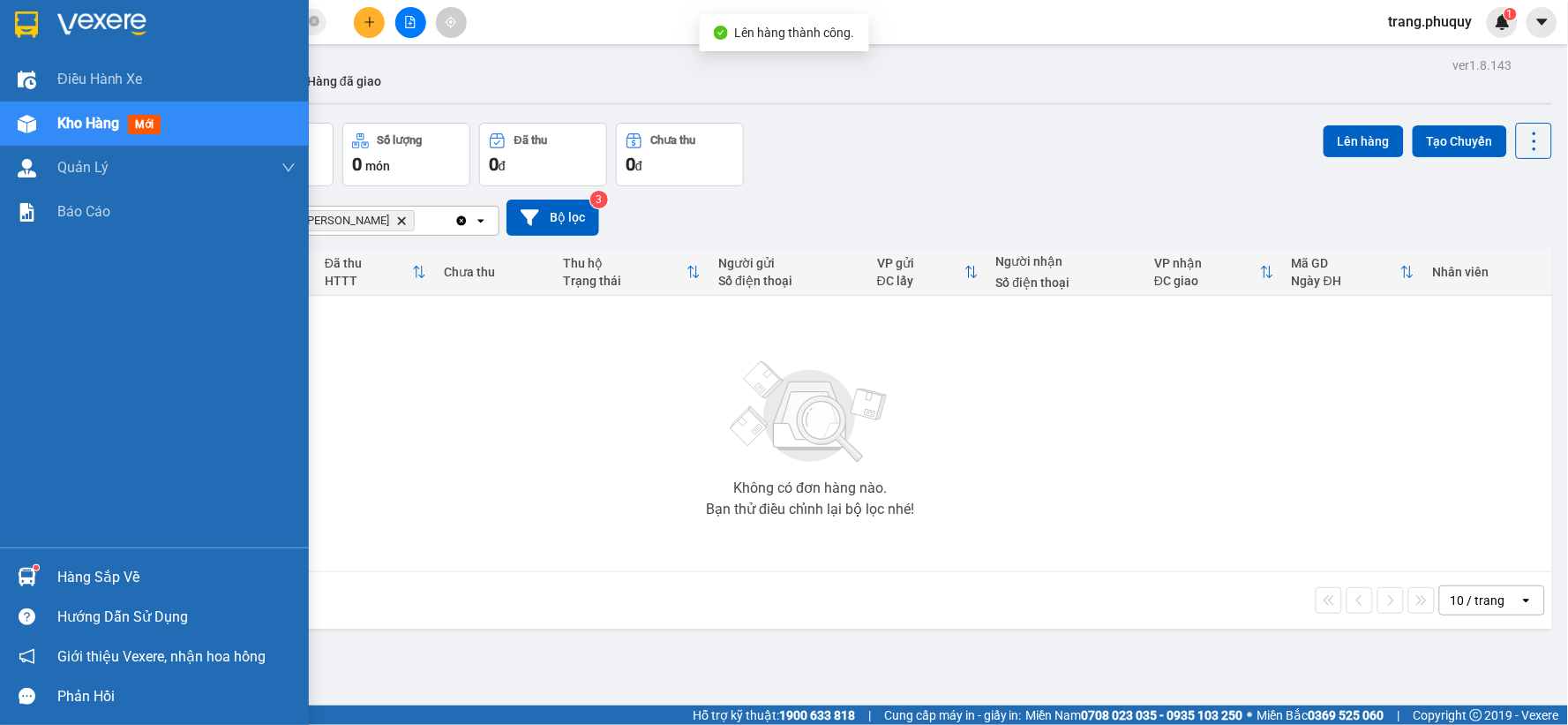
click at [64, 127] on span "Kho hàng" at bounding box center [88, 124] width 61 height 17
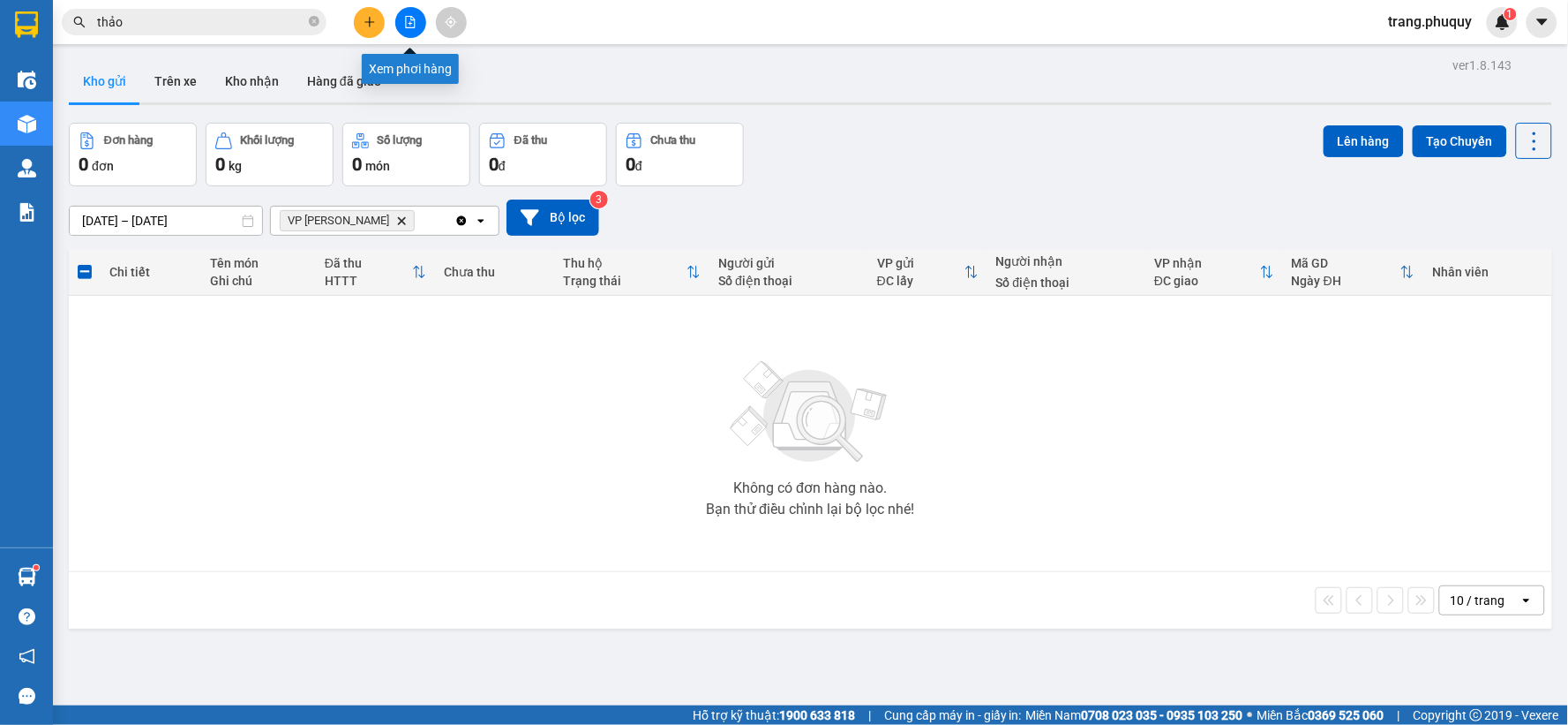
click at [401, 18] on button at bounding box center [410, 22] width 31 height 31
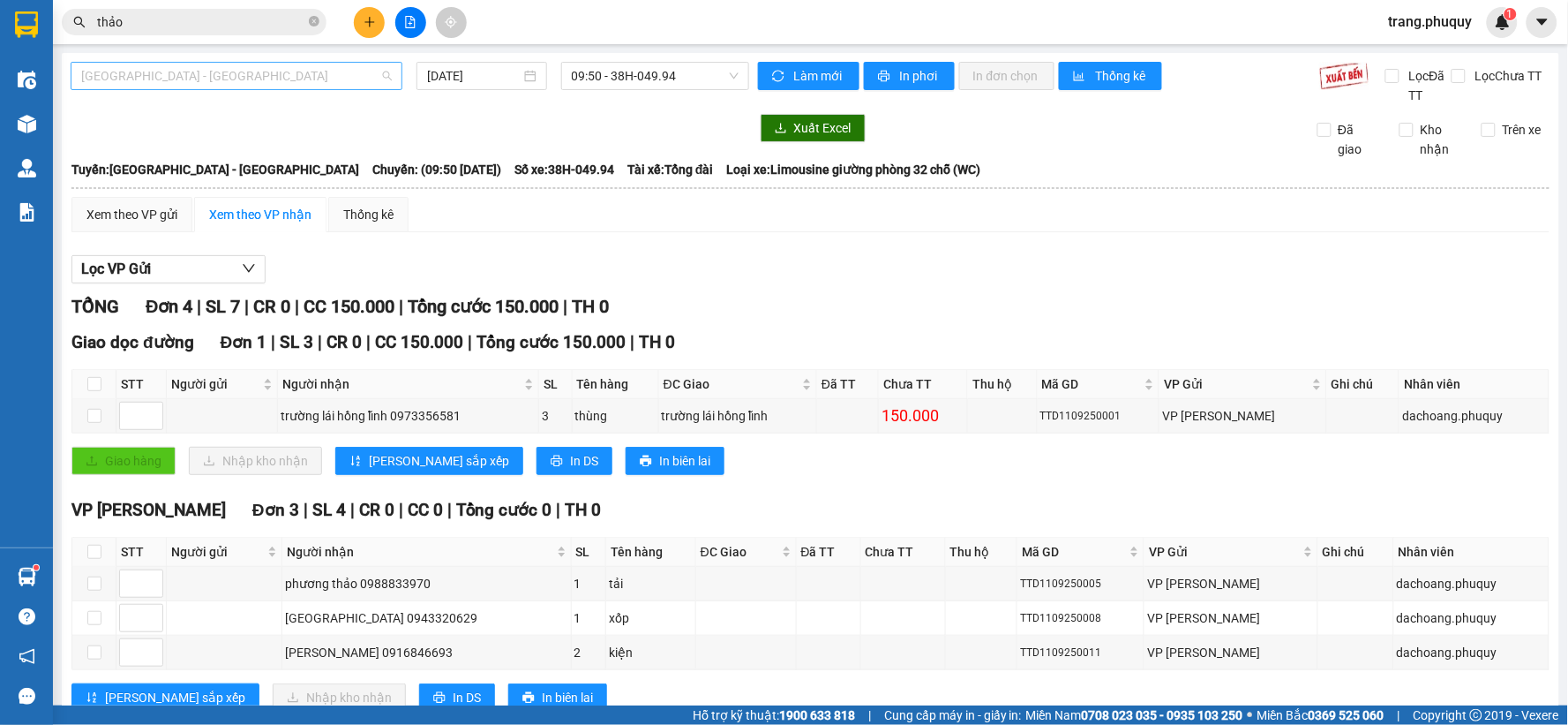
click at [245, 84] on span "[GEOGRAPHIC_DATA] - [GEOGRAPHIC_DATA]" at bounding box center [236, 76] width 310 height 26
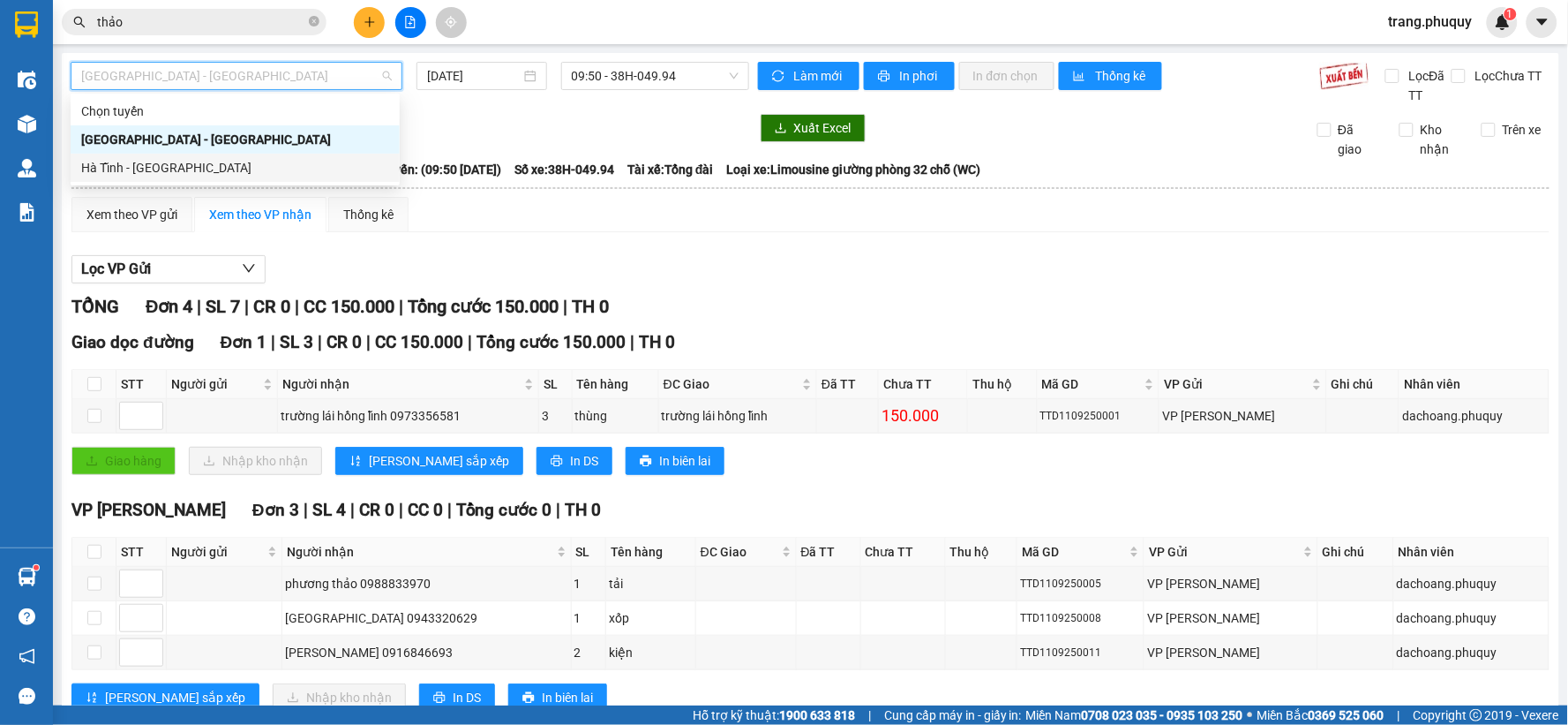
click at [160, 160] on div "Hà Tĩnh - [GEOGRAPHIC_DATA]" at bounding box center [235, 167] width 309 height 20
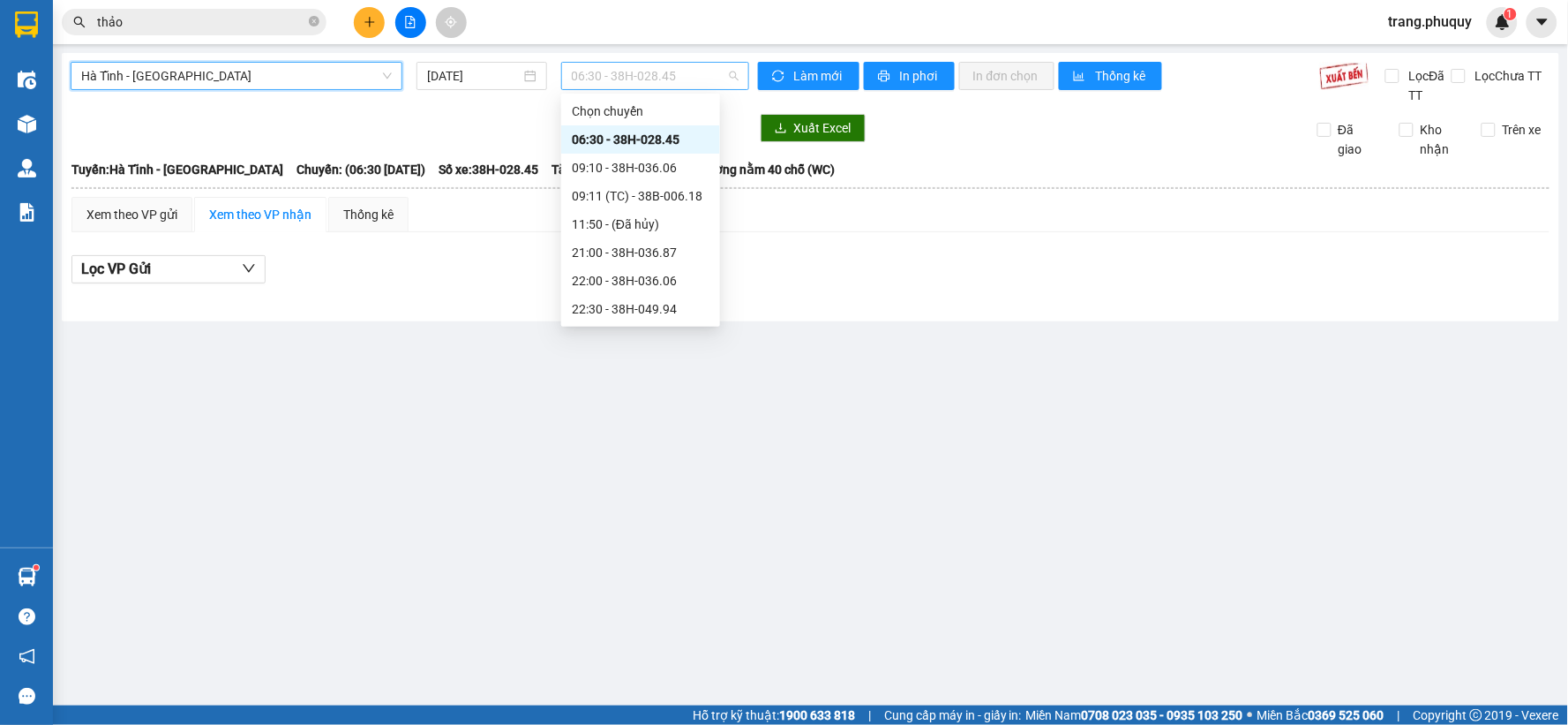
click at [625, 75] on span "06:30 - 38H-028.45" at bounding box center [655, 76] width 167 height 26
drag, startPoint x: 225, startPoint y: 79, endPoint x: 204, endPoint y: 93, distance: 25.2
click at [225, 79] on span "Hà Tĩnh - [GEOGRAPHIC_DATA]" at bounding box center [236, 76] width 310 height 26
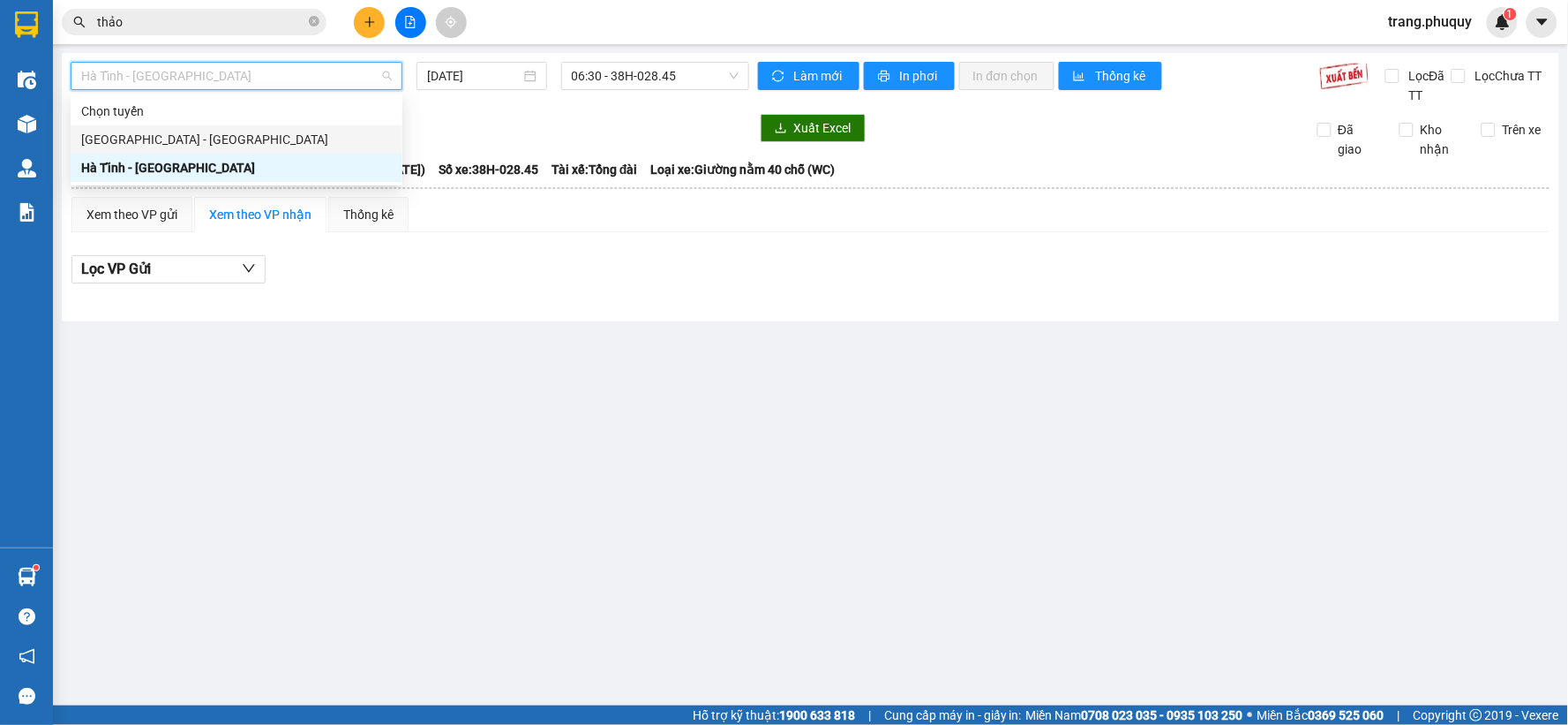
click at [155, 140] on div "[GEOGRAPHIC_DATA] - [GEOGRAPHIC_DATA]" at bounding box center [236, 140] width 310 height 20
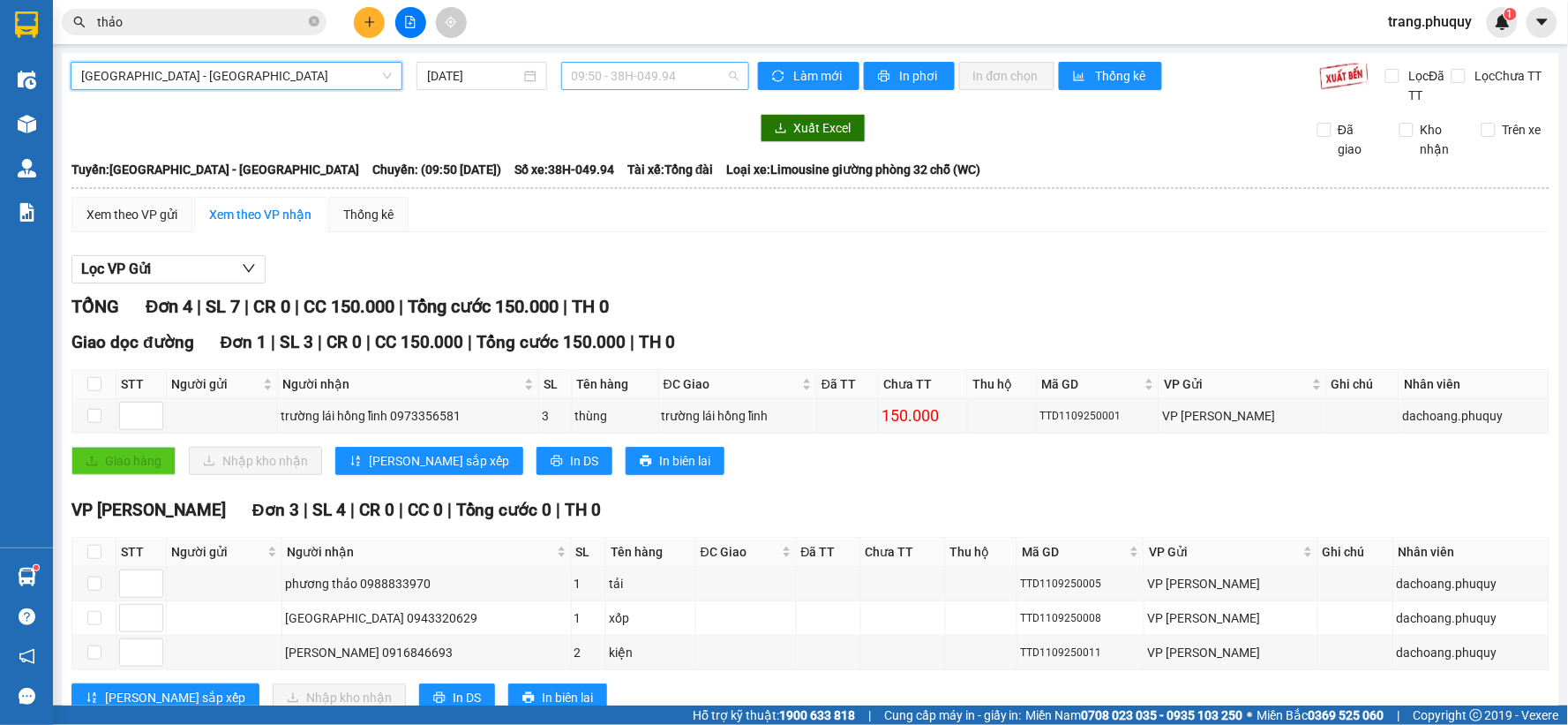
click at [642, 82] on span "09:50 - 38H-049.94" at bounding box center [655, 76] width 167 height 26
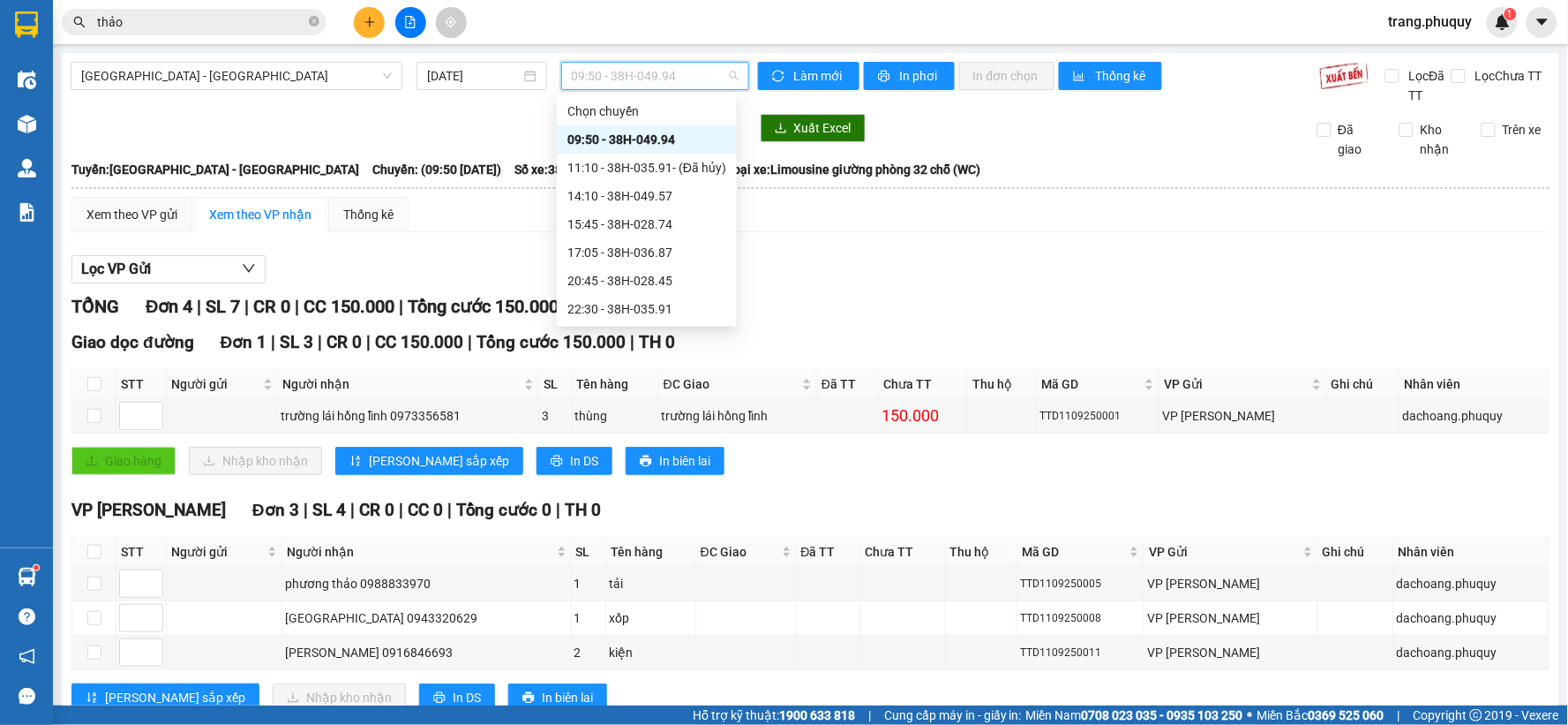
click at [647, 133] on div "09:50 - 38H-049.94" at bounding box center [647, 140] width 158 height 20
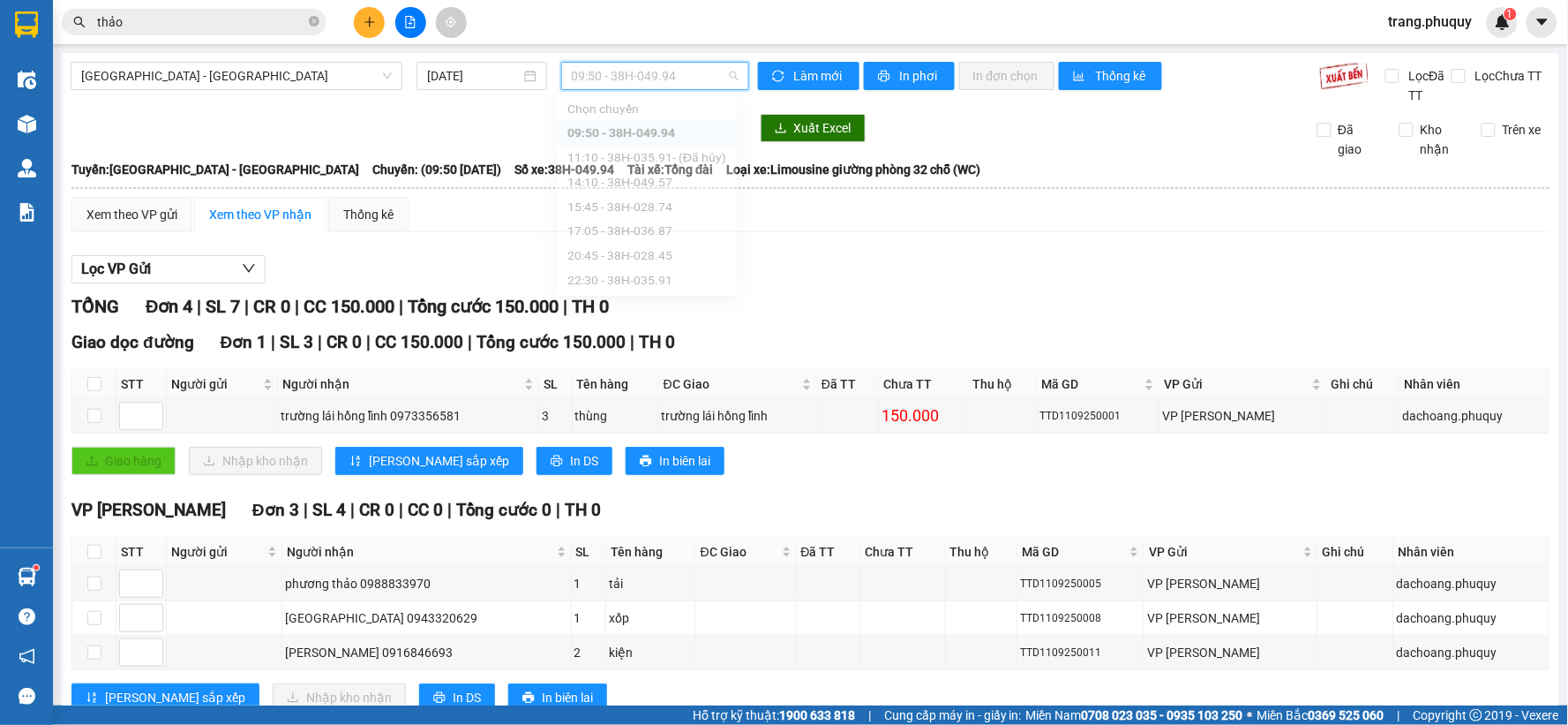
click at [660, 65] on span "09:50 - 38H-049.94" at bounding box center [655, 76] width 167 height 26
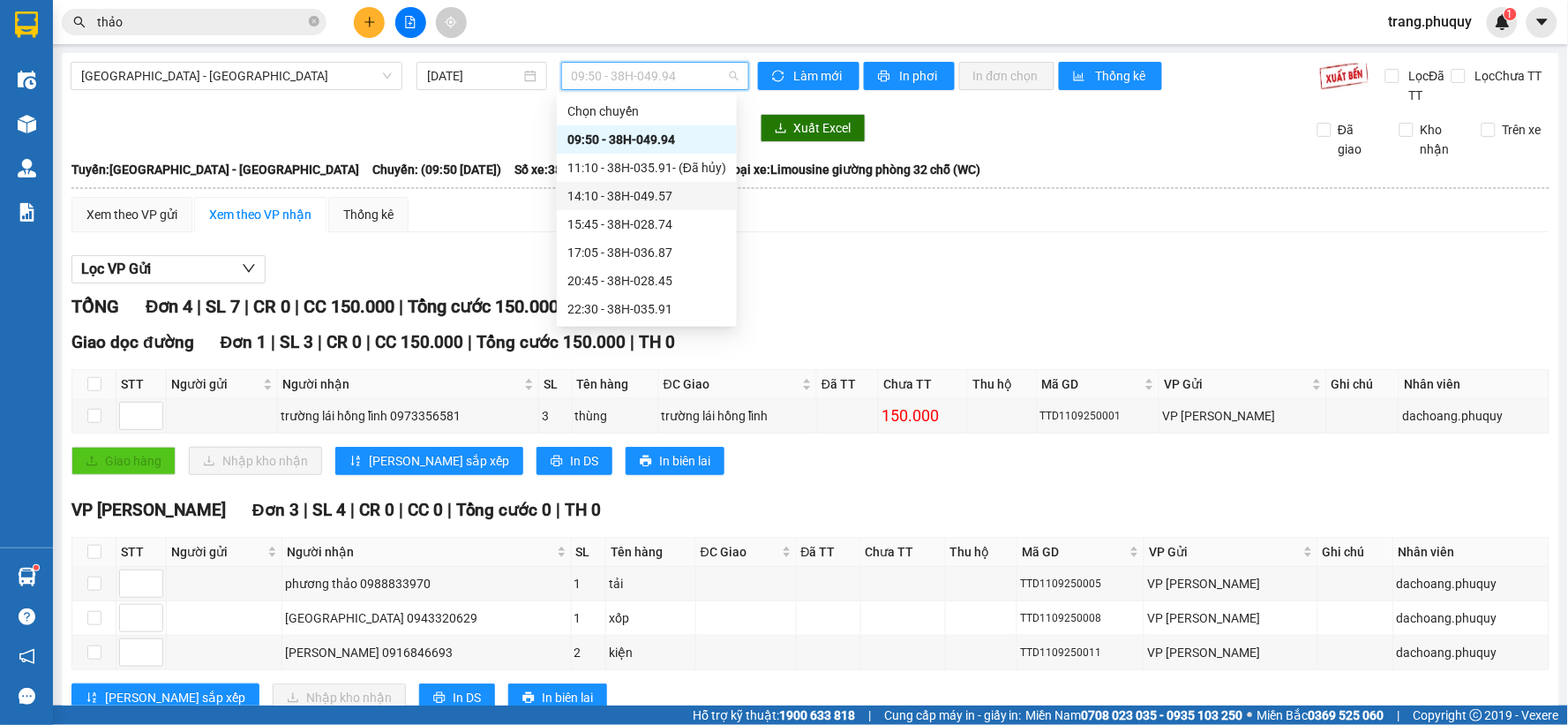
click at [647, 188] on div "14:10 - 38H-049.57" at bounding box center [647, 195] width 158 height 20
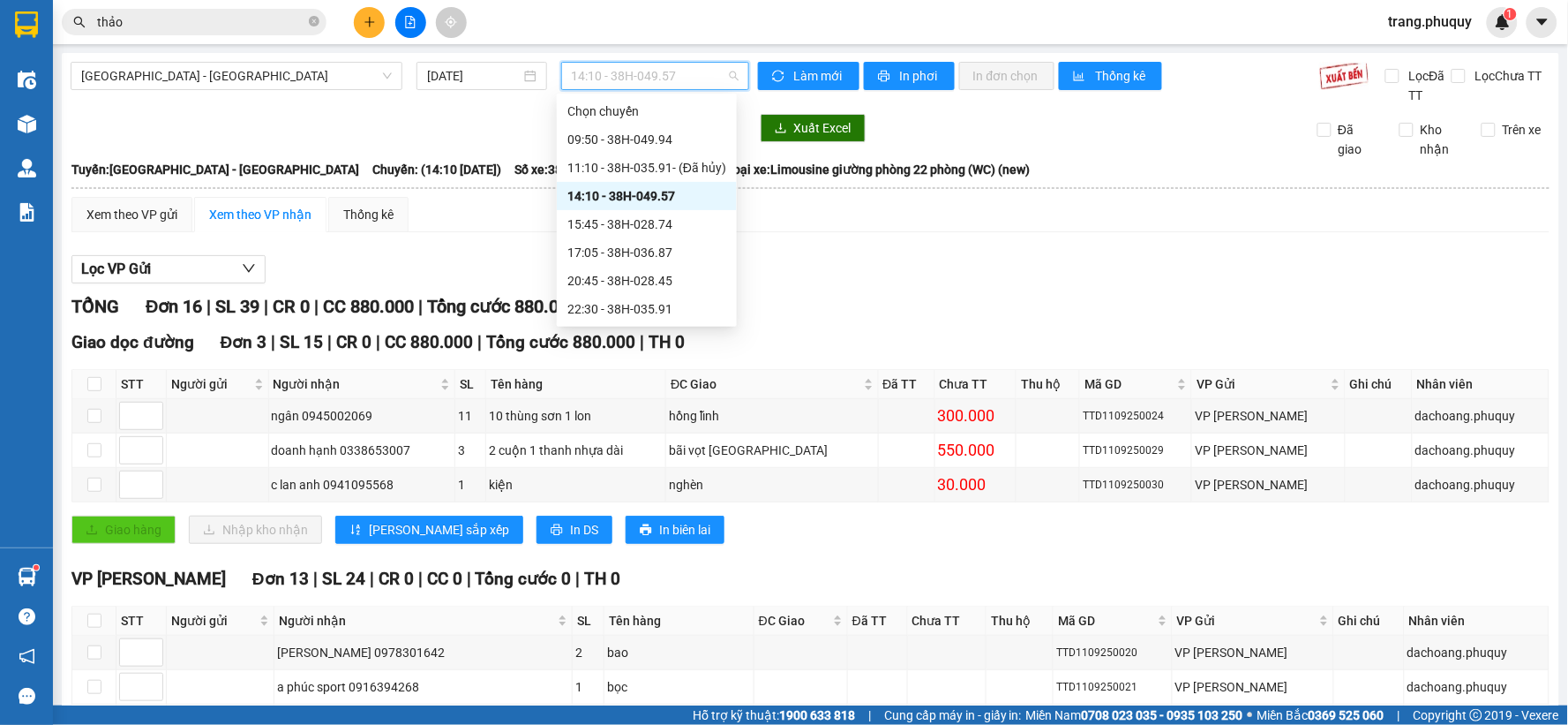
click at [651, 69] on span "14:10 - 38H-049.57" at bounding box center [655, 76] width 167 height 26
click at [654, 225] on div "15:45 - 38H-028.74" at bounding box center [647, 224] width 158 height 20
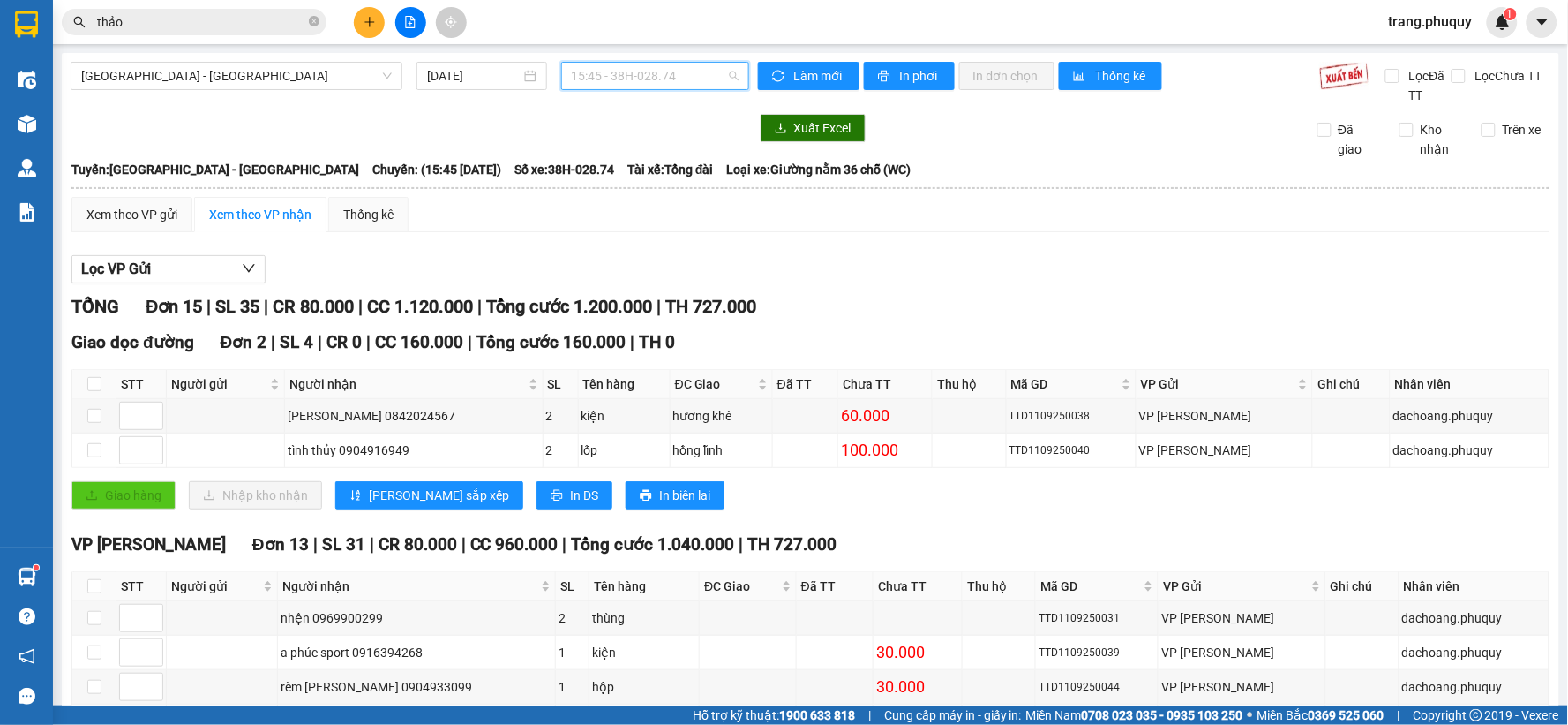
drag, startPoint x: 671, startPoint y: 76, endPoint x: 664, endPoint y: 86, distance: 12.2
click at [669, 76] on span "15:45 - 38H-028.74" at bounding box center [655, 76] width 167 height 26
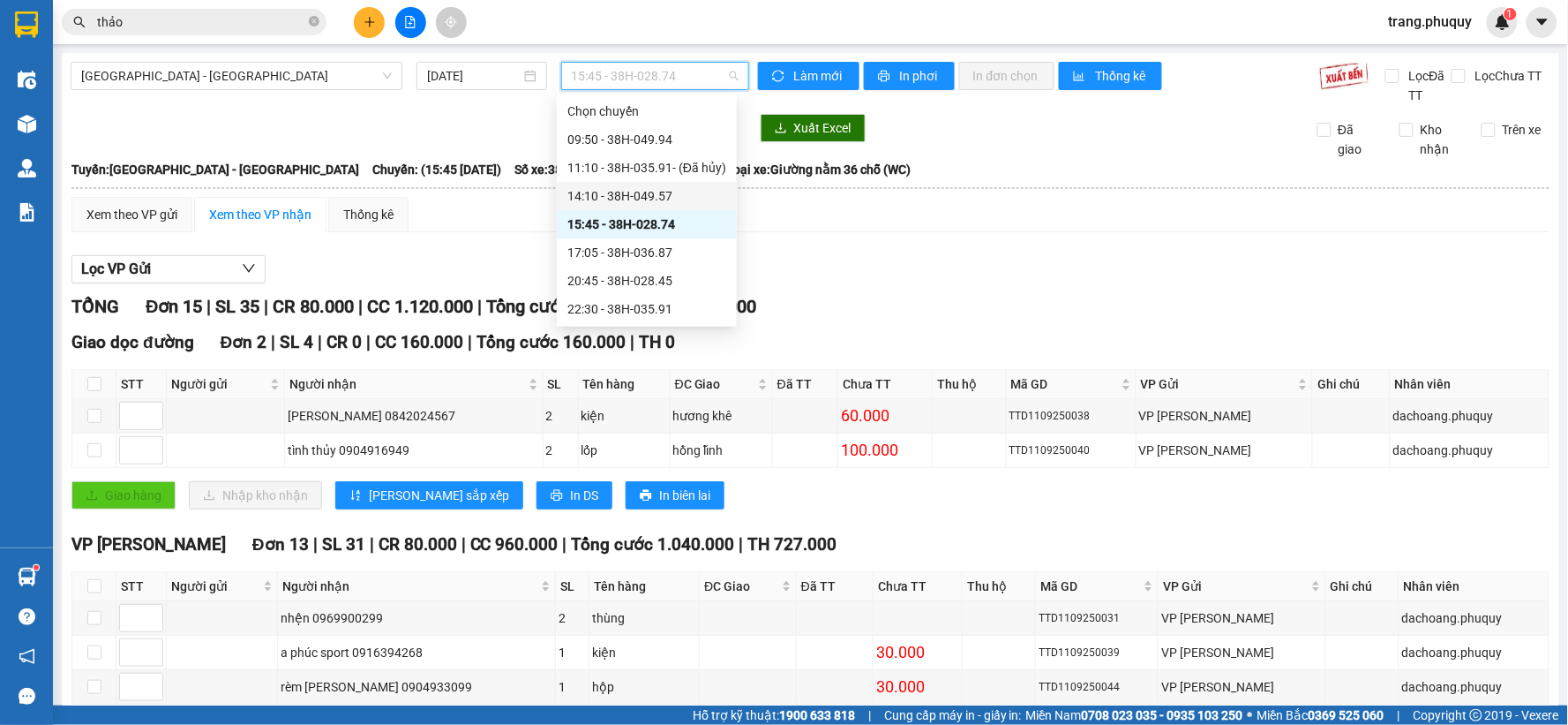
click at [627, 207] on div "14:10 - 38H-049.57" at bounding box center [646, 196] width 180 height 28
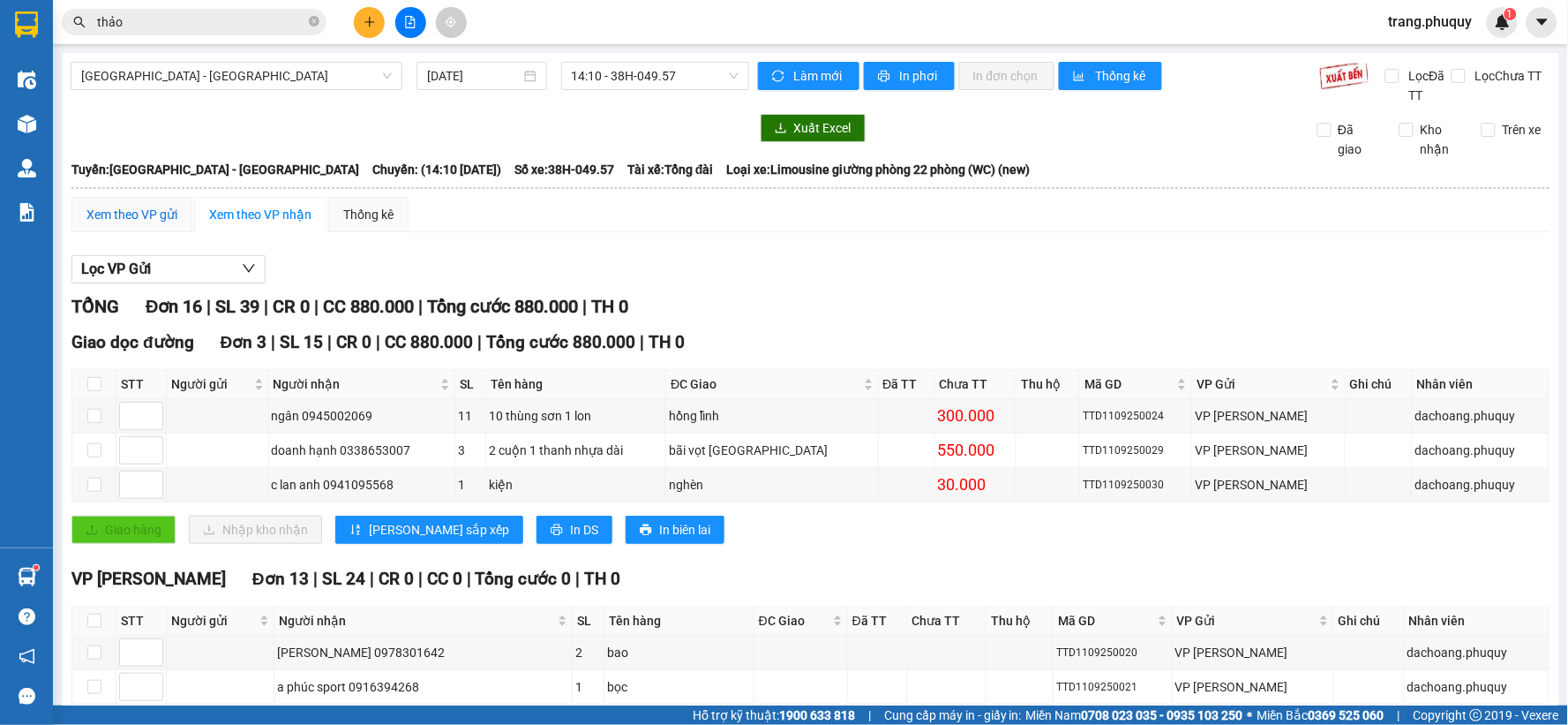
click at [132, 221] on div "Xem theo VP gửi" at bounding box center [132, 214] width 91 height 20
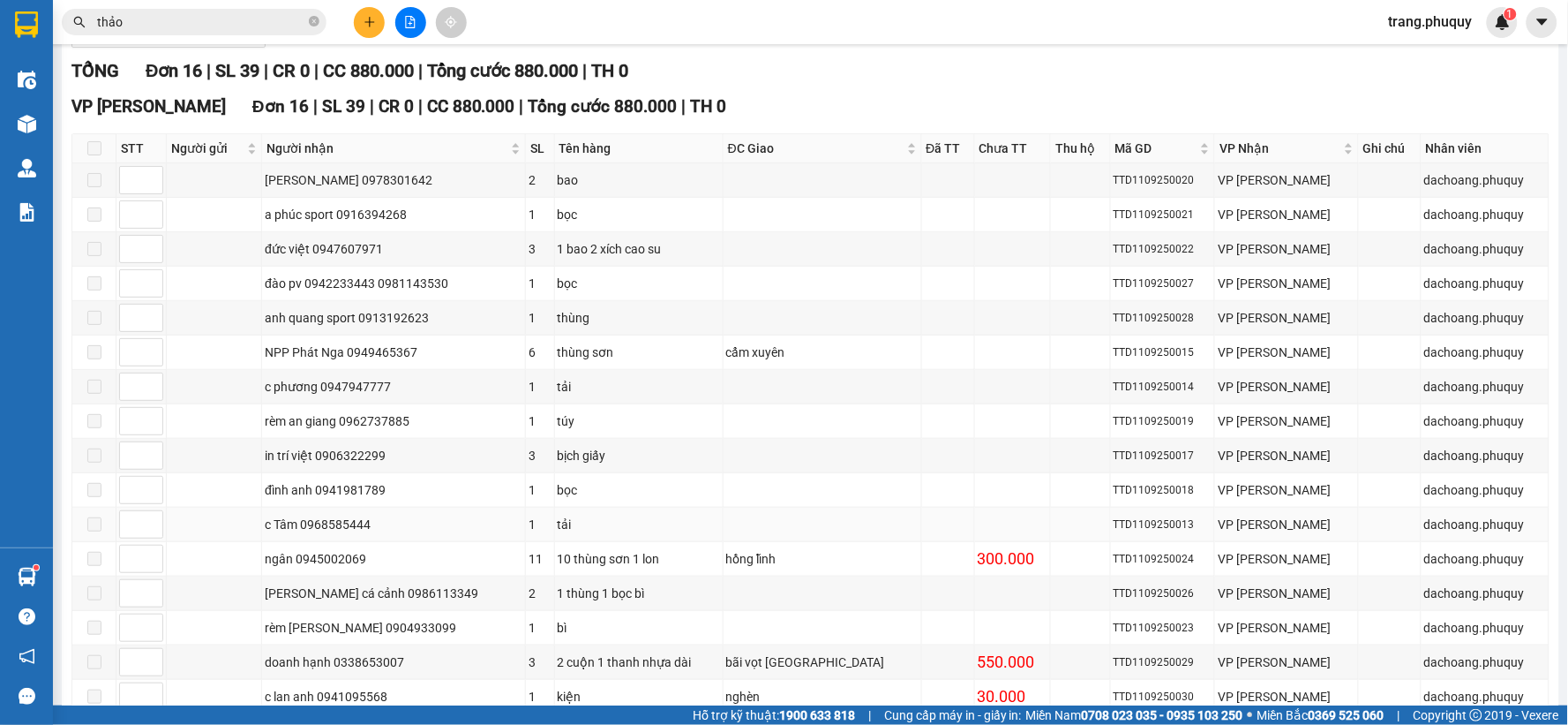
scroll to position [340, 0]
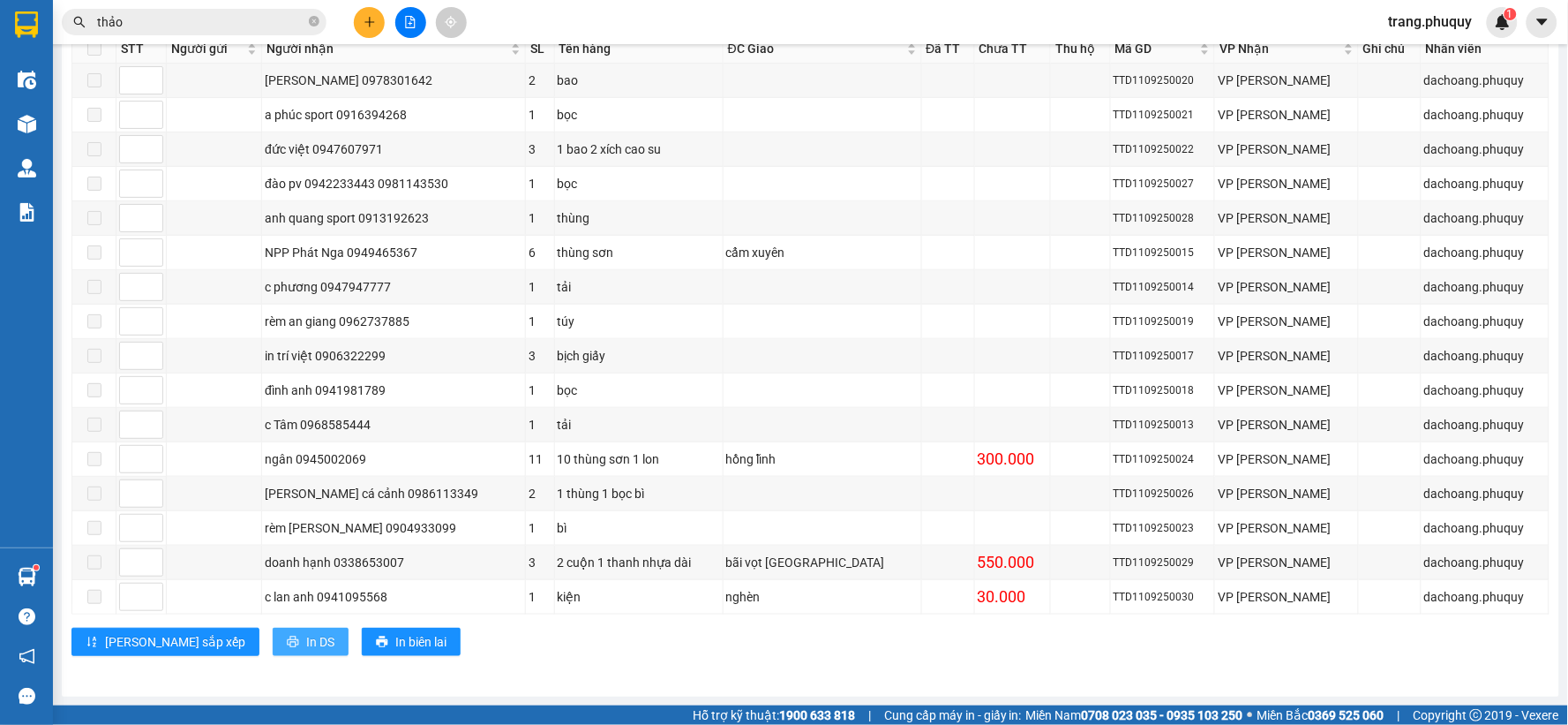
click at [307, 632] on span "In DS" at bounding box center [321, 642] width 28 height 20
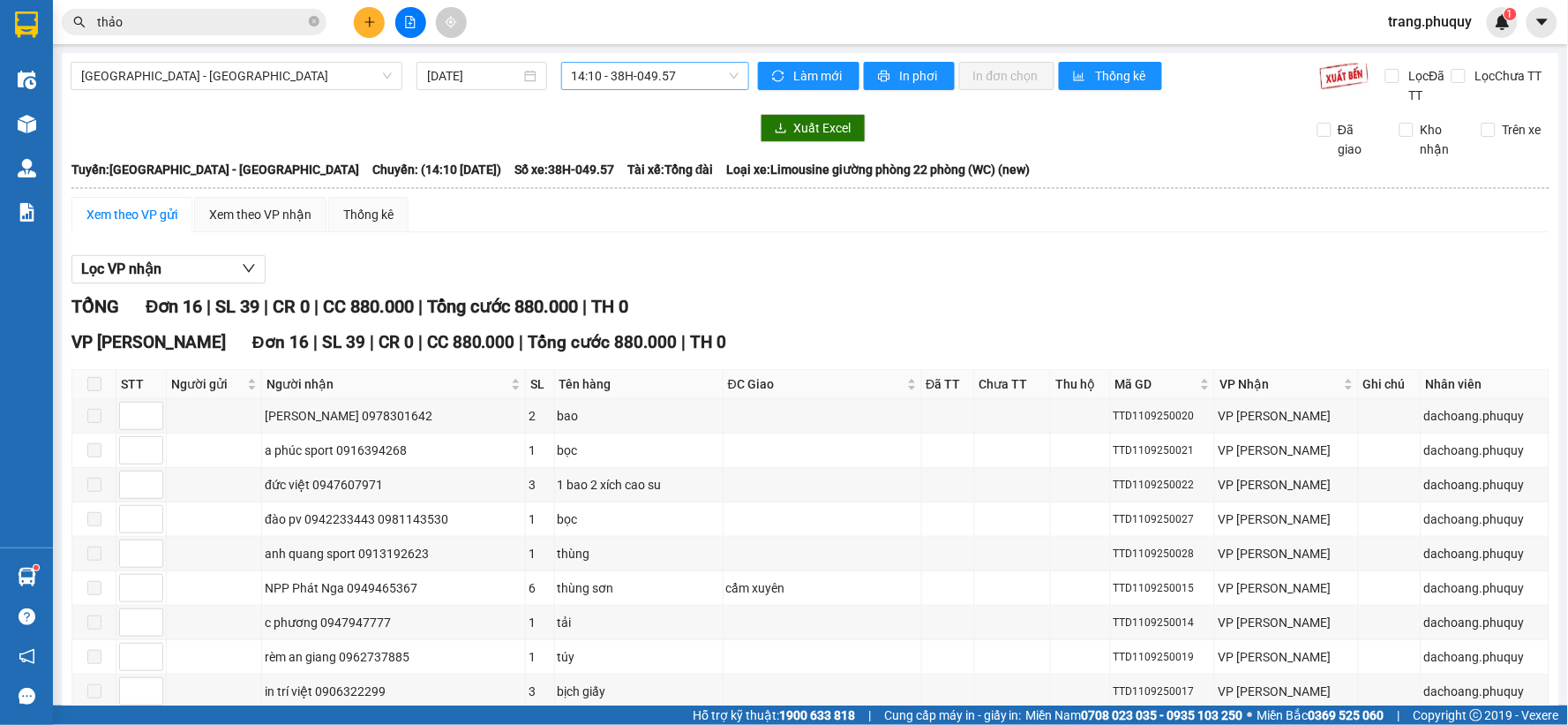
click at [602, 76] on span "14:10 - 38H-049.57" at bounding box center [655, 76] width 167 height 26
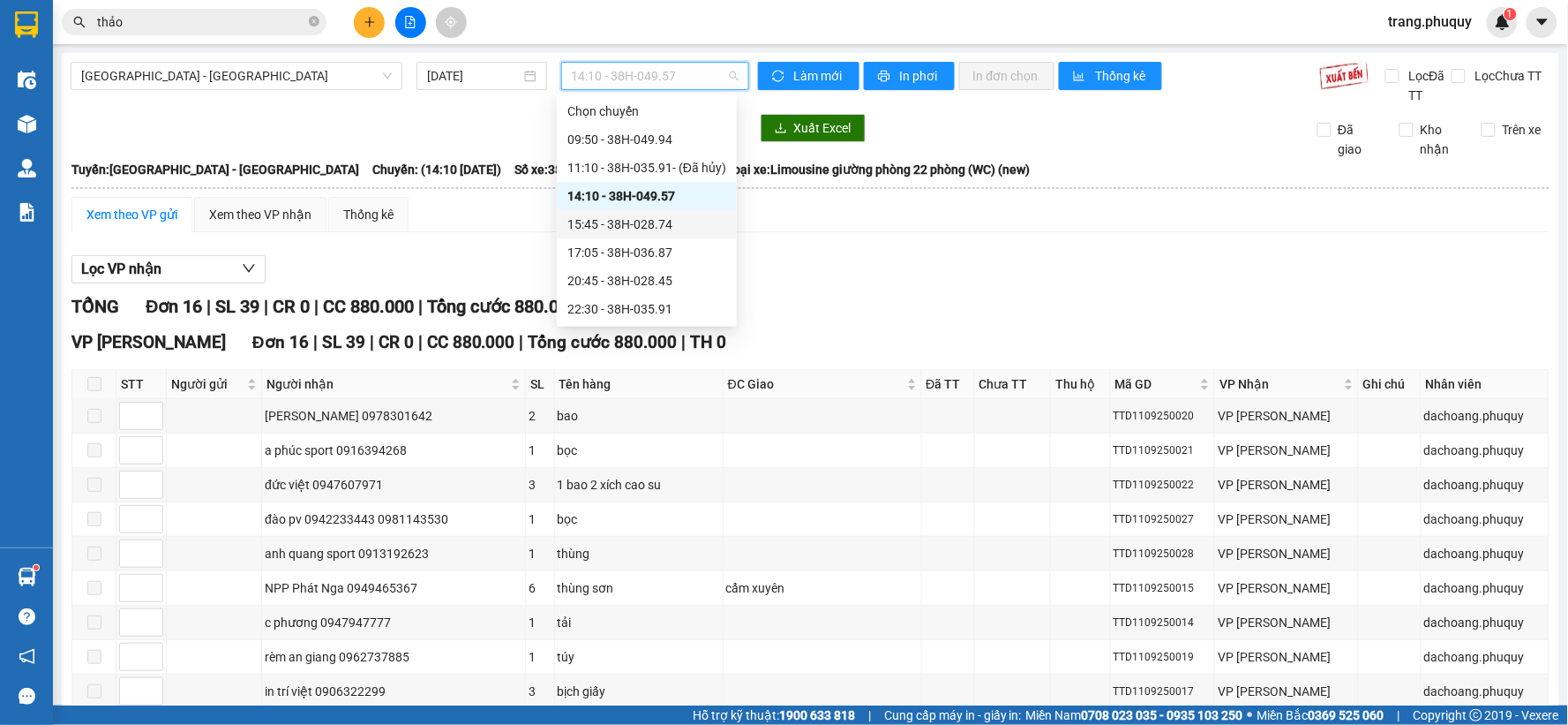
click at [615, 219] on div "15:45 - 38H-028.74" at bounding box center [647, 224] width 158 height 20
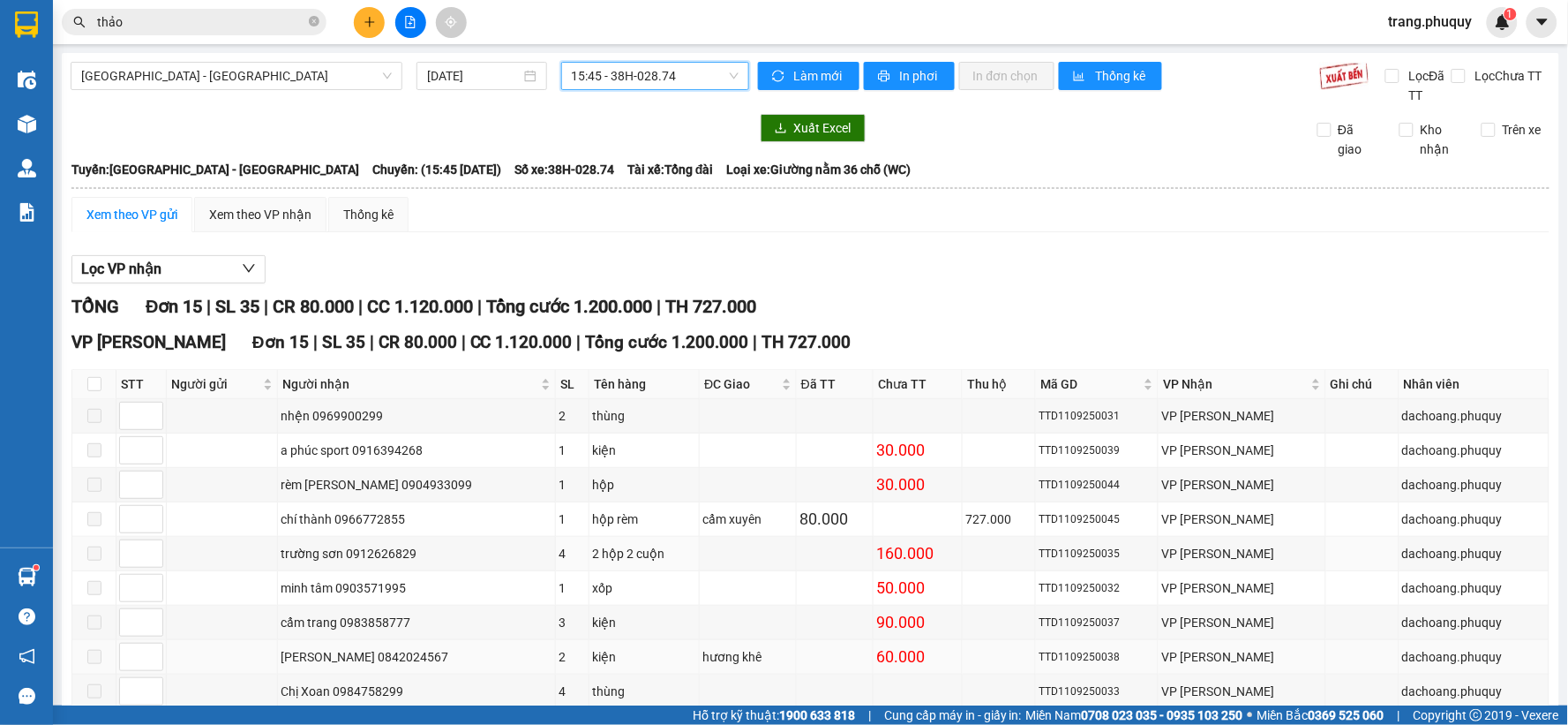
scroll to position [295, 0]
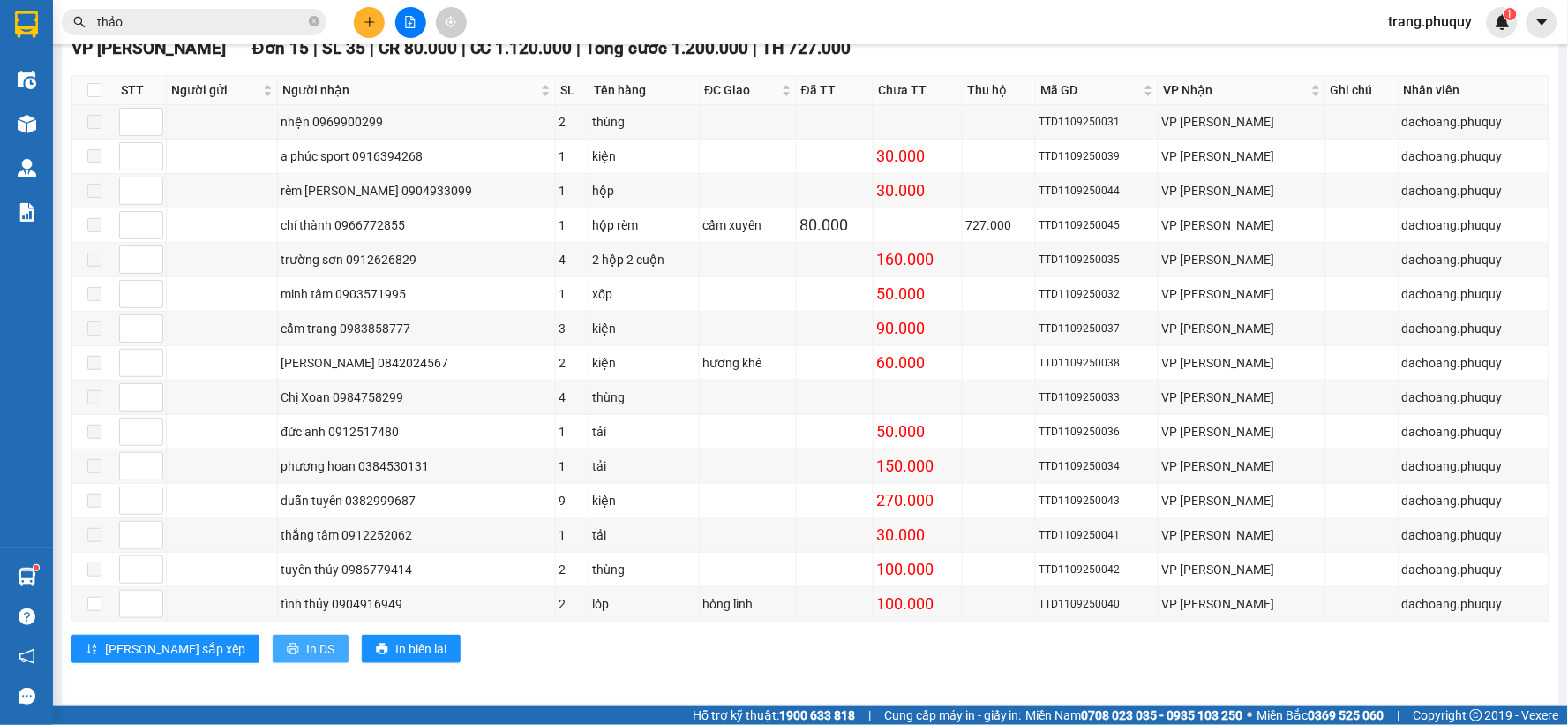
click at [307, 646] on span "In DS" at bounding box center [321, 649] width 28 height 20
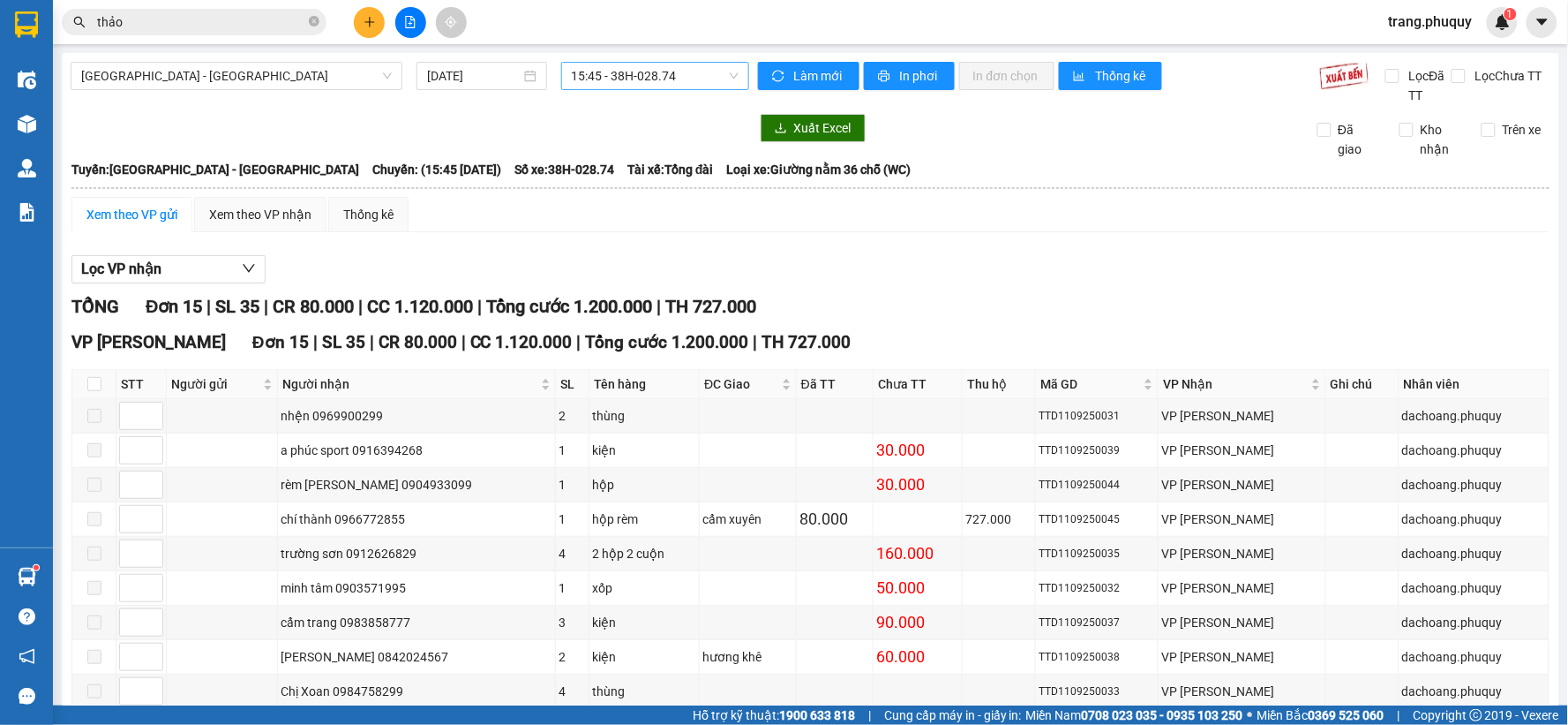
click at [659, 76] on span "15:45 - 38H-028.74" at bounding box center [655, 76] width 167 height 26
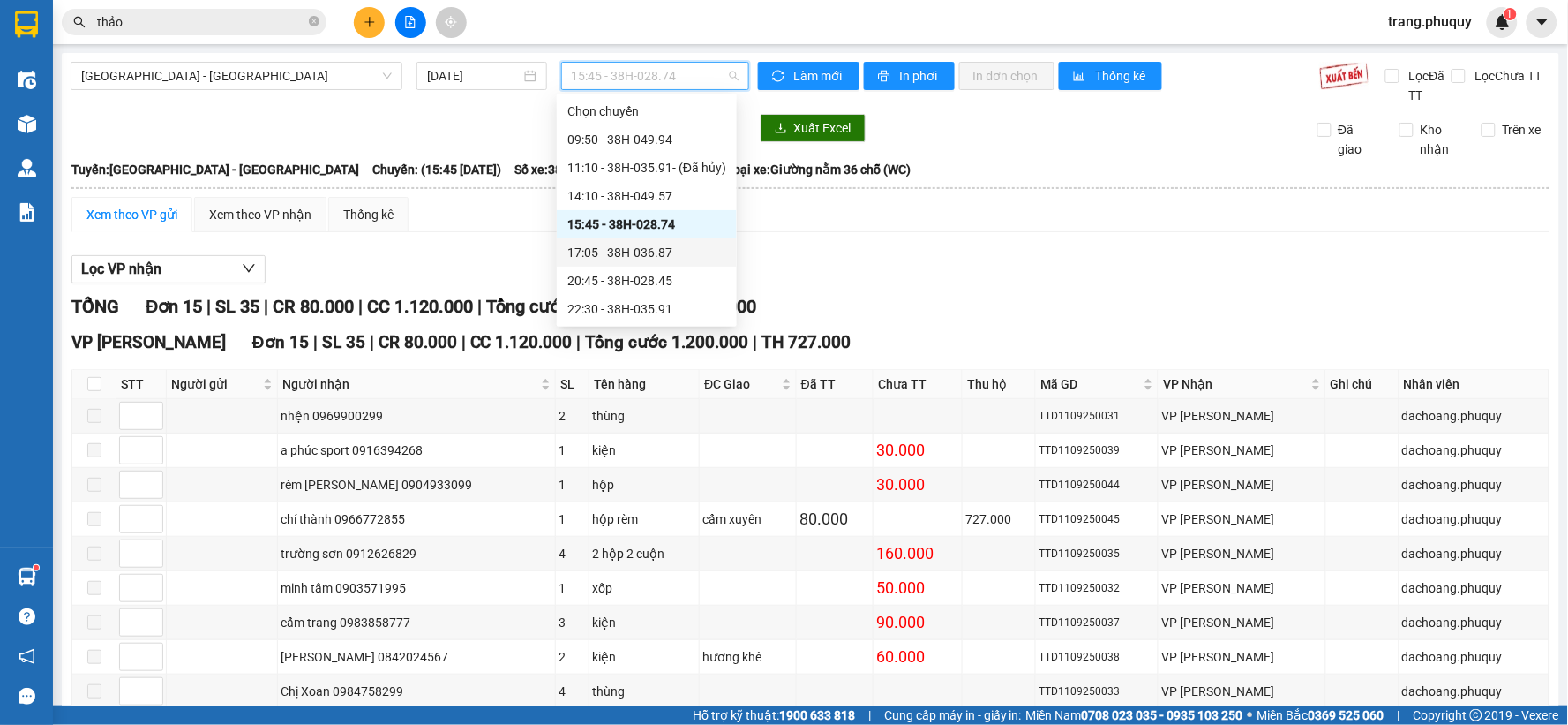
click at [645, 249] on div "17:05 - 38H-036.87" at bounding box center [647, 252] width 158 height 20
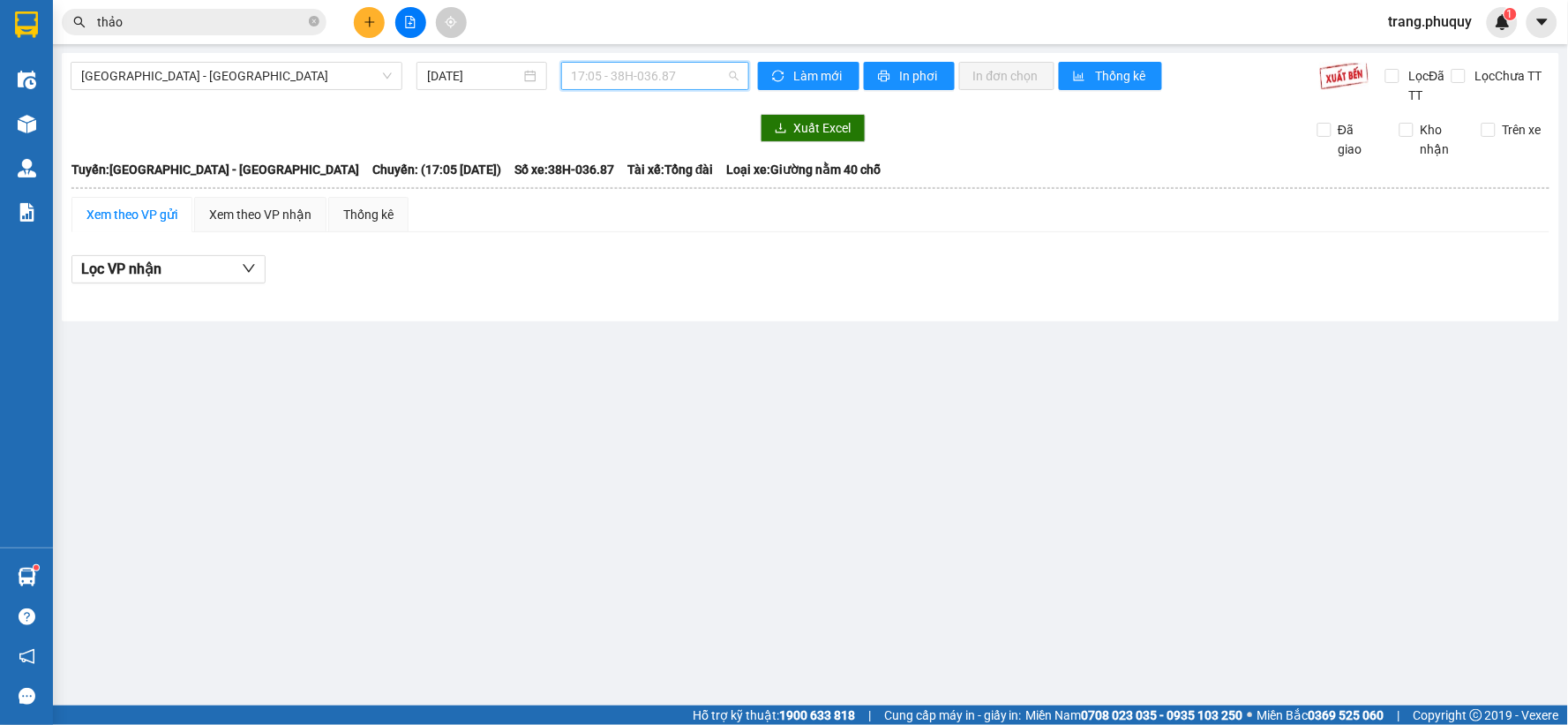
click at [672, 76] on span "17:05 - 38H-036.87" at bounding box center [655, 76] width 167 height 26
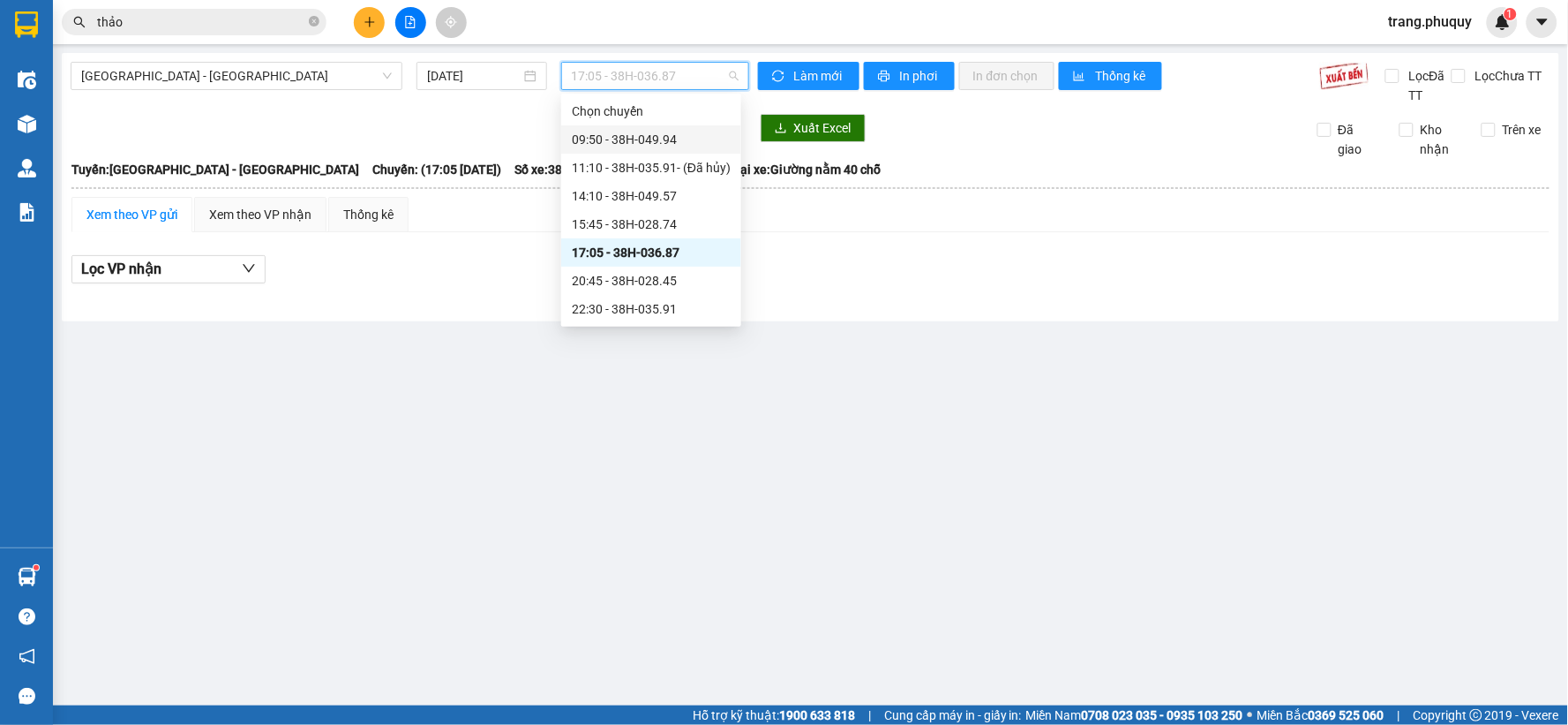
click at [654, 138] on div "09:50 - 38H-049.94" at bounding box center [651, 140] width 158 height 20
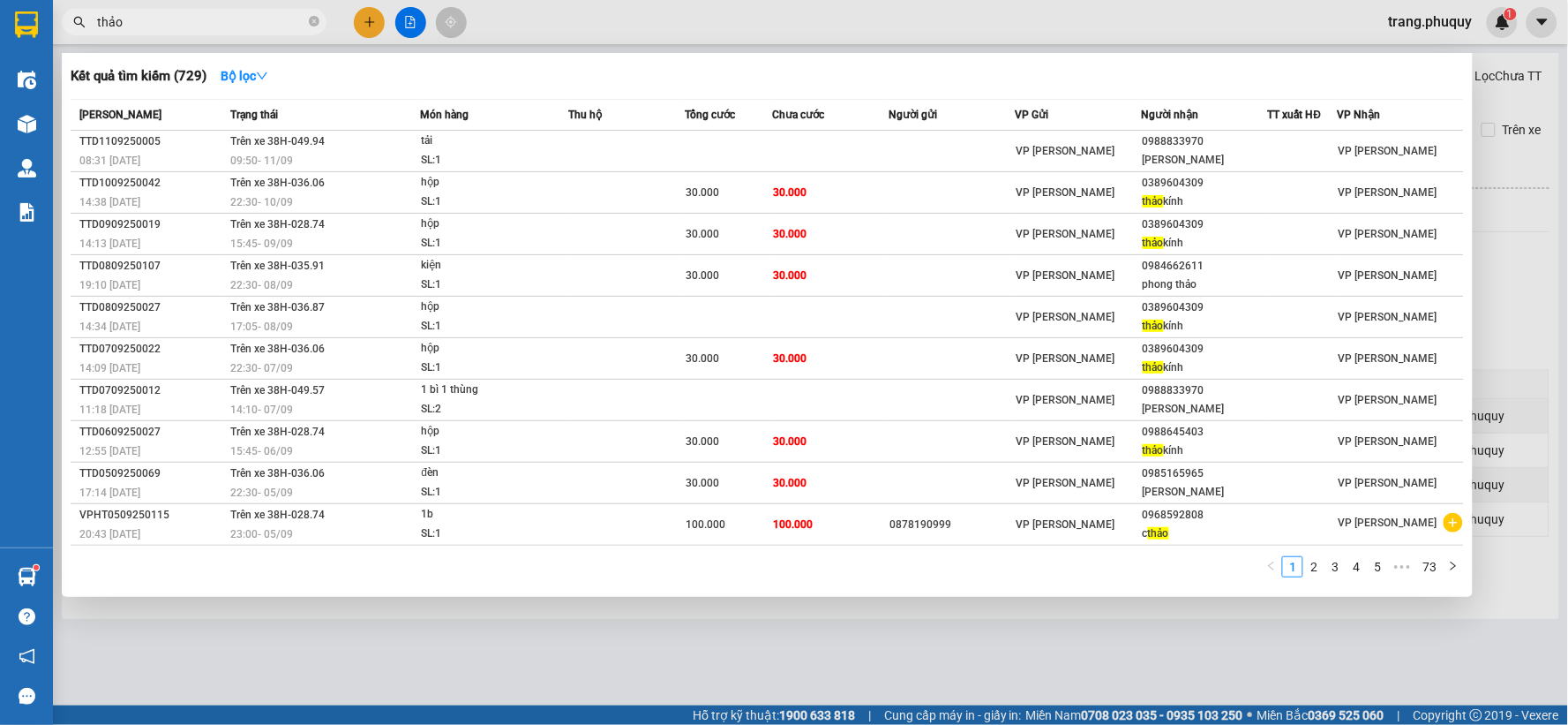
click at [115, 14] on input "thảo" at bounding box center [201, 22] width 209 height 20
drag, startPoint x: 129, startPoint y: 15, endPoint x: 80, endPoint y: 25, distance: 50.0
click at [80, 25] on div "thảo" at bounding box center [172, 22] width 344 height 26
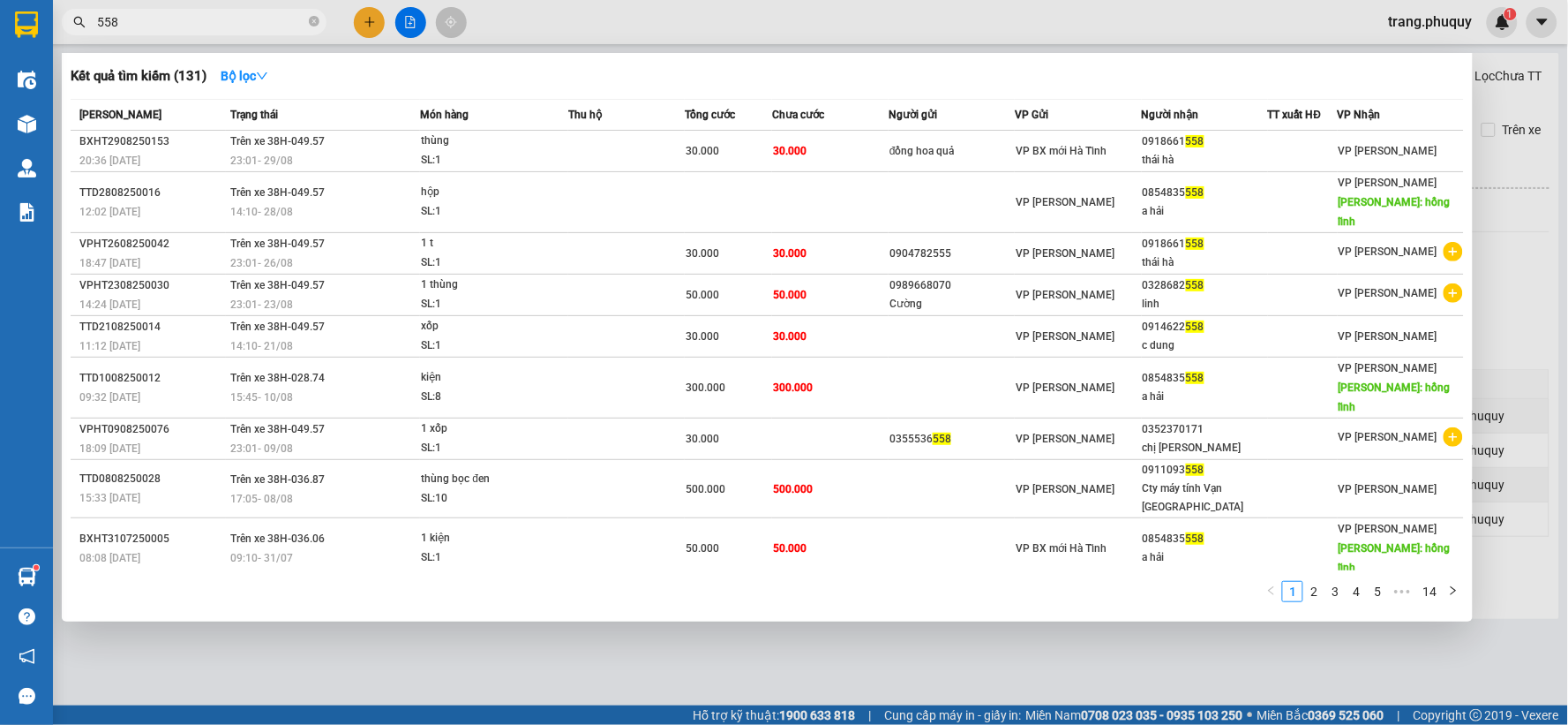
click at [418, 19] on div at bounding box center [784, 362] width 1568 height 725
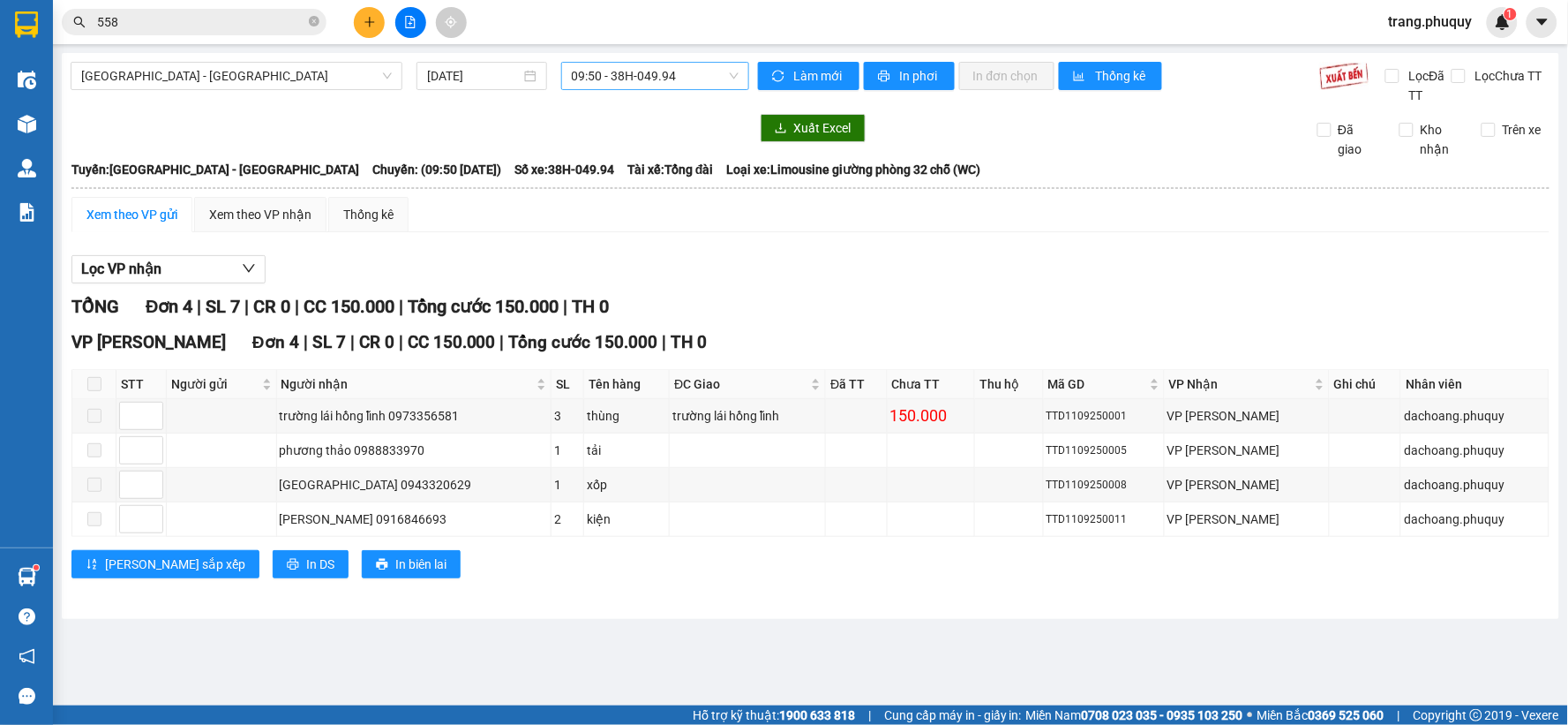
click at [606, 81] on span "09:50 - 38H-049.94" at bounding box center [655, 76] width 167 height 26
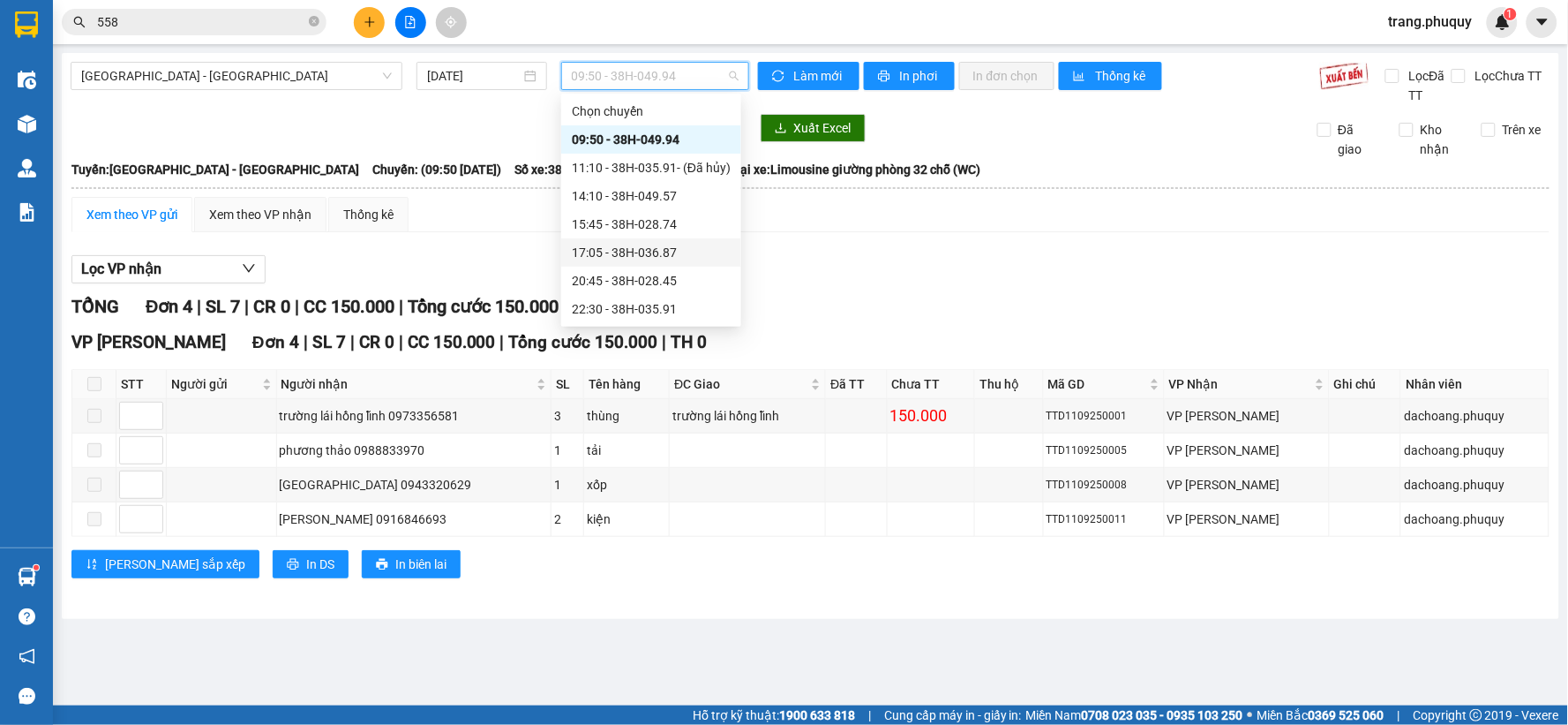
click at [623, 244] on div "17:05 - 38H-036.87" at bounding box center [651, 252] width 158 height 20
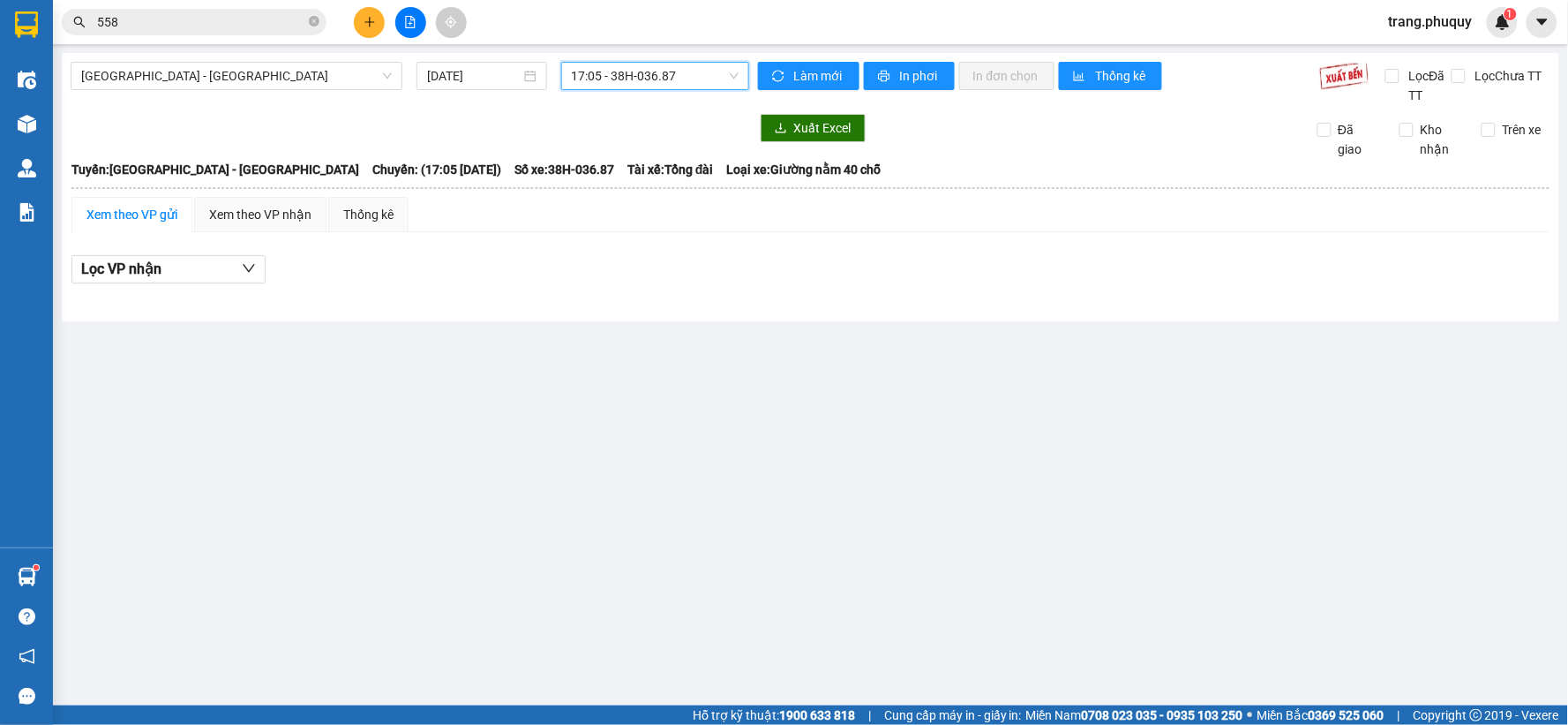
click at [692, 72] on span "17:05 - 38H-036.87" at bounding box center [655, 76] width 167 height 26
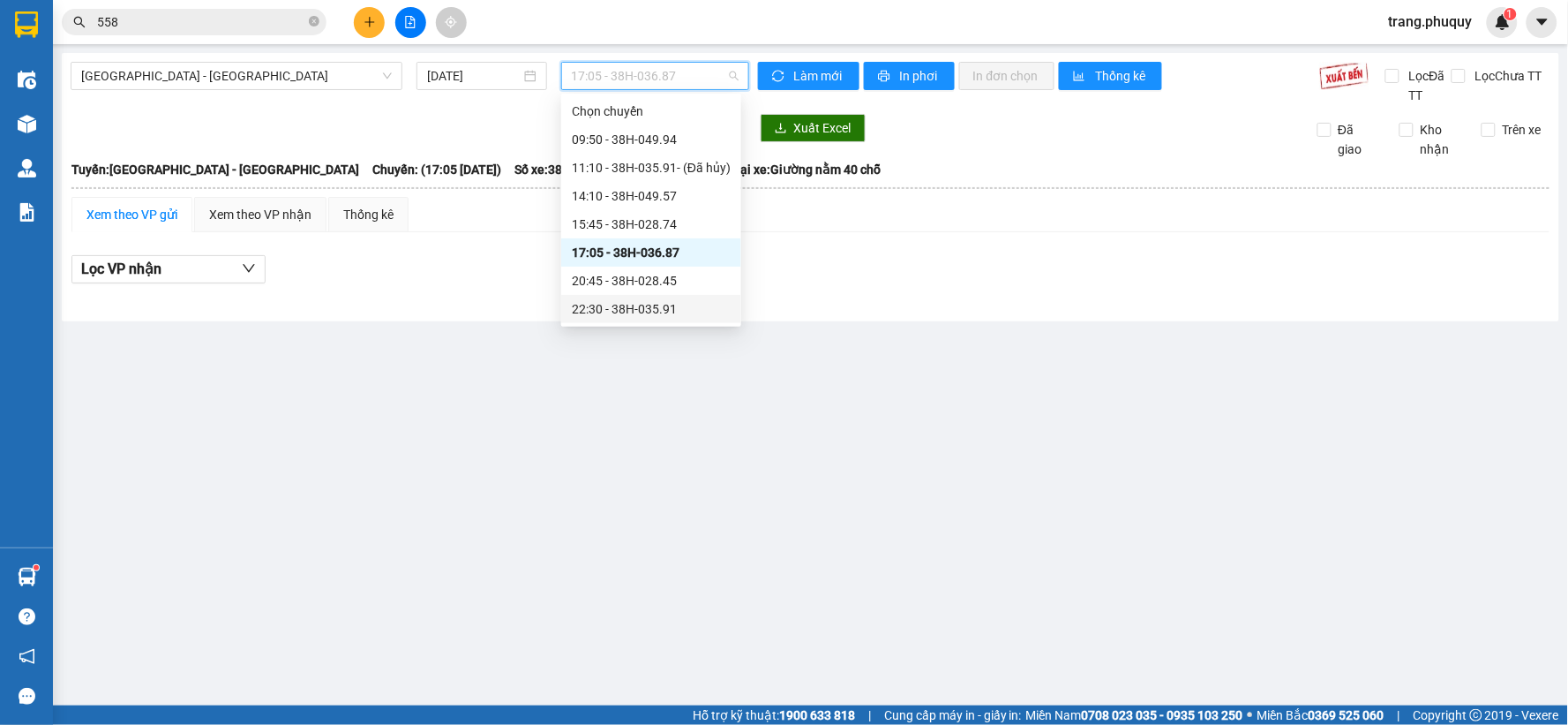
click at [633, 295] on div "22:30 - 38H-035.91" at bounding box center [651, 309] width 180 height 28
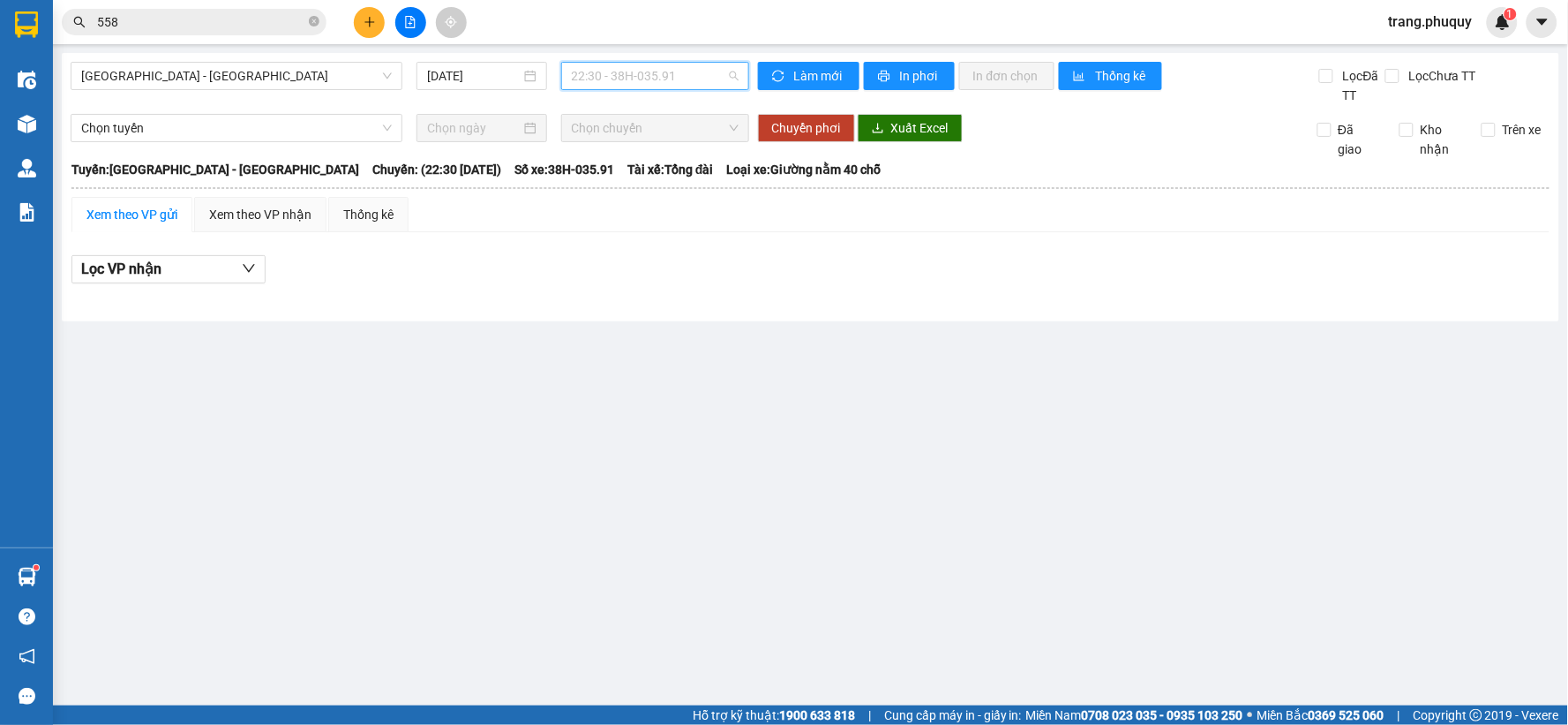
drag, startPoint x: 676, startPoint y: 76, endPoint x: 668, endPoint y: 108, distance: 33.0
click at [676, 76] on span "22:30 - 38H-035.91" at bounding box center [655, 76] width 167 height 26
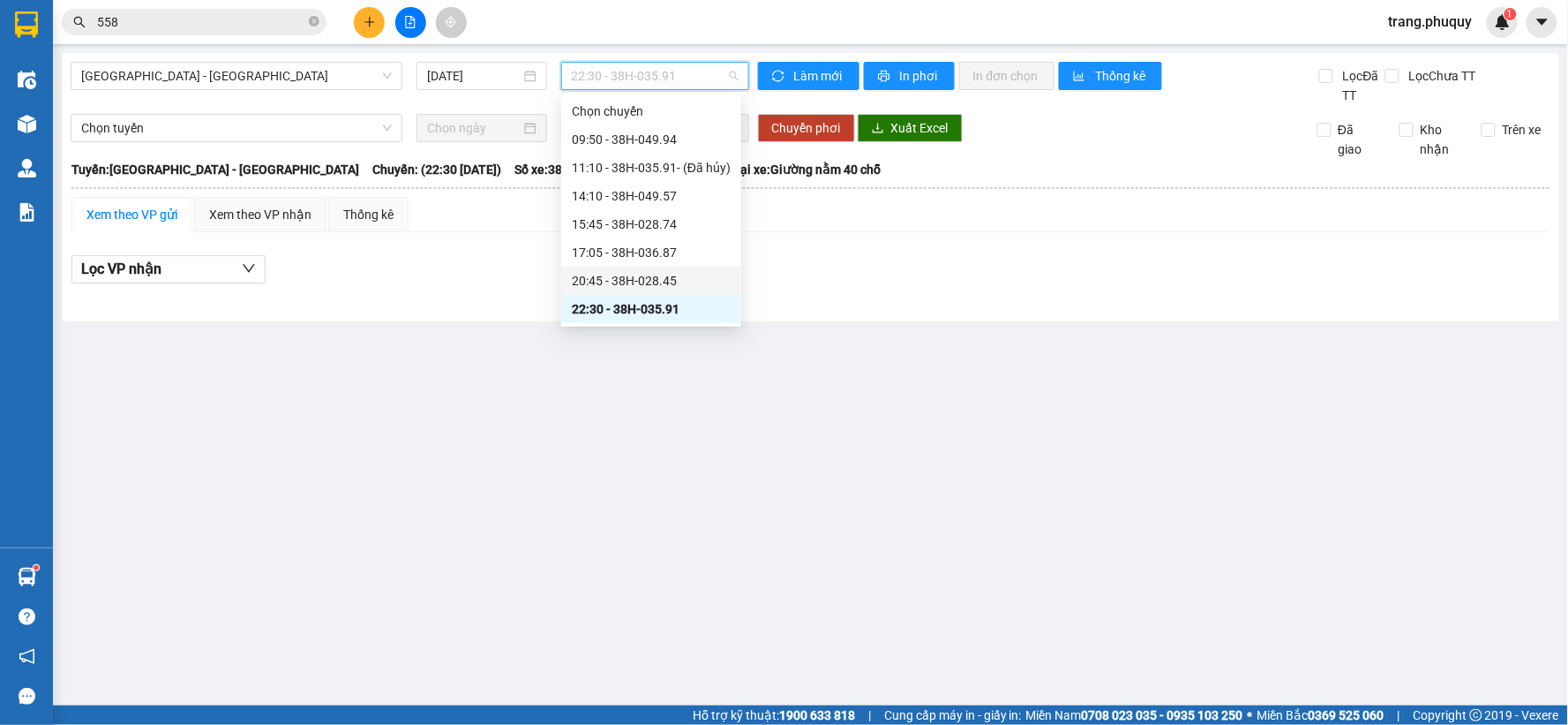
scroll to position [28, 0]
click at [644, 306] on div "22:40 - 38B-006.18" at bounding box center [651, 309] width 158 height 20
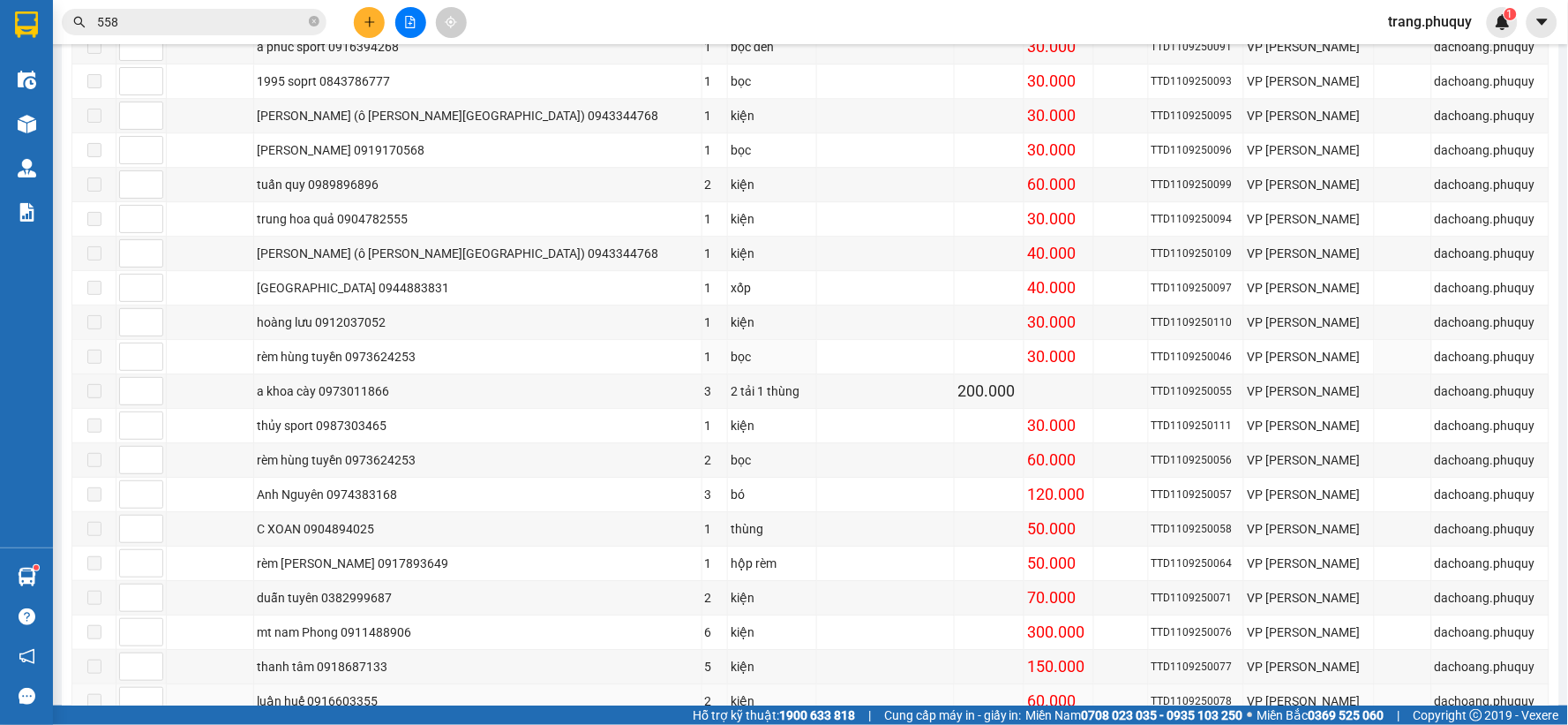
scroll to position [1832, 0]
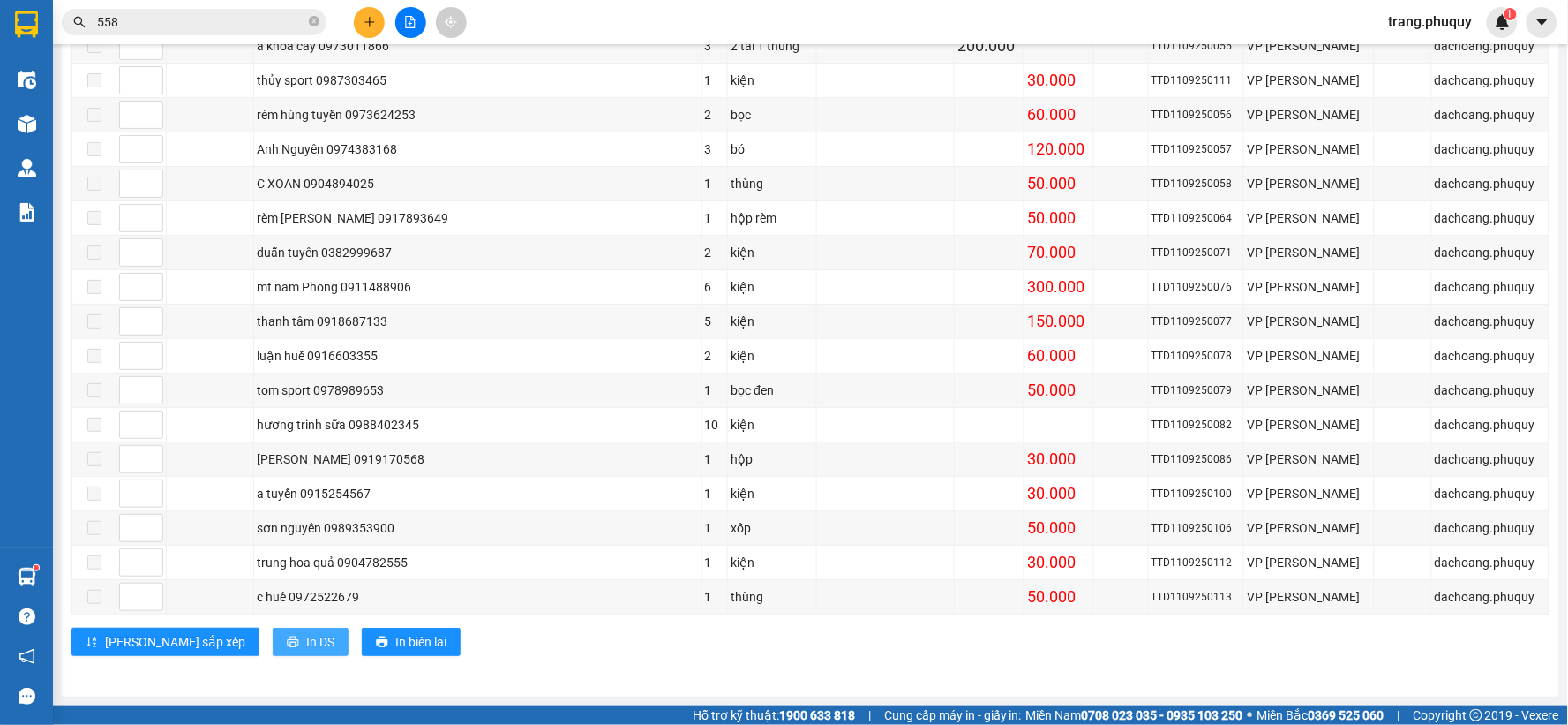
click at [307, 633] on span "In DS" at bounding box center [321, 642] width 28 height 20
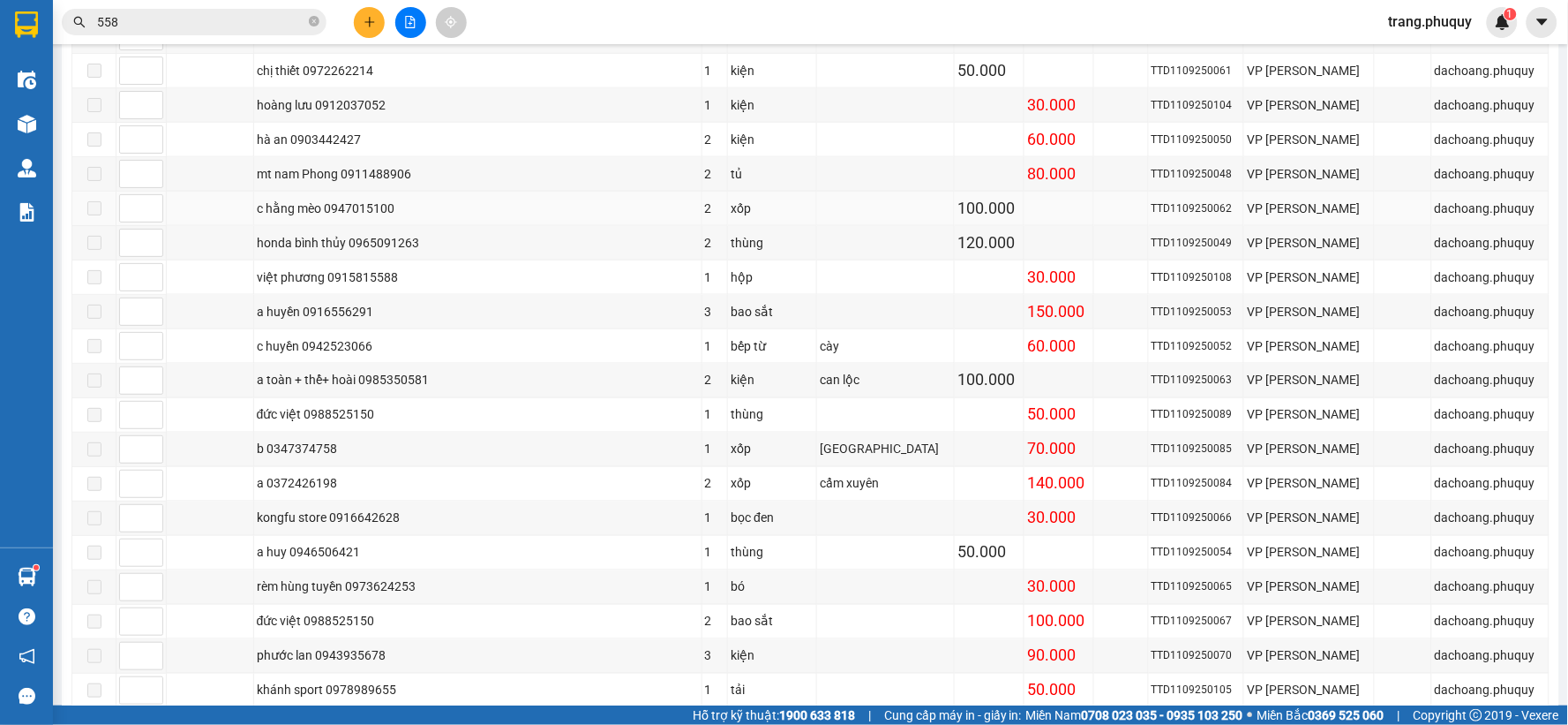
scroll to position [262, 0]
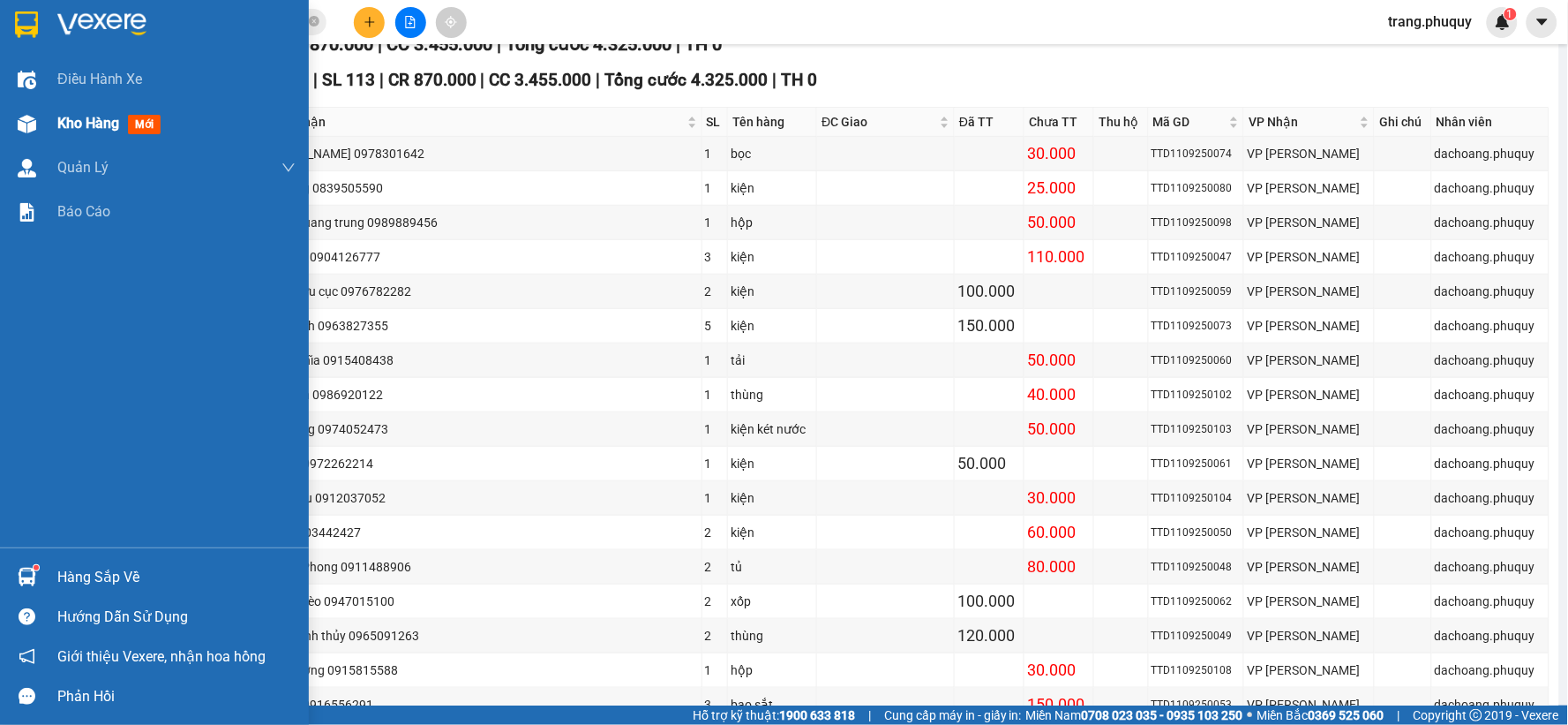
click at [68, 120] on span "Kho hàng" at bounding box center [88, 124] width 61 height 17
